Goal: Task Accomplishment & Management: Manage account settings

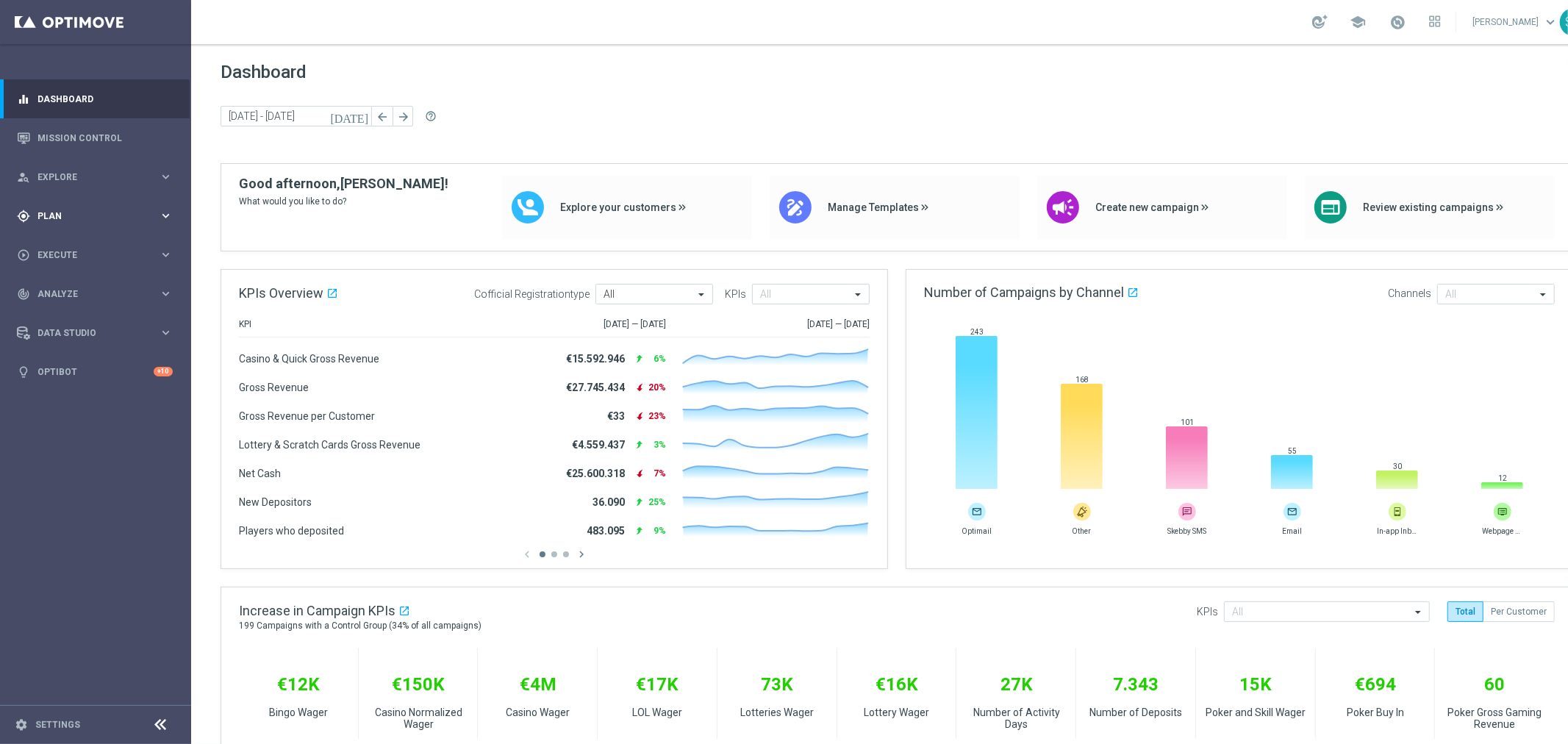
click at [180, 207] on div "gps_fixed Plan keyboard_arrow_right" at bounding box center [95, 216] width 190 height 39
click at [56, 241] on link "Target Groups" at bounding box center [96, 247] width 114 height 12
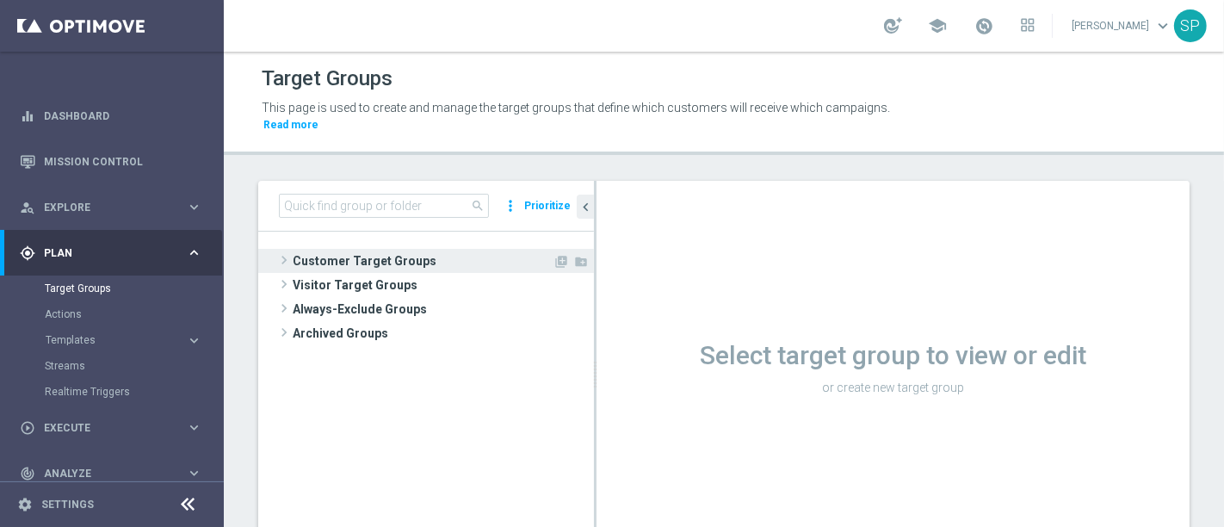
click at [374, 249] on span "Customer Target Groups" at bounding box center [423, 261] width 260 height 24
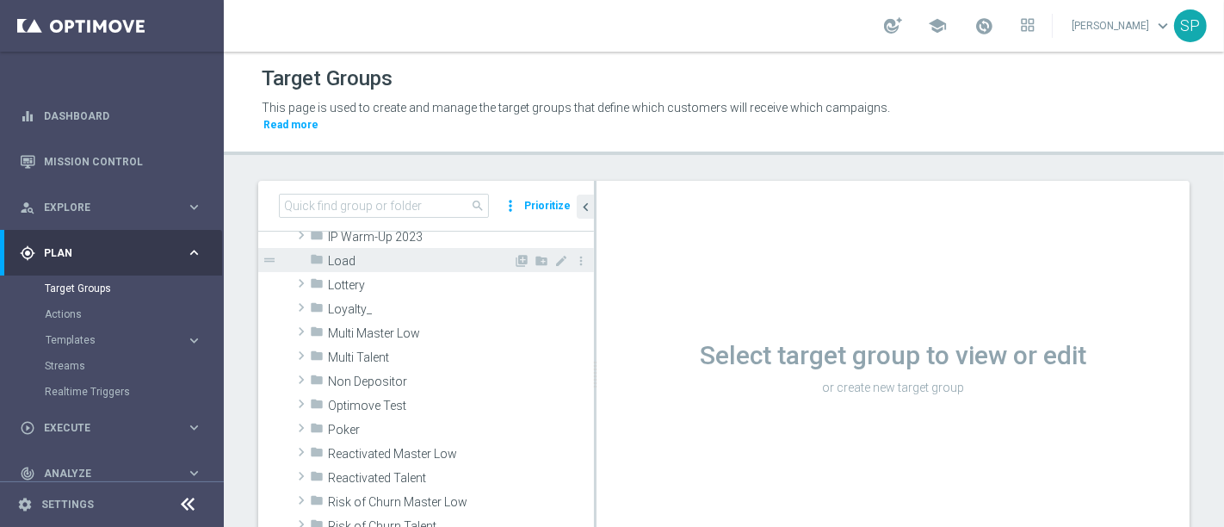
scroll to position [412, 0]
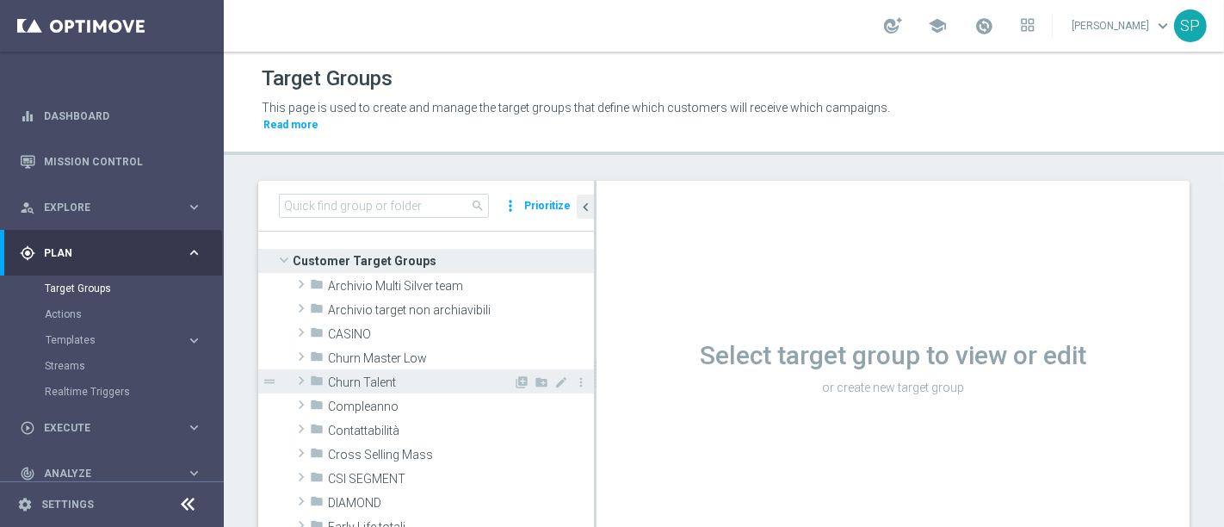
click at [403, 375] on span "Churn Talent" at bounding box center [420, 382] width 185 height 15
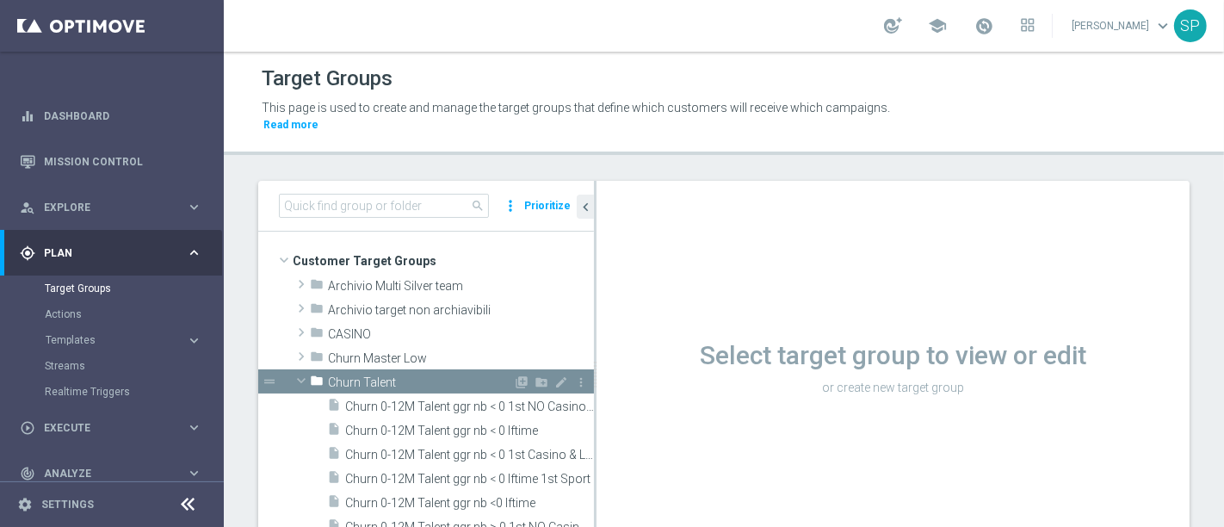
scroll to position [0, 0]
click at [403, 375] on span "Churn Talent" at bounding box center [420, 382] width 185 height 15
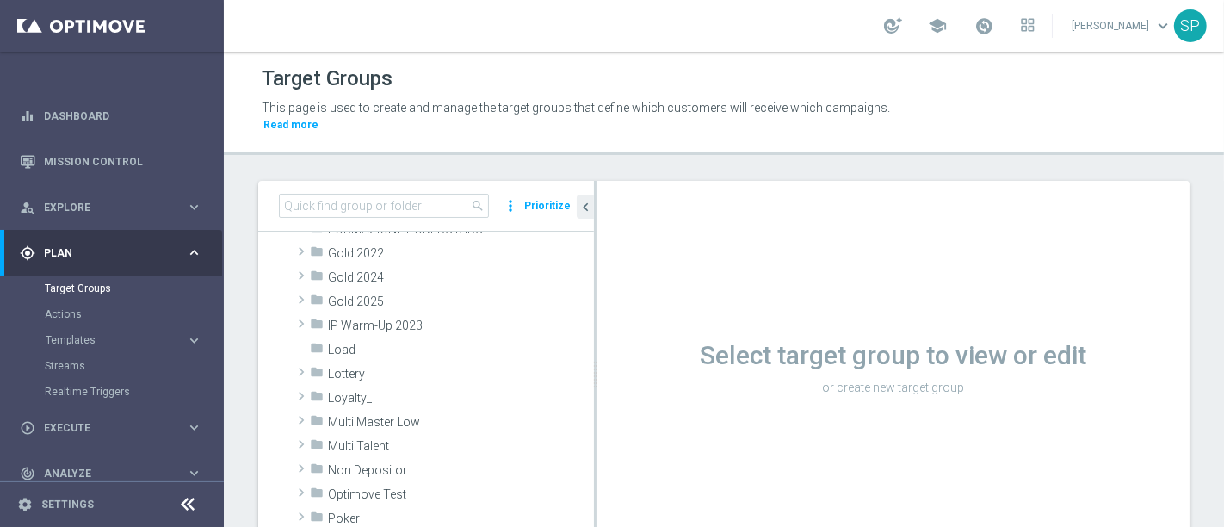
scroll to position [324, 0]
click at [383, 461] on span "Non Depositor" at bounding box center [420, 468] width 185 height 15
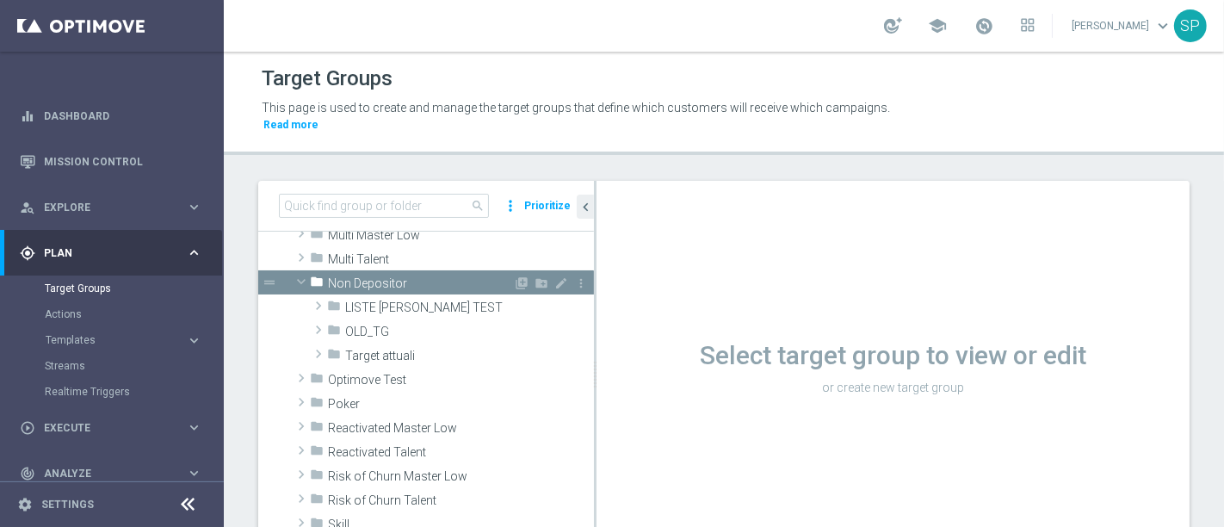
scroll to position [505, 0]
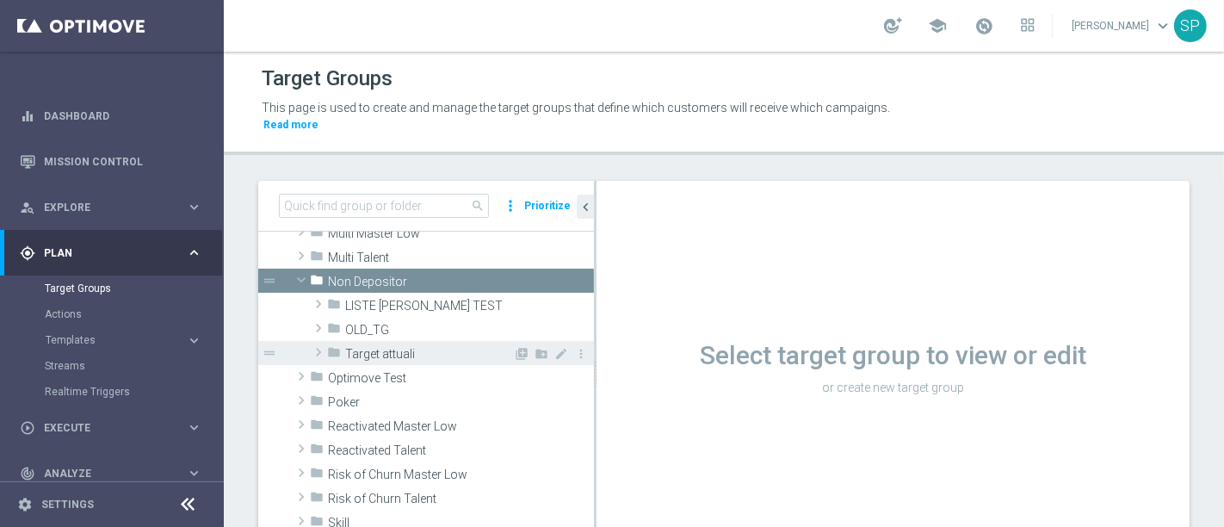
click at [423, 347] on span "Target attuali" at bounding box center [429, 354] width 168 height 15
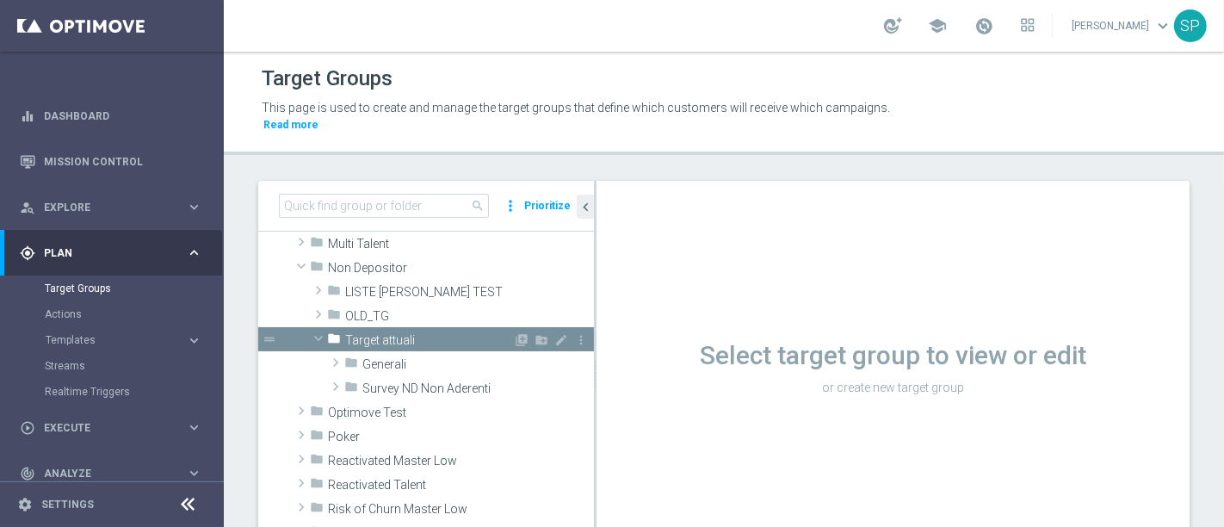
scroll to position [521, 0]
click at [423, 356] on span "Generali" at bounding box center [478, 363] width 232 height 15
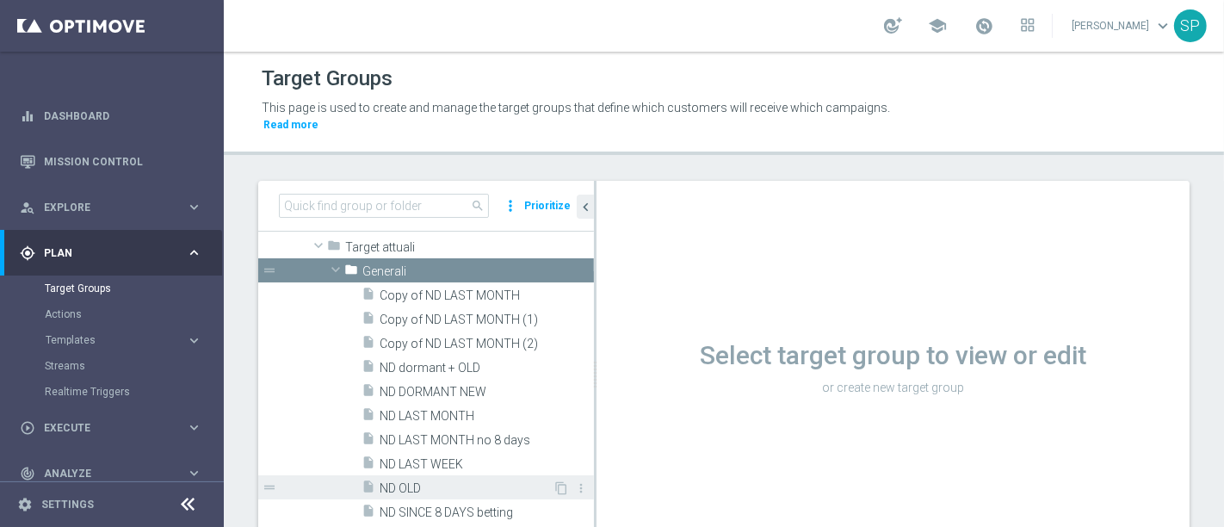
scroll to position [600, 0]
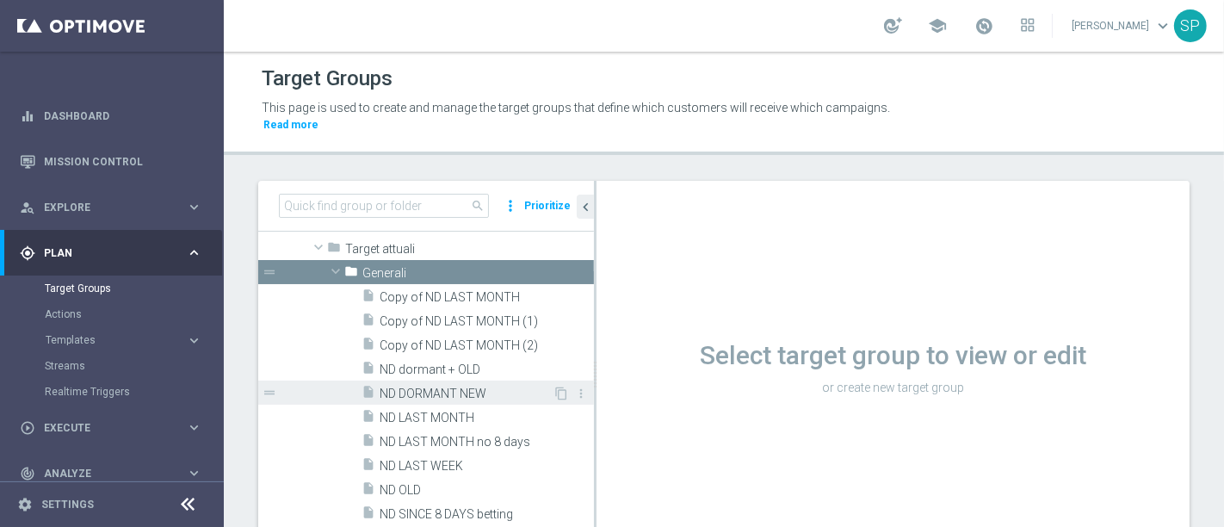
click at [466, 387] on span "ND DORMANT NEW" at bounding box center [466, 394] width 173 height 15
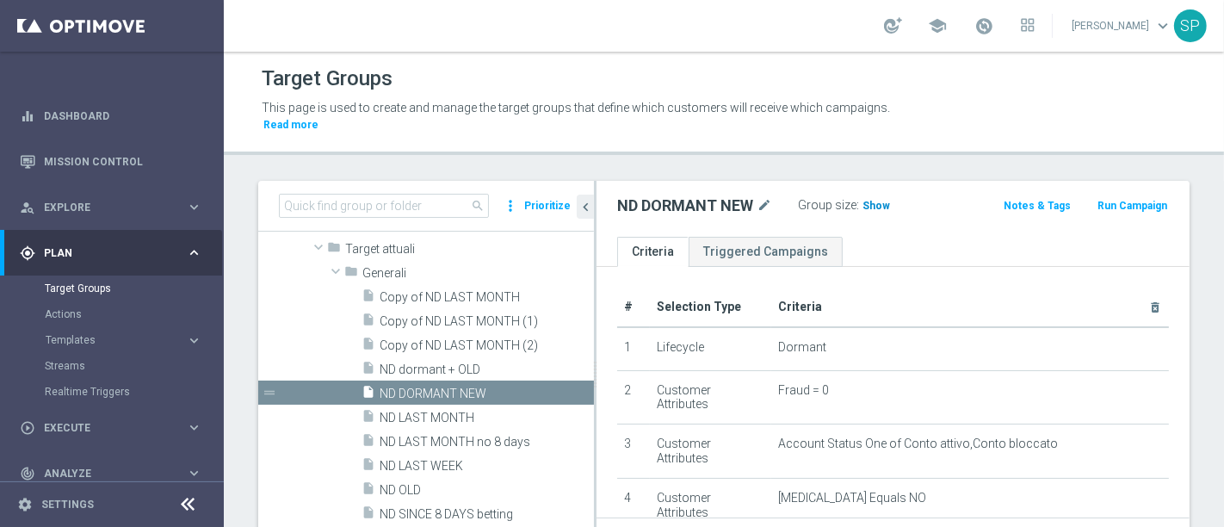
click at [872, 196] on h3 "Show" at bounding box center [876, 205] width 31 height 19
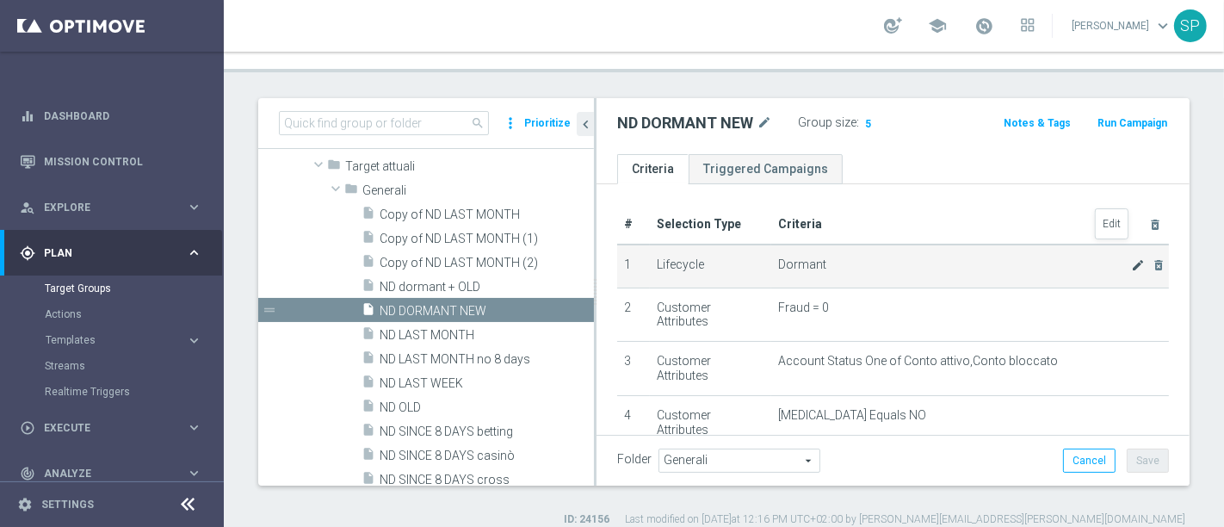
click at [1131, 258] on icon "mode_edit" at bounding box center [1138, 265] width 14 height 14
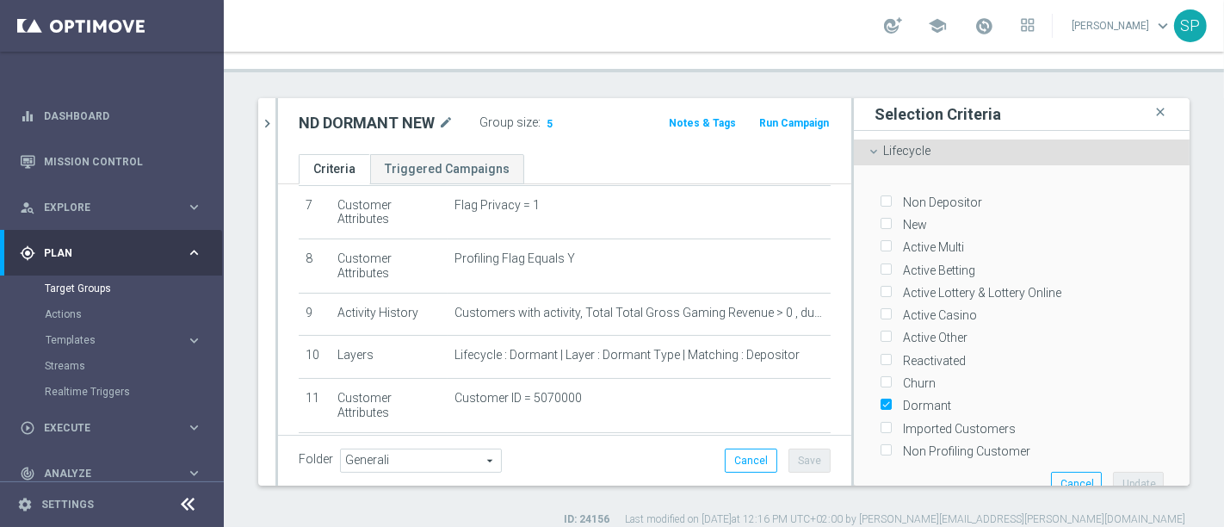
scroll to position [400, 0]
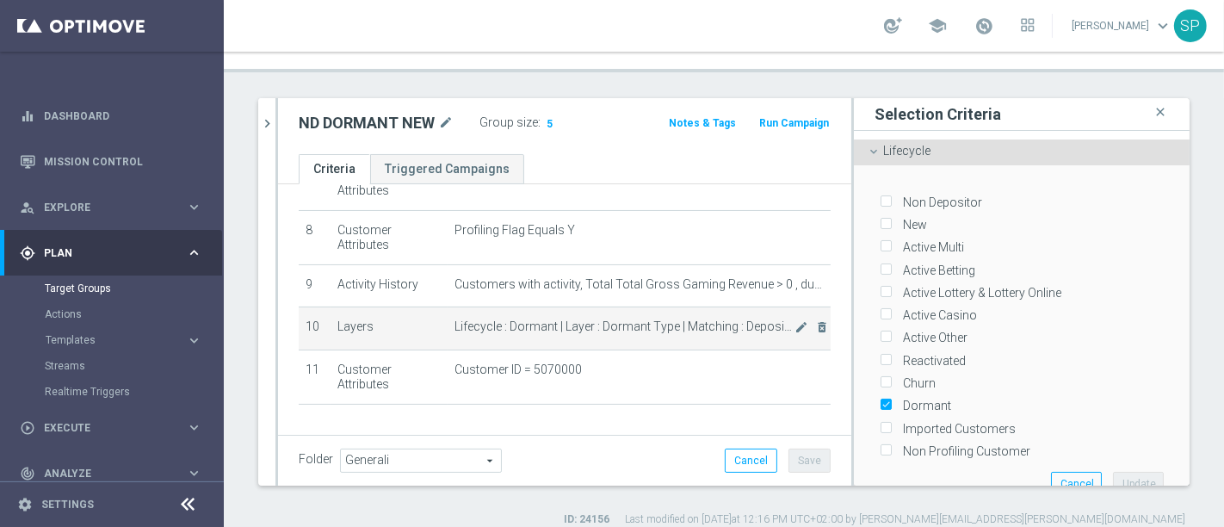
click at [477, 319] on span "Lifecycle : Dormant | Layer : Dormant Type | Matching : Depositor" at bounding box center [625, 326] width 340 height 15
click at [795, 320] on icon "mode_edit" at bounding box center [802, 327] width 14 height 14
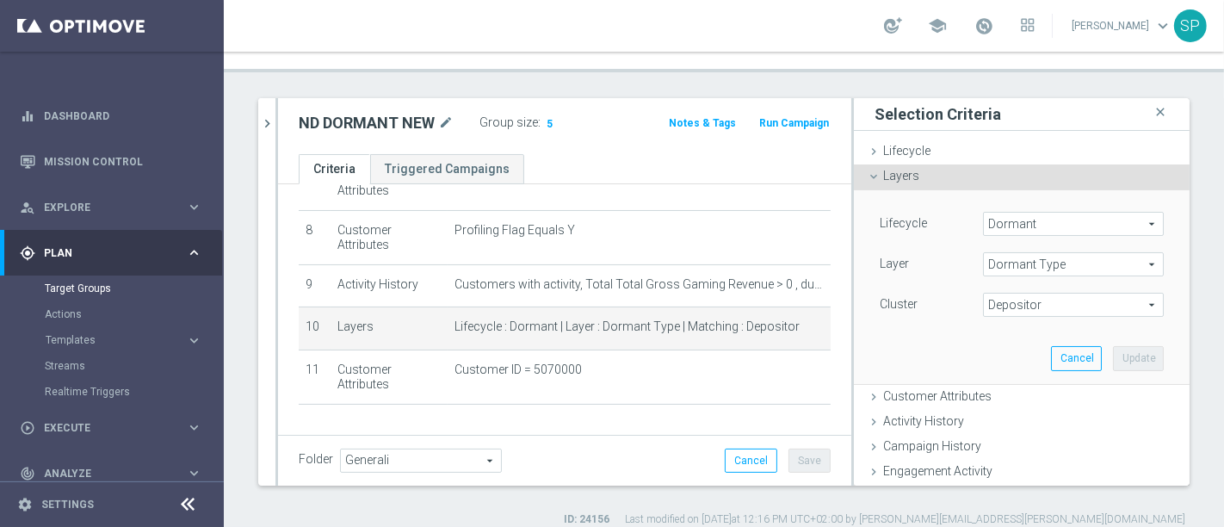
click at [1056, 294] on span "Depositor" at bounding box center [1073, 305] width 179 height 22
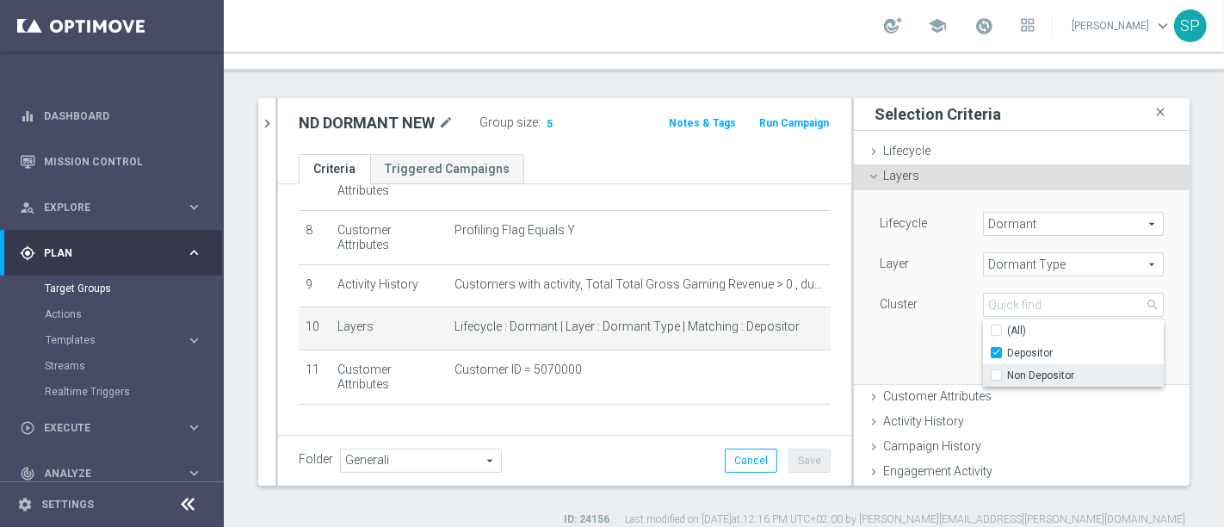
click at [1031, 368] on span "Non Depositor" at bounding box center [1085, 375] width 157 height 14
click at [1007, 370] on input "Non Depositor" at bounding box center [1001, 375] width 11 height 11
checkbox input "true"
type input "Selected 2 of 2"
checkbox input "true"
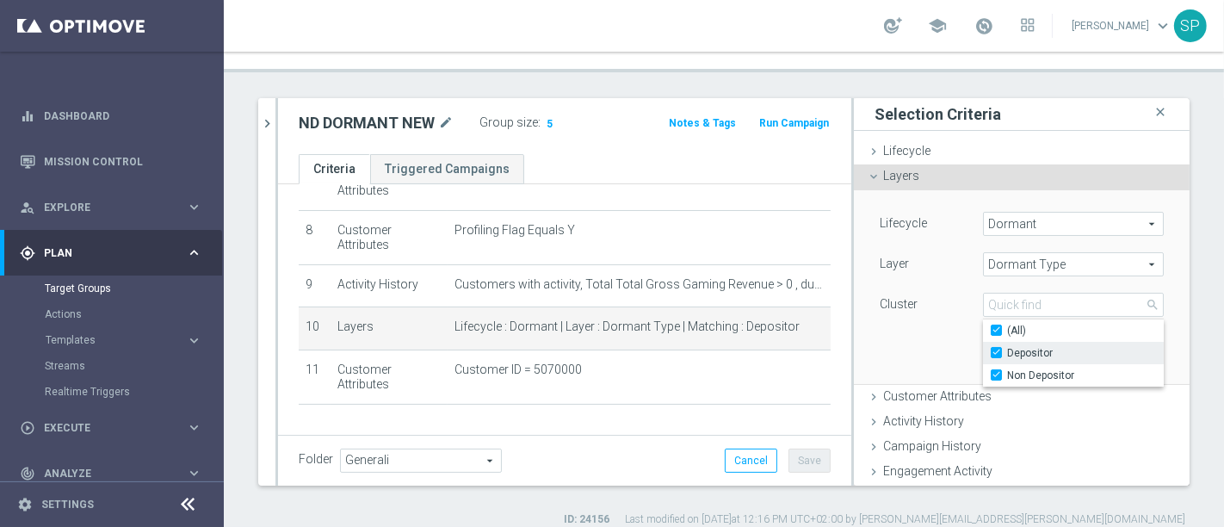
click at [1035, 346] on span "Depositor" at bounding box center [1085, 353] width 157 height 14
click at [1007, 348] on input "Depositor" at bounding box center [1001, 353] width 11 height 11
checkbox input "false"
type input "Non Depositor"
checkbox input "false"
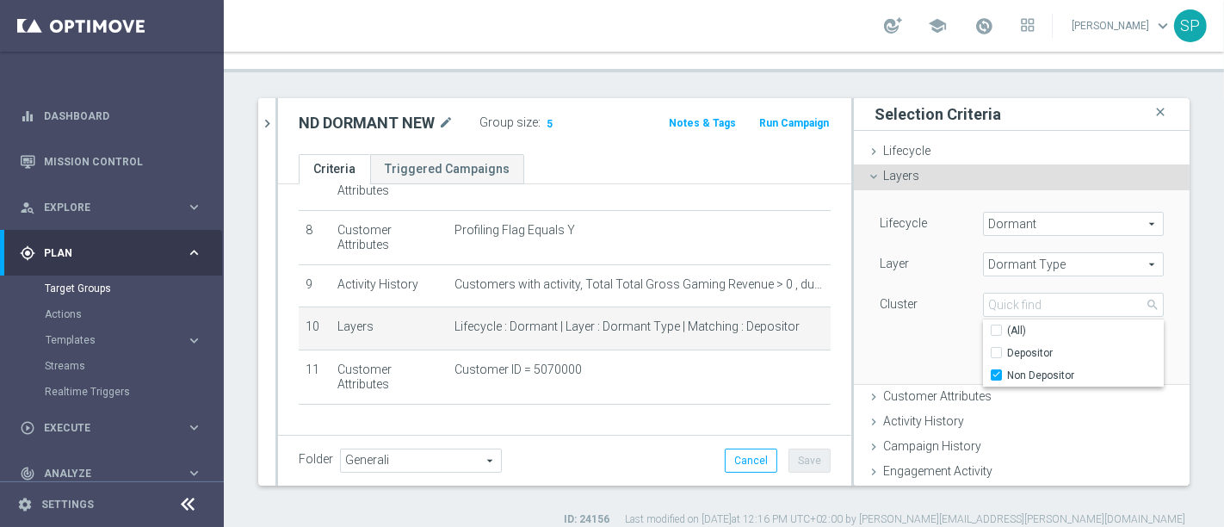
click at [914, 308] on div "Lifecycle Dormant Dormant arrow_drop_down search Layer Dormant Type Dormant Typ…" at bounding box center [1022, 286] width 310 height 193
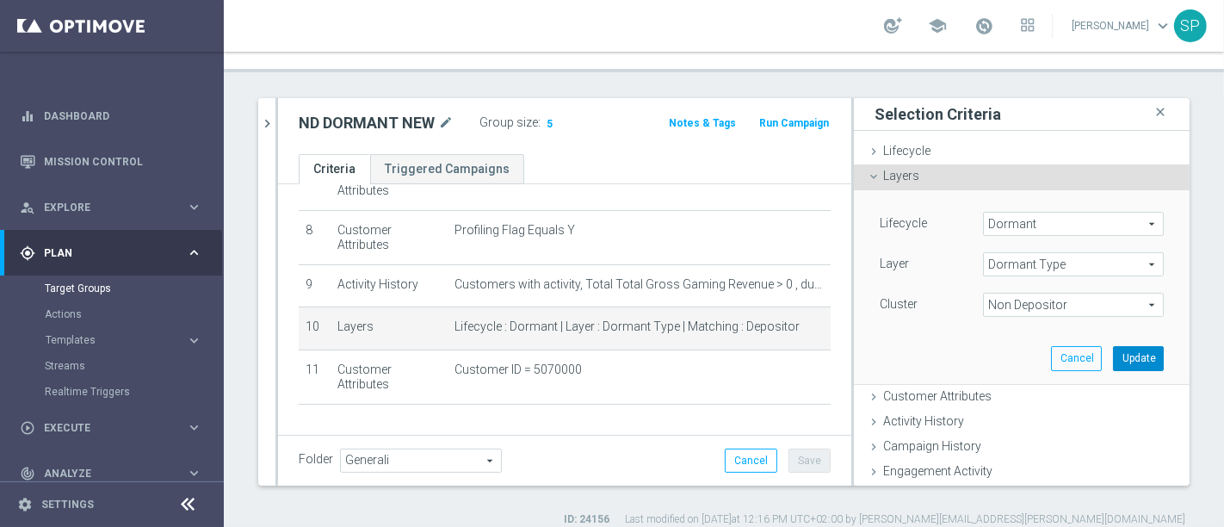
click at [1113, 346] on button "Update" at bounding box center [1138, 358] width 51 height 24
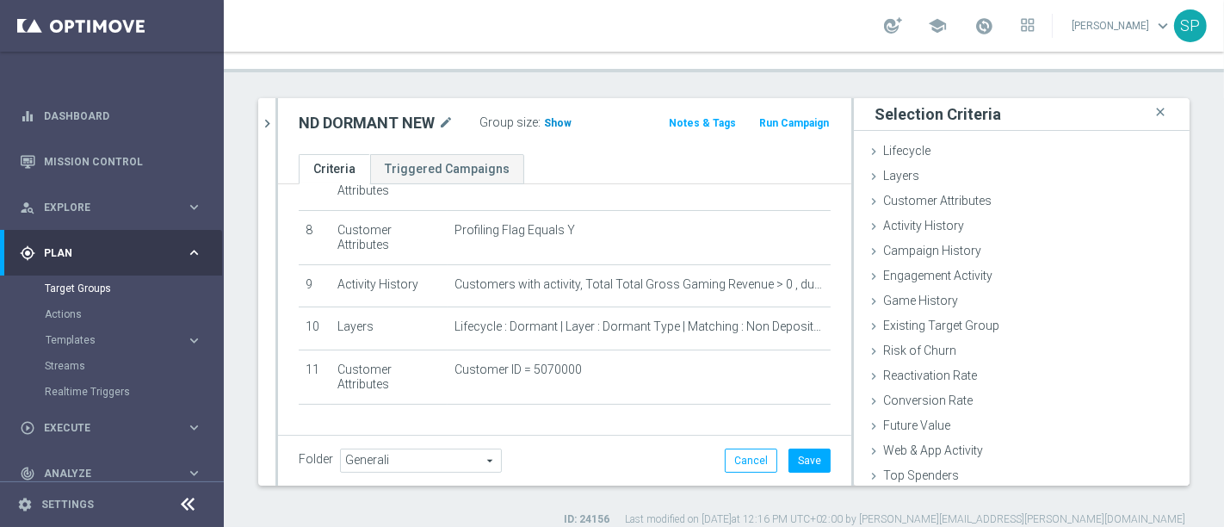
click at [551, 117] on span "Show" at bounding box center [558, 123] width 28 height 12
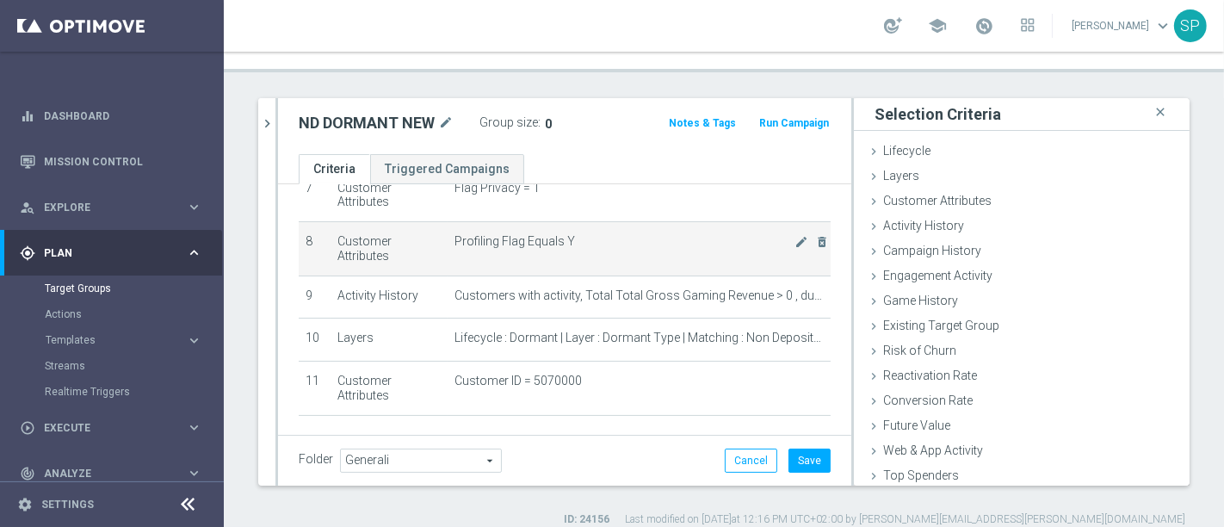
scroll to position [396, 0]
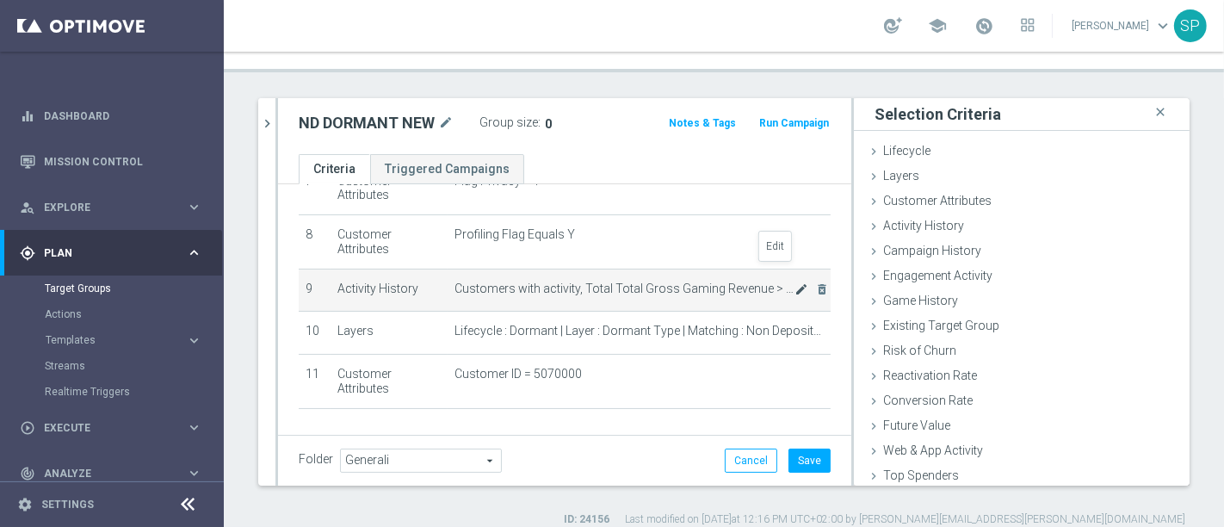
click at [795, 282] on icon "mode_edit" at bounding box center [802, 289] width 14 height 14
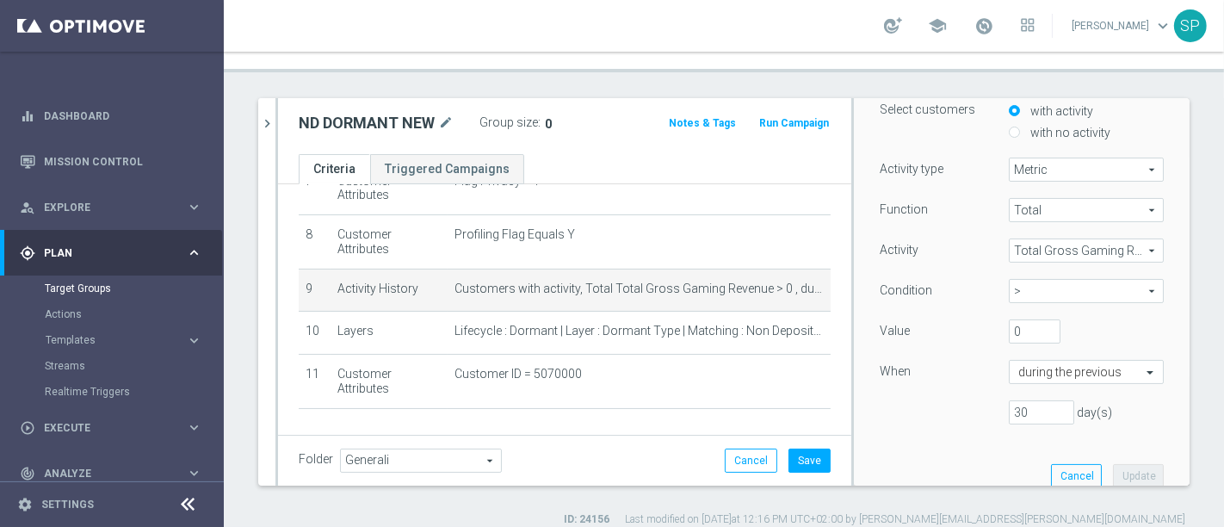
scroll to position [162, 0]
click at [1089, 238] on span "Total Gross Gaming Revenue" at bounding box center [1086, 249] width 153 height 22
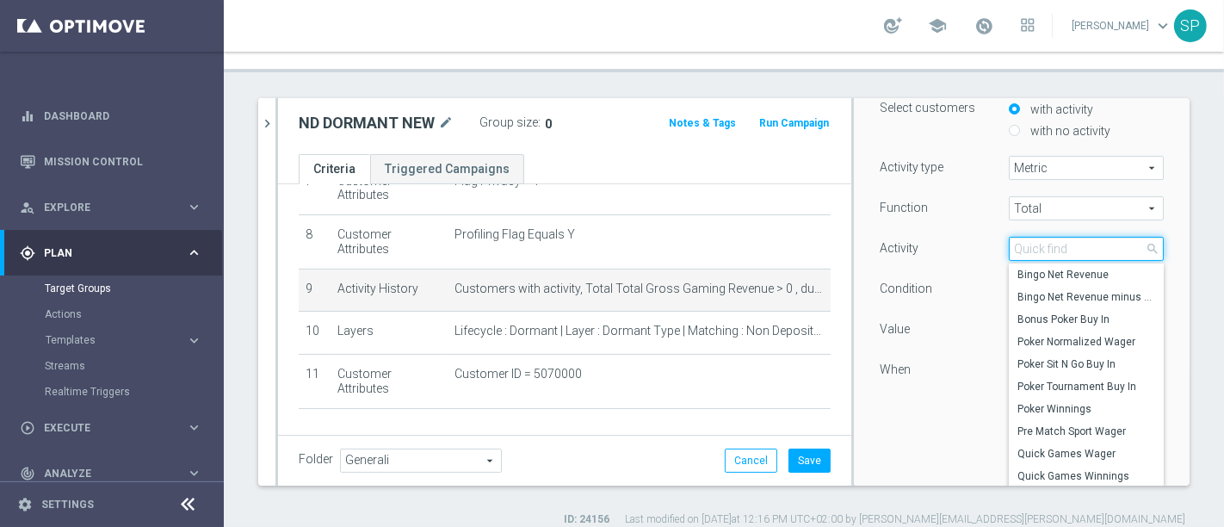
click at [1089, 237] on input "search" at bounding box center [1086, 249] width 155 height 24
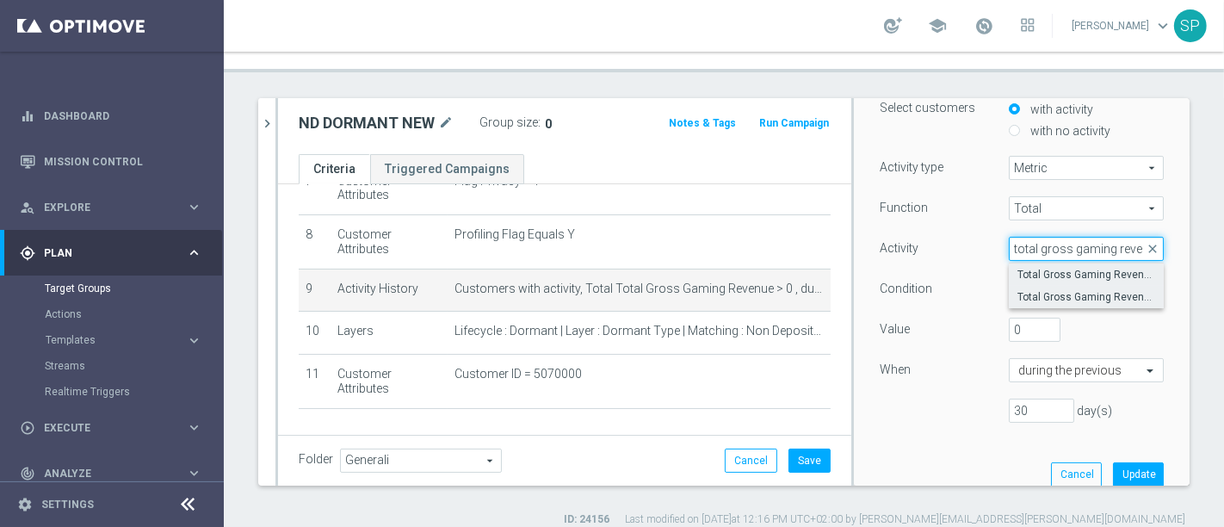
type input "total gross gaming reve"
click at [1070, 290] on span "Total Gross Gaming Revenue minus Bonus Consumed" at bounding box center [1087, 297] width 138 height 14
type input "Total Gross Gaming Revenue minus Bonus Consumed"
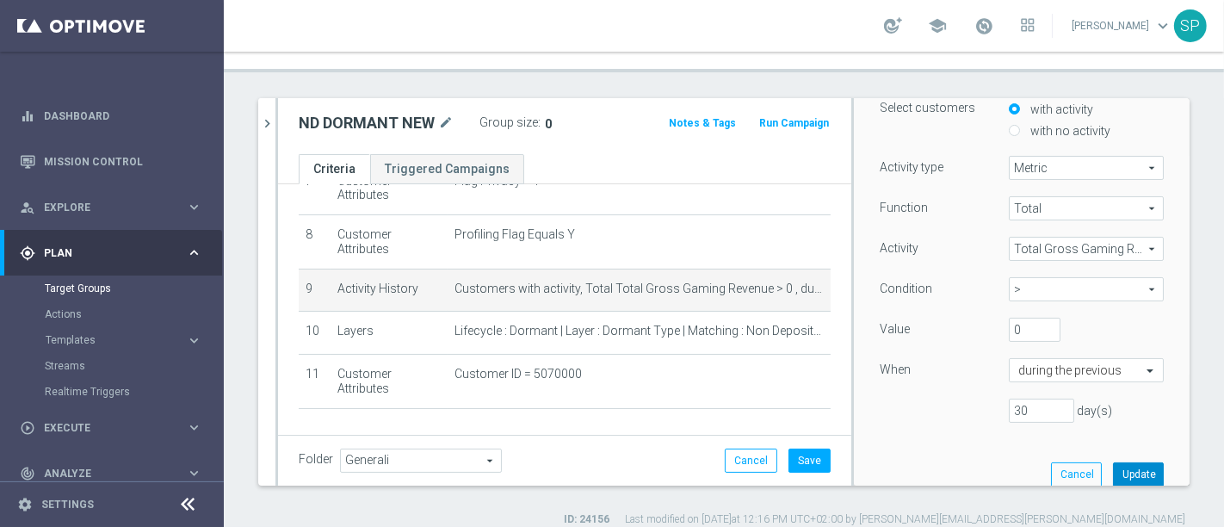
click at [1113, 462] on button "Update" at bounding box center [1138, 474] width 51 height 24
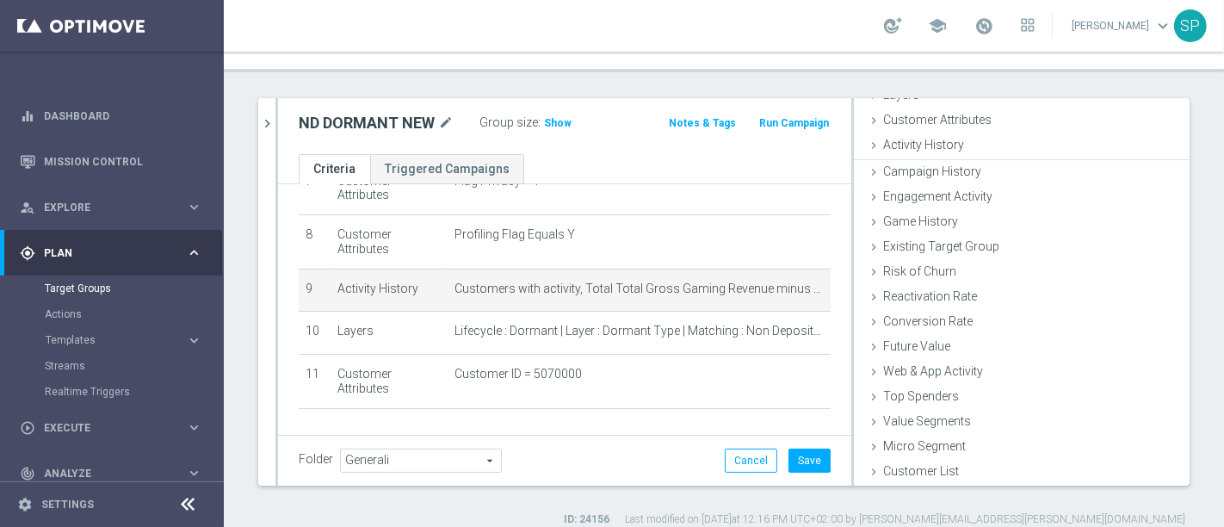
scroll to position [78, 0]
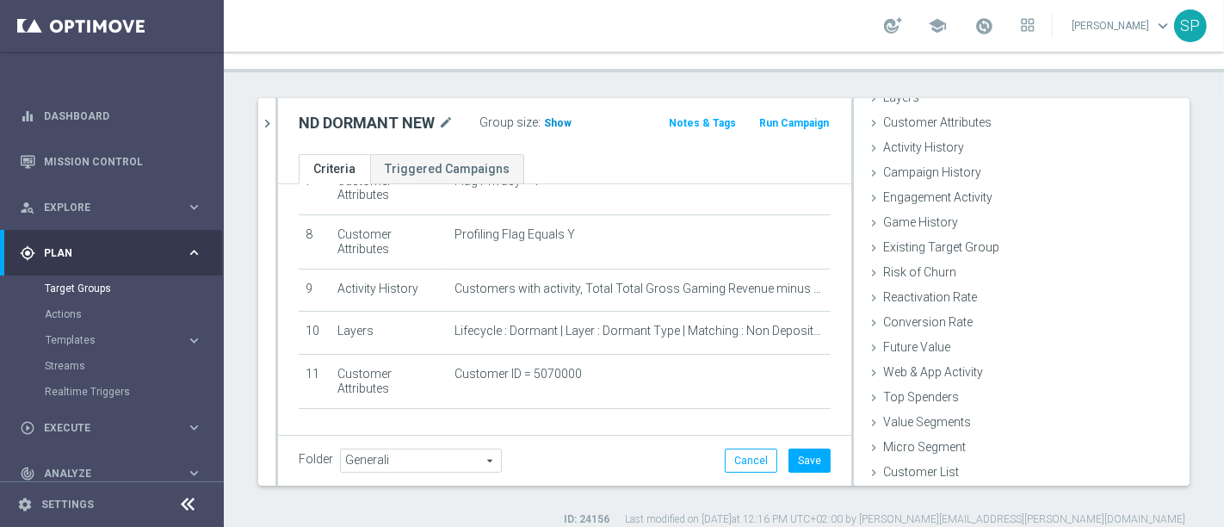
click at [550, 114] on h3 "Show" at bounding box center [557, 123] width 31 height 19
click at [913, 115] on span "Customer Attributes" at bounding box center [937, 122] width 108 height 14
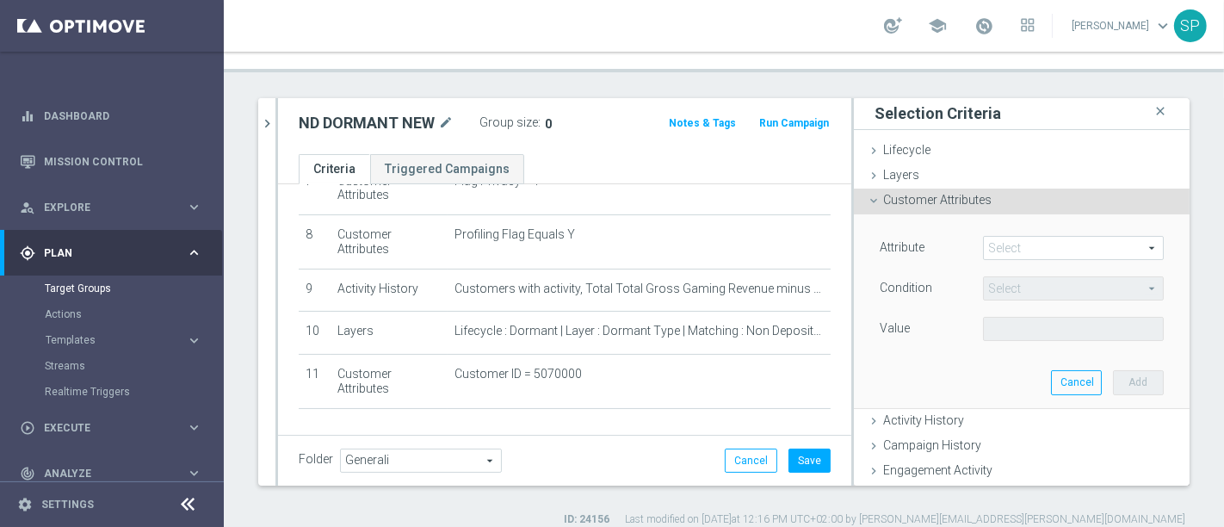
scroll to position [0, 0]
click at [922, 189] on div "Customer Attributes done" at bounding box center [1022, 202] width 336 height 26
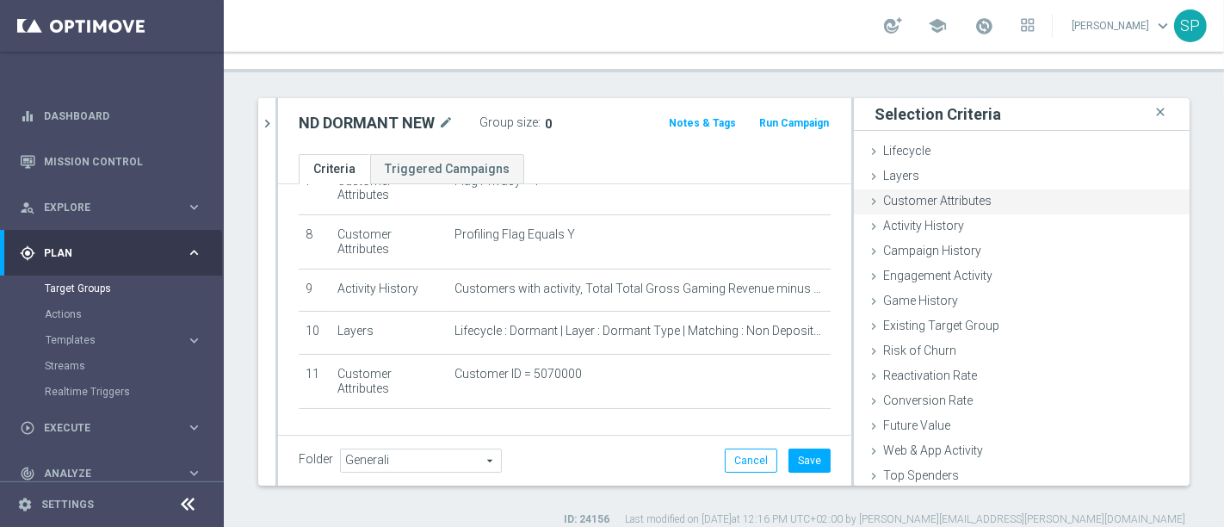
click at [922, 189] on div "Customer Attributes done" at bounding box center [1022, 202] width 336 height 26
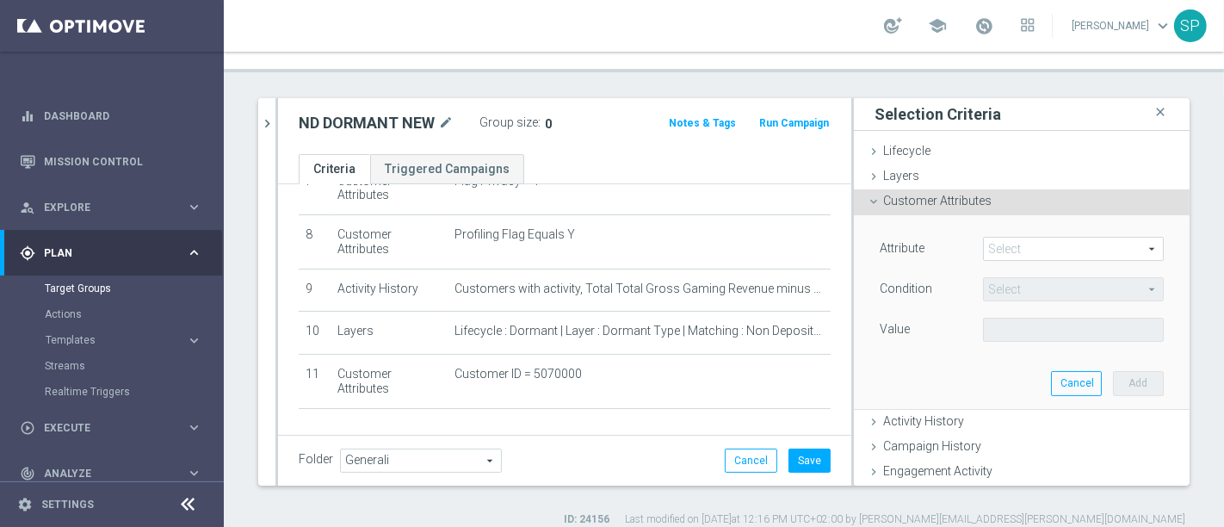
click at [1004, 238] on span at bounding box center [1073, 249] width 179 height 22
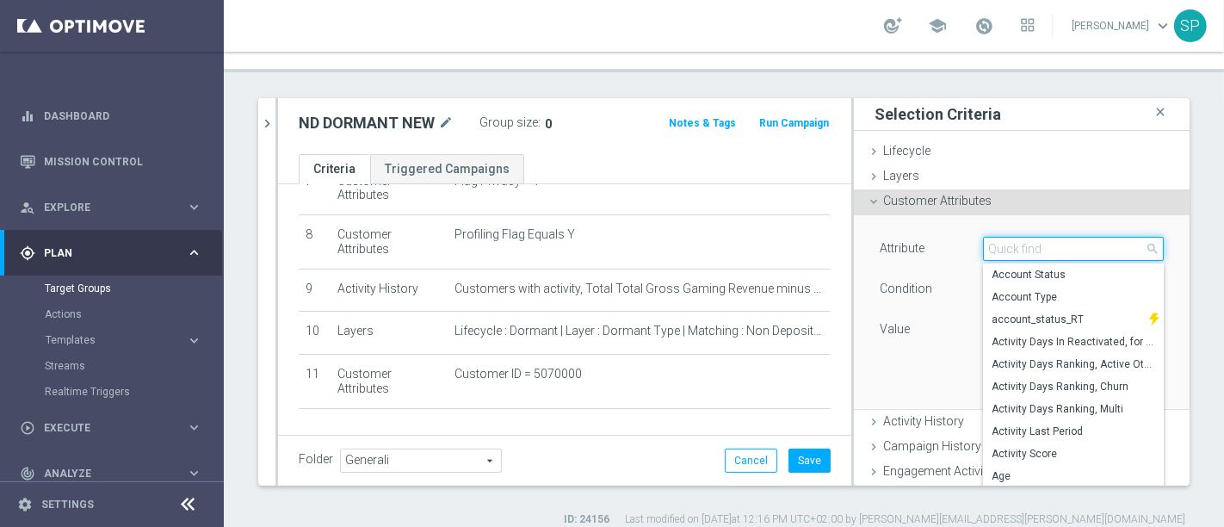
click at [1004, 237] on input "search" at bounding box center [1073, 249] width 181 height 24
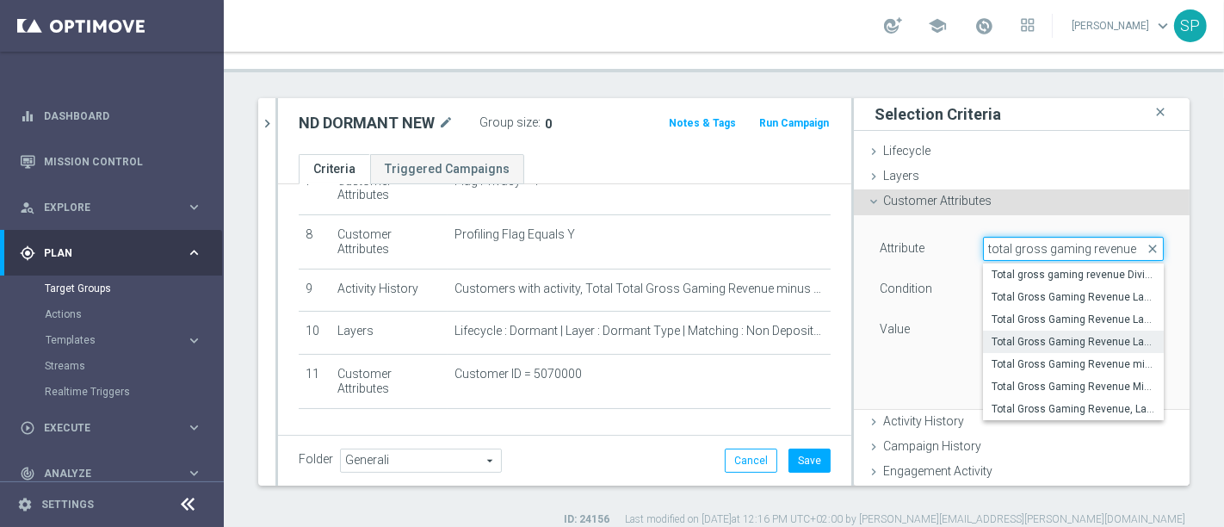
type input "total gross gaming revenue"
click at [1082, 335] on span "Total Gross Gaming Revenue Last 30 days" at bounding box center [1074, 342] width 164 height 14
type input "Total Gross Gaming Revenue Last 30 days"
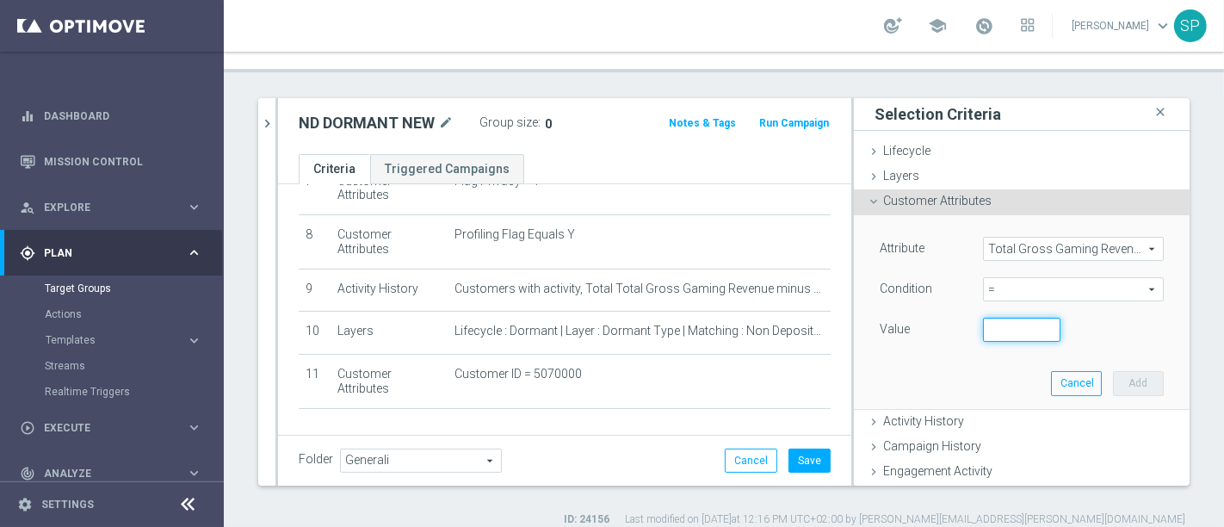
click at [989, 318] on input "number" at bounding box center [1021, 330] width 77 height 24
click at [1025, 279] on span "=" at bounding box center [1073, 289] width 179 height 22
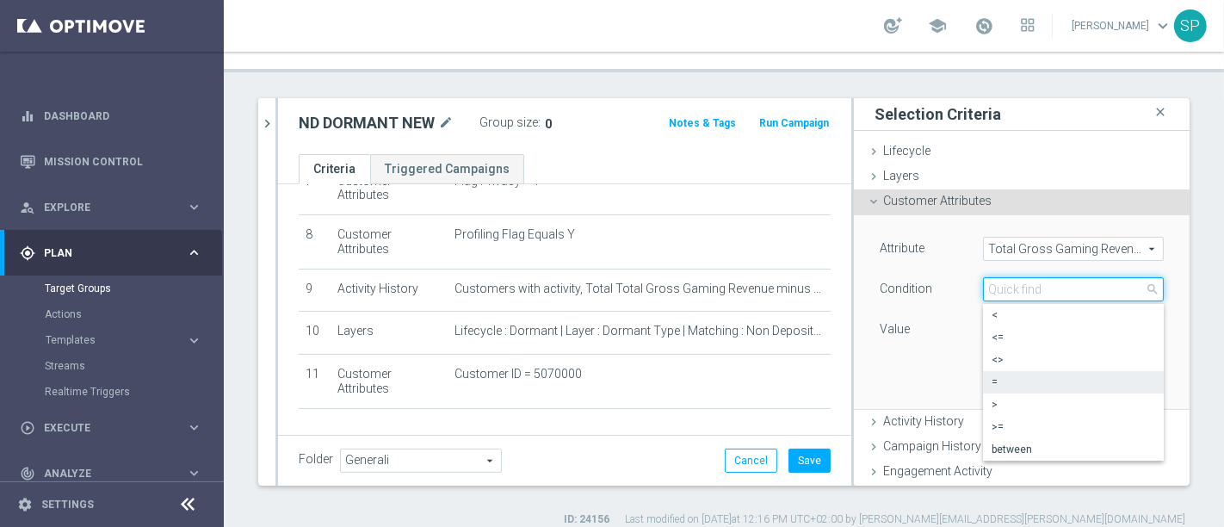
click at [1025, 279] on input "search" at bounding box center [1073, 289] width 181 height 24
click at [1008, 398] on span ">" at bounding box center [1074, 405] width 164 height 14
type input ">"
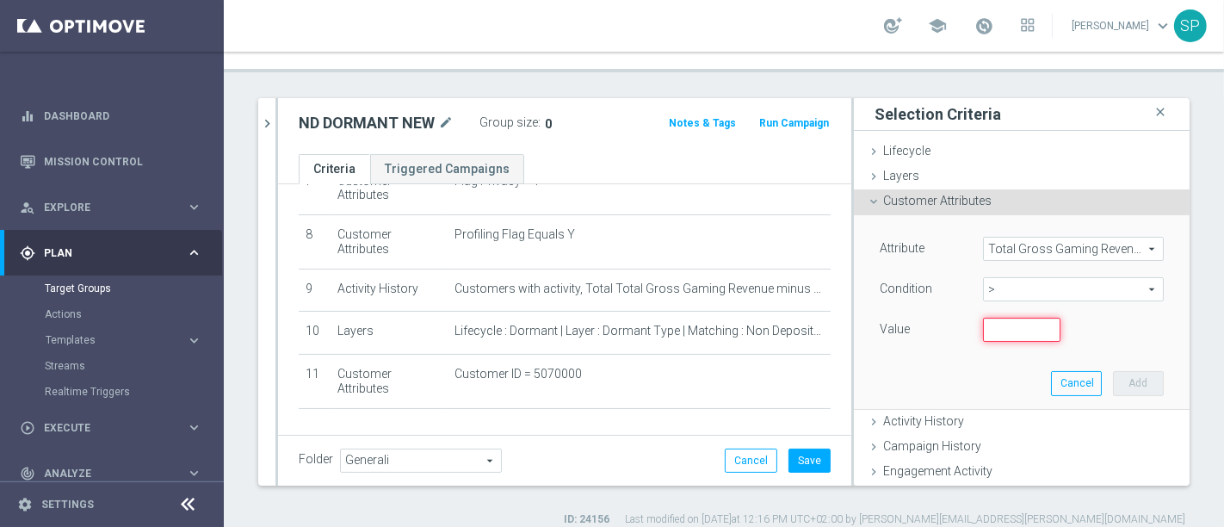
click at [983, 318] on input "number" at bounding box center [1021, 330] width 77 height 24
type input "0"
click at [1127, 371] on button "Add" at bounding box center [1138, 383] width 51 height 24
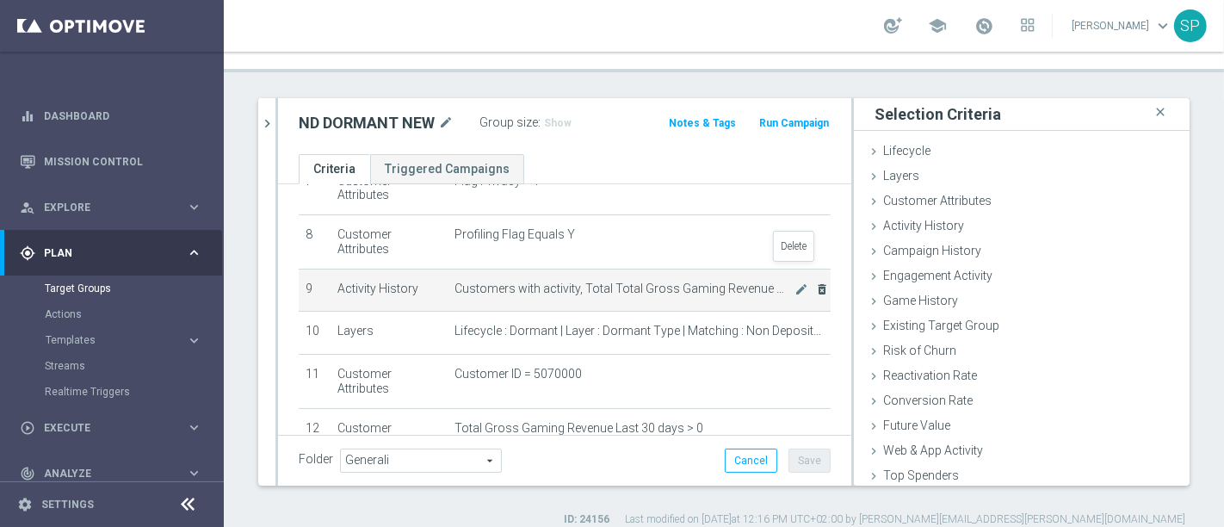
click at [815, 282] on icon "delete_forever" at bounding box center [822, 289] width 14 height 14
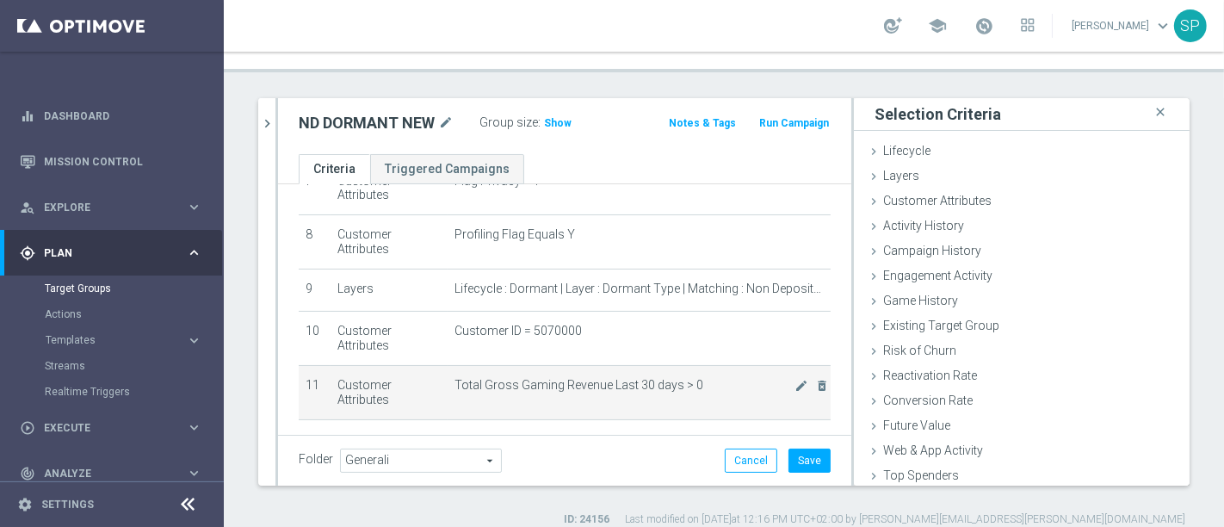
scroll to position [458, 0]
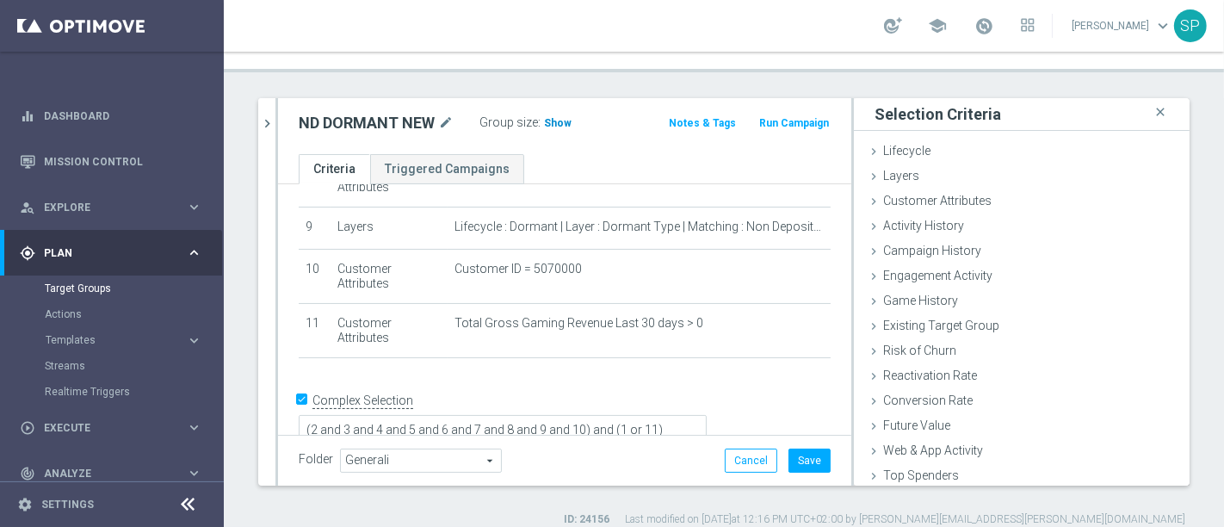
click at [552, 117] on span "Show" at bounding box center [558, 123] width 28 height 12
click at [707, 417] on textarea "(2 and 3 and 4 and 5 and 6 and 7 and 8 and 9 and 10) and (1 or 11)" at bounding box center [503, 432] width 408 height 30
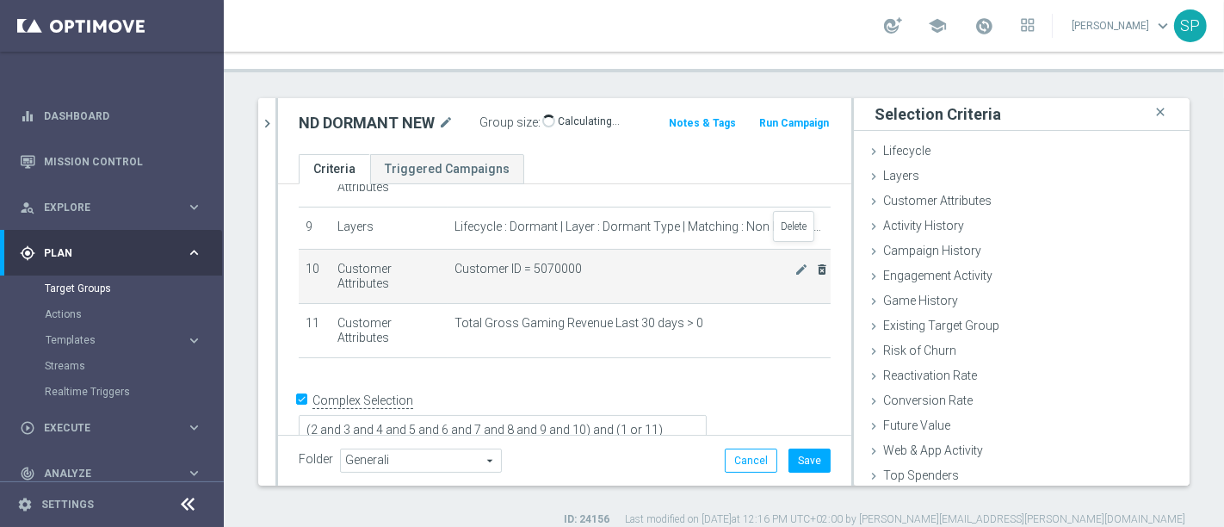
click at [815, 263] on icon "delete_forever" at bounding box center [822, 270] width 14 height 14
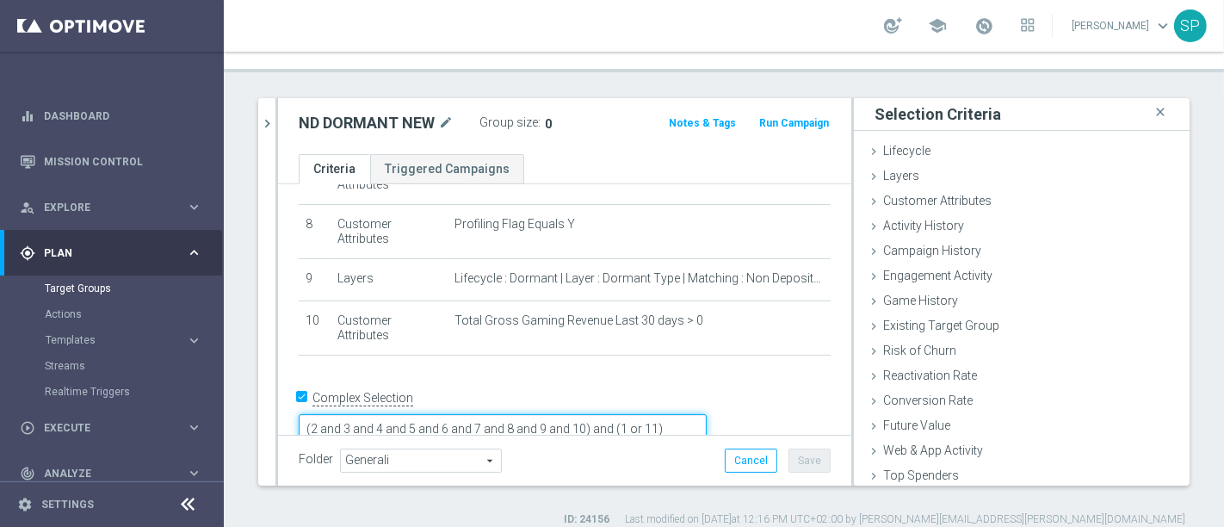
click at [706, 414] on textarea "(2 and 3 and 4 and 5 and 6 and 7 and 8 and 9 and 10) and (1 or 11)" at bounding box center [503, 429] width 408 height 30
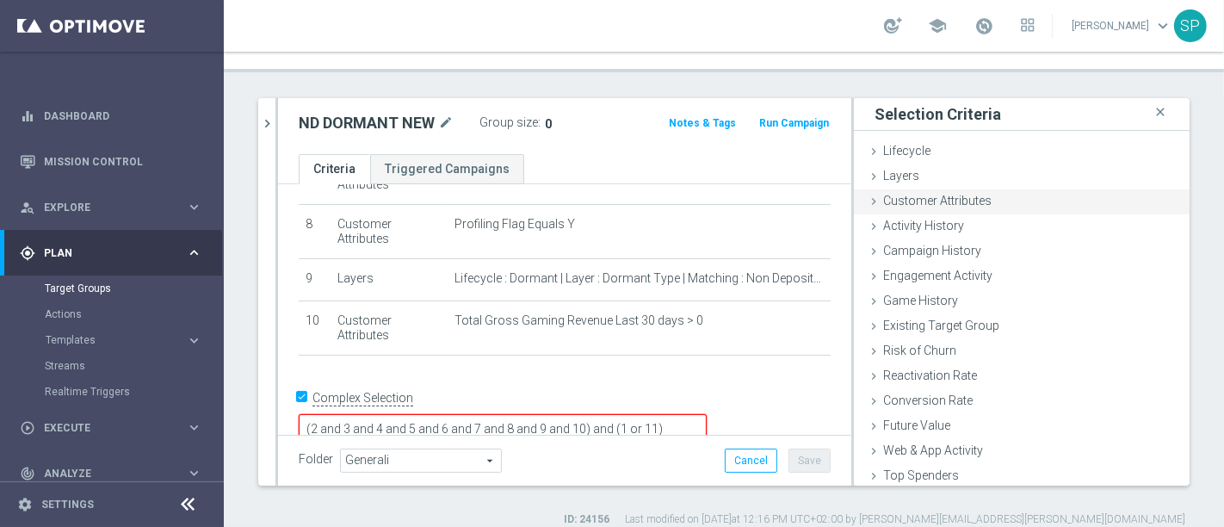
click at [969, 194] on span "Customer Attributes" at bounding box center [937, 201] width 108 height 14
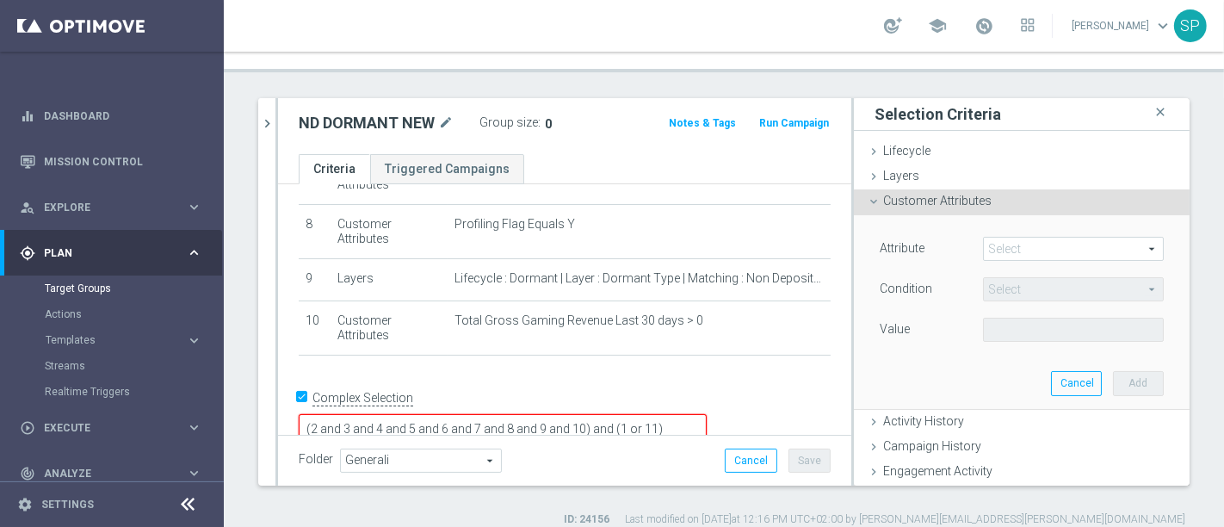
click at [1000, 240] on span at bounding box center [1073, 249] width 179 height 22
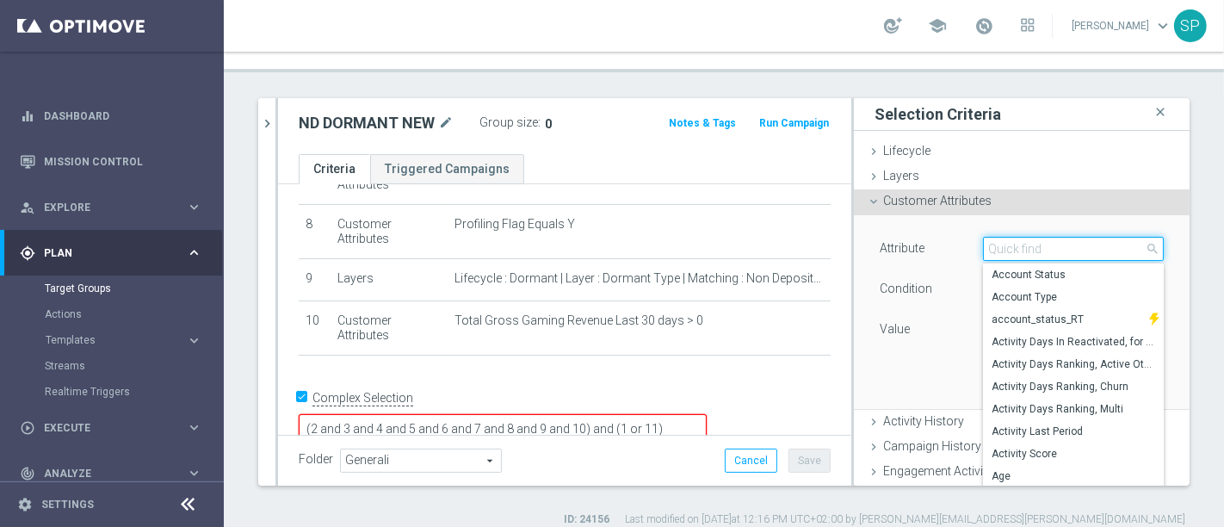
click at [1000, 240] on input "search" at bounding box center [1073, 249] width 181 height 24
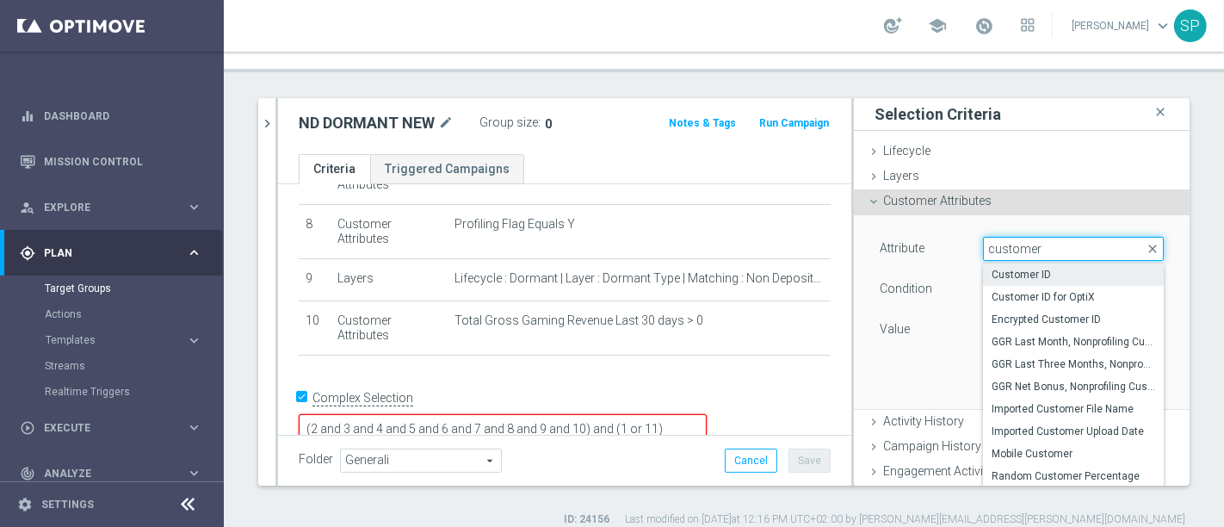
type input "customer"
click at [1006, 268] on span "Customer ID" at bounding box center [1074, 275] width 164 height 14
type input "Customer ID"
type input "="
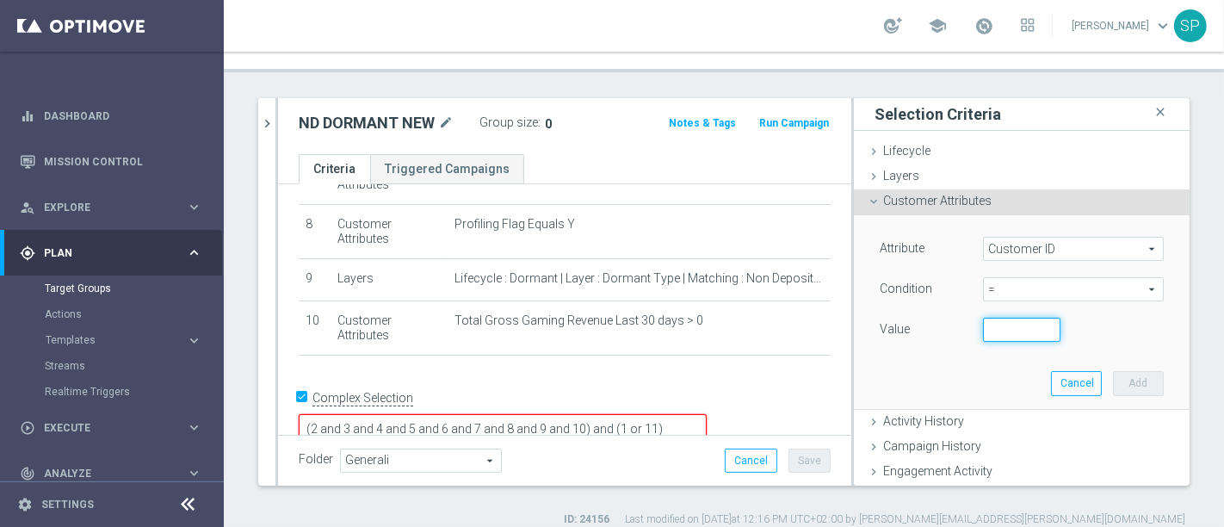
click at [1010, 318] on input "number" at bounding box center [1021, 330] width 77 height 24
type input "5070000"
click at [1113, 371] on button "Add" at bounding box center [1138, 383] width 51 height 24
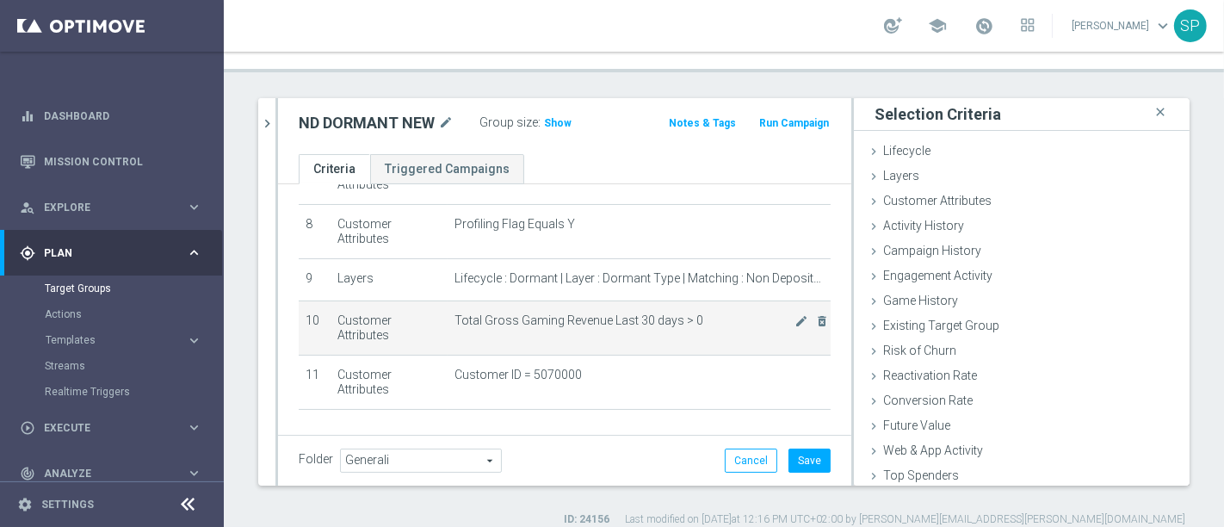
scroll to position [458, 0]
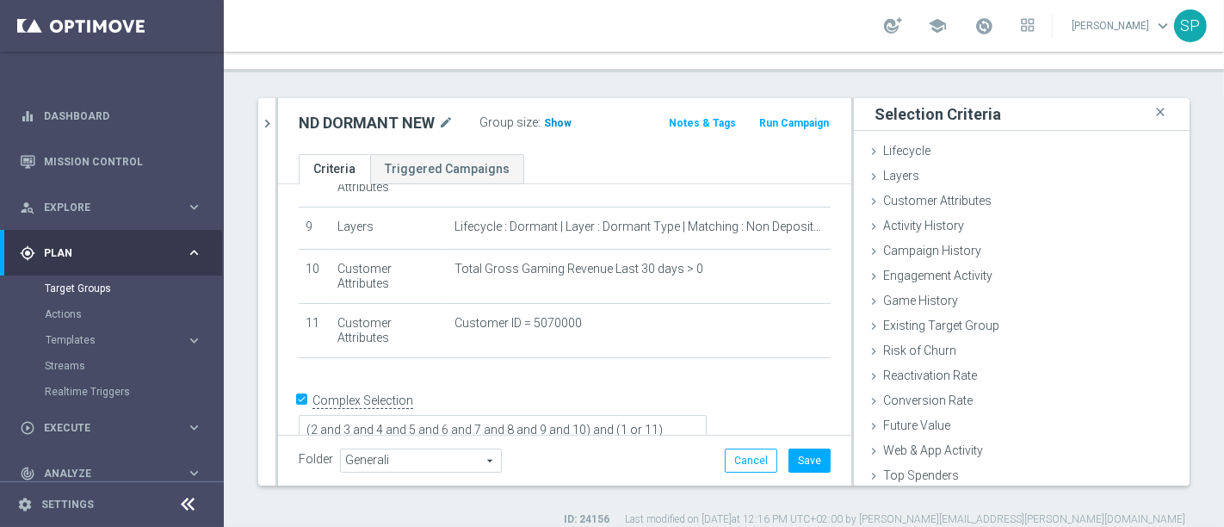
click at [558, 117] on span "Show" at bounding box center [558, 123] width 28 height 12
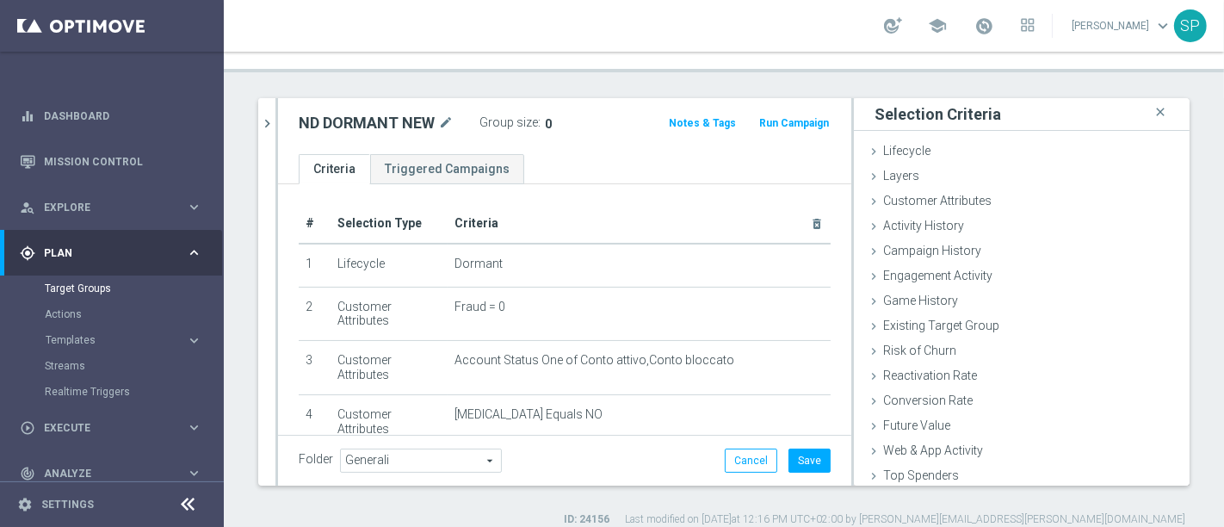
scroll to position [0, 0]
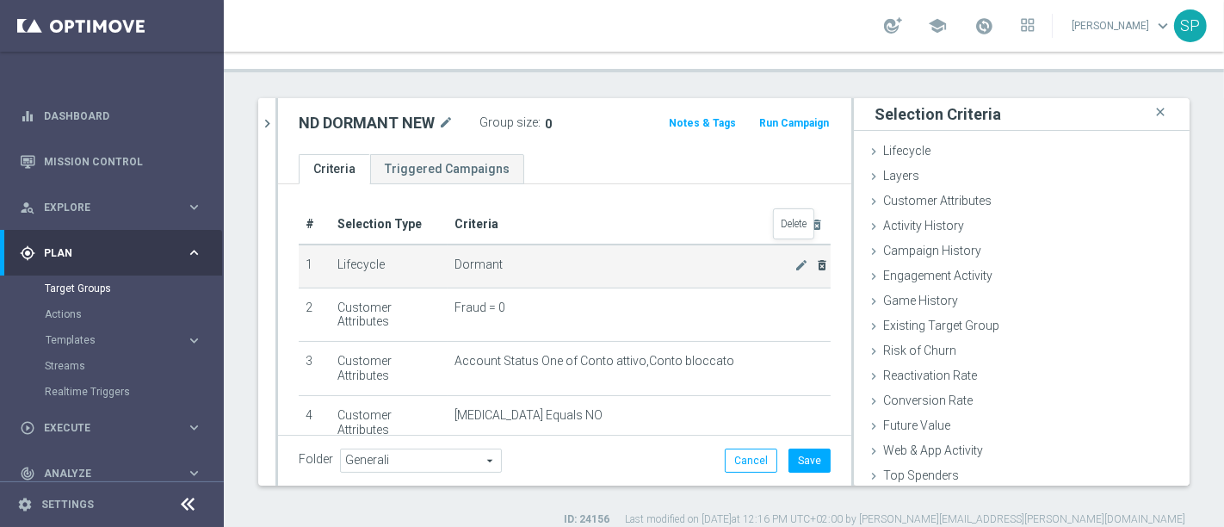
click at [815, 258] on icon "delete_forever" at bounding box center [822, 265] width 14 height 14
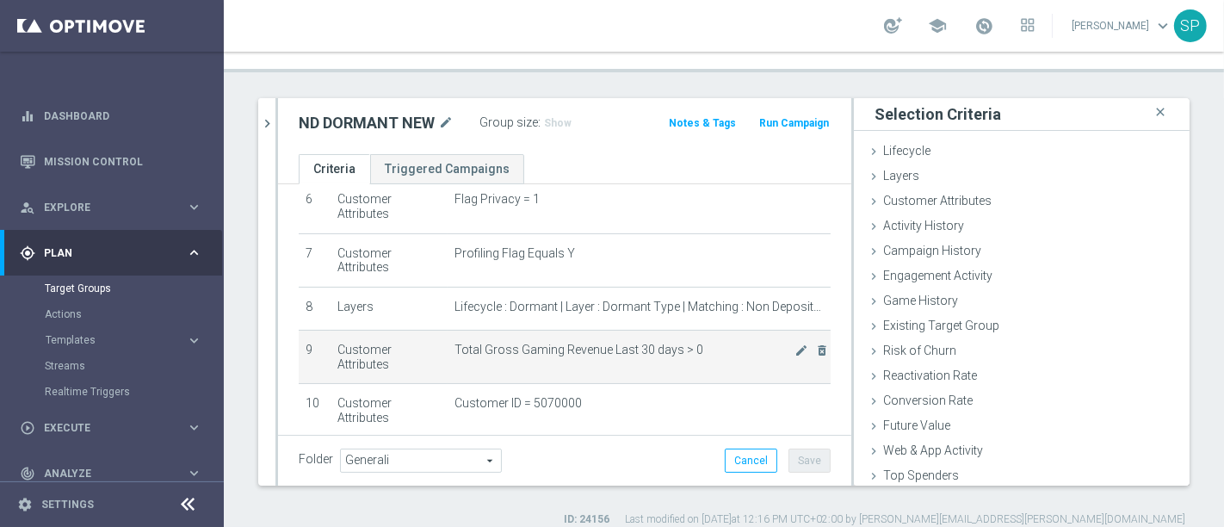
scroll to position [418, 0]
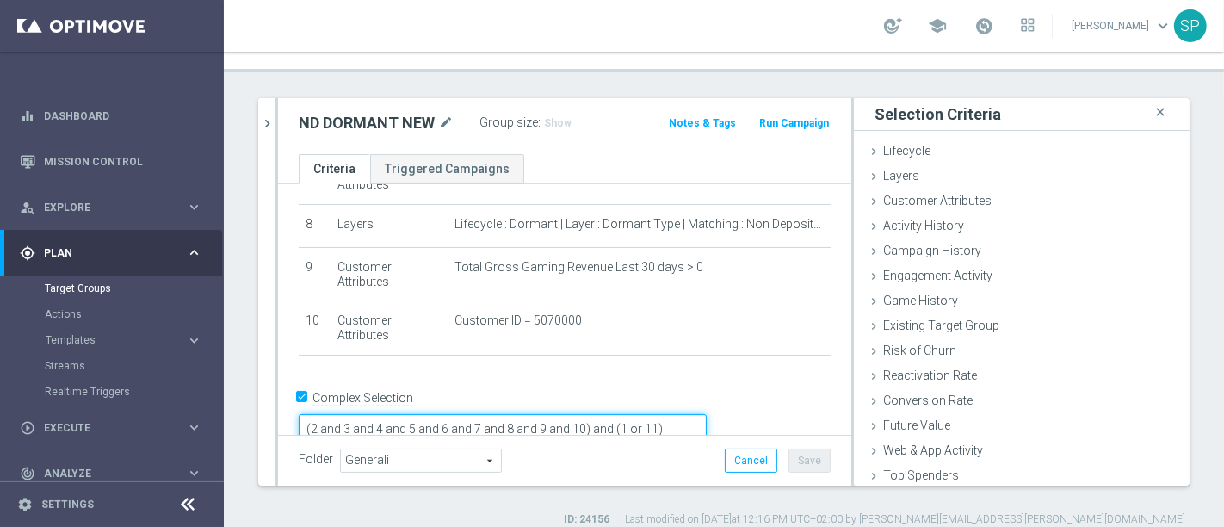
click at [703, 414] on textarea "(2 and 3 and 4 and 5 and 6 and 7 and 8 and 9 and 10) and (1 or 11)" at bounding box center [503, 429] width 408 height 30
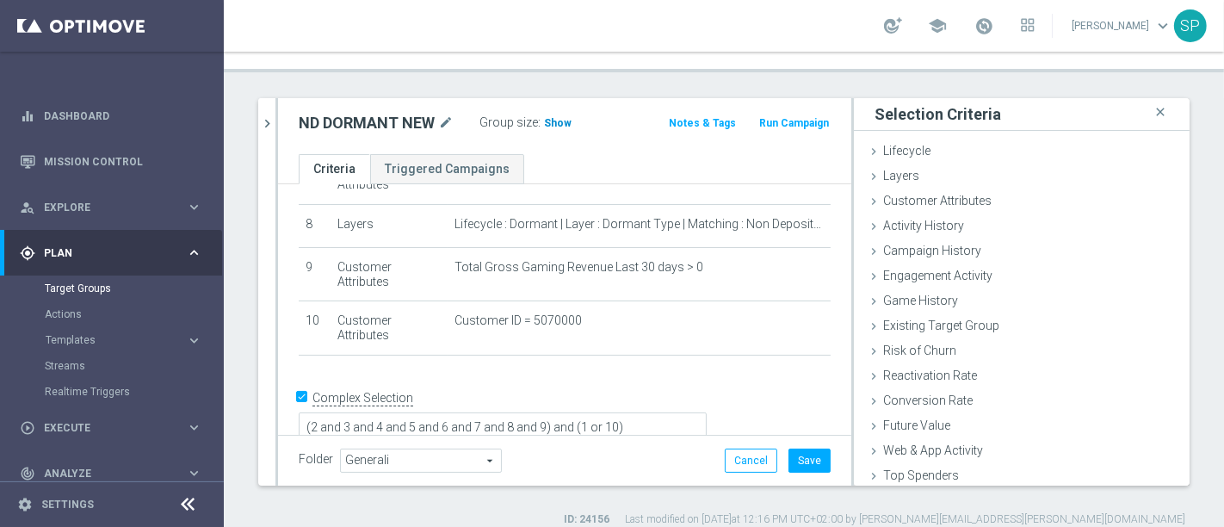
click at [544, 117] on span "Show" at bounding box center [558, 123] width 28 height 12
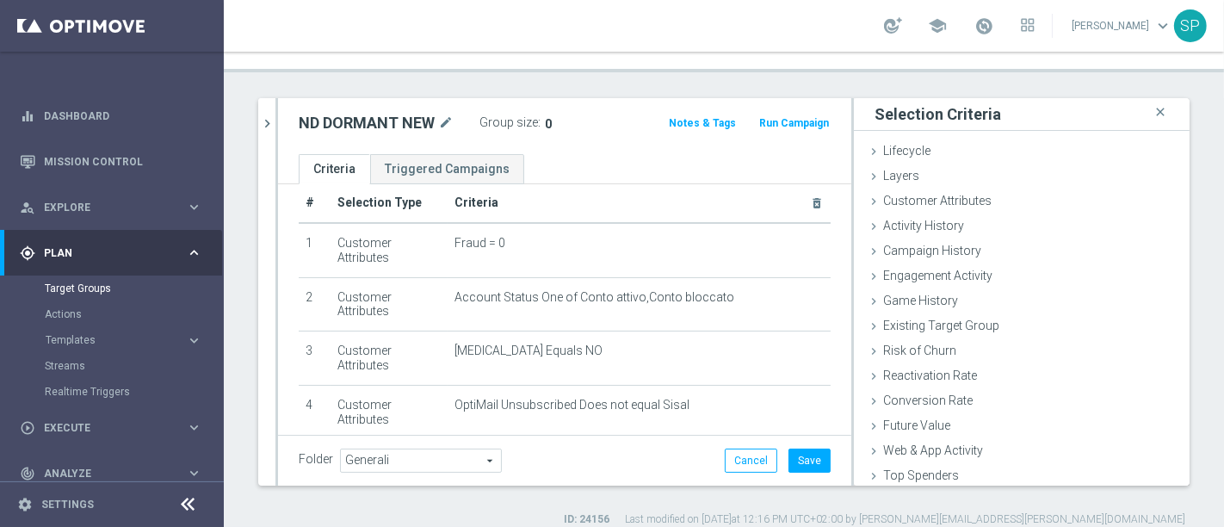
scroll to position [365, 0]
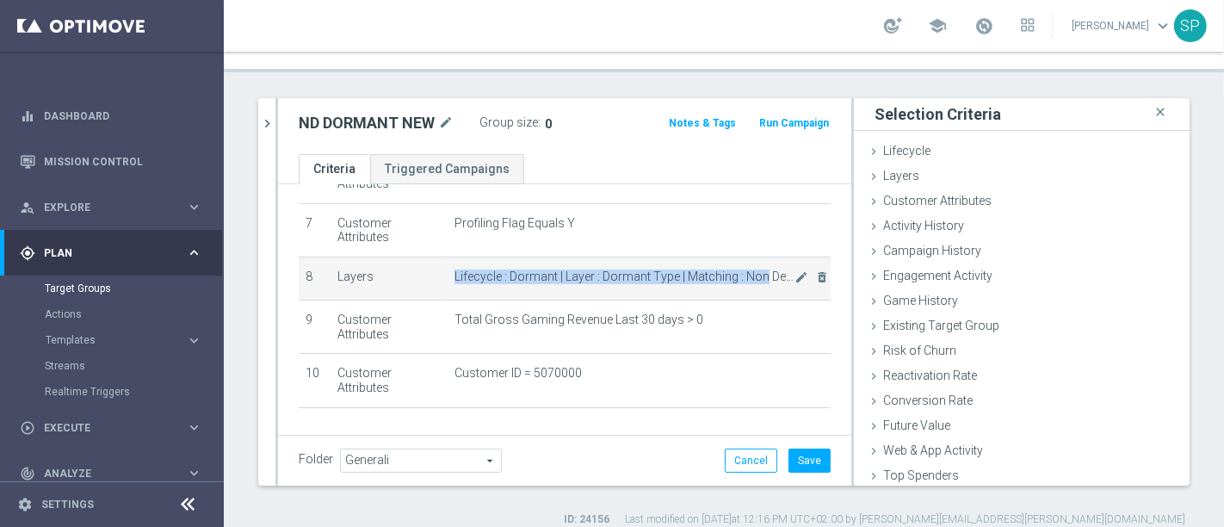
drag, startPoint x: 443, startPoint y: 257, endPoint x: 753, endPoint y: 258, distance: 310.0
click at [753, 258] on td "Lifecycle : Dormant | Layer : Dormant Type | Matching : Non Depositor mode_edit…" at bounding box center [639, 278] width 383 height 43
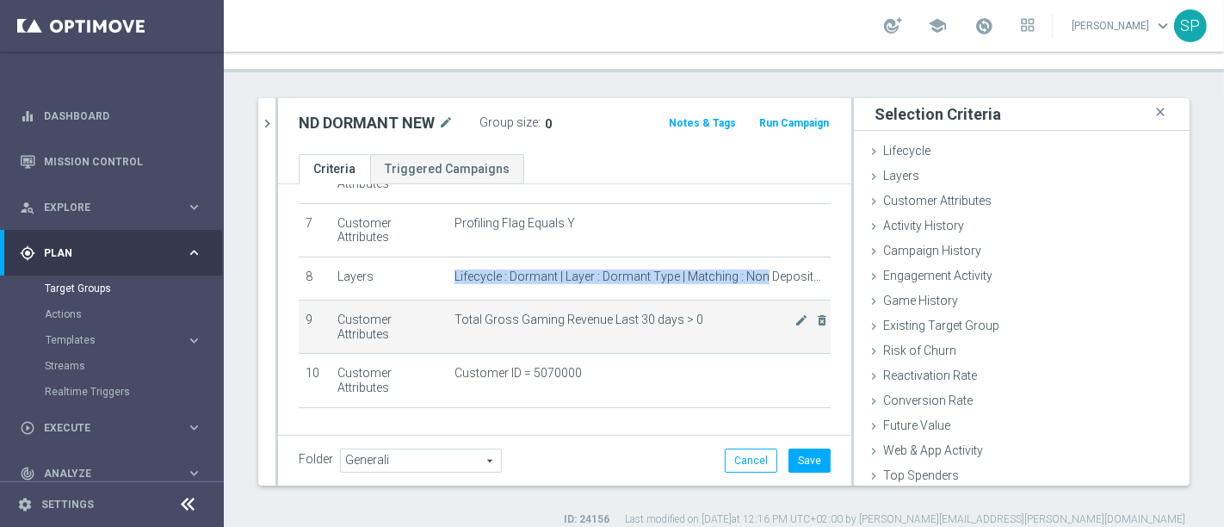
scroll to position [415, 0]
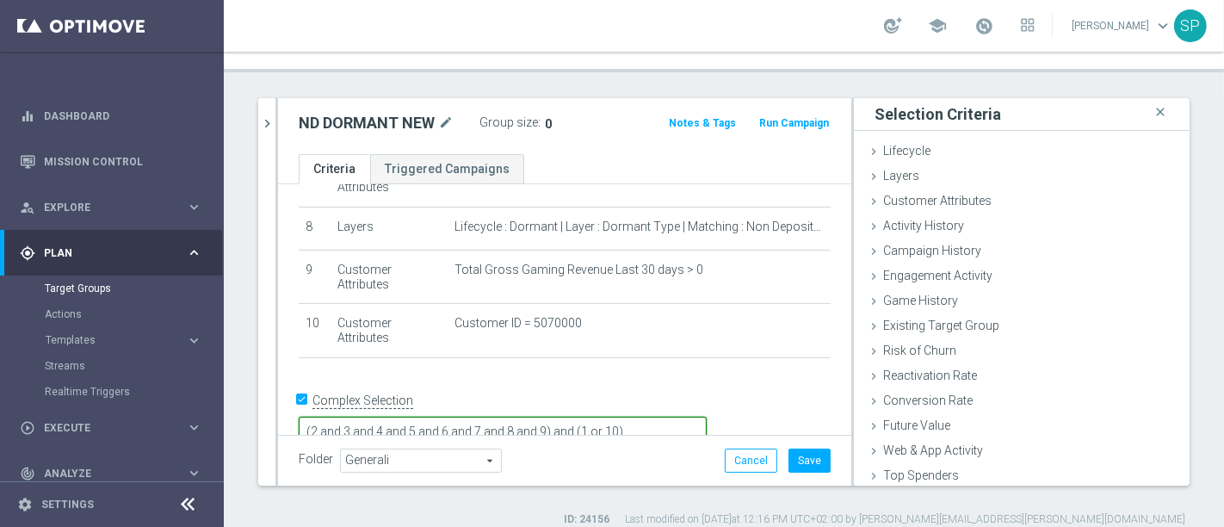
click at [635, 417] on textarea "(2 and 3 and 4 and 5 and 6 and 7 and 8 and 9) and (1 or 10)" at bounding box center [503, 432] width 408 height 30
click at [673, 417] on textarea "(2 and 3 and 4 and 5 and 6 and 7 and 9) and (1 or 10)" at bounding box center [503, 432] width 408 height 30
click at [672, 350] on div "# Selection Type Criteria delete_forever 1 Customer Attributes Fraud = 0 mode_e…" at bounding box center [565, 82] width 558 height 584
click at [694, 417] on textarea "(2 and 3 and 4 and 5 and 6 and 7 and 9) and (8 or 10)" at bounding box center [503, 432] width 408 height 30
click at [635, 417] on textarea "(2 and 3 and 4 and 5 and 6 and 7 and 9) and (8 or 10)" at bounding box center [503, 432] width 408 height 30
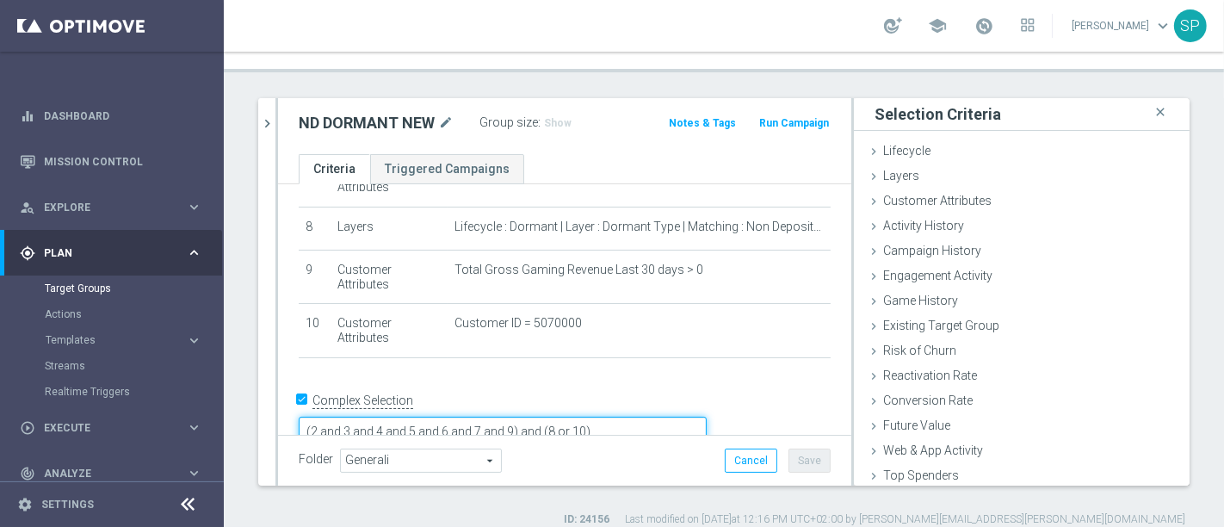
click at [432, 417] on textarea "(2 and 3 and 4 and 5 and 6 and 7 and 9) and (8 or 10)" at bounding box center [503, 432] width 408 height 30
click at [767, 346] on div "# Selection Type Criteria delete_forever 1 Customer Attributes Fraud = 0 mode_e…" at bounding box center [565, 82] width 558 height 584
click at [548, 117] on span "Show" at bounding box center [558, 123] width 28 height 12
click at [707, 417] on textarea "(1 and 2 and 3 and 4 and 5 and 6 and 7 and 9) and (8 or 10)" at bounding box center [503, 432] width 408 height 30
click at [795, 374] on div "+ Add Selection" at bounding box center [565, 381] width 558 height 14
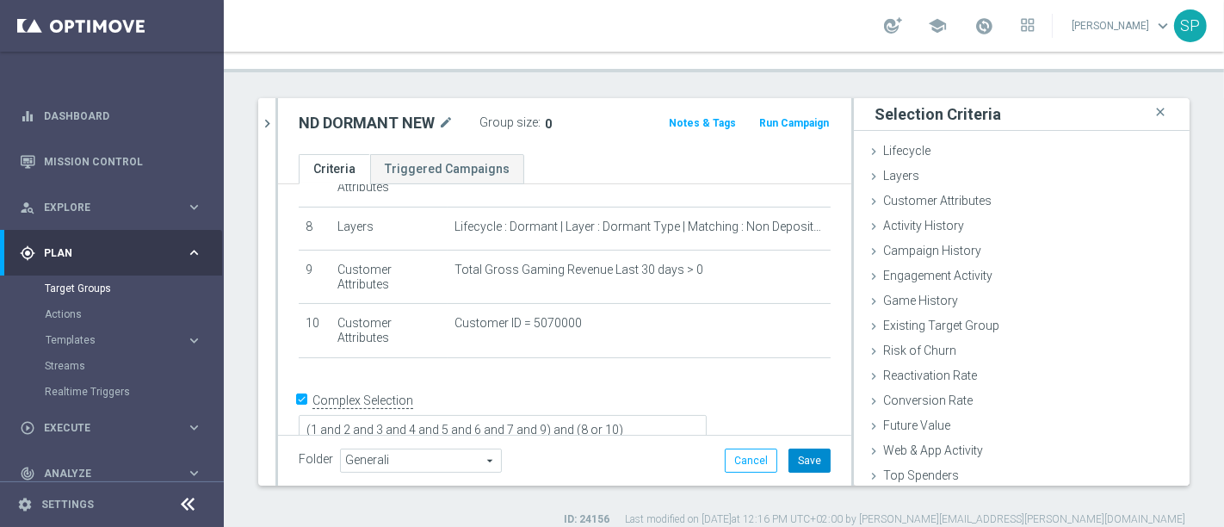
click at [803, 449] on button "Save" at bounding box center [810, 461] width 42 height 24
click at [274, 119] on button "chevron_right" at bounding box center [266, 123] width 17 height 51
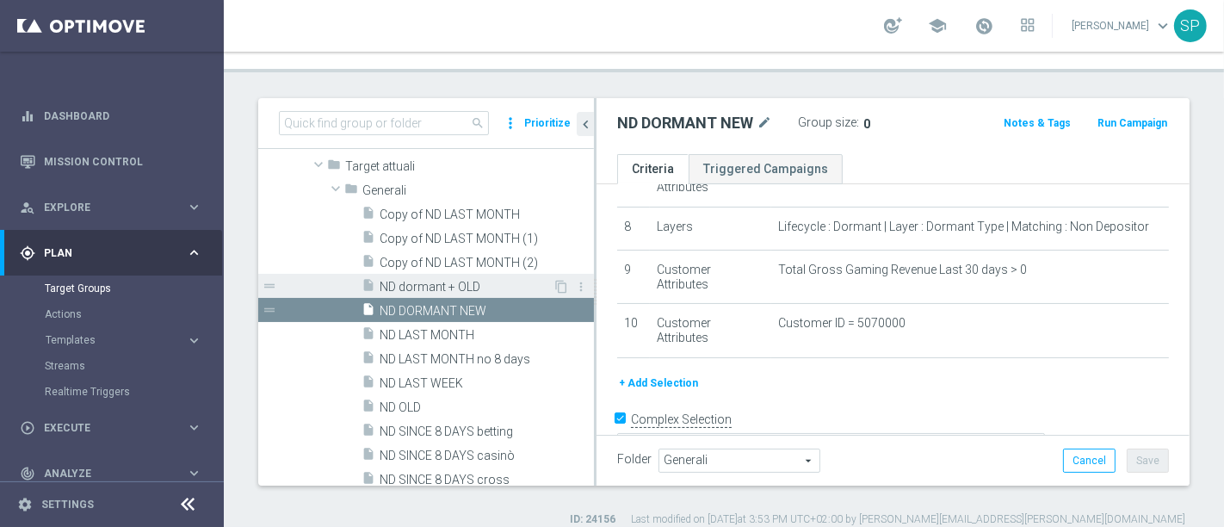
click at [498, 274] on div "insert_drive_file ND dormant + OLD" at bounding box center [457, 286] width 191 height 24
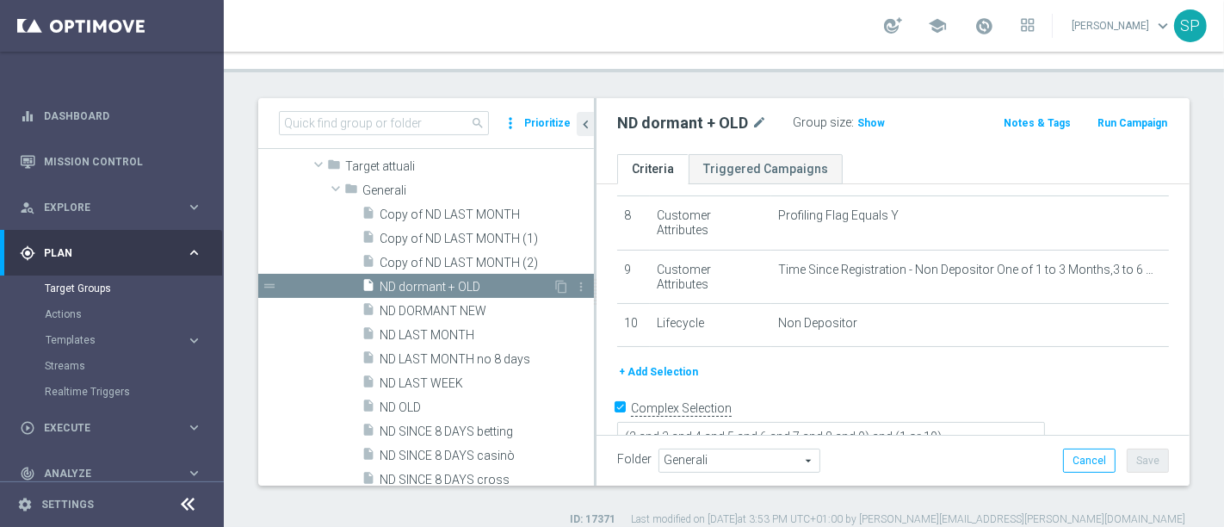
scroll to position [405, 0]
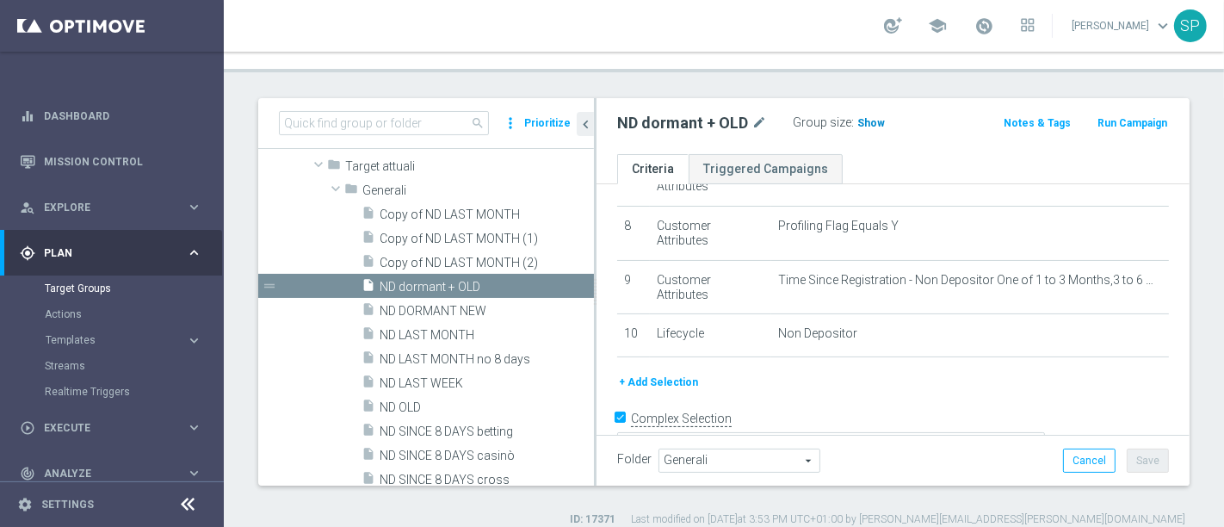
click at [868, 117] on span "Show" at bounding box center [872, 123] width 28 height 12
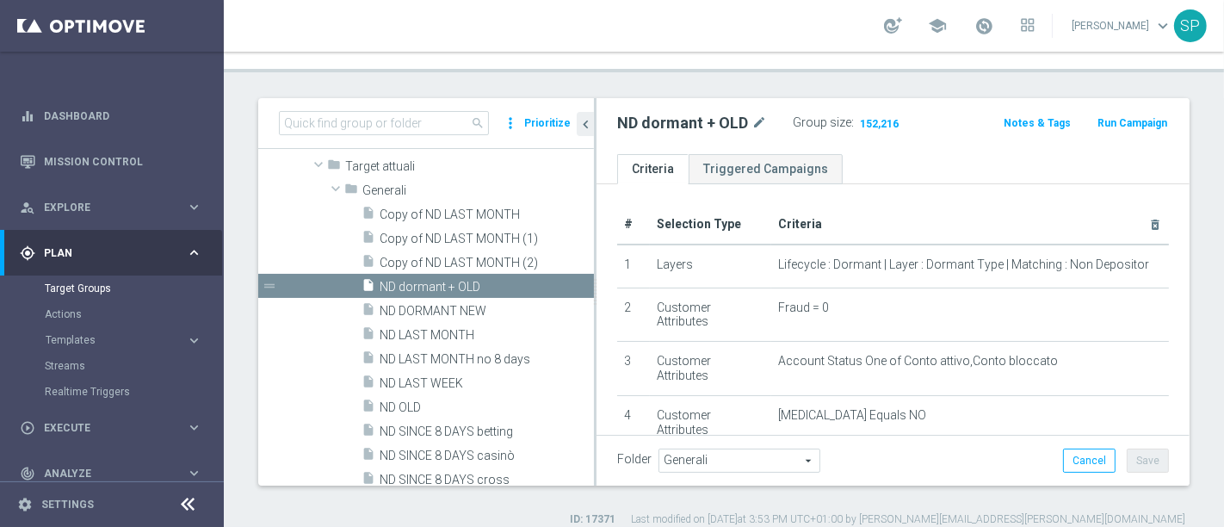
scroll to position [423, 0]
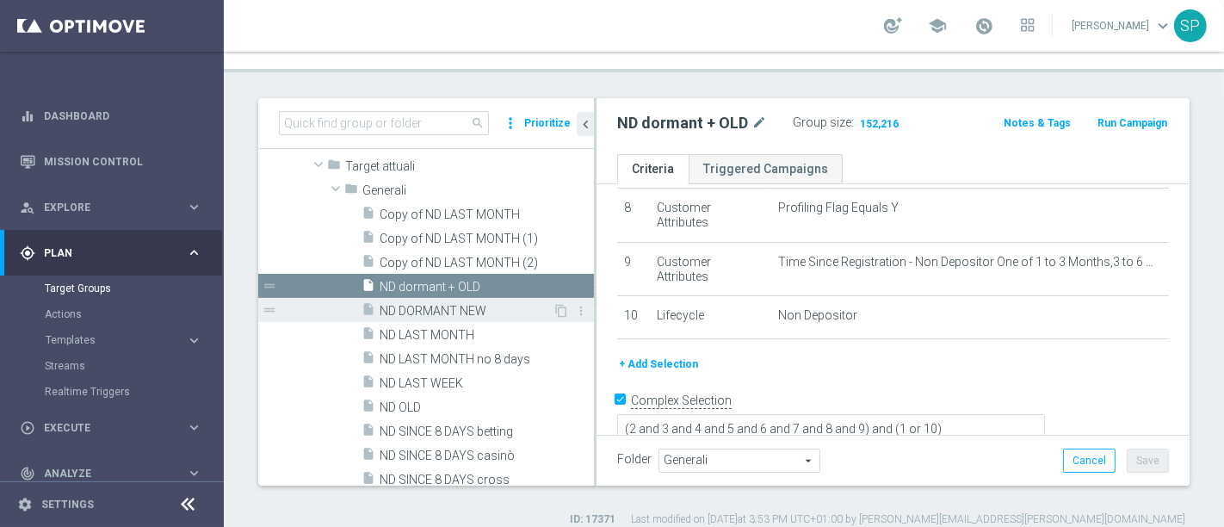
click at [485, 304] on span "ND DORMANT NEW" at bounding box center [466, 311] width 173 height 15
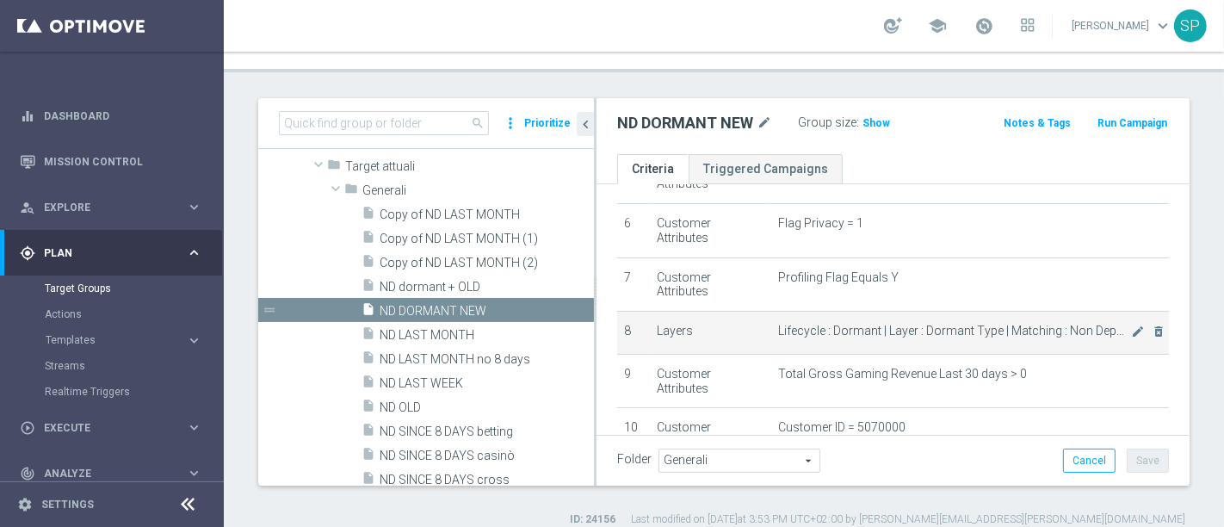
scroll to position [313, 0]
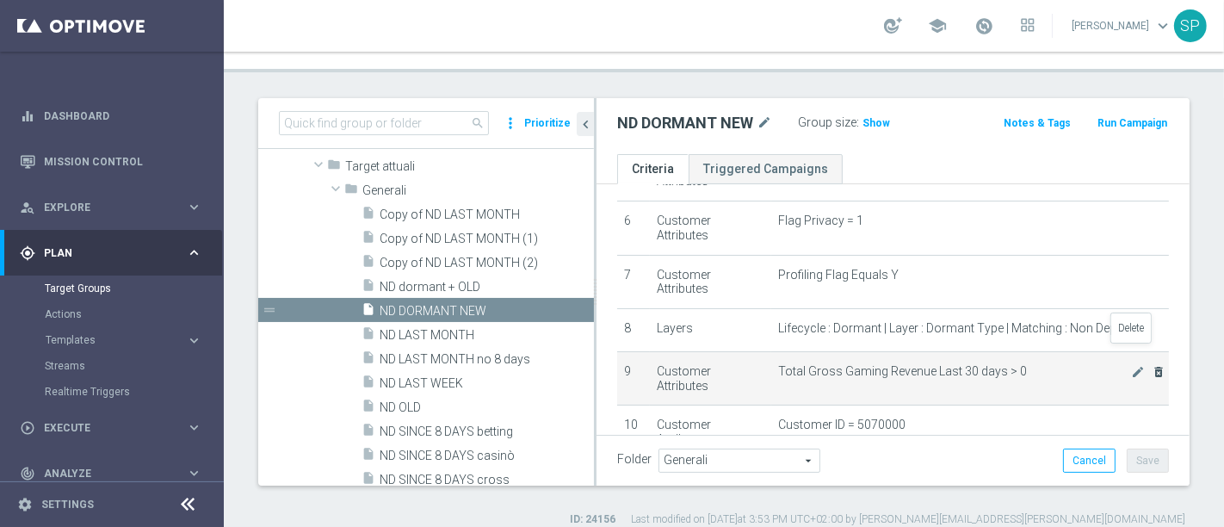
click at [1152, 365] on icon "delete_forever" at bounding box center [1159, 372] width 14 height 14
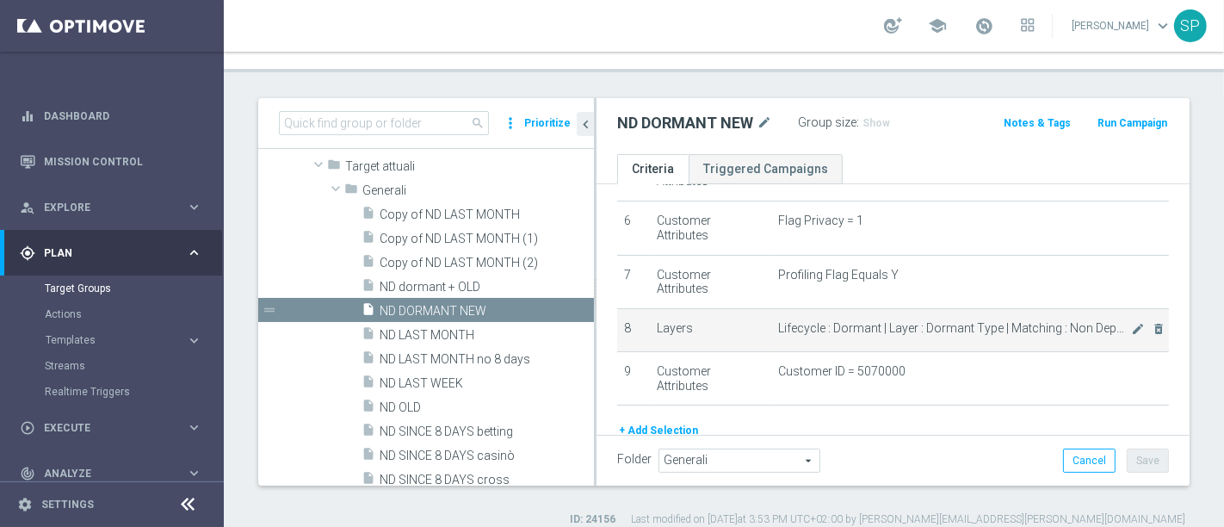
scroll to position [381, 0]
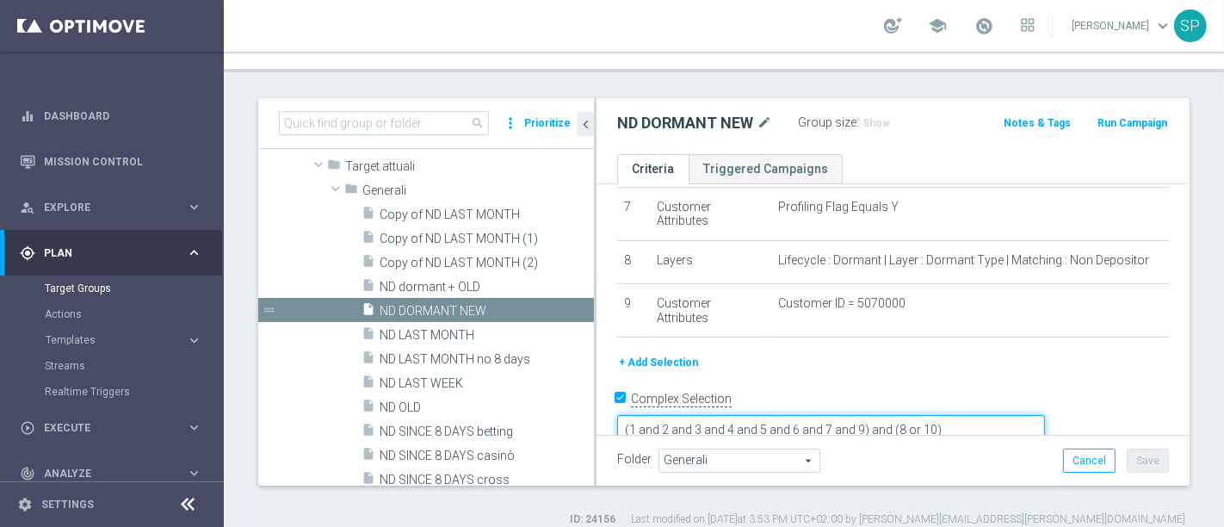
click at [968, 415] on textarea "(1 and 2 and 3 and 4 and 5 and 6 and 7 and 9) and (8 or 10)" at bounding box center [831, 430] width 428 height 30
click at [982, 415] on textarea "(1 and 2 and 3 and 4 and 5 and 6 and 7 and 9) and (8 or 10)" at bounding box center [831, 430] width 428 height 30
click at [982, 415] on textarea "(1 and 2 and 3 and 4 and 5 and 6 and 7 and 8 and 9) and (8 or 10)" at bounding box center [831, 430] width 428 height 30
click at [1026, 415] on textarea "(1 and 2 and 3 and 4 and 5 and 6 and 7 and 9) and (8 or 10)" at bounding box center [831, 430] width 428 height 30
click at [1045, 415] on textarea "(1 and 2 and 3 and 4 and 5 and 6 and 7 and 9) and (8 or 10)" at bounding box center [831, 430] width 428 height 30
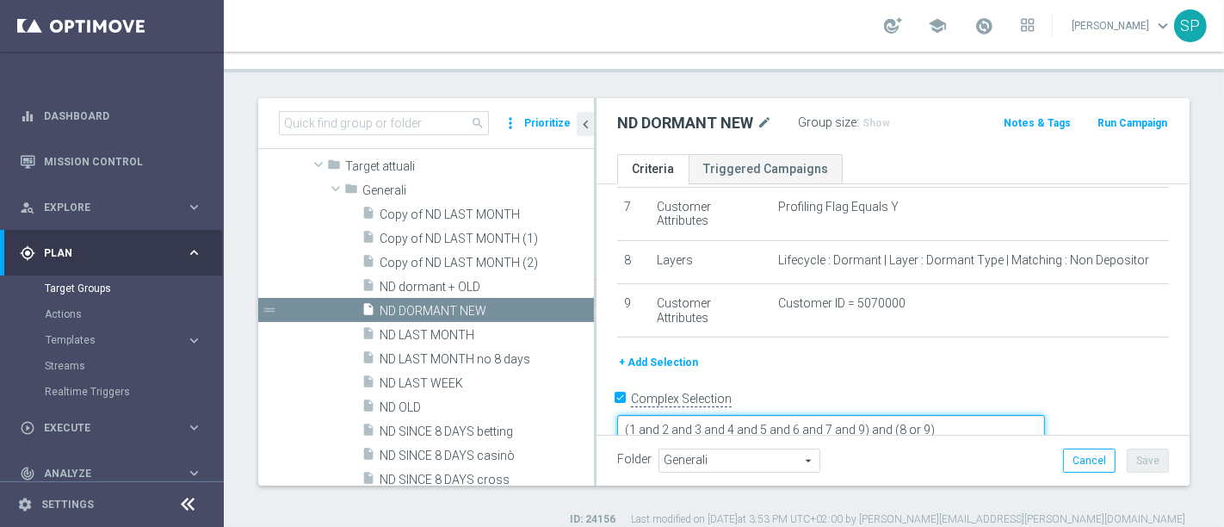
click at [980, 415] on textarea "(1 and 2 and 3 and 4 and 5 and 6 and 7 and 9) and (8 or 9)" at bounding box center [831, 430] width 428 height 30
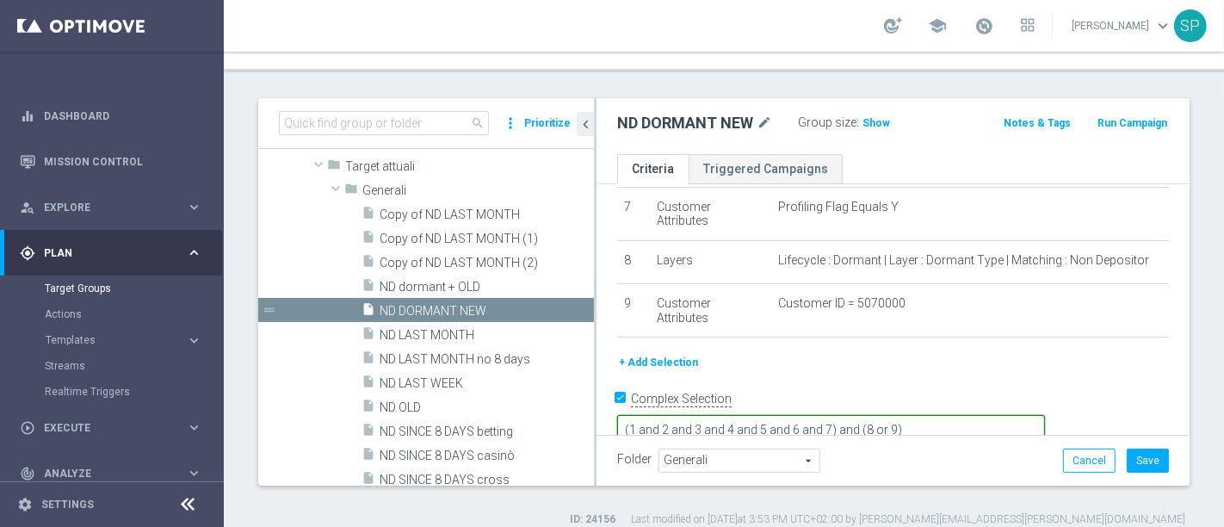
type textarea "(1 and 2 and 3 and 4 and 5 and 6 and 7) and (8 or 9)"
click at [951, 355] on div "+ Add Selection" at bounding box center [893, 364] width 578 height 19
click at [876, 117] on span "Show" at bounding box center [877, 123] width 28 height 12
click at [1145, 451] on button "Save" at bounding box center [1148, 461] width 42 height 24
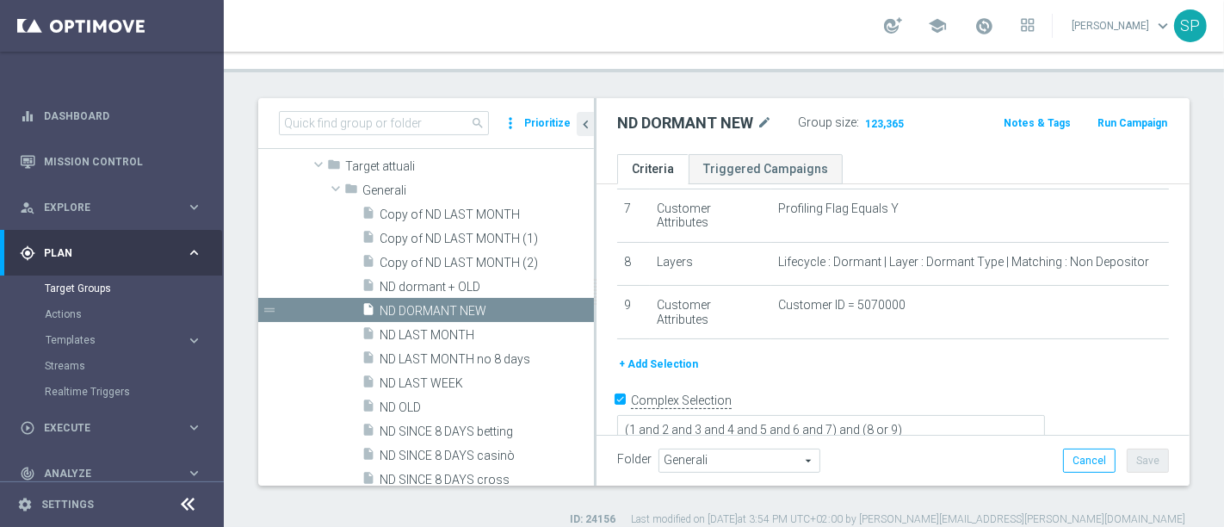
click at [678, 355] on button "+ Add Selection" at bounding box center [658, 364] width 83 height 19
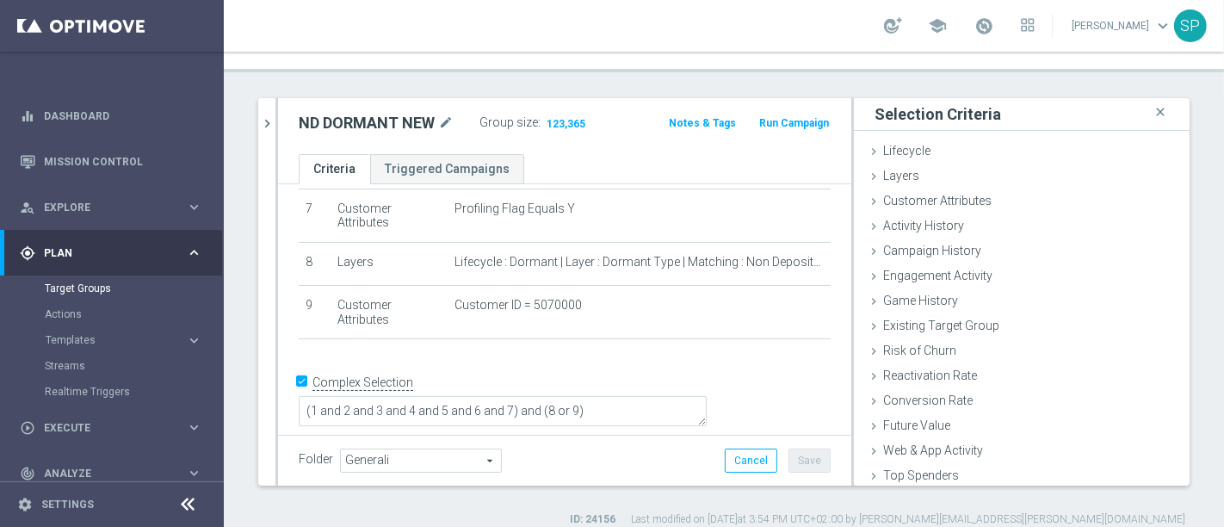
scroll to position [362, 0]
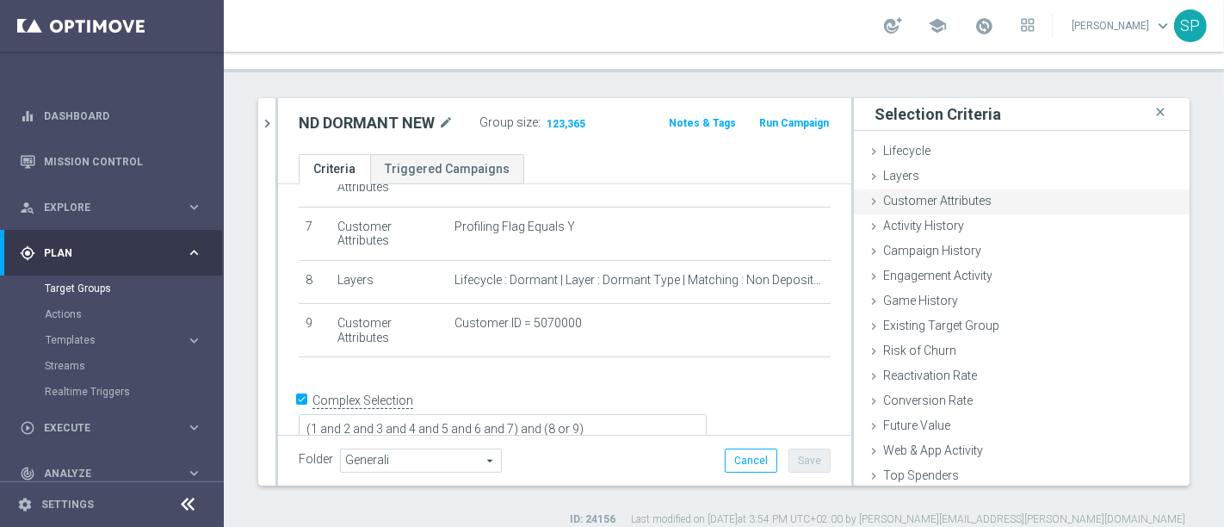
click at [1031, 189] on div "Customer Attributes done selection saved" at bounding box center [1022, 202] width 336 height 26
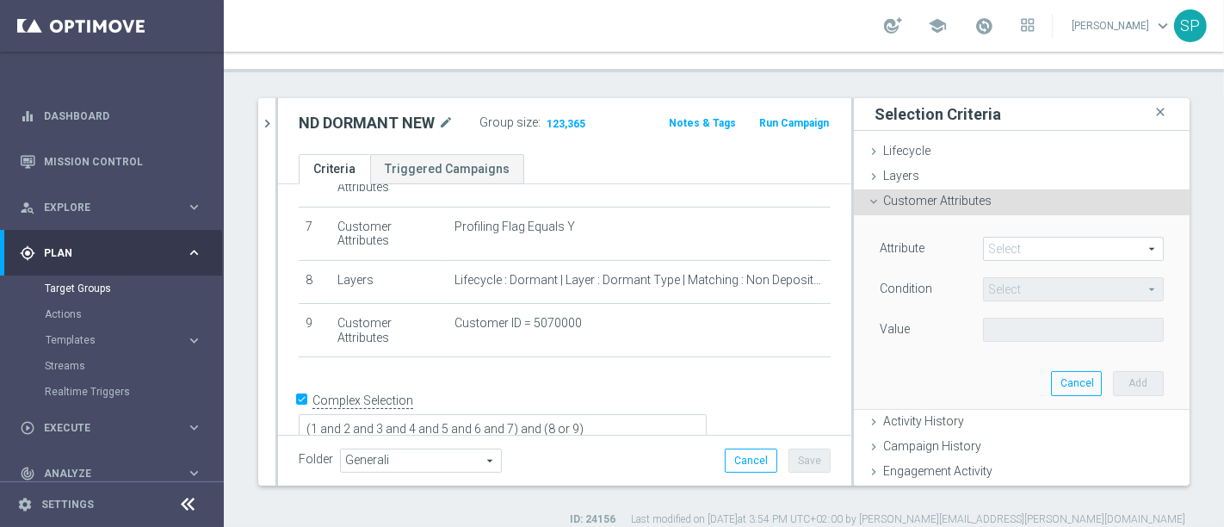
click at [1031, 189] on div "Customer Attributes done selection saved" at bounding box center [1022, 202] width 336 height 26
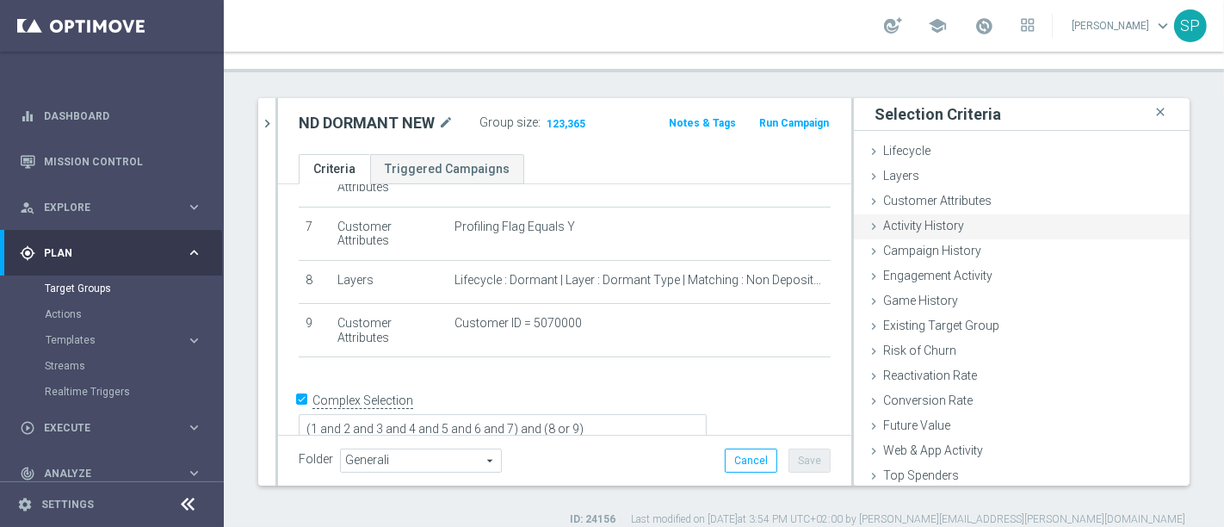
click at [988, 215] on div "Activity History done selection updated" at bounding box center [1022, 227] width 336 height 26
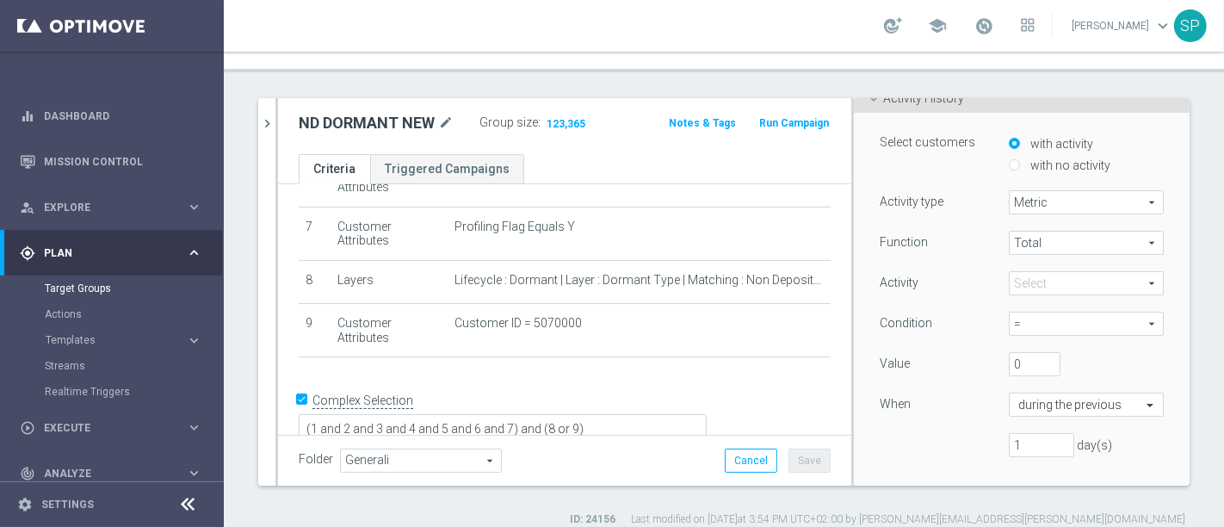
scroll to position [126, 0]
click at [1014, 274] on span at bounding box center [1086, 285] width 153 height 22
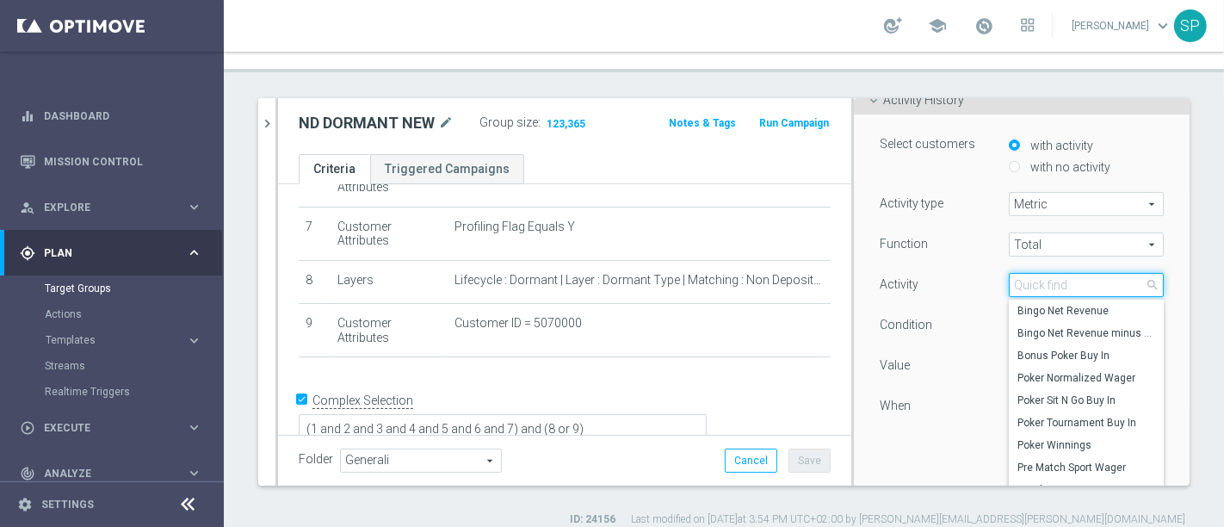
click at [1031, 277] on input "search" at bounding box center [1086, 285] width 155 height 24
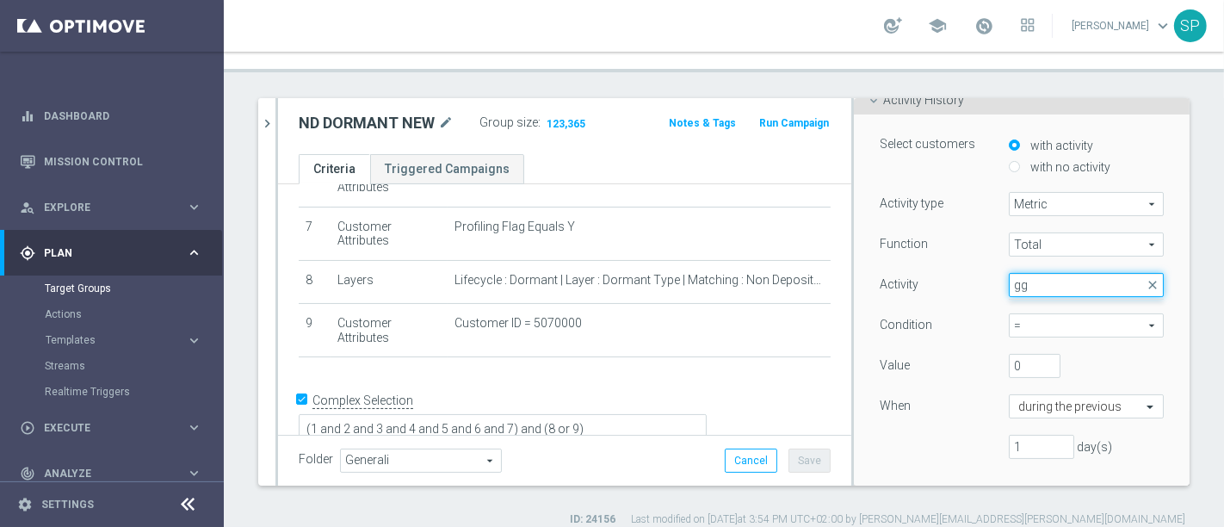
type input "g"
type input "total gross"
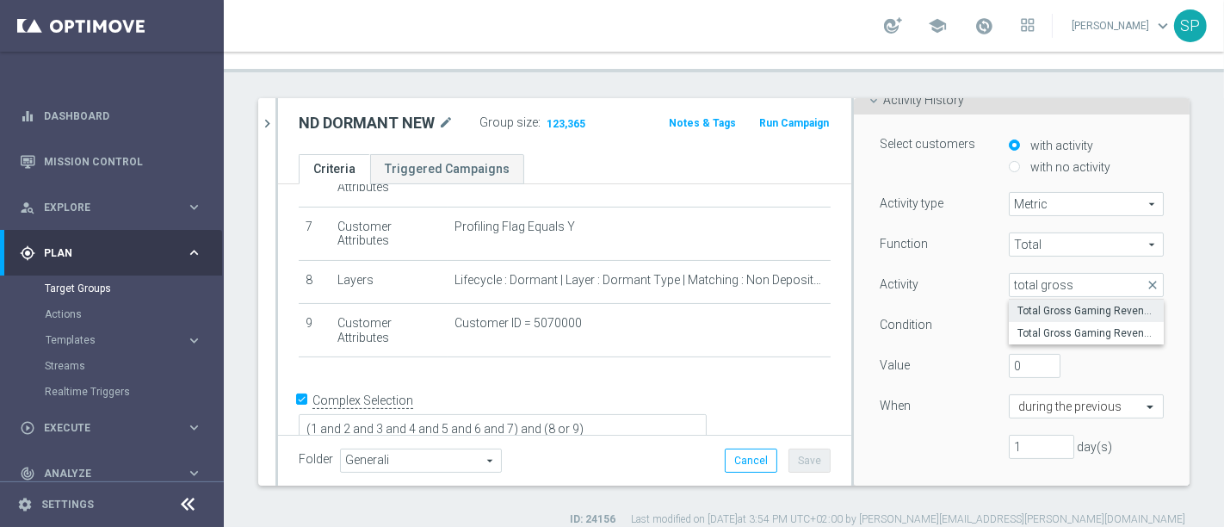
click at [1039, 304] on span "Total Gross Gaming Revenue" at bounding box center [1087, 311] width 138 height 14
type input "Total Gross Gaming Revenue"
click at [1090, 314] on span "=" at bounding box center [1086, 325] width 153 height 22
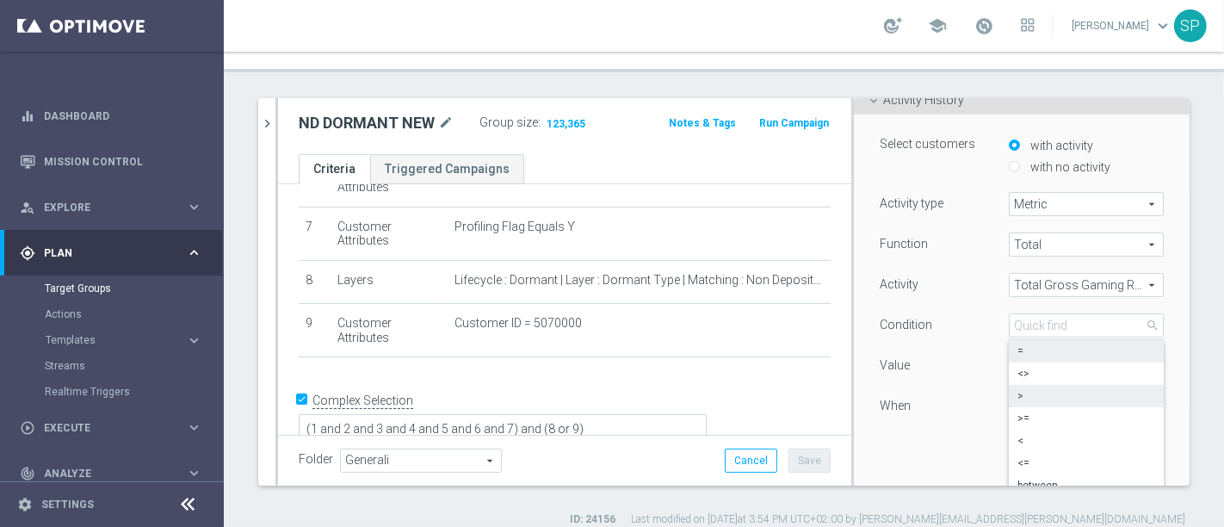
click at [1040, 389] on span ">" at bounding box center [1087, 396] width 138 height 14
type input ">"
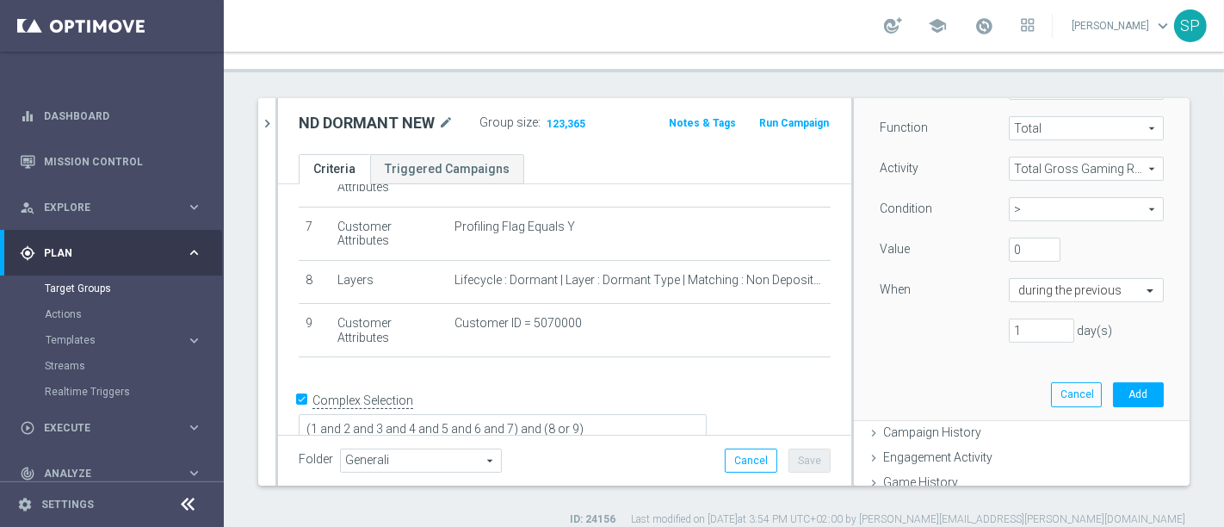
scroll to position [243, 0]
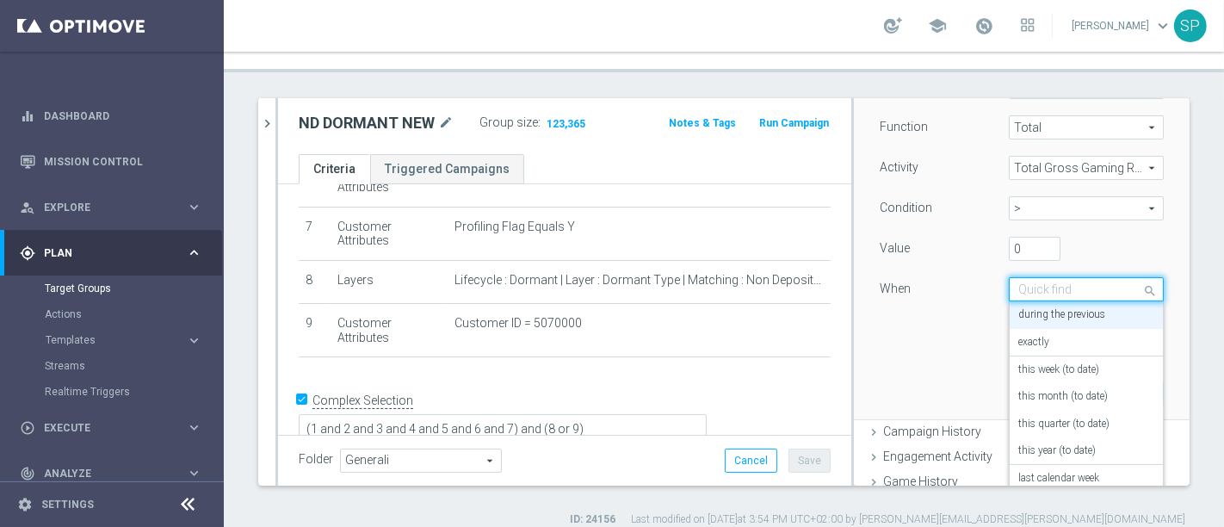
click at [1107, 282] on div at bounding box center [1086, 289] width 153 height 15
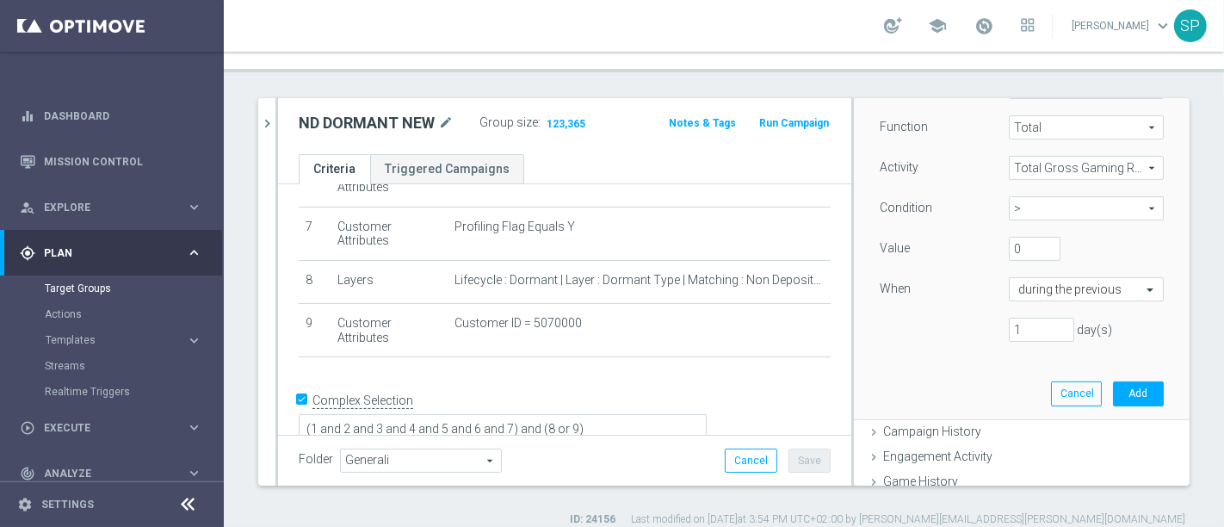
click at [972, 328] on div "Function Total Total arrow_drop_down search Activity Total Gross Gaming Revenue…" at bounding box center [1022, 235] width 284 height 240
click at [1031, 318] on input "1" at bounding box center [1041, 330] width 65 height 24
type input "90"
click at [1118, 381] on button "Add" at bounding box center [1138, 393] width 51 height 24
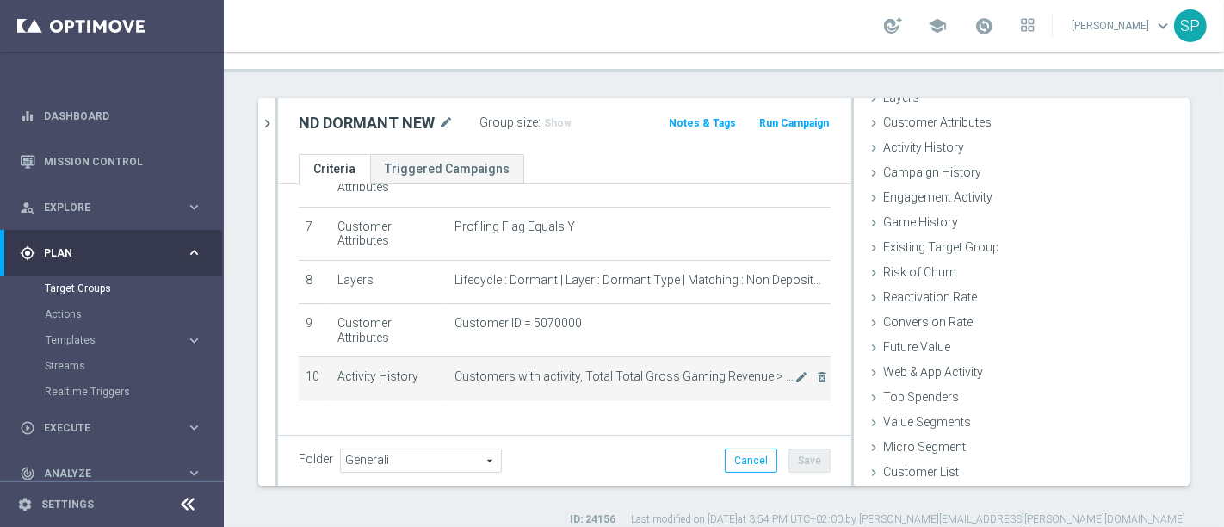
scroll to position [406, 0]
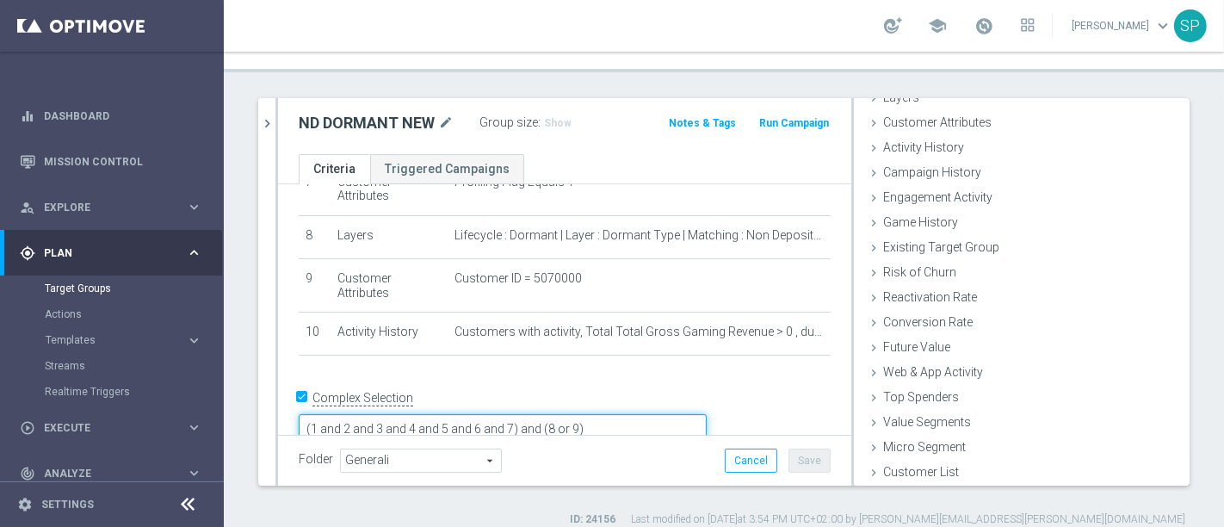
click at [635, 414] on textarea "(1 and 2 and 3 and 4 and 5 and 6 and 7) and (8 or 9)" at bounding box center [503, 429] width 408 height 30
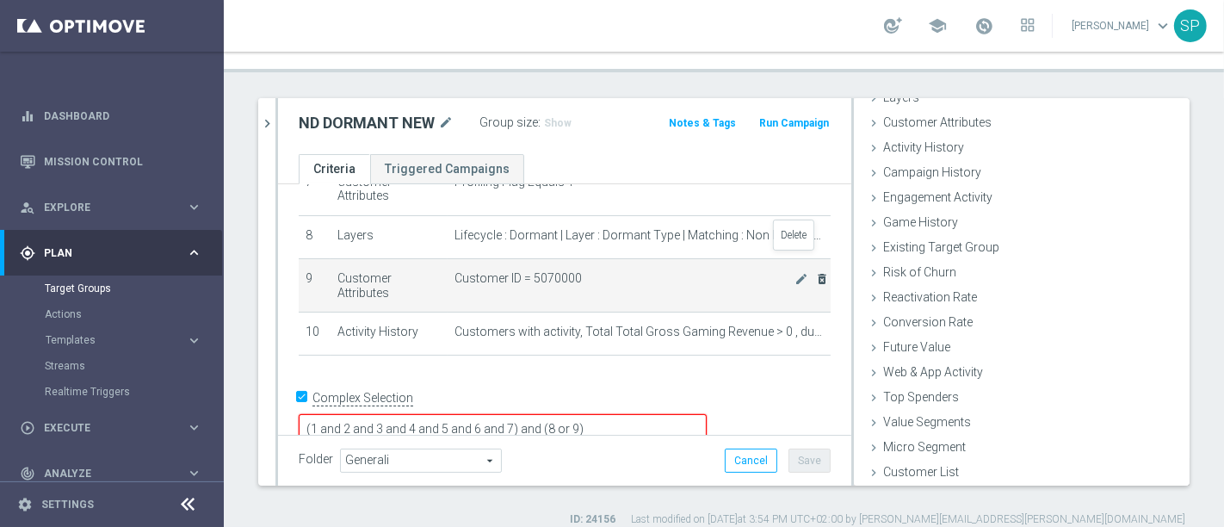
click at [815, 272] on icon "delete_forever" at bounding box center [822, 279] width 14 height 14
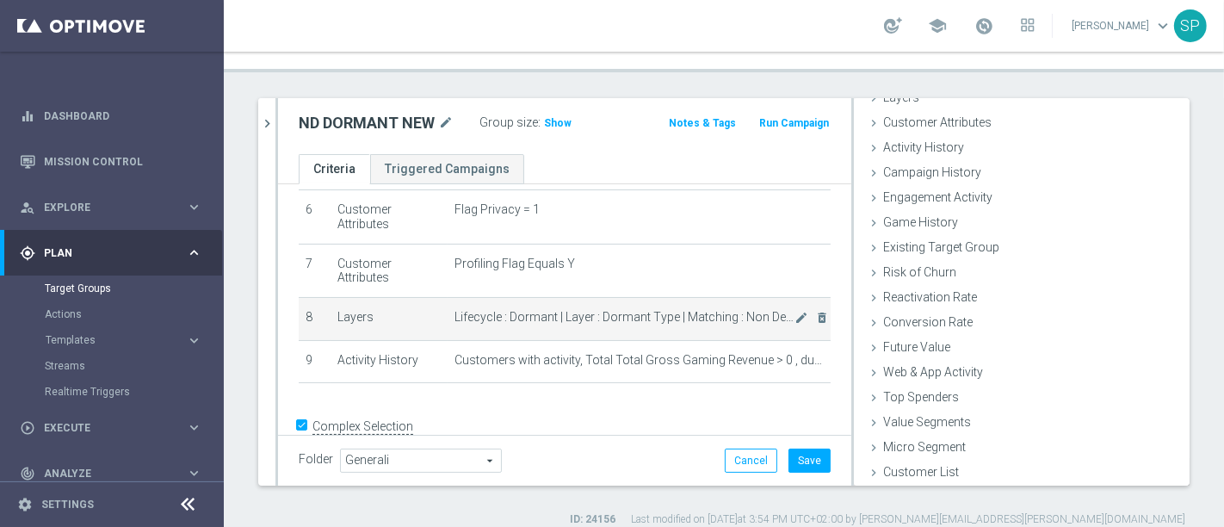
scroll to position [351, 0]
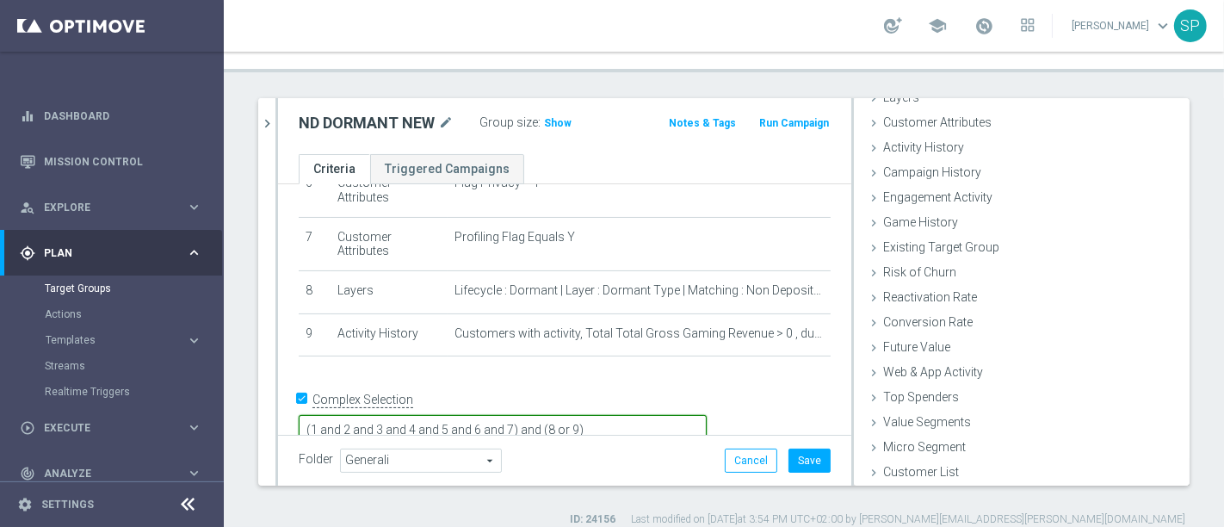
click at [707, 415] on textarea "(1 and 2 and 3 and 4 and 5 and 6 and 7) and (8 or 9)" at bounding box center [503, 430] width 408 height 30
click at [1018, 111] on div "Customer Attributes done selection saved" at bounding box center [1022, 124] width 336 height 26
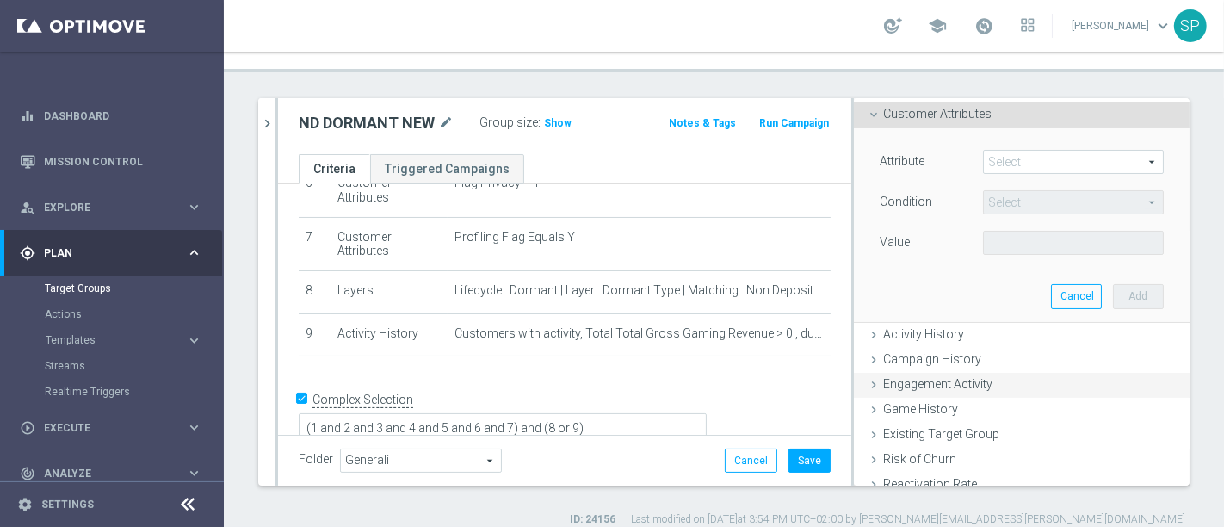
scroll to position [84, 0]
click at [1016, 153] on span at bounding box center [1073, 164] width 179 height 22
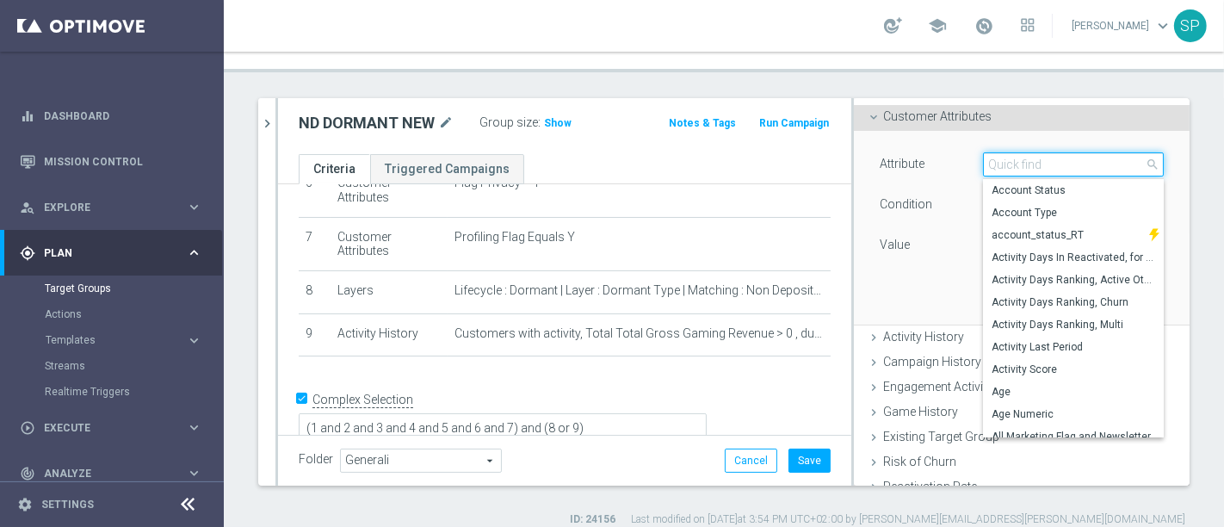
click at [1016, 152] on input "search" at bounding box center [1073, 164] width 181 height 24
type input "f"
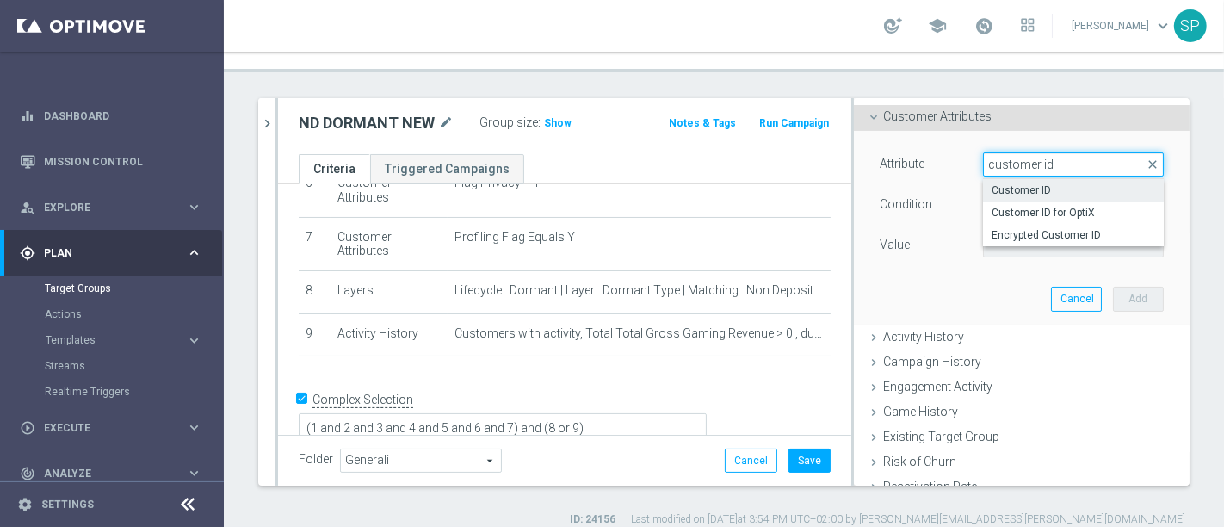
type input "customer id"
click at [1023, 179] on label "Customer ID" at bounding box center [1073, 190] width 181 height 22
type input "Customer ID"
type input "="
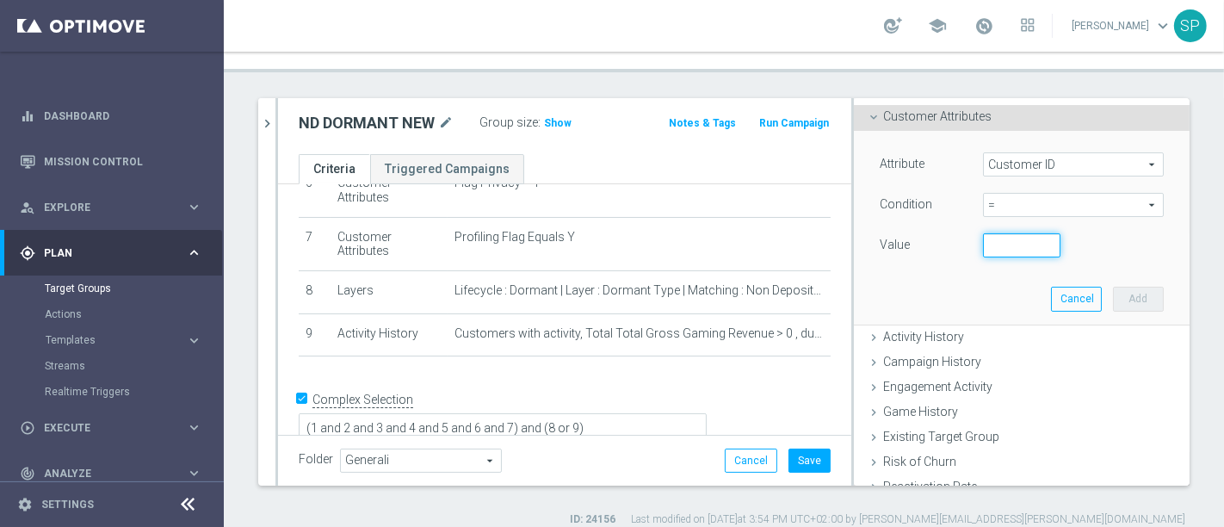
click at [992, 233] on input "number" at bounding box center [1021, 245] width 77 height 24
type input "5070000"
click at [1113, 287] on button "Add" at bounding box center [1138, 299] width 51 height 24
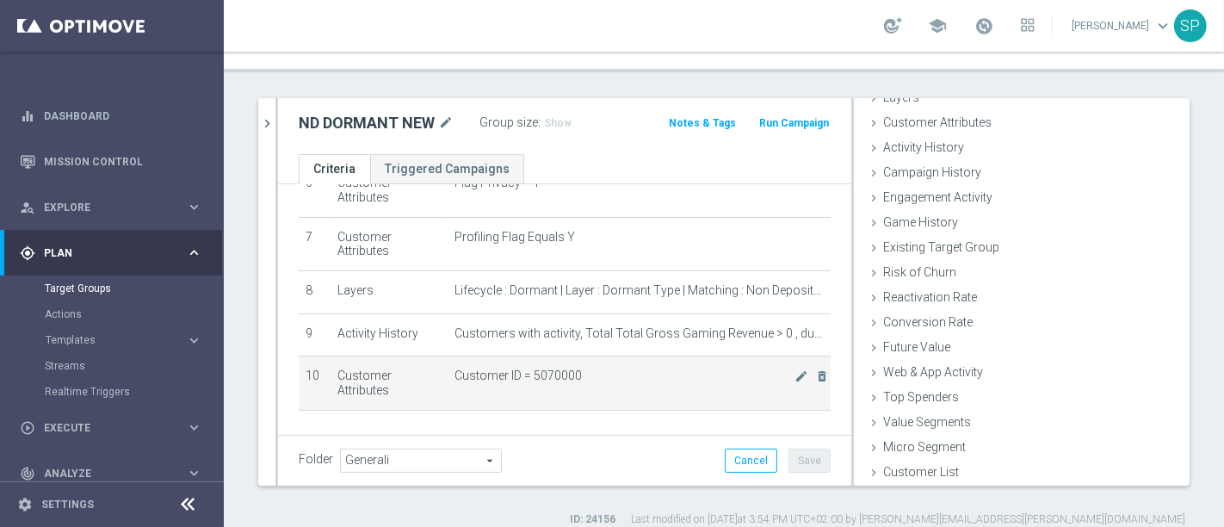
scroll to position [406, 0]
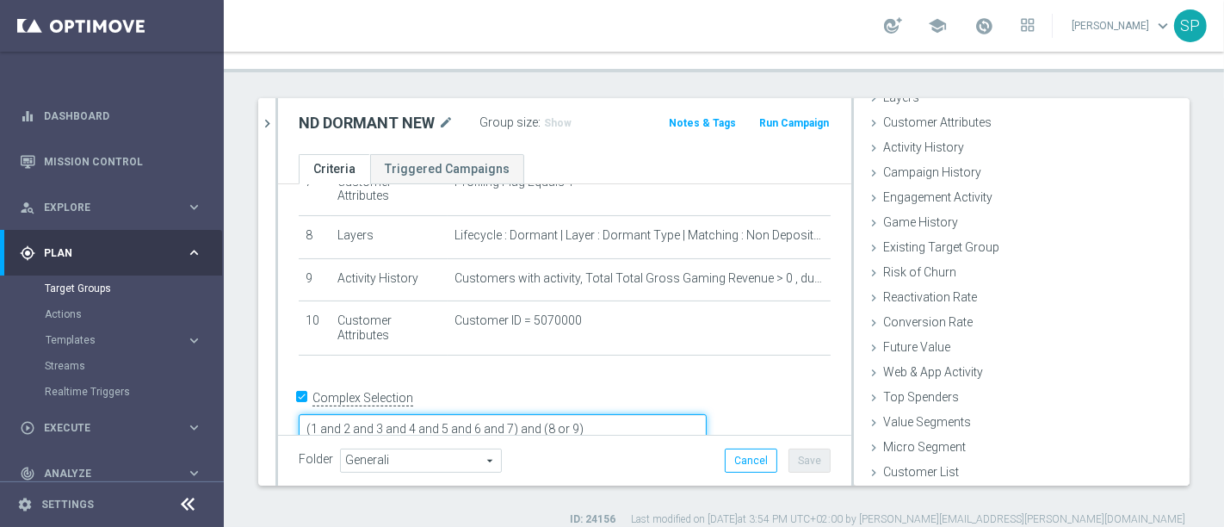
click at [629, 414] on textarea "(1 and 2 and 3 and 4 and 5 and 6 and 7) and (8 or 9)" at bounding box center [503, 429] width 408 height 30
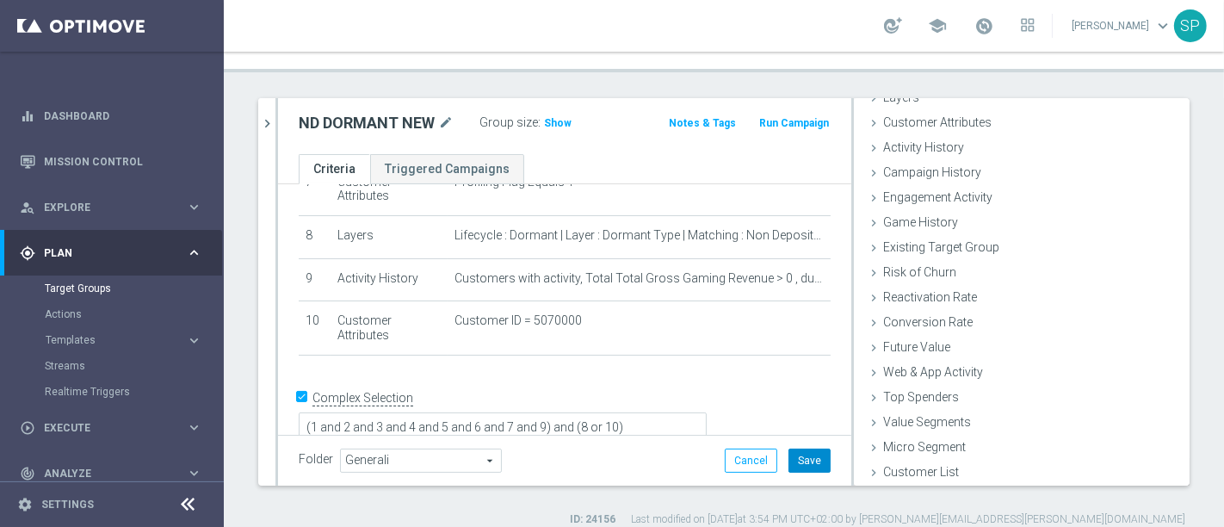
scroll to position [405, 0]
click at [809, 449] on button "Save" at bounding box center [810, 461] width 42 height 24
click at [548, 117] on span "Show" at bounding box center [558, 123] width 28 height 12
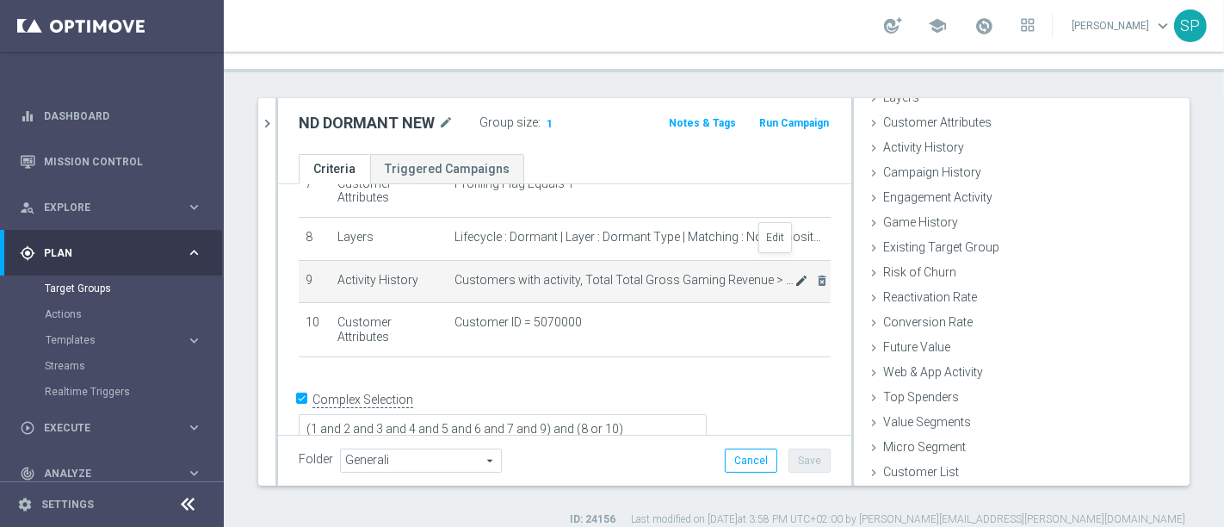
click at [795, 274] on icon "mode_edit" at bounding box center [802, 281] width 14 height 14
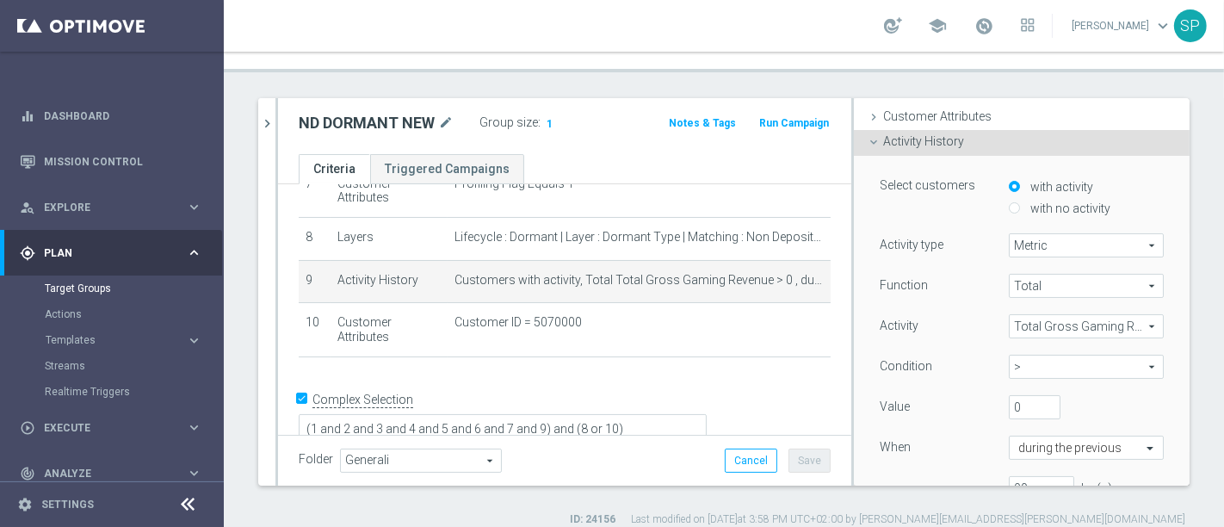
scroll to position [95, 0]
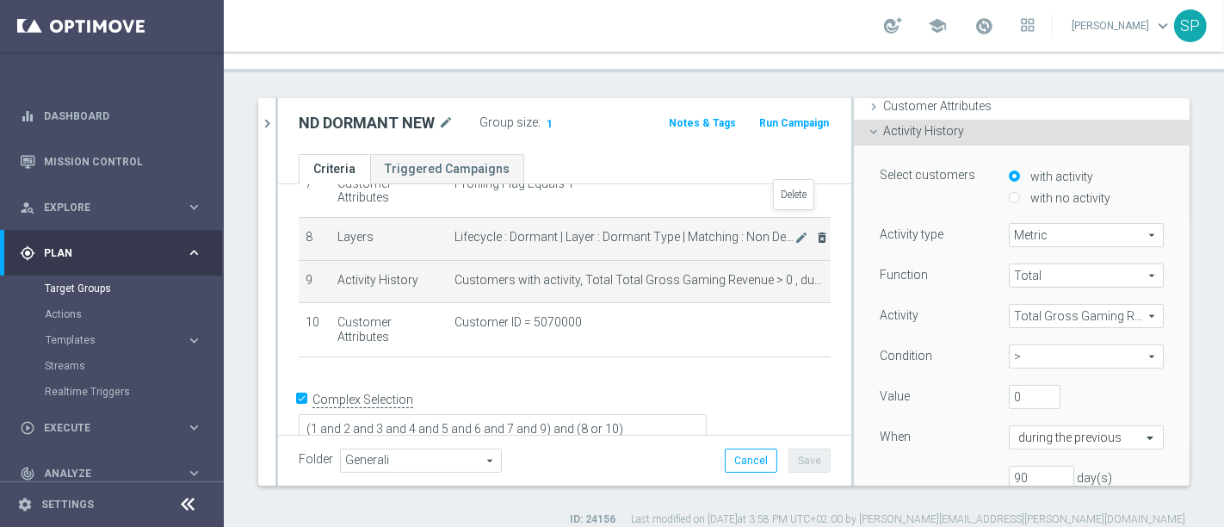
click at [815, 231] on icon "delete_forever" at bounding box center [822, 238] width 14 height 14
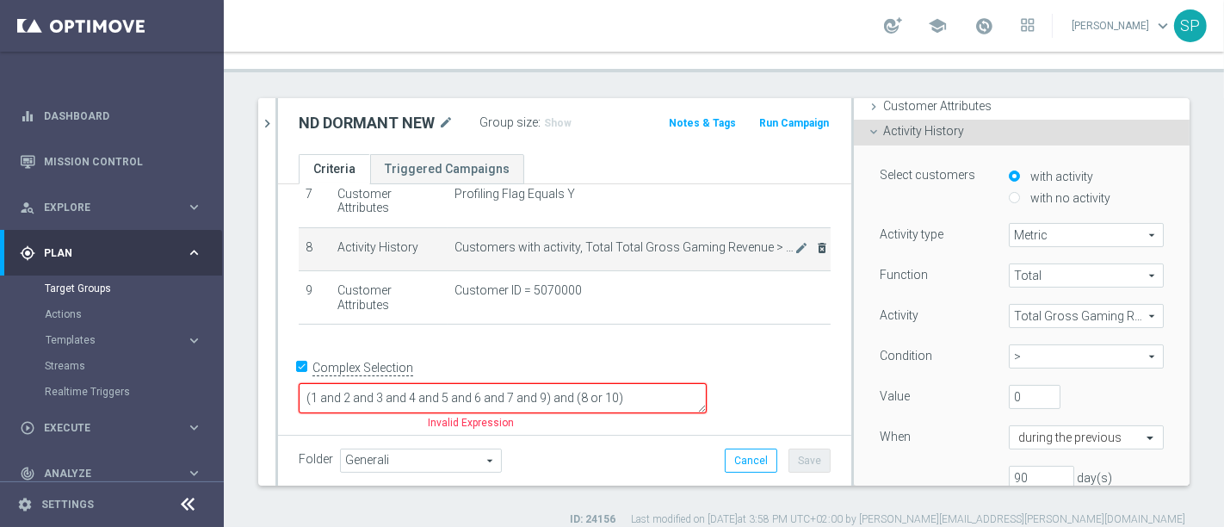
scroll to position [363, 0]
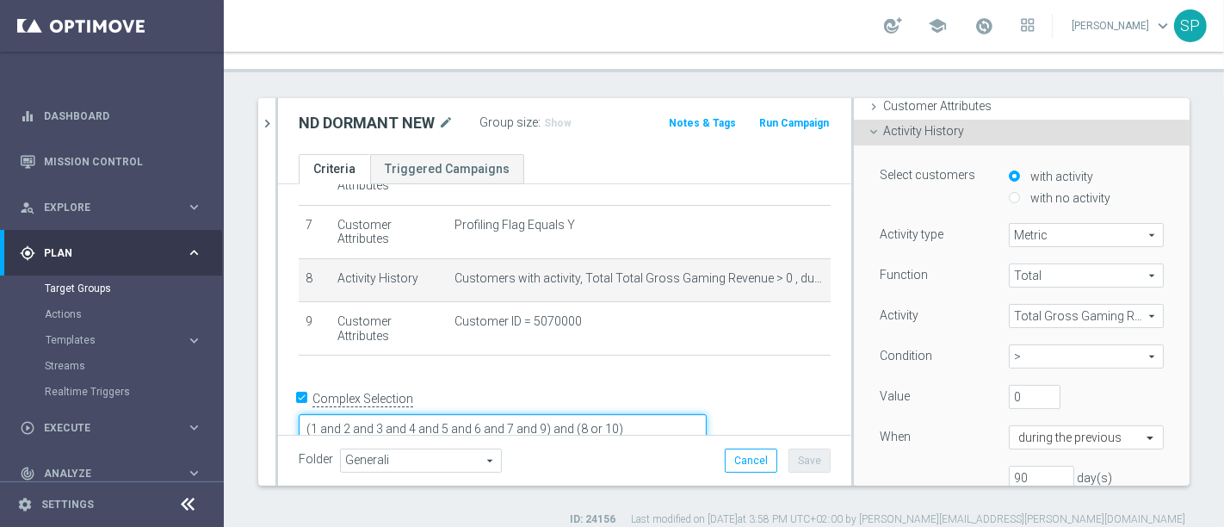
click at [707, 414] on textarea "(1 and 2 and 3 and 4 and 5 and 6 and 7 and 9) and (8 or 10)" at bounding box center [503, 429] width 408 height 30
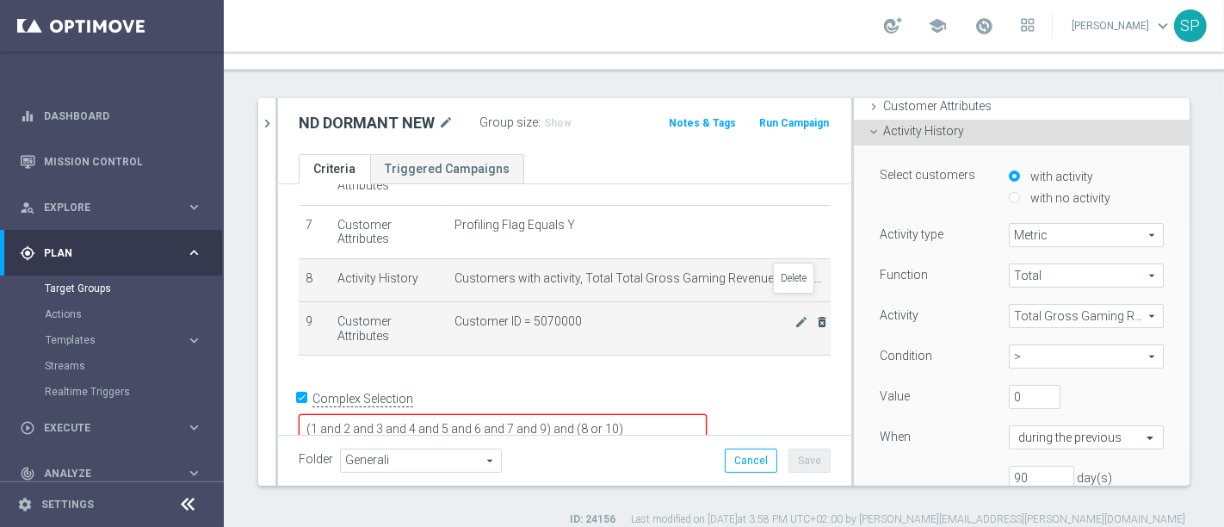
click at [815, 315] on icon "delete_forever" at bounding box center [822, 322] width 14 height 14
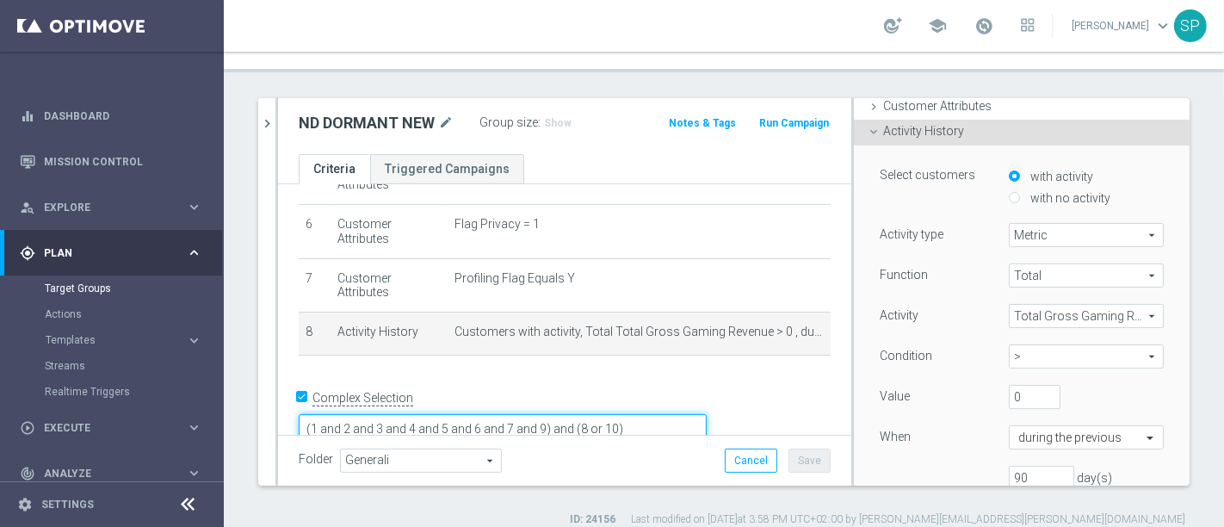
click at [707, 414] on textarea "(1 and 2 and 3 and 4 and 5 and 6 and 7 and 9) and (8 or 10)" at bounding box center [503, 429] width 408 height 30
drag, startPoint x: 768, startPoint y: 385, endPoint x: 728, endPoint y: 399, distance: 43.0
click at [728, 399] on form "Complex Selection (1 and 2 and 3 and 4 and 5 and 6 and 7 and 9) and (8 or 10) I…" at bounding box center [565, 425] width 532 height 81
click at [661, 414] on textarea "1 and 2 and 3 and 4 and 5 and 6 and 7 and 9 and 8" at bounding box center [503, 429] width 408 height 30
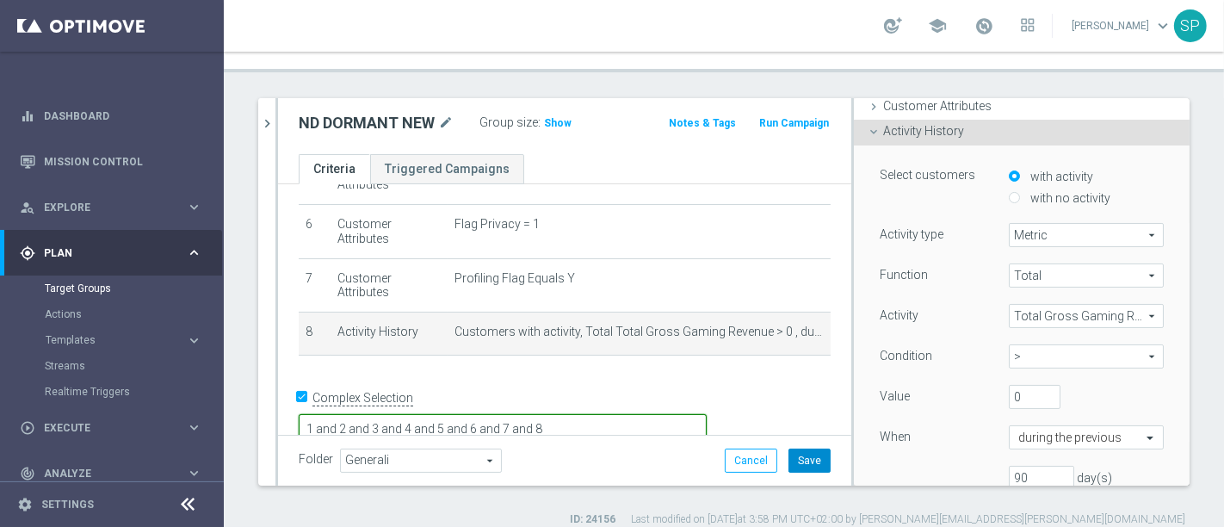
type textarea "1 and 2 and 3 and 4 and 5 and 6 and 7 and 8"
click at [791, 449] on button "Save" at bounding box center [810, 461] width 42 height 24
click at [548, 114] on h3 "Show" at bounding box center [557, 123] width 31 height 19
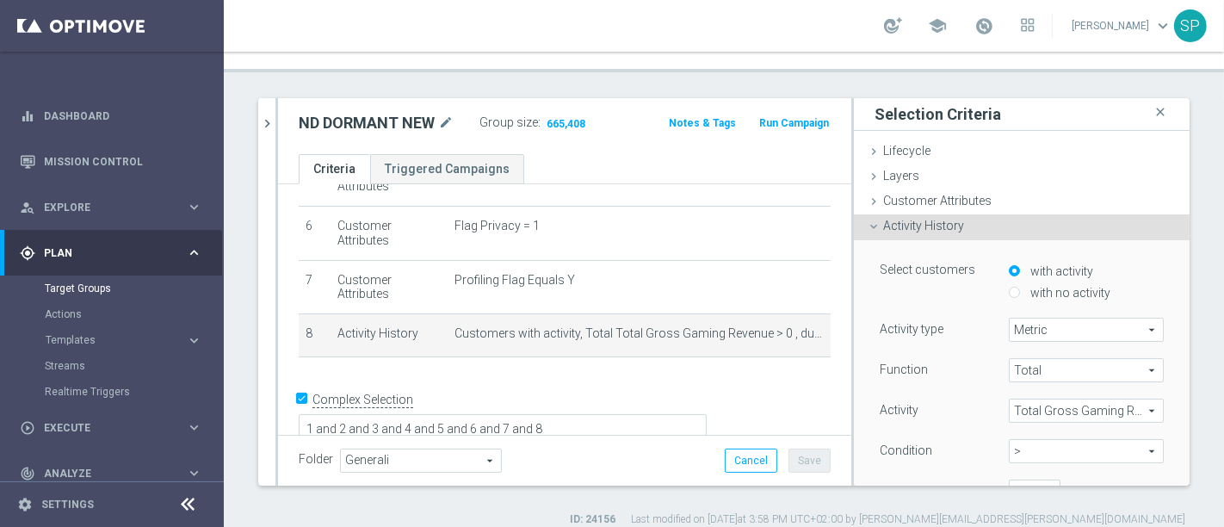
click at [926, 219] on div "Activity History done selection saved" at bounding box center [1022, 227] width 336 height 26
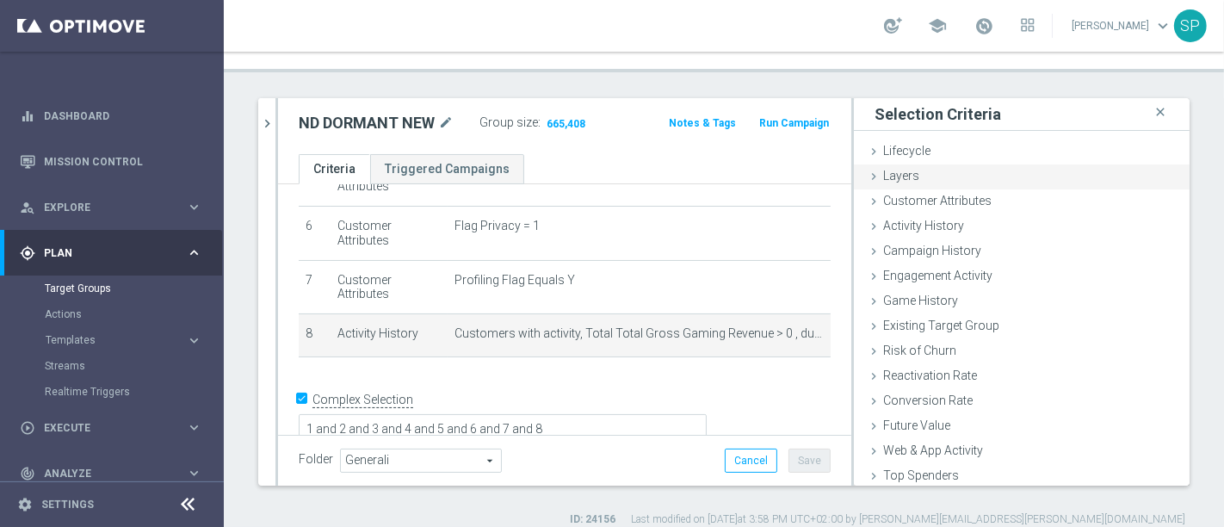
click at [901, 170] on div "Layers done selection updated" at bounding box center [1022, 177] width 336 height 26
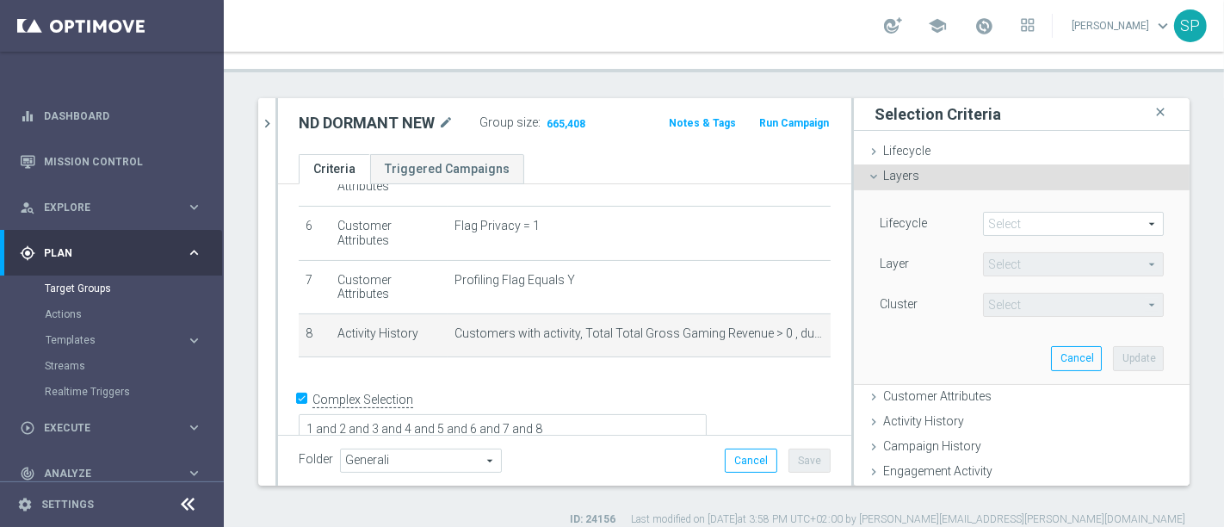
click at [1087, 213] on span at bounding box center [1073, 224] width 179 height 22
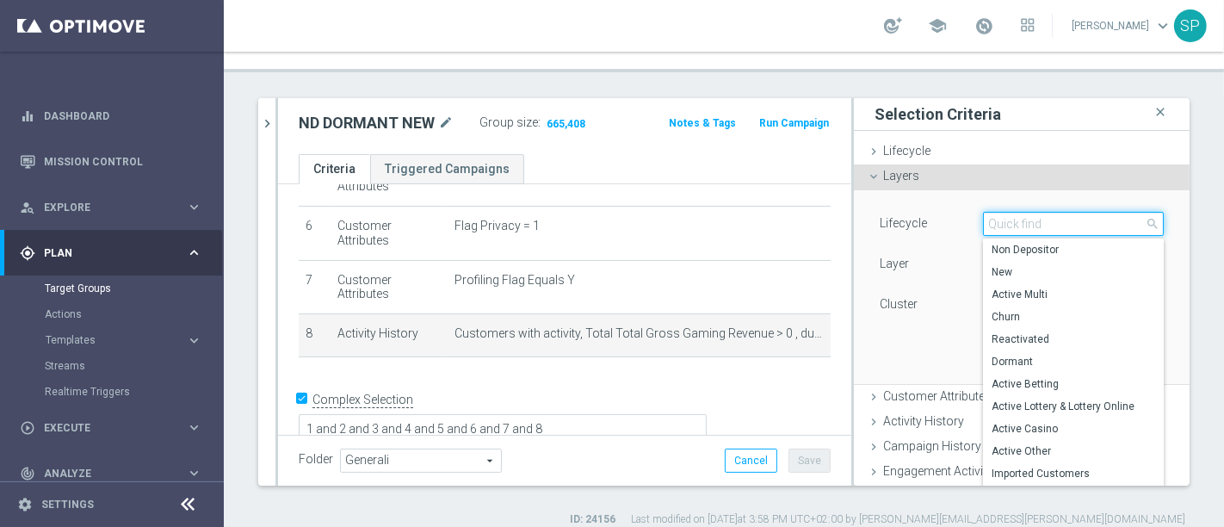
click at [1087, 212] on input "search" at bounding box center [1073, 224] width 181 height 24
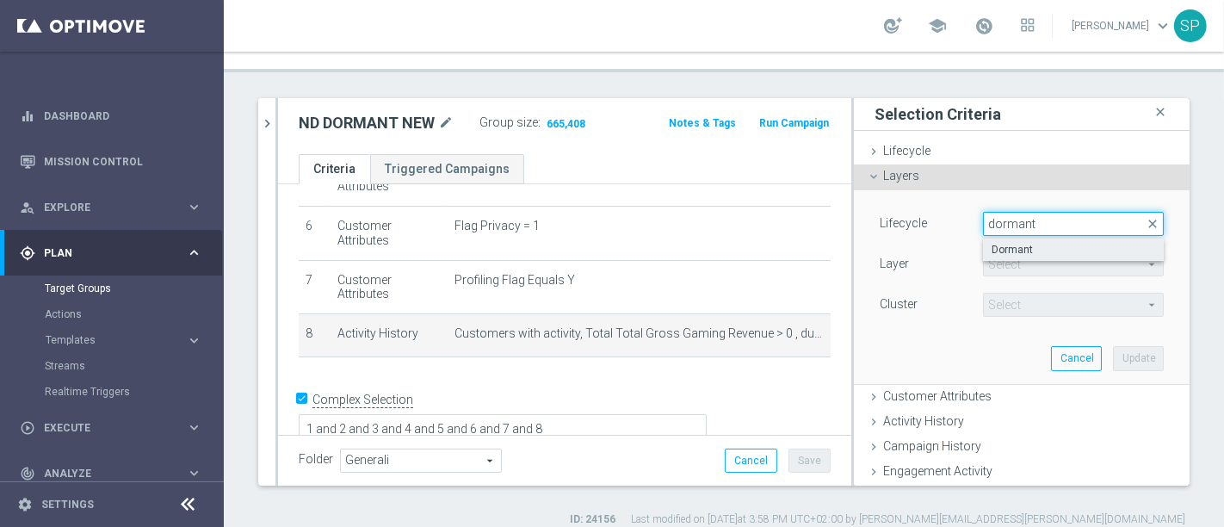
type input "dormant"
click at [983, 238] on label "Dormant" at bounding box center [1073, 249] width 181 height 22
type input "Dormant"
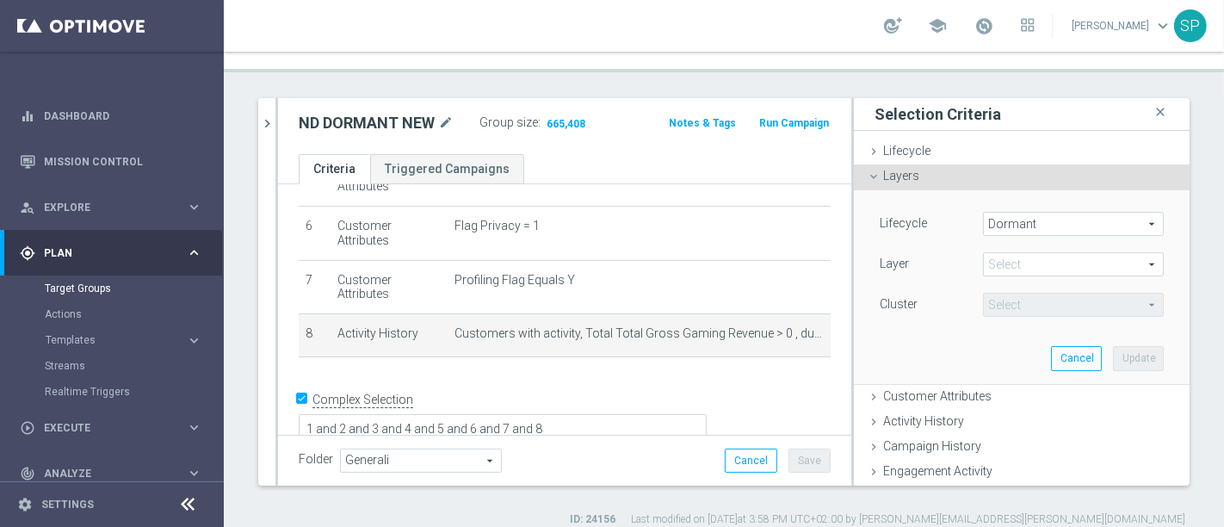
click at [1025, 253] on span at bounding box center [1073, 264] width 179 height 22
click at [1019, 283] on span "Dormant Type" at bounding box center [1074, 290] width 164 height 14
type input "Dormant Type"
click at [1060, 294] on span at bounding box center [1073, 305] width 179 height 22
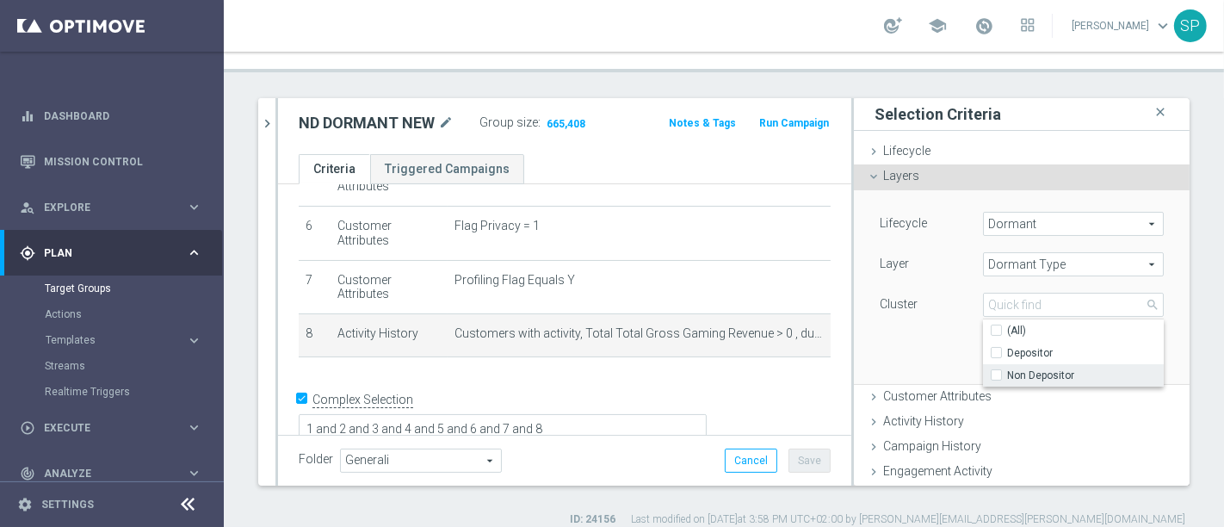
click at [1044, 368] on span "Non Depositor" at bounding box center [1085, 375] width 157 height 14
click at [1007, 370] on input "Non Depositor" at bounding box center [1001, 375] width 11 height 11
checkbox input "true"
type input "Non Depositor"
click at [922, 351] on div "Lifecycle Dormant Dormant arrow_drop_down search Layer Dormant Type Dormant Typ…" at bounding box center [1022, 286] width 310 height 193
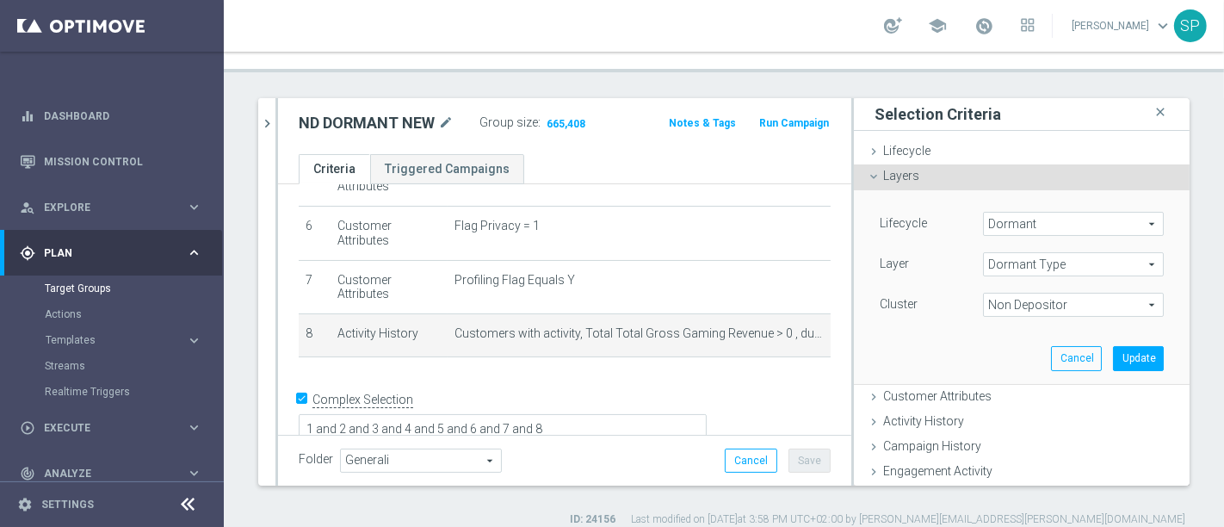
click at [1136, 339] on div "Lifecycle Dormant Dormant arrow_drop_down search Layer Dormant Type Dormant Typ…" at bounding box center [1022, 286] width 310 height 193
click at [1120, 346] on button "Update" at bounding box center [1138, 358] width 51 height 24
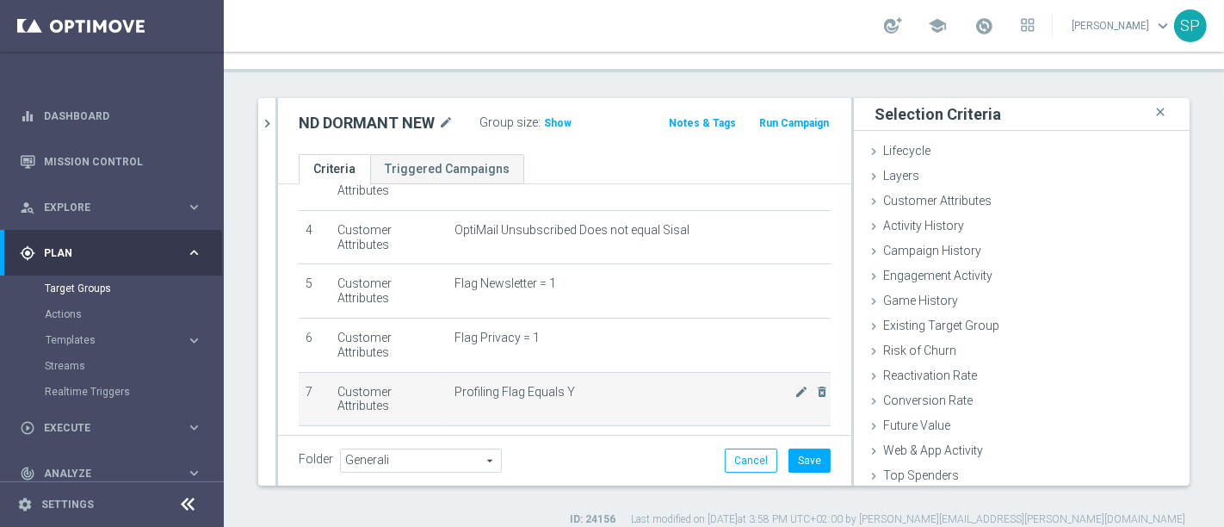
scroll to position [308, 0]
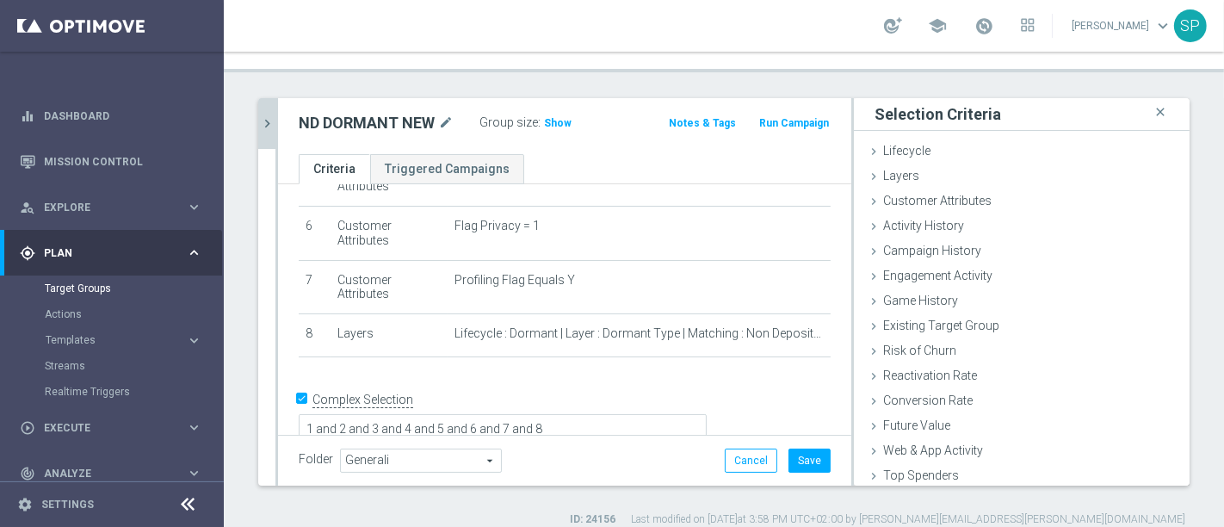
click at [259, 115] on icon "chevron_right" at bounding box center [267, 123] width 16 height 16
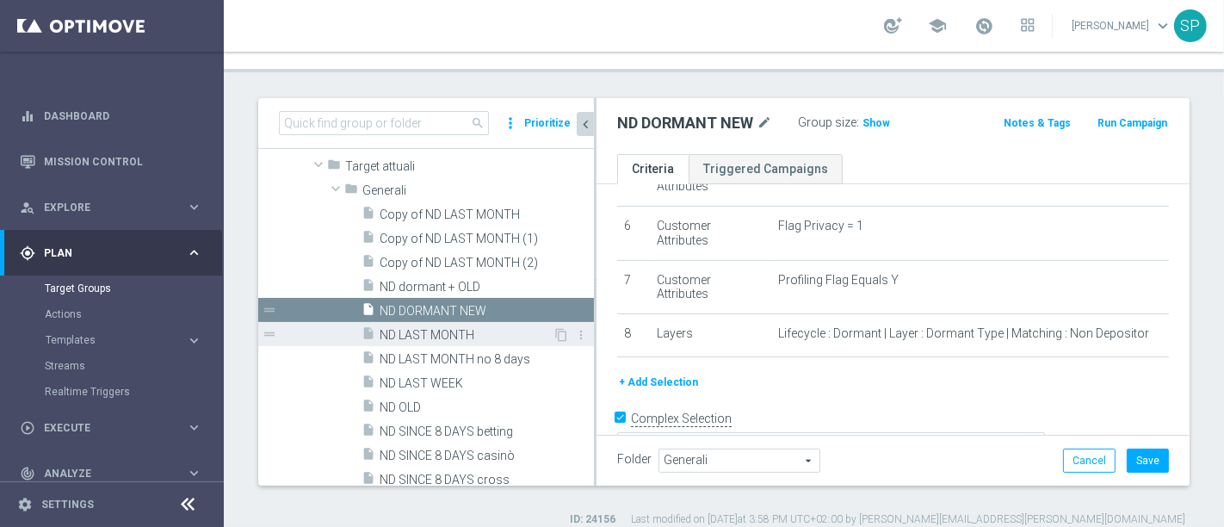
click at [393, 322] on div "insert_drive_file ND LAST MONTH" at bounding box center [457, 334] width 191 height 24
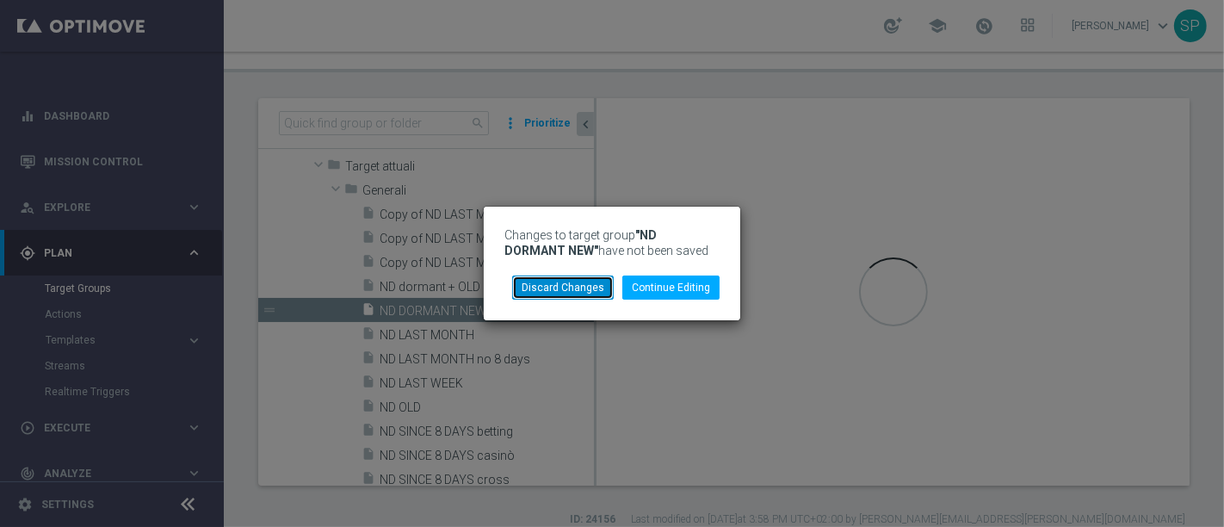
click at [608, 284] on button "Discard Changes" at bounding box center [563, 288] width 102 height 24
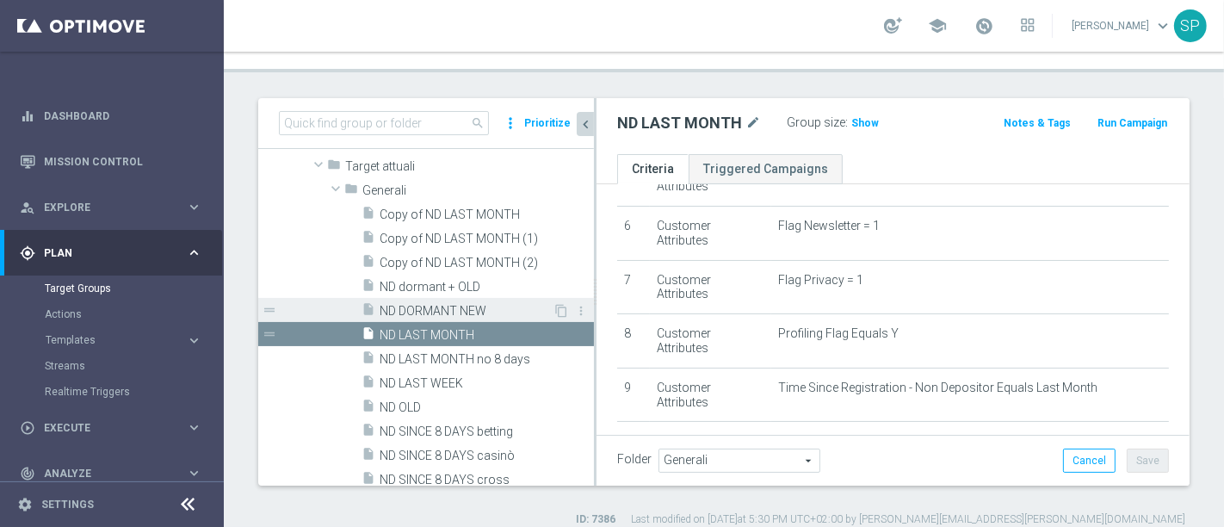
click at [468, 304] on span "ND DORMANT NEW" at bounding box center [466, 311] width 173 height 15
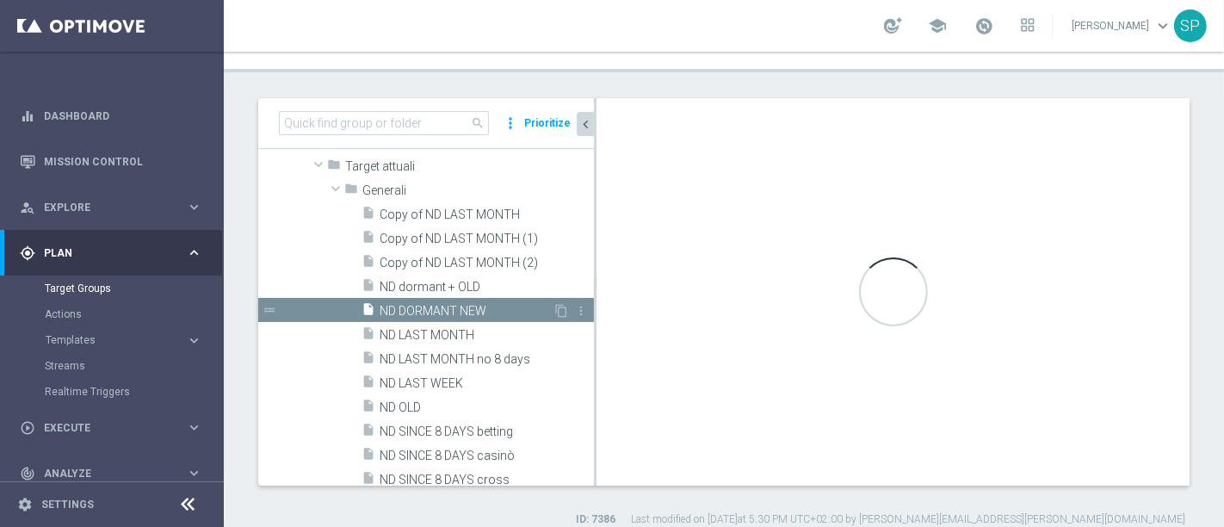
type textarea "1 and 2 and 3 and 4 and 5 and 6 and 7 and 8"
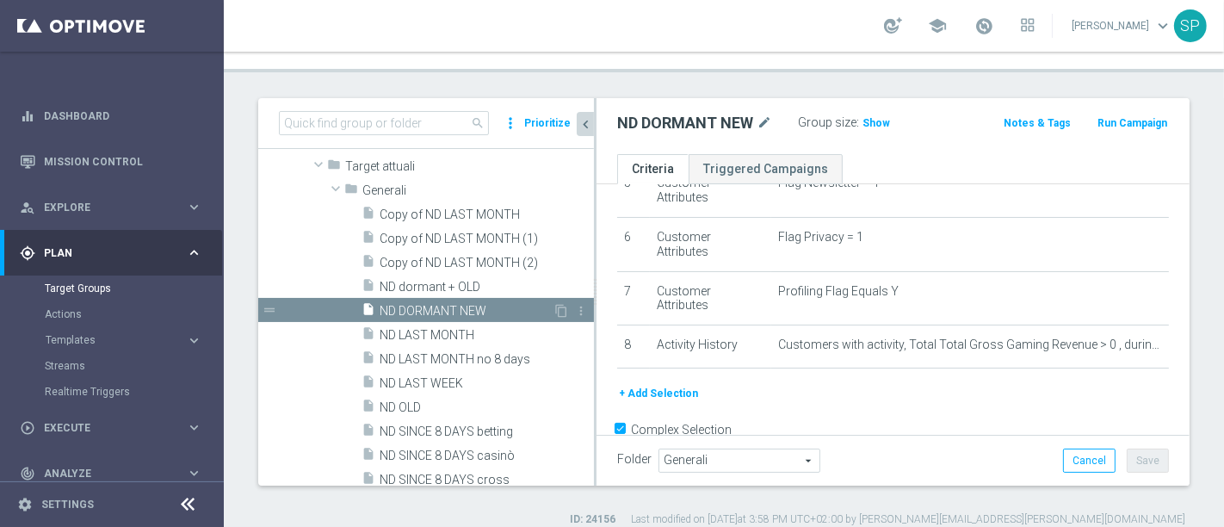
scroll to position [308, 0]
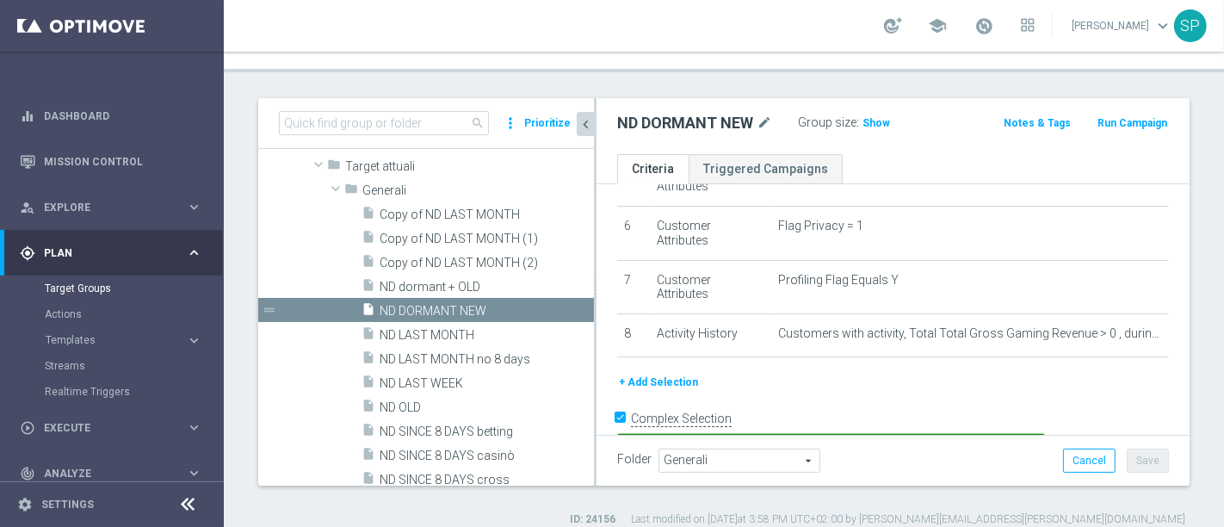
click at [938, 434] on textarea "1 and 2 and 3 and 4 and 5 and 6 and 7 and 8" at bounding box center [831, 449] width 428 height 30
click at [659, 373] on button "+ Add Selection" at bounding box center [658, 382] width 83 height 19
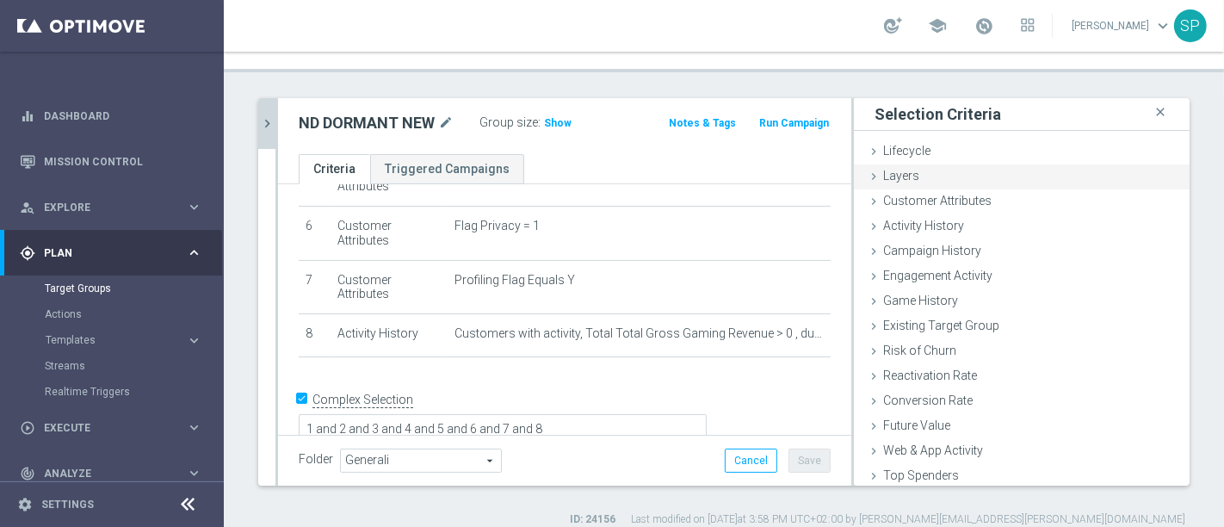
click at [952, 164] on div "Layers done selection updated" at bounding box center [1022, 177] width 336 height 26
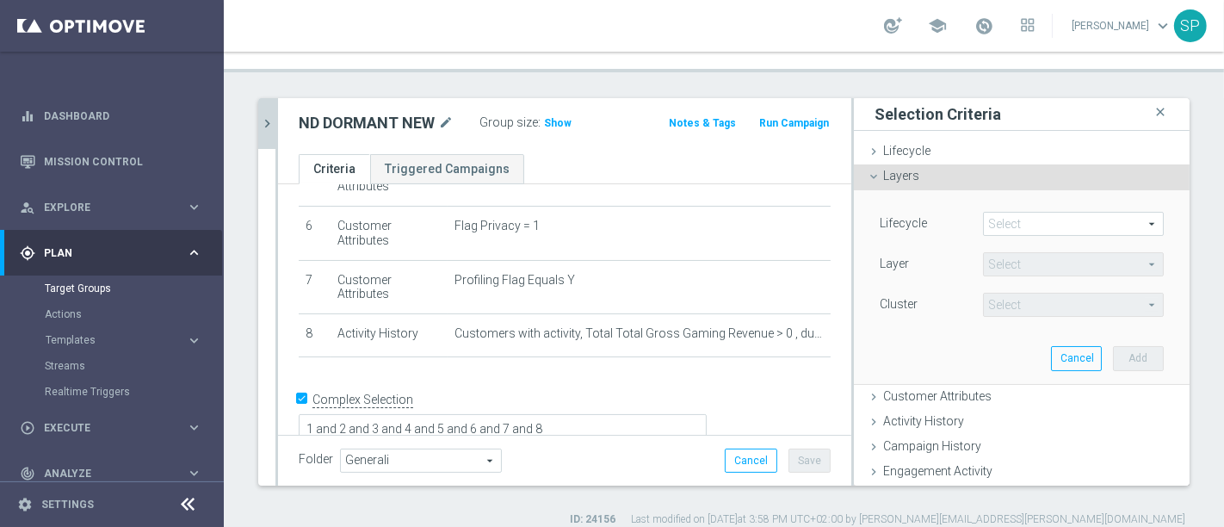
click at [1006, 213] on span at bounding box center [1073, 224] width 179 height 22
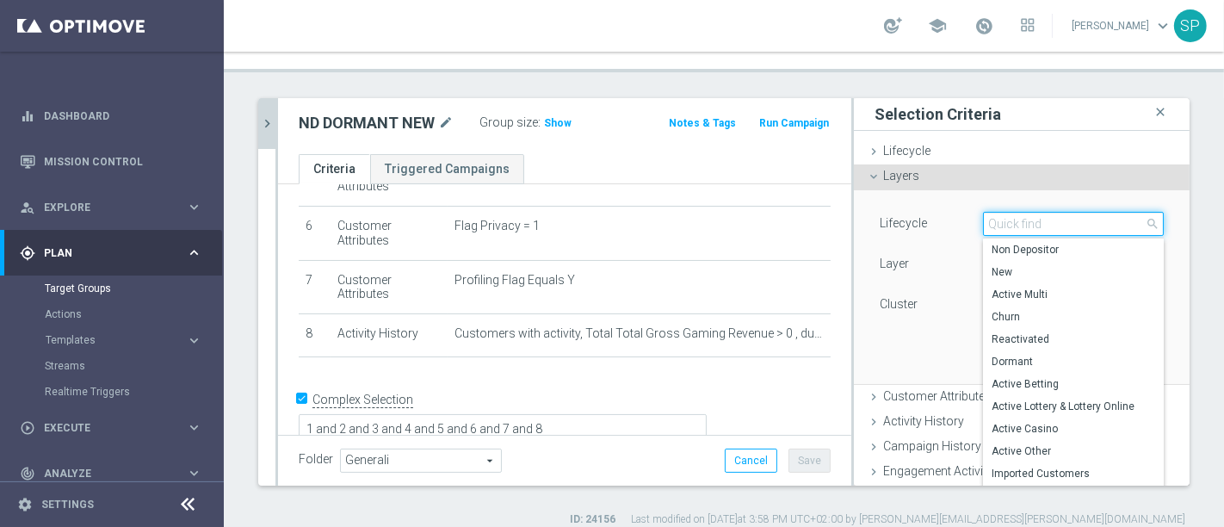
click at [1006, 212] on input "search" at bounding box center [1073, 224] width 181 height 24
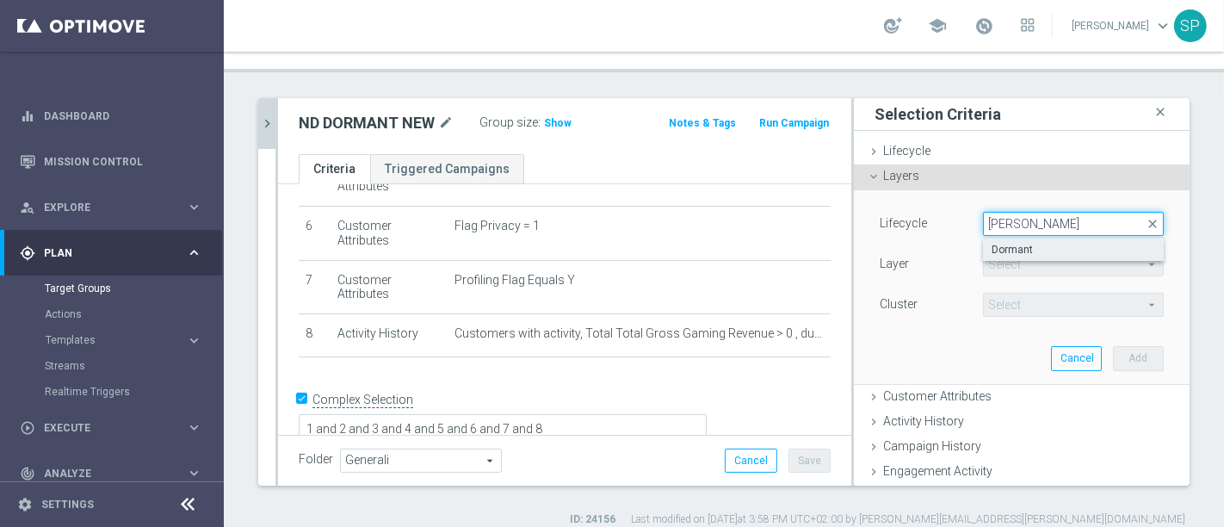
type input "[PERSON_NAME]"
click at [1012, 238] on label "Dormant" at bounding box center [1073, 249] width 181 height 22
type input "Dormant"
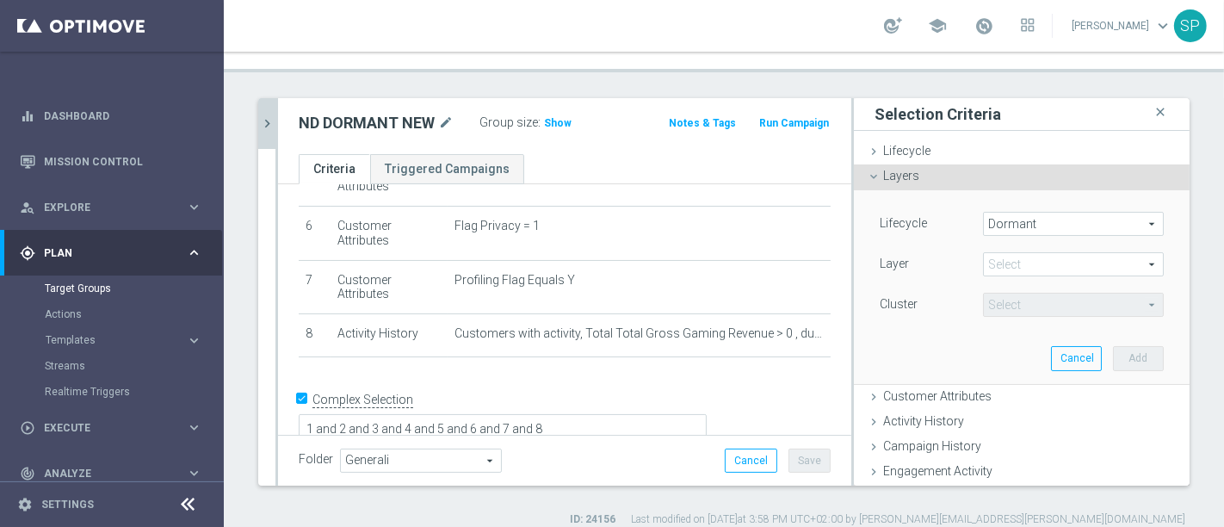
click at [1028, 257] on span at bounding box center [1073, 264] width 179 height 22
click at [1037, 283] on span "Dormant Type" at bounding box center [1074, 290] width 164 height 14
type input "Dormant Type"
click at [1045, 294] on span at bounding box center [1073, 305] width 179 height 22
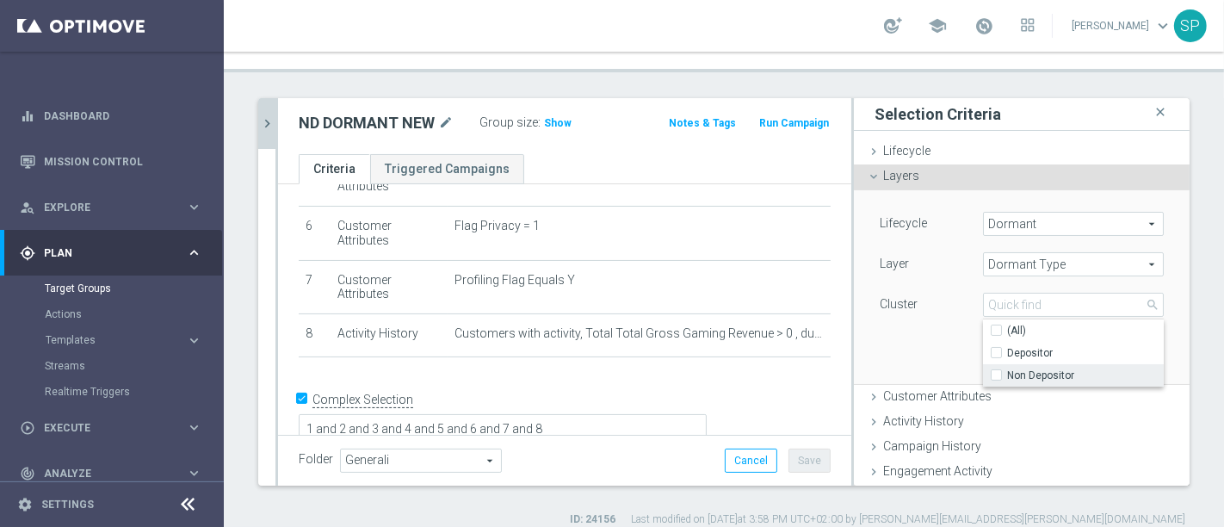
click at [1030, 368] on span "Non Depositor" at bounding box center [1085, 375] width 157 height 14
click at [1007, 370] on input "Non Depositor" at bounding box center [1001, 375] width 11 height 11
checkbox input "true"
type input "Non Depositor"
click at [927, 327] on div "Lifecycle Dormant Dormant arrow_drop_down search Layer Dormant Type Dormant Typ…" at bounding box center [1022, 286] width 310 height 193
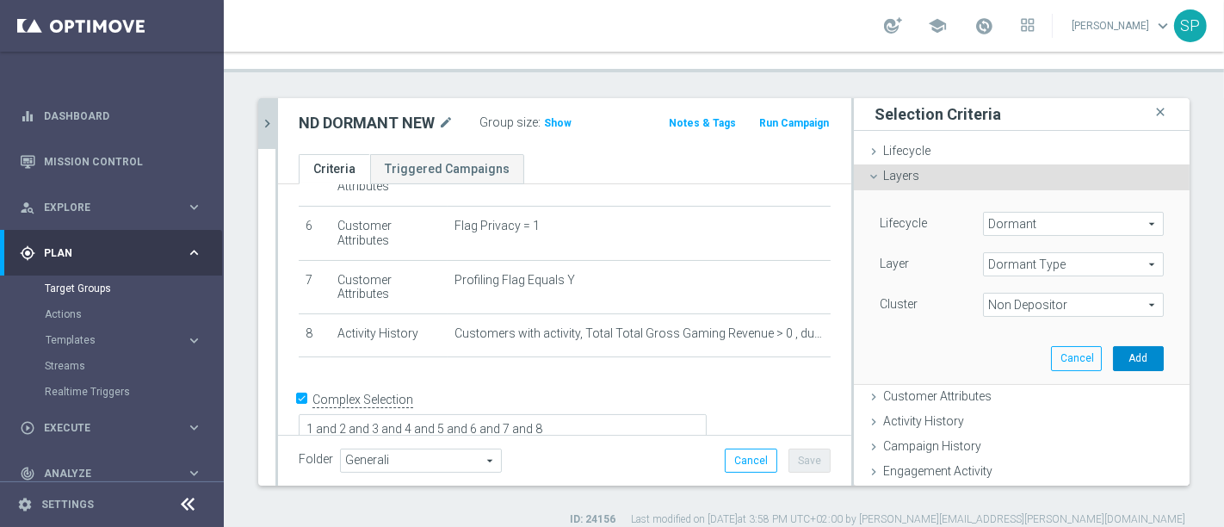
click at [1113, 346] on button "Add" at bounding box center [1138, 358] width 51 height 24
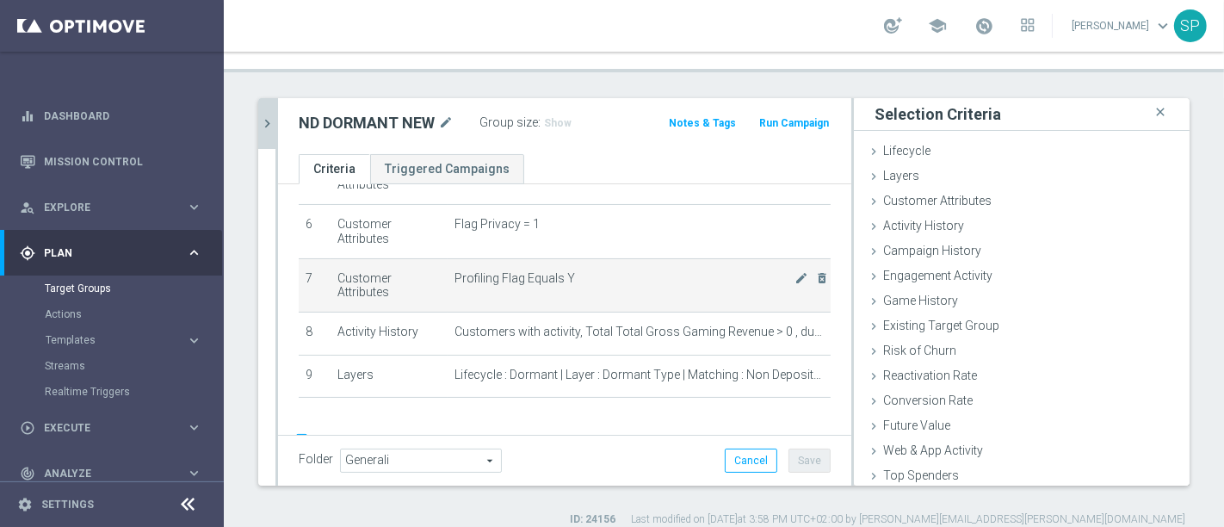
scroll to position [352, 0]
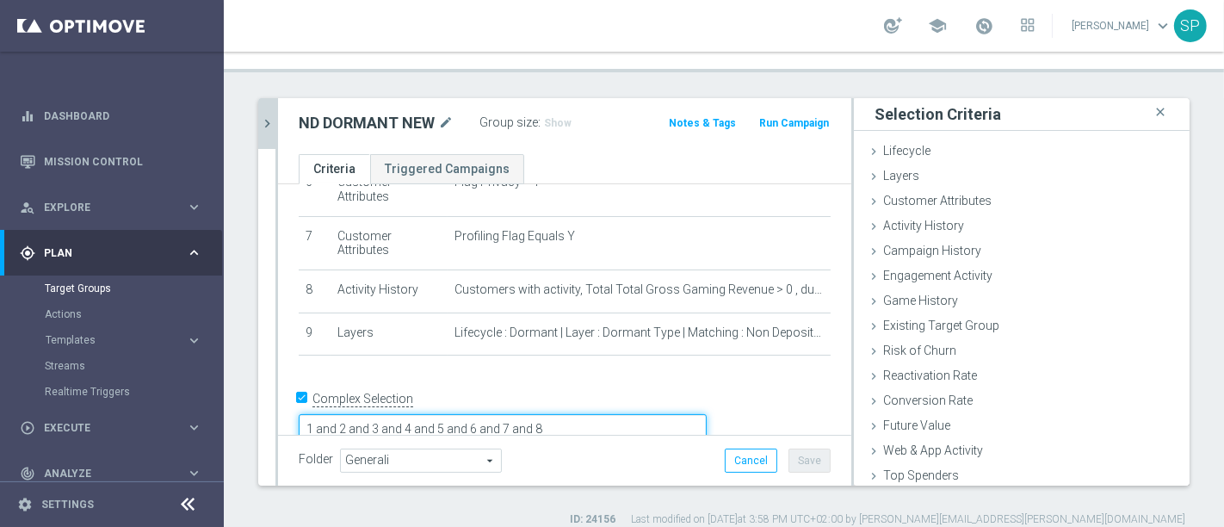
click at [690, 414] on textarea "1 and 2 and 3 and 4 and 5 and 6 and 7 and 8" at bounding box center [503, 429] width 408 height 30
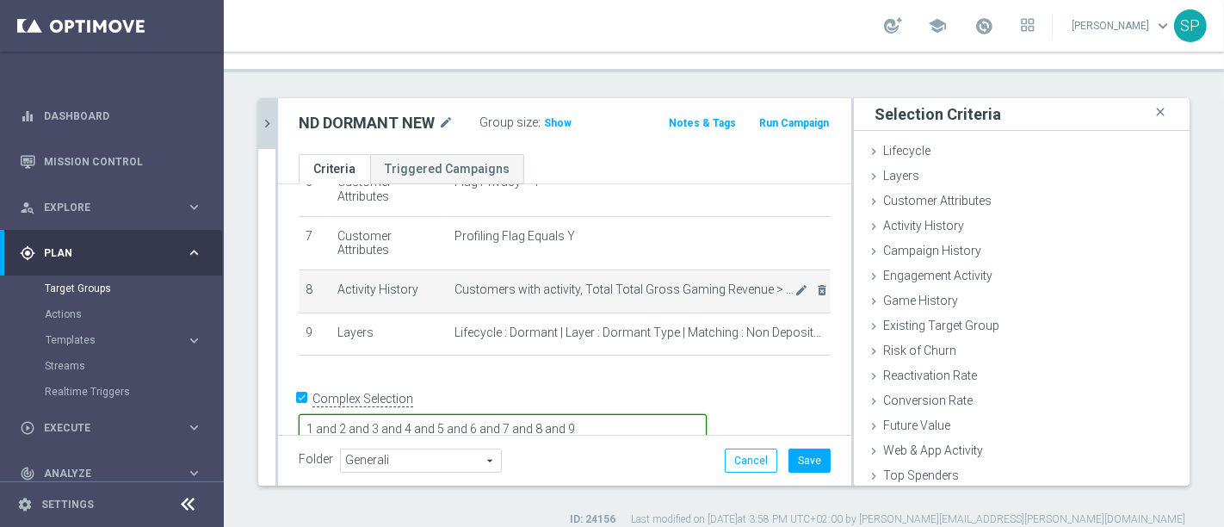
type textarea "1 and 2 and 3 and 4 and 5 and 6 and 7 and 8 and 9"
click at [730, 283] on span "Customers with activity, Total Total Gross Gaming Revenue > 0 , during the prev…" at bounding box center [625, 290] width 340 height 15
click at [795, 284] on icon "mode_edit" at bounding box center [802, 291] width 14 height 14
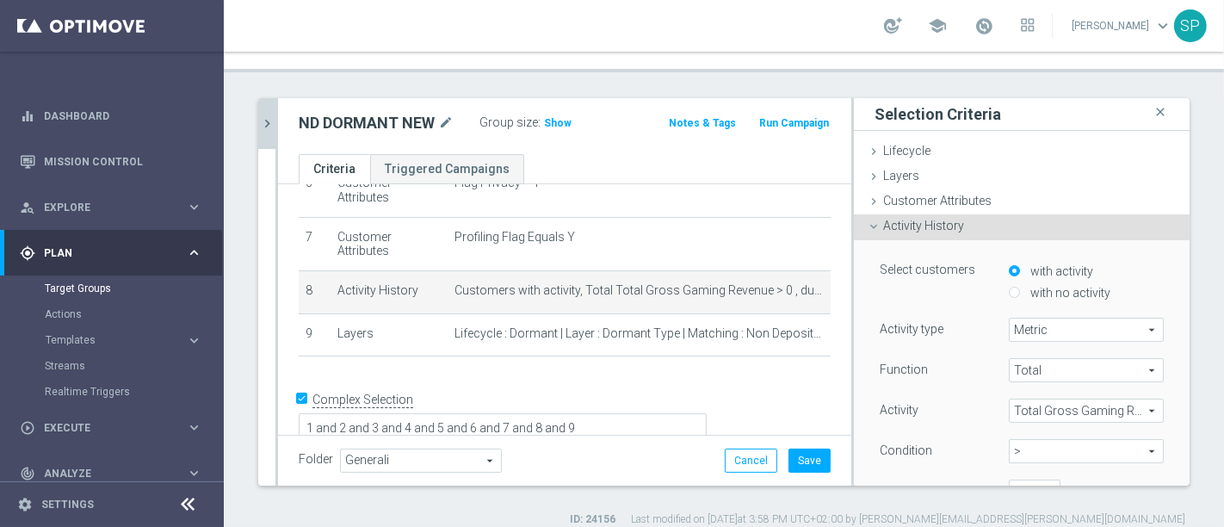
scroll to position [66, 0]
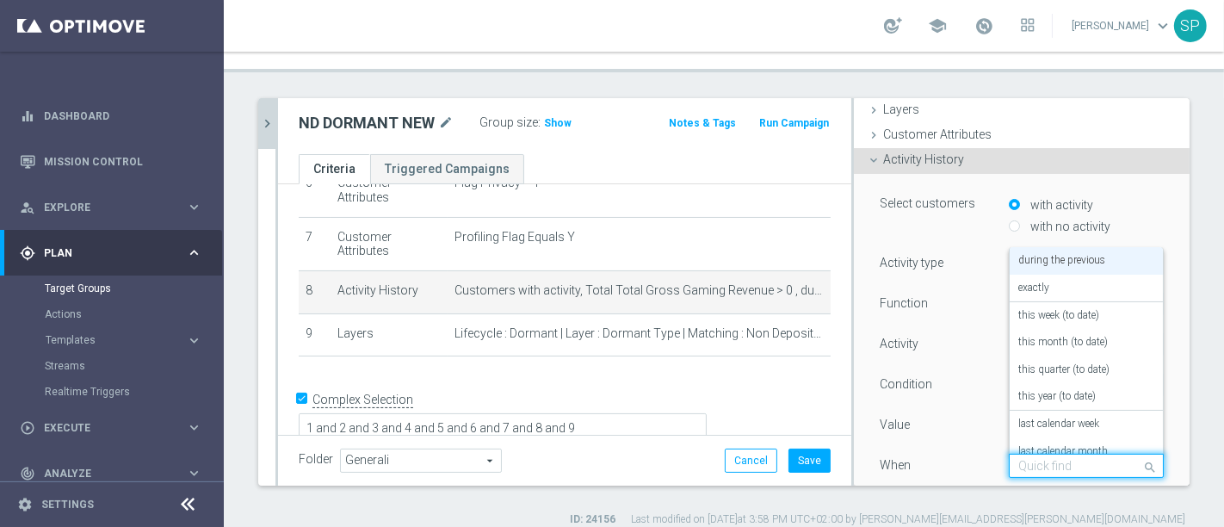
click at [1049, 459] on input "text" at bounding box center [1070, 466] width 102 height 15
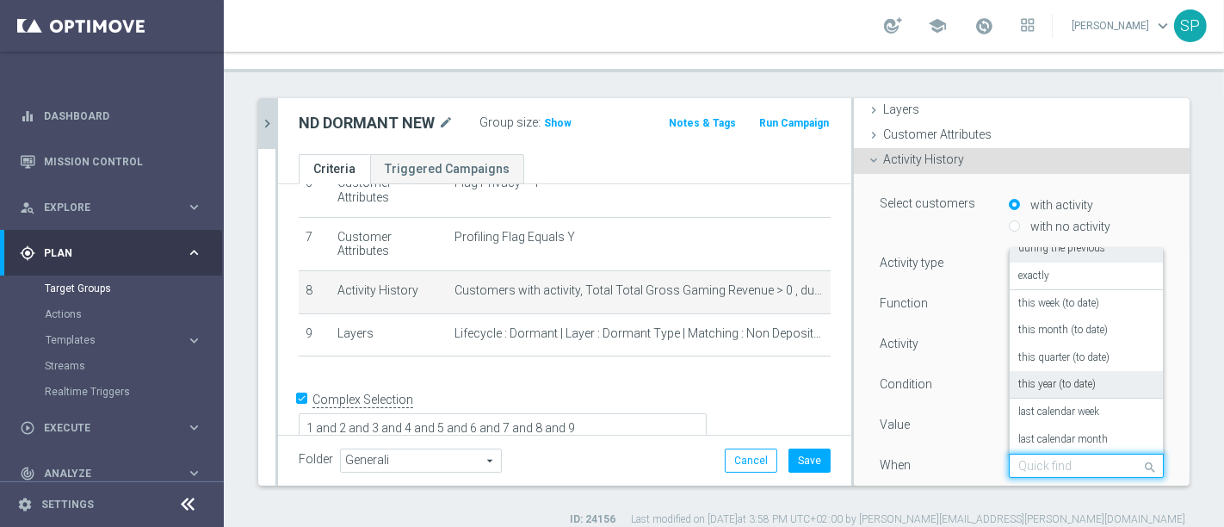
scroll to position [0, 0]
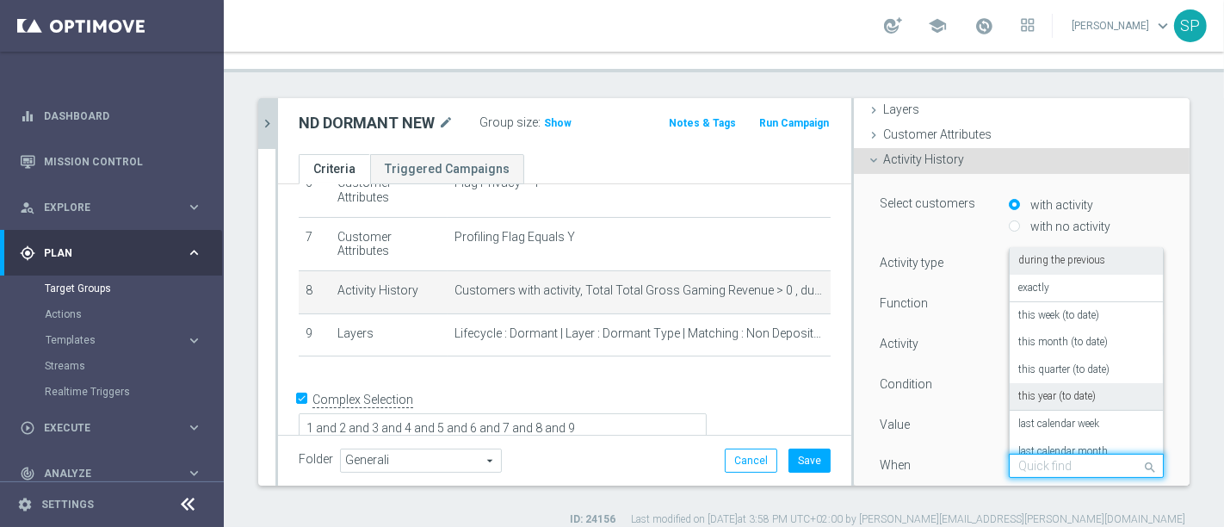
click at [1077, 383] on div "this year (to date)" at bounding box center [1087, 397] width 136 height 28
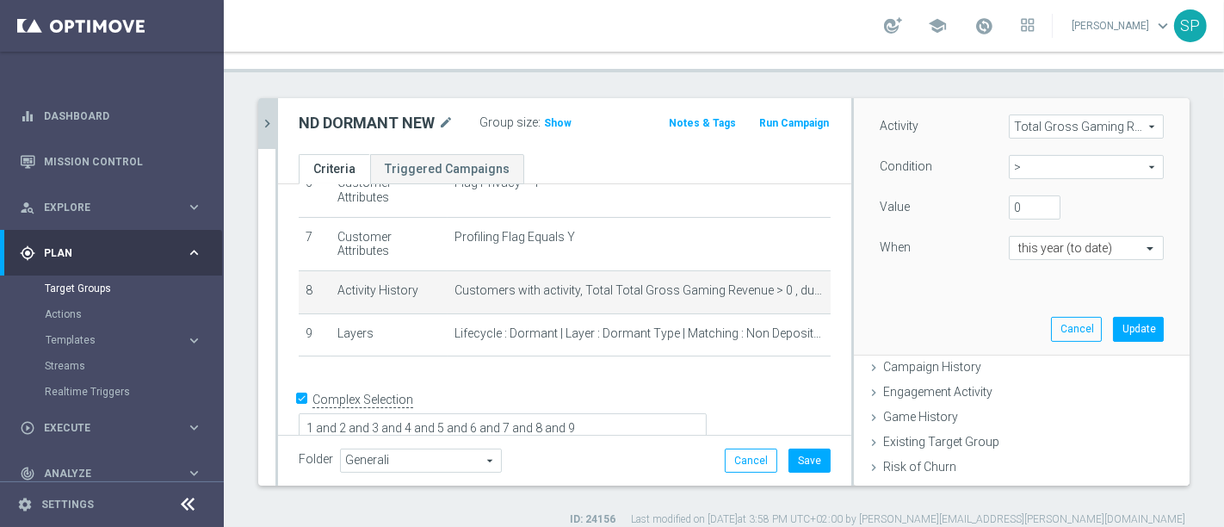
scroll to position [276, 0]
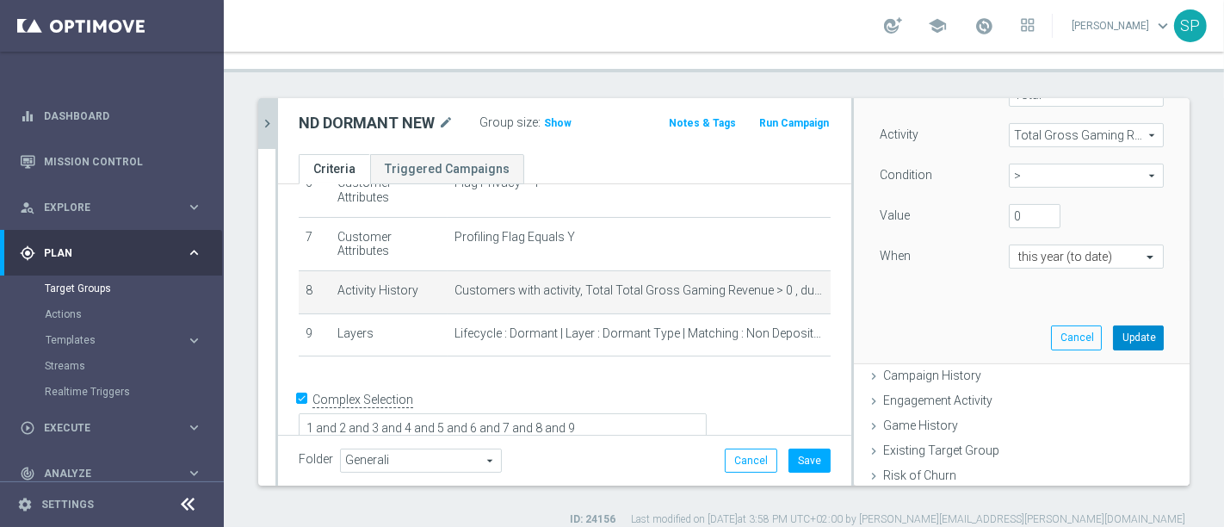
click at [1113, 325] on button "Update" at bounding box center [1138, 337] width 51 height 24
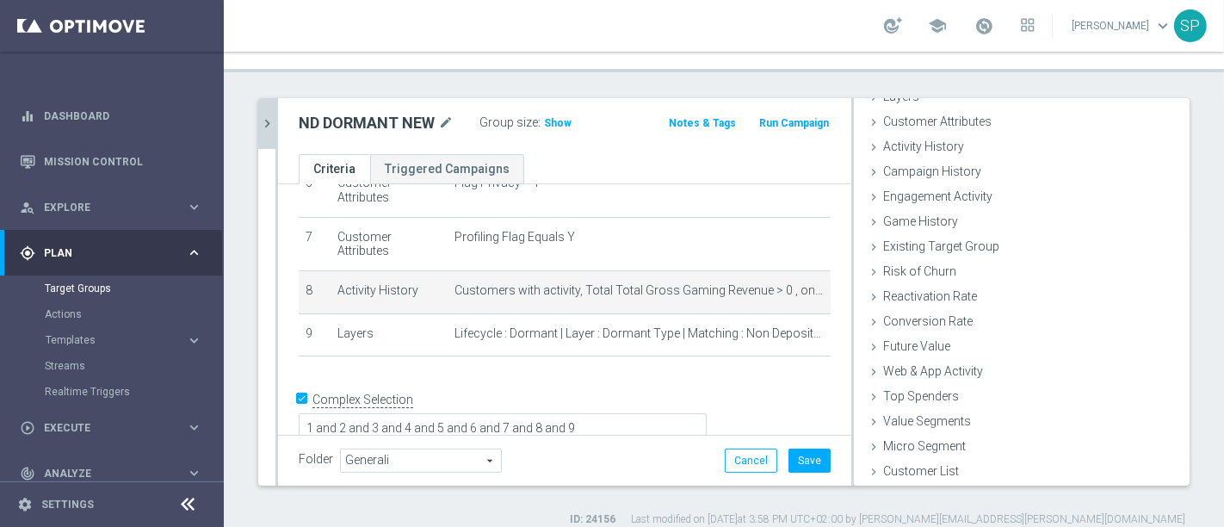
scroll to position [78, 0]
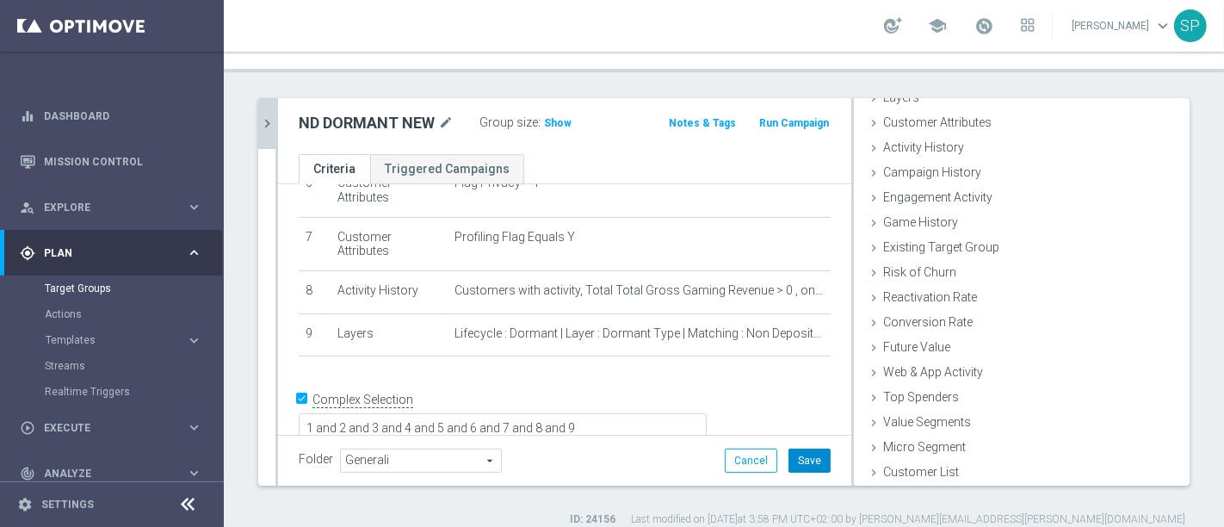
click at [789, 449] on button "Save" at bounding box center [810, 461] width 42 height 24
click at [544, 117] on span "Show" at bounding box center [558, 123] width 28 height 12
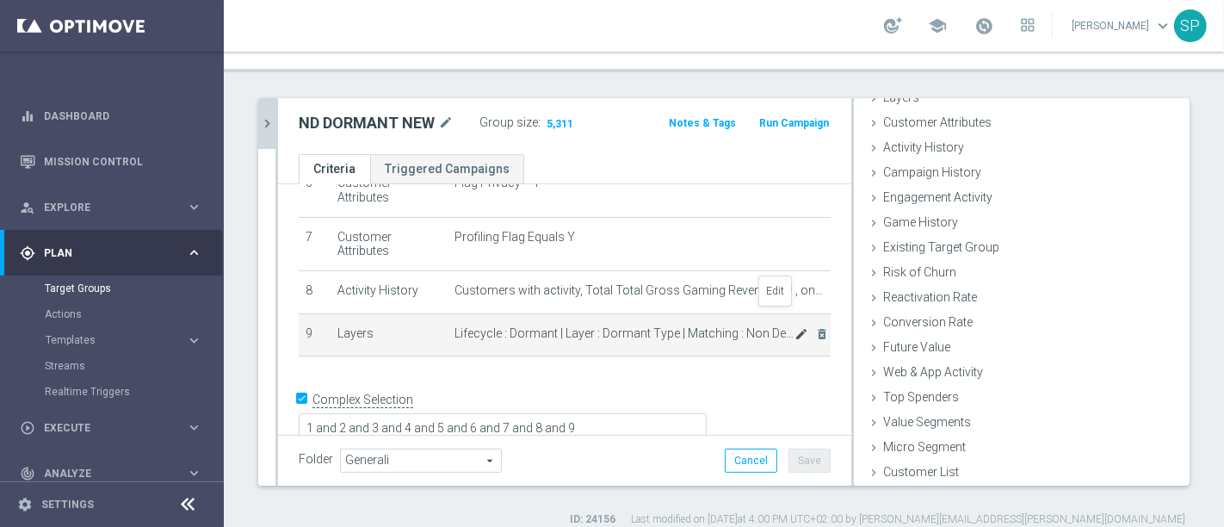
click at [795, 327] on icon "mode_edit" at bounding box center [802, 334] width 14 height 14
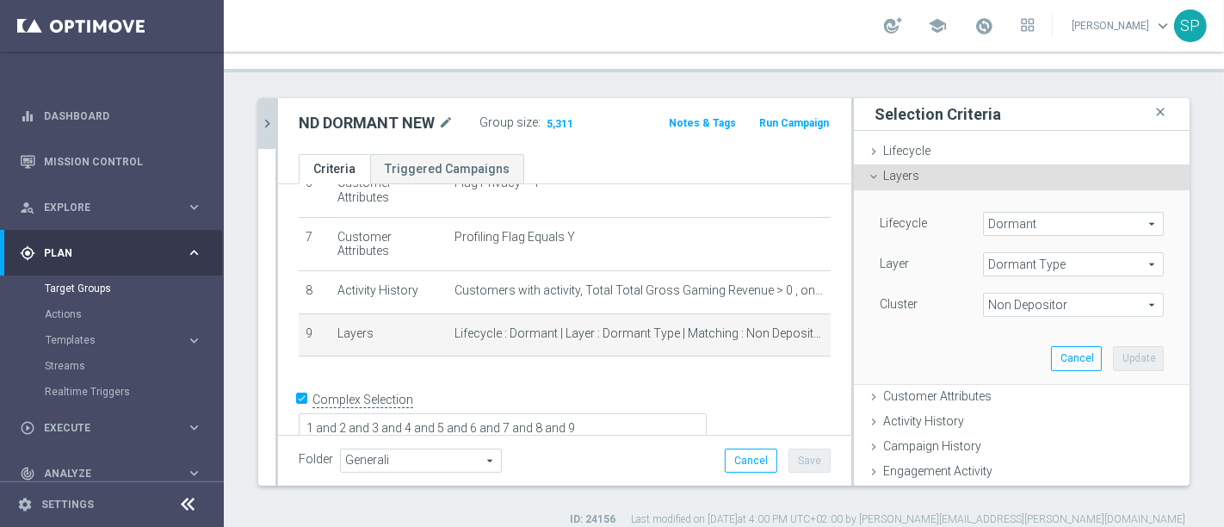
click at [1058, 296] on span "Non Depositor" at bounding box center [1073, 305] width 179 height 22
click at [893, 300] on div "Cluster" at bounding box center [918, 307] width 103 height 28
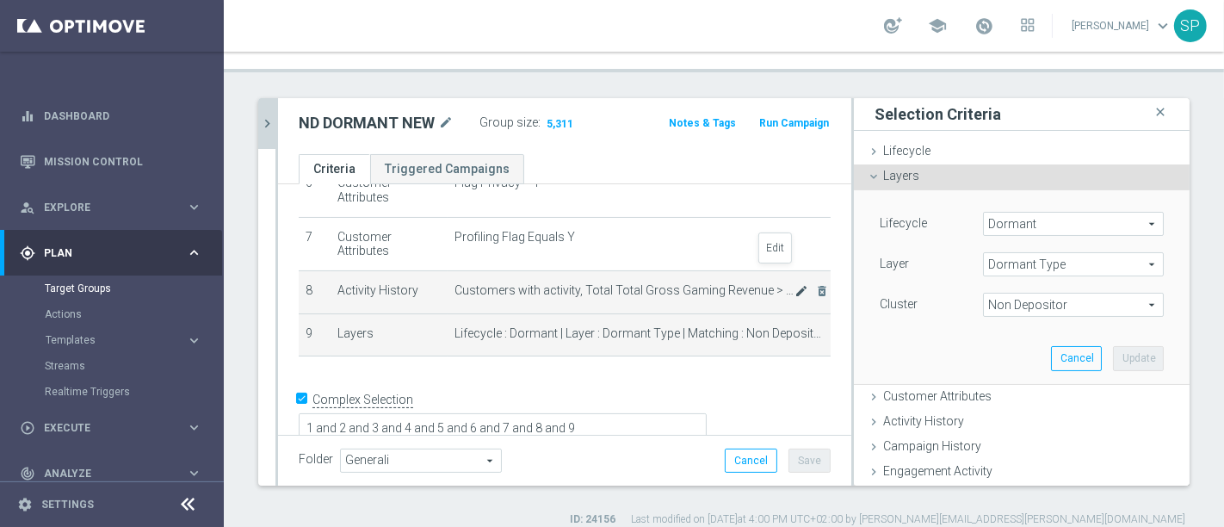
click at [795, 284] on icon "mode_edit" at bounding box center [802, 291] width 14 height 14
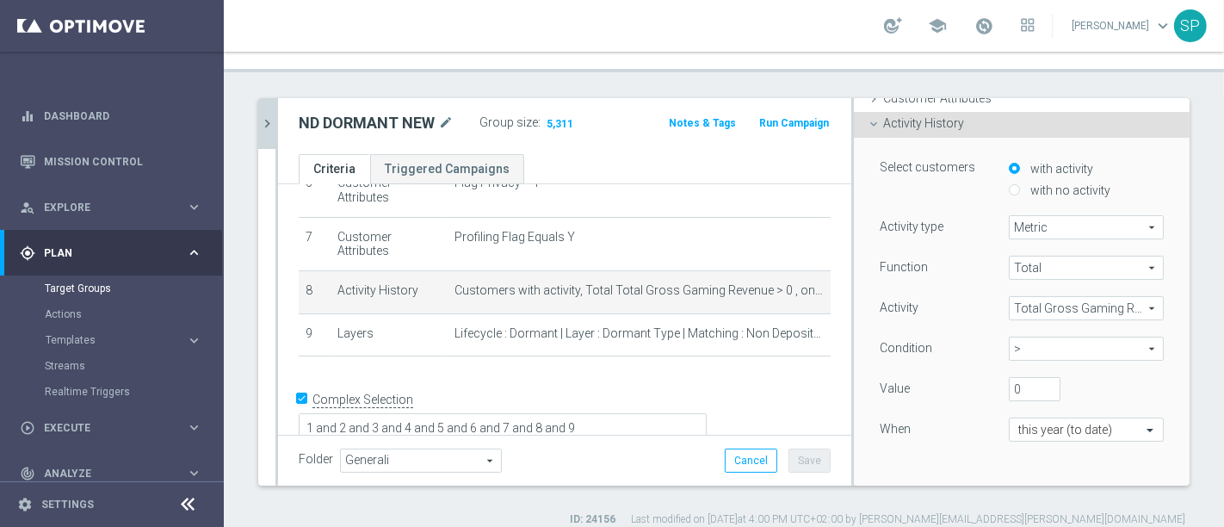
scroll to position [103, 0]
click at [1093, 337] on span ">" at bounding box center [1086, 348] width 153 height 22
click at [923, 376] on div "Value" at bounding box center [931, 390] width 129 height 28
click at [1112, 422] on div at bounding box center [1086, 429] width 153 height 15
click at [955, 338] on div "Condition" at bounding box center [931, 350] width 129 height 28
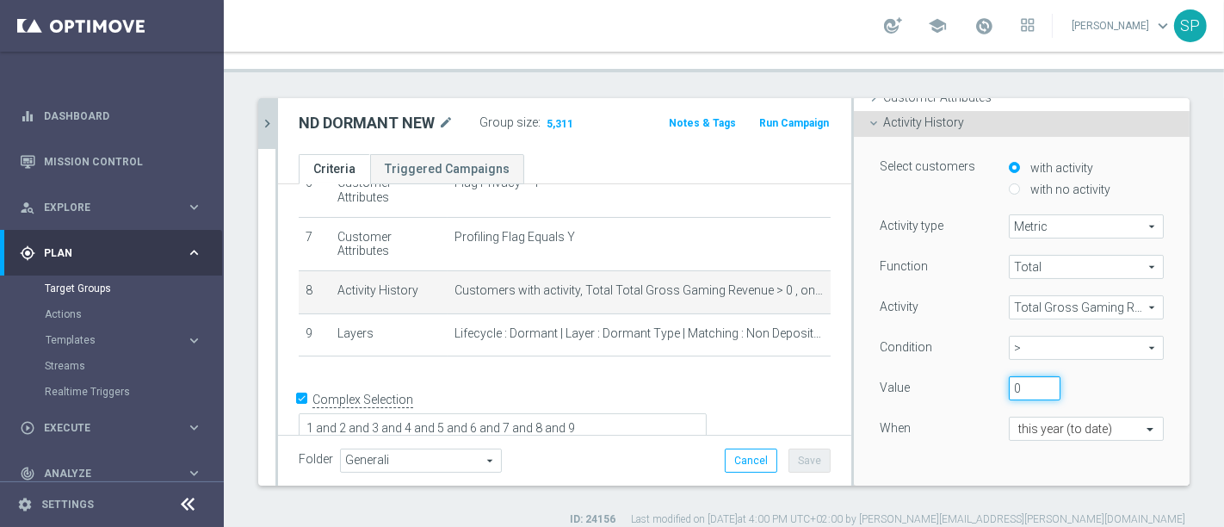
click at [1013, 376] on input "0" at bounding box center [1035, 388] width 52 height 24
type input "-500"
click at [951, 376] on div "Value" at bounding box center [931, 390] width 129 height 28
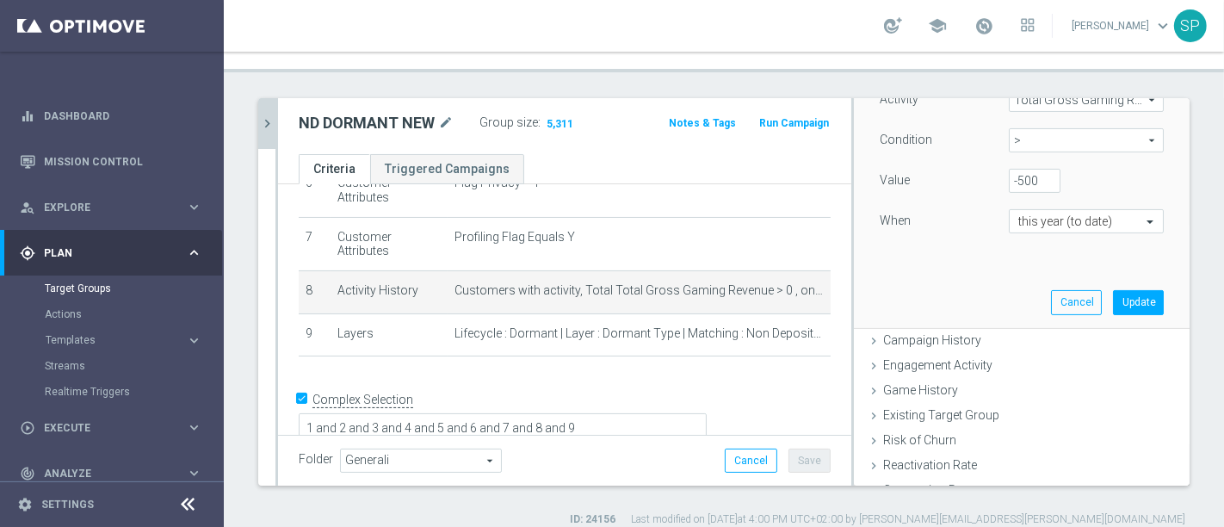
scroll to position [312, 0]
click at [1113, 289] on button "Update" at bounding box center [1138, 301] width 51 height 24
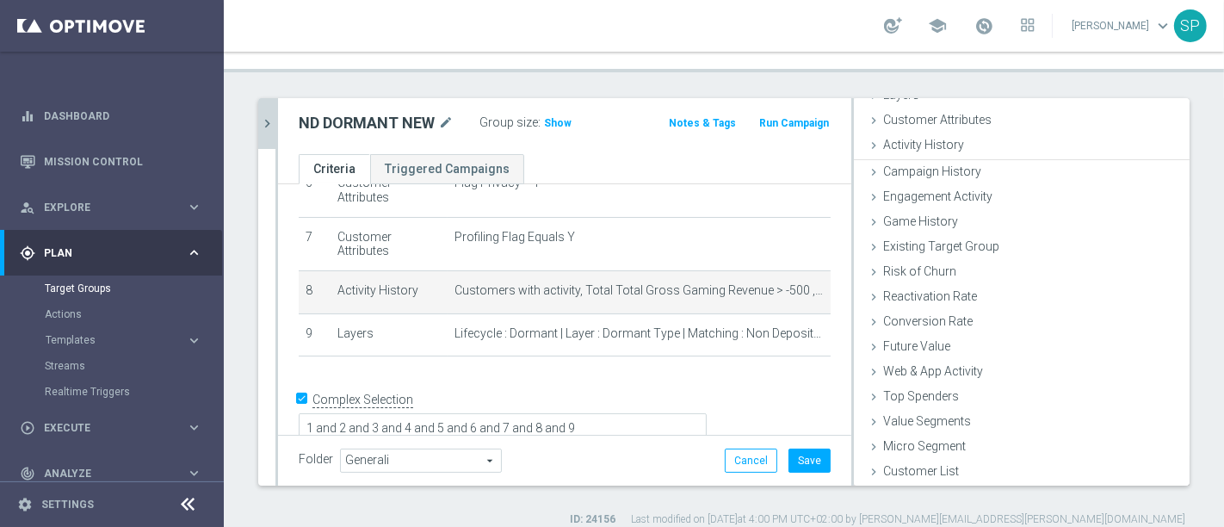
scroll to position [78, 0]
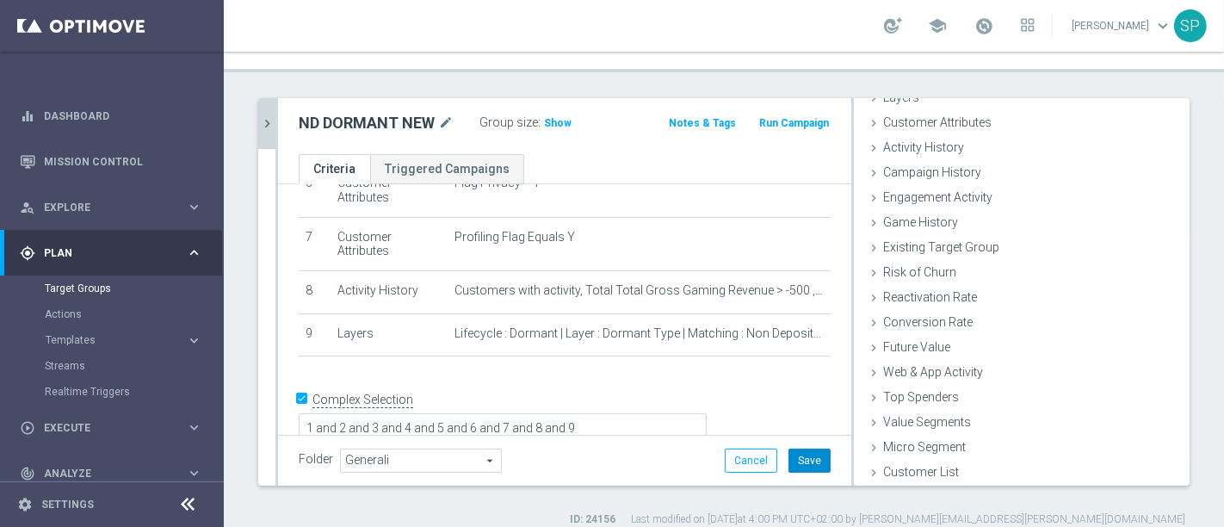
click at [793, 449] on button "Save" at bounding box center [810, 461] width 42 height 24
click at [553, 117] on span "Show" at bounding box center [558, 123] width 28 height 12
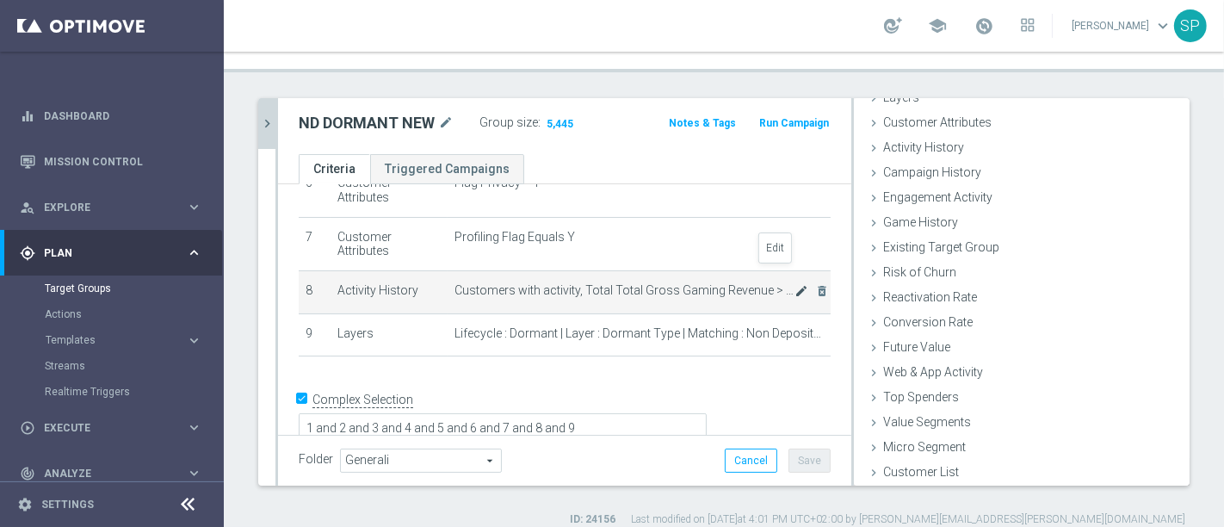
click at [795, 284] on icon "mode_edit" at bounding box center [802, 291] width 14 height 14
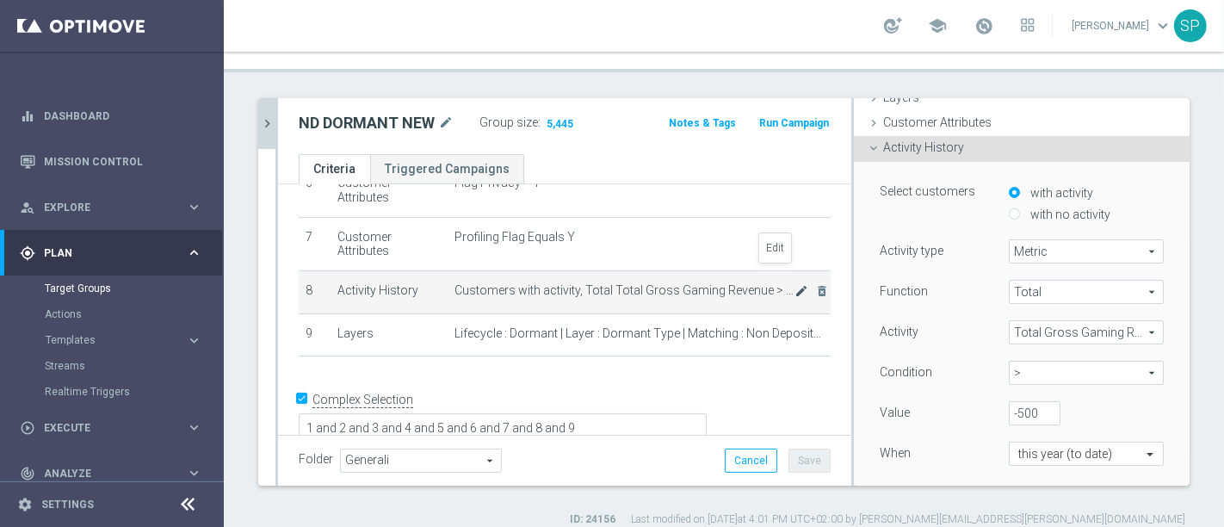
scroll to position [134, 0]
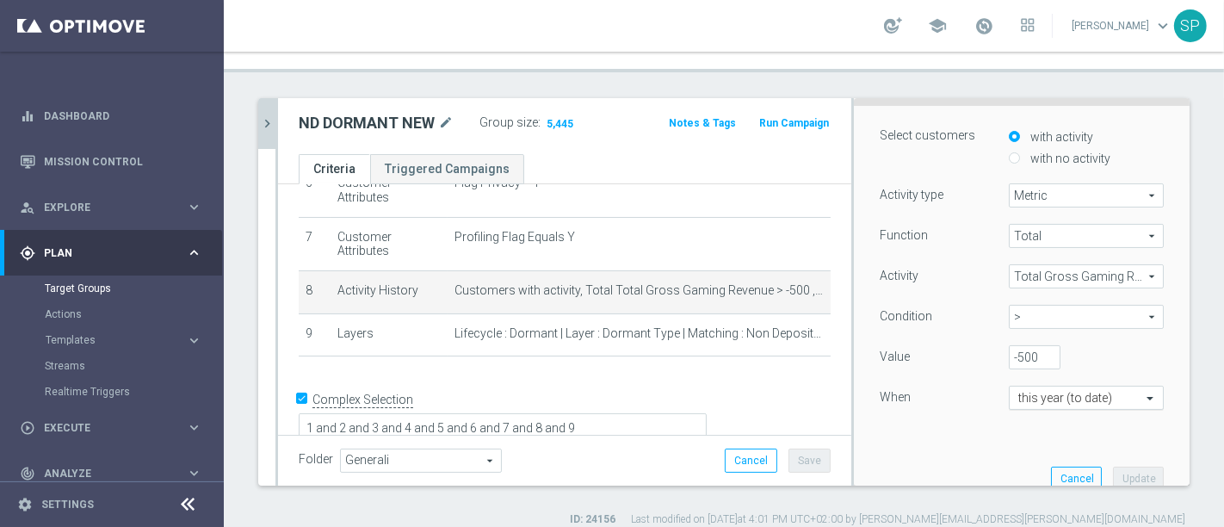
click at [1072, 391] on input "text" at bounding box center [1070, 398] width 102 height 15
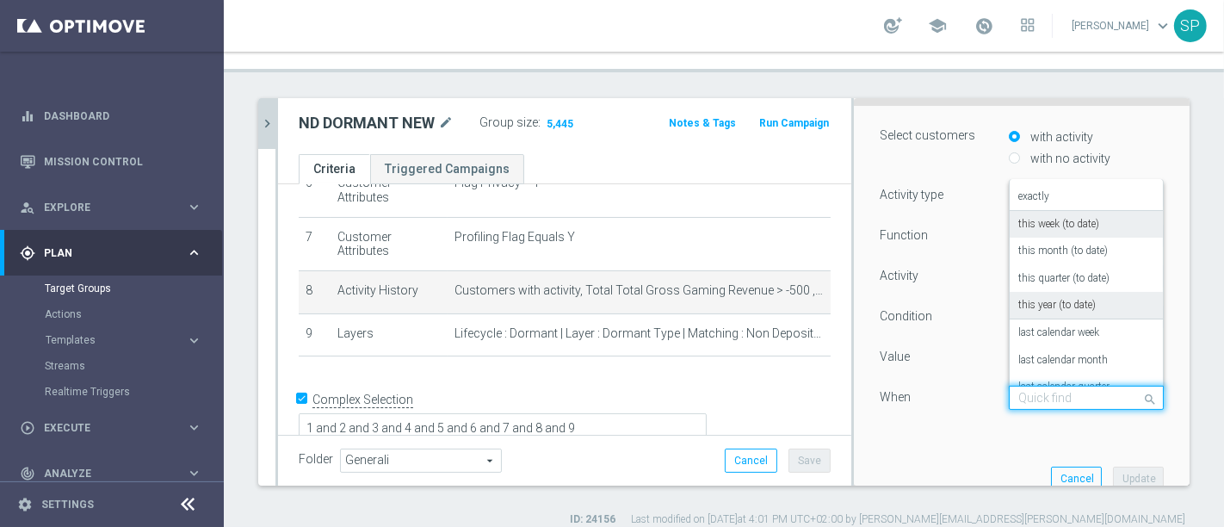
scroll to position [0, 0]
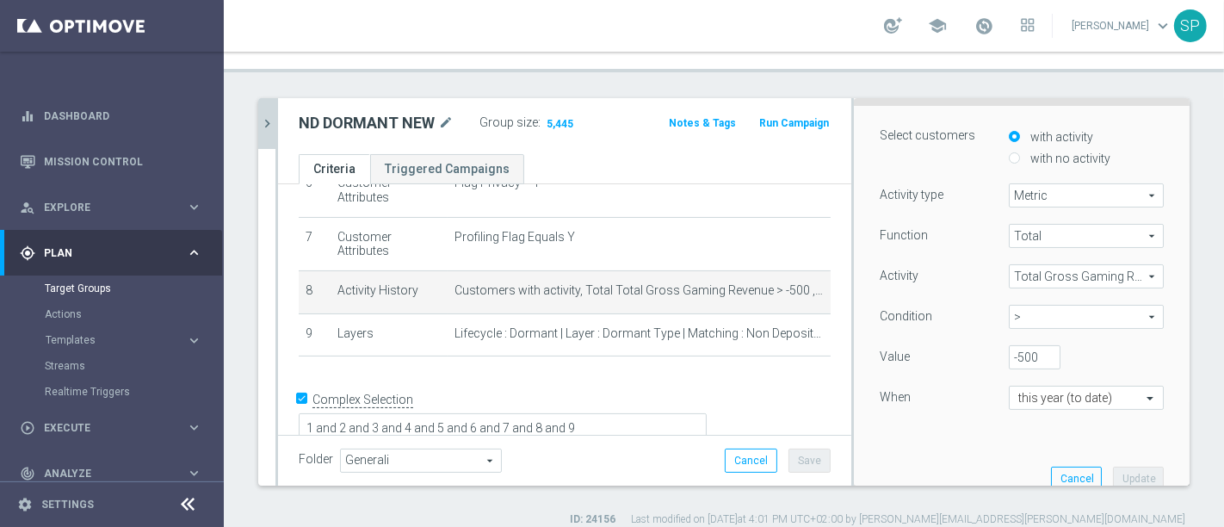
click at [924, 440] on div at bounding box center [931, 440] width 129 height 1
click at [815, 284] on icon "delete_forever" at bounding box center [822, 291] width 14 height 14
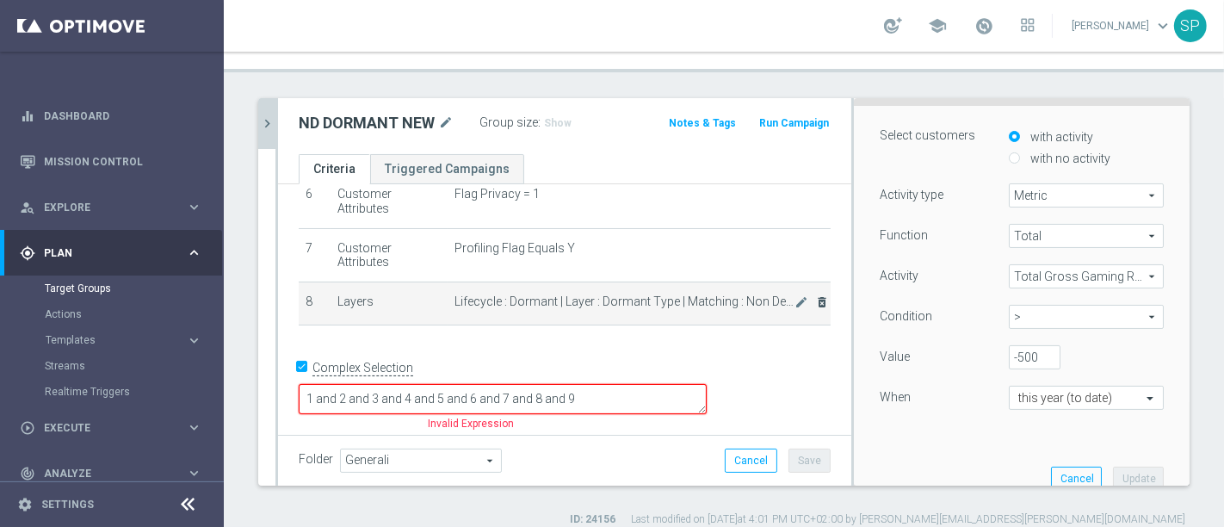
scroll to position [310, 0]
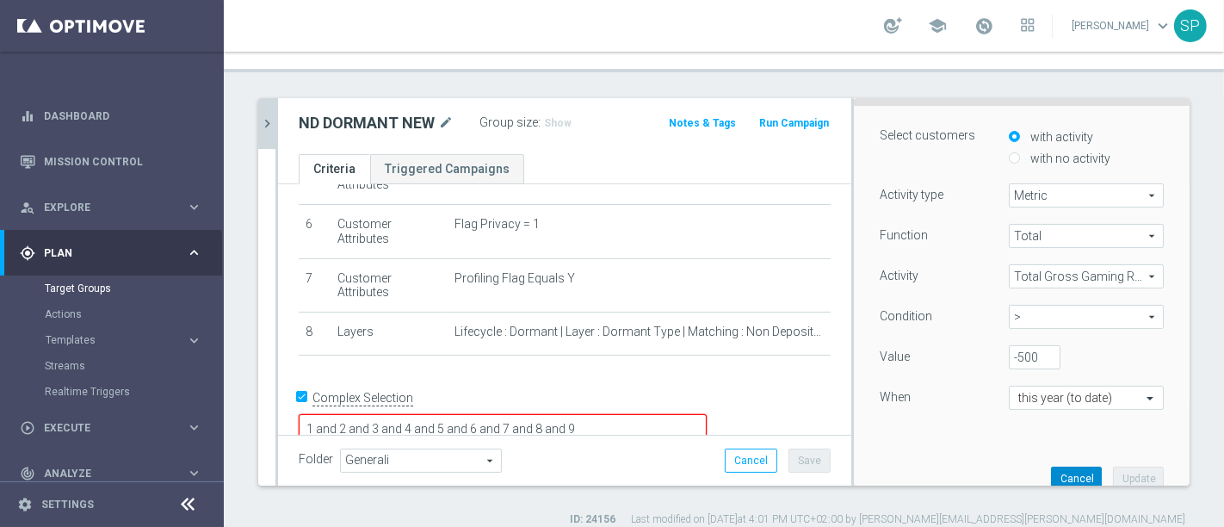
click at [1065, 467] on button "Cancel" at bounding box center [1076, 479] width 51 height 24
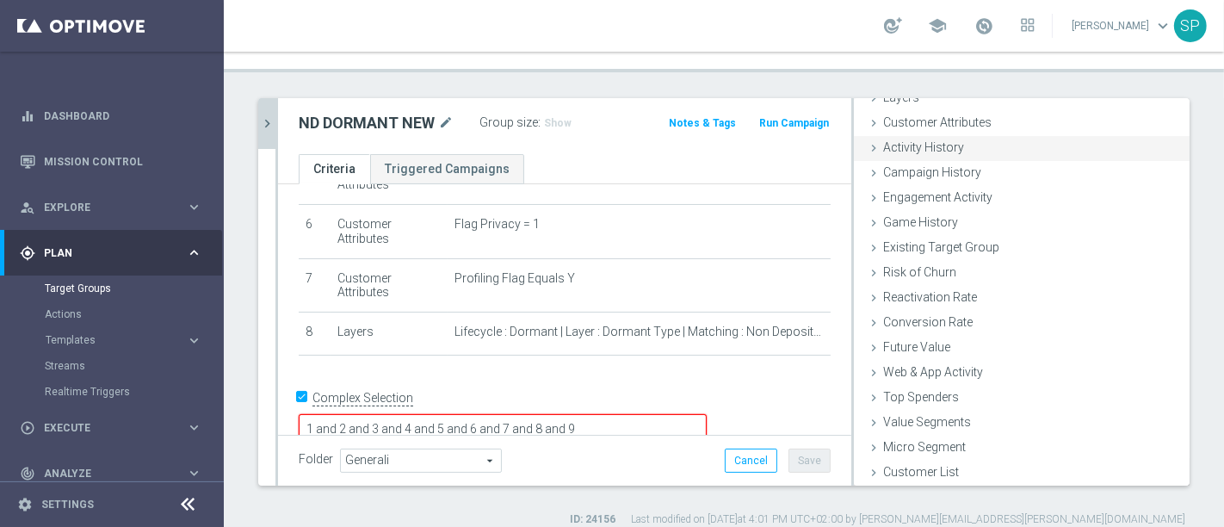
scroll to position [9, 0]
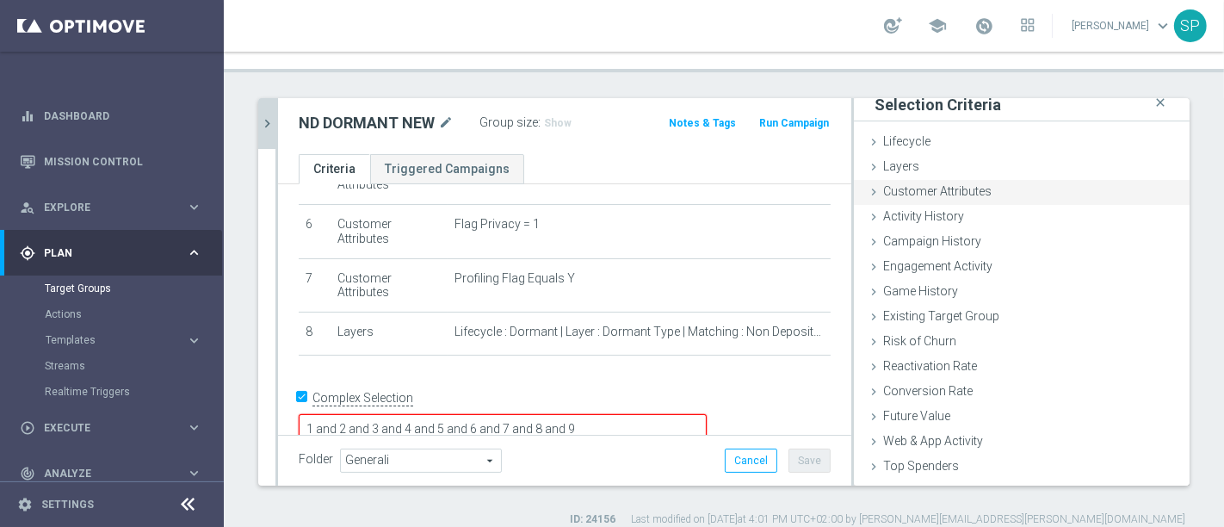
click at [945, 184] on span "Customer Attributes" at bounding box center [937, 191] width 108 height 14
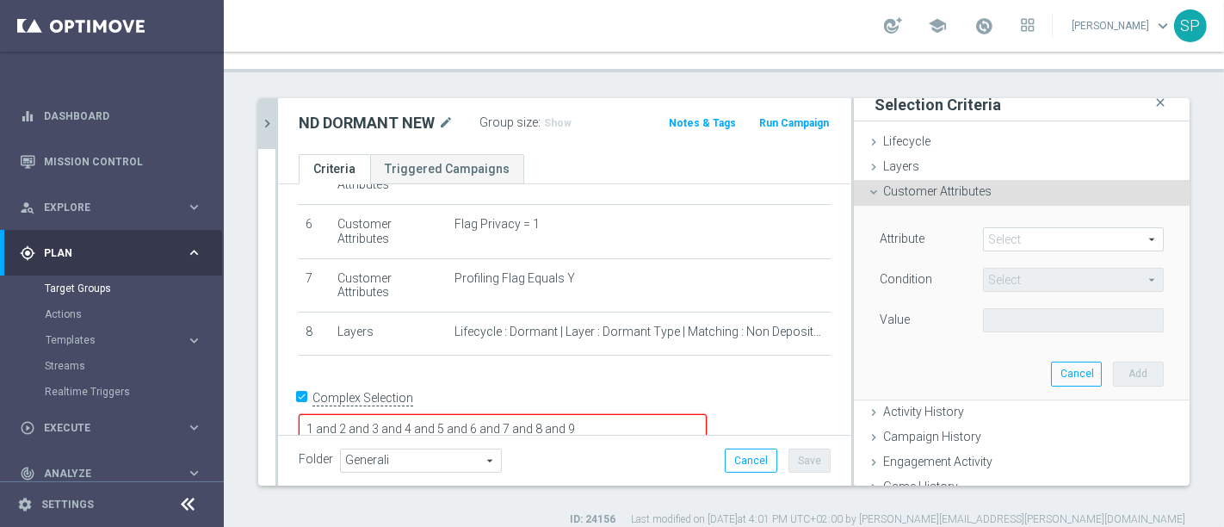
click at [984, 228] on span at bounding box center [1073, 239] width 179 height 22
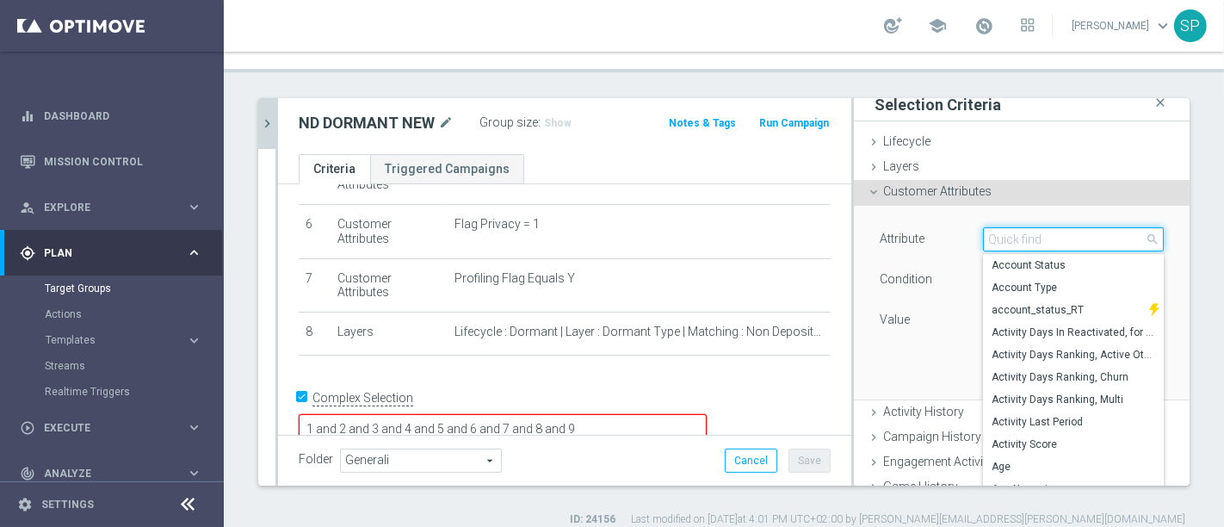
click at [983, 227] on input "search" at bounding box center [1073, 239] width 181 height 24
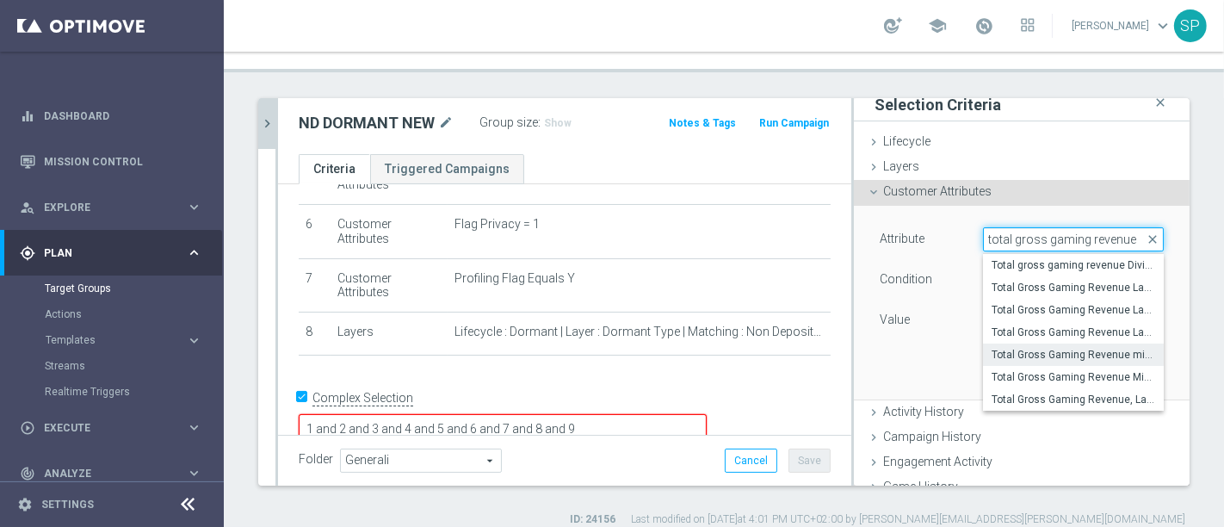
type input "total gross gaming revenue"
click at [1092, 348] on span "Total Gross Gaming Revenue minus Bonus Consumed, Lifetime" at bounding box center [1074, 355] width 164 height 14
type input "Total Gross Gaming Revenue minus Bonus Consumed, Lifetime"
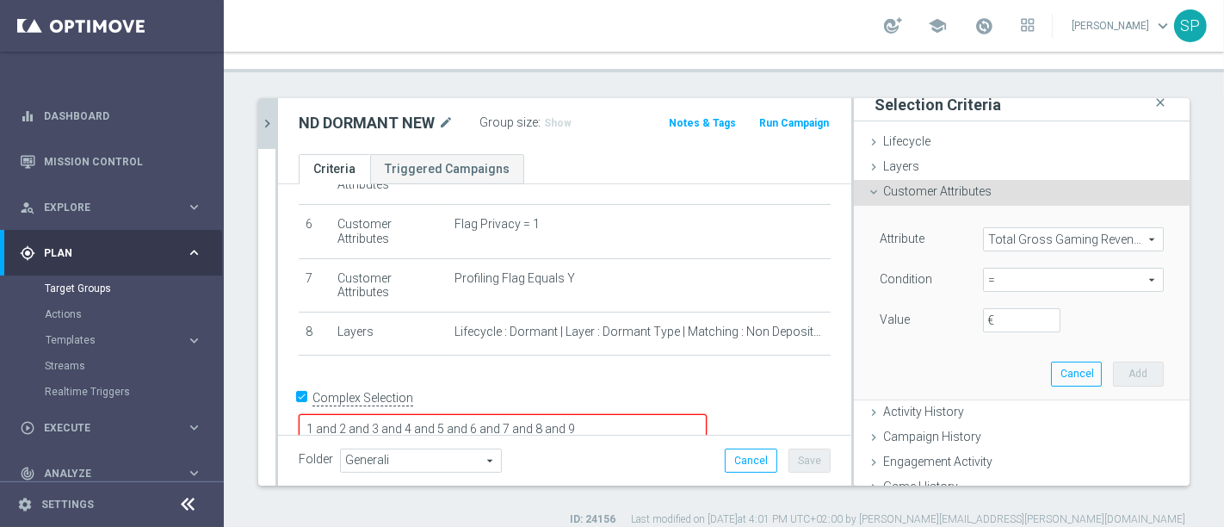
click at [1082, 228] on span "Total Gross Gaming Revenue minus Bonus Consumed, Lifetime" at bounding box center [1073, 239] width 179 height 22
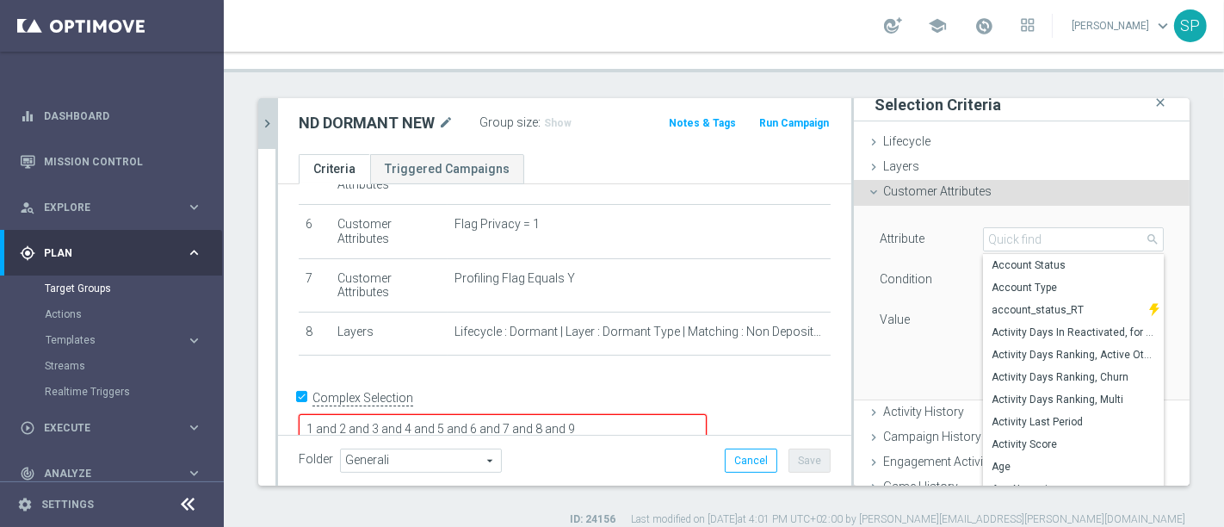
click at [929, 268] on div "Condition" at bounding box center [918, 282] width 103 height 28
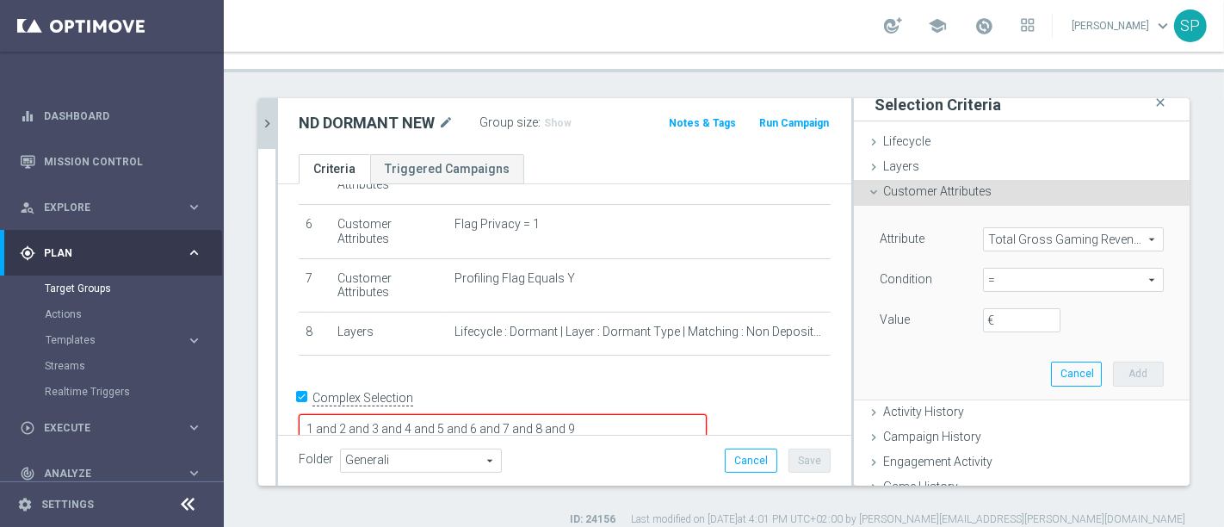
click at [1085, 269] on span "=" at bounding box center [1073, 280] width 179 height 22
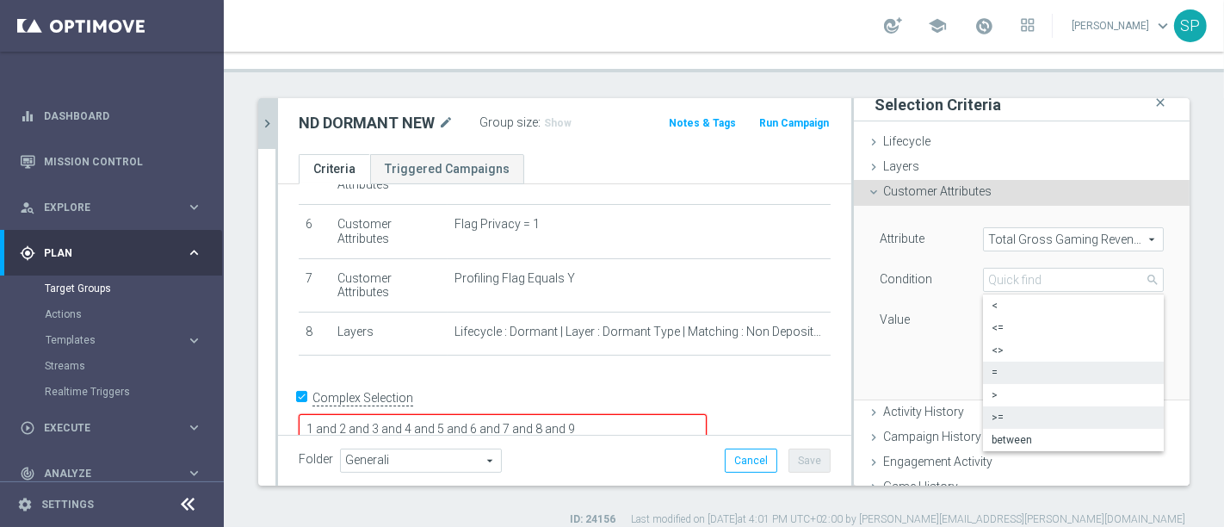
click at [1060, 406] on label ">=" at bounding box center [1073, 417] width 181 height 22
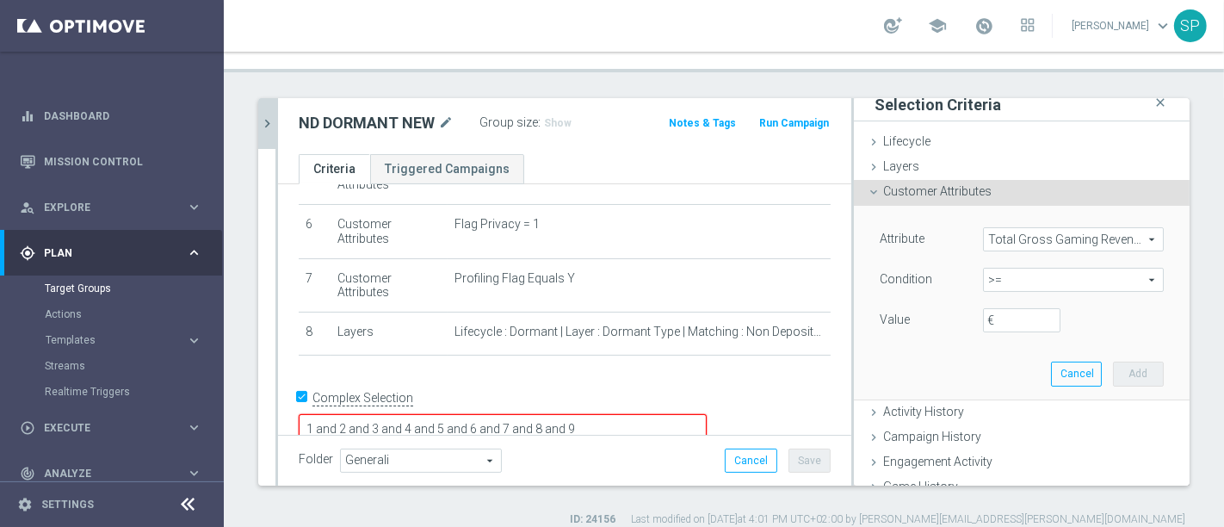
click at [1055, 269] on span ">=" at bounding box center [1073, 280] width 179 height 22
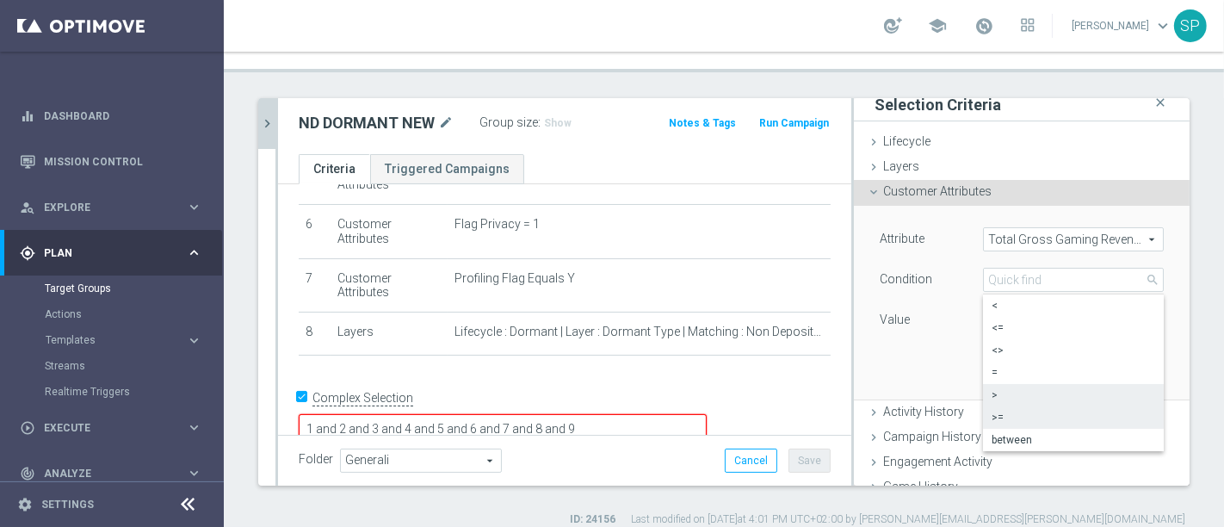
click at [1037, 388] on span ">" at bounding box center [1074, 395] width 164 height 14
type input ">"
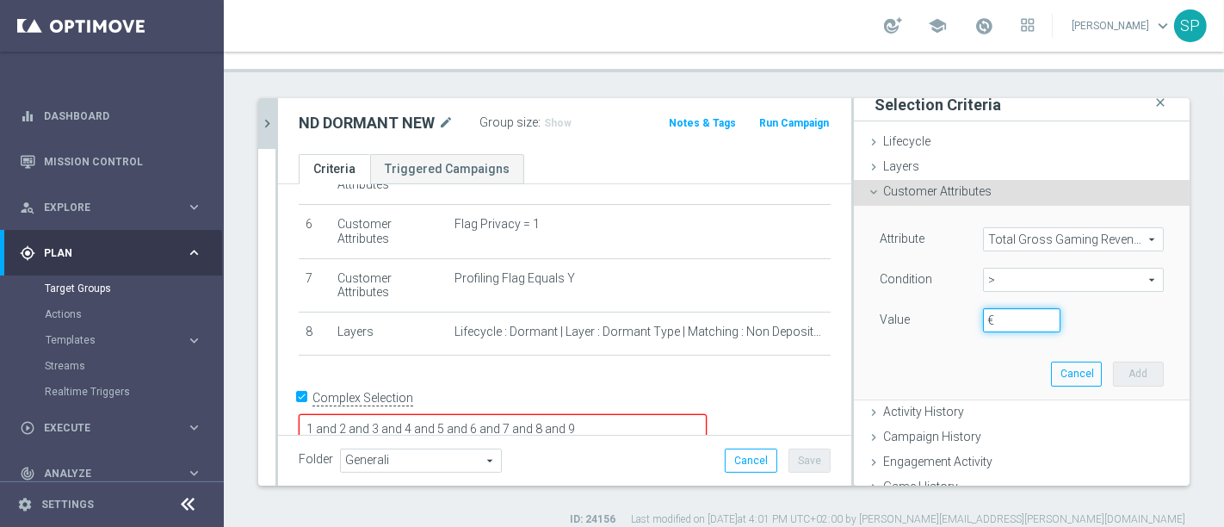
click at [999, 308] on input "€" at bounding box center [1021, 320] width 77 height 24
type input "-500"
click at [1056, 308] on div "Value -500 €" at bounding box center [1022, 322] width 310 height 28
click at [1113, 362] on button "Add" at bounding box center [1138, 374] width 51 height 24
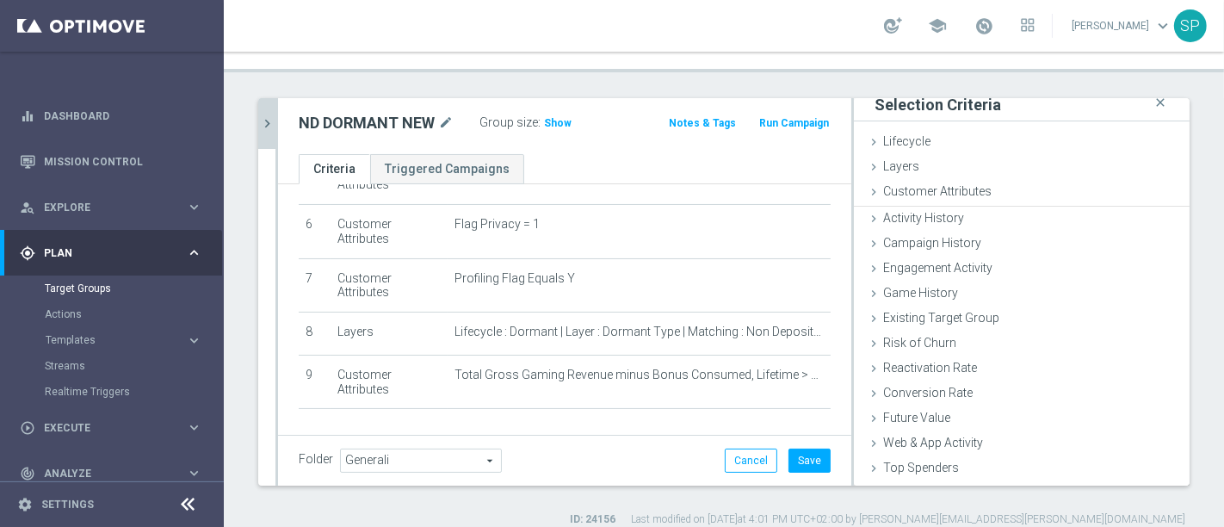
scroll to position [351, 0]
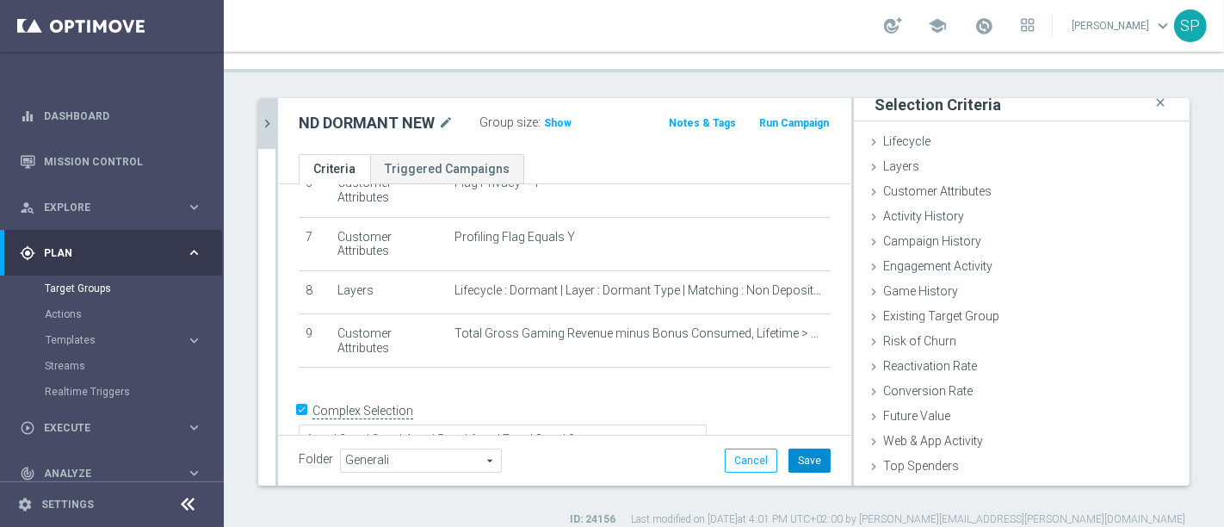
click at [789, 449] on button "Save" at bounding box center [810, 461] width 42 height 24
click at [555, 117] on span "Show" at bounding box center [558, 123] width 28 height 12
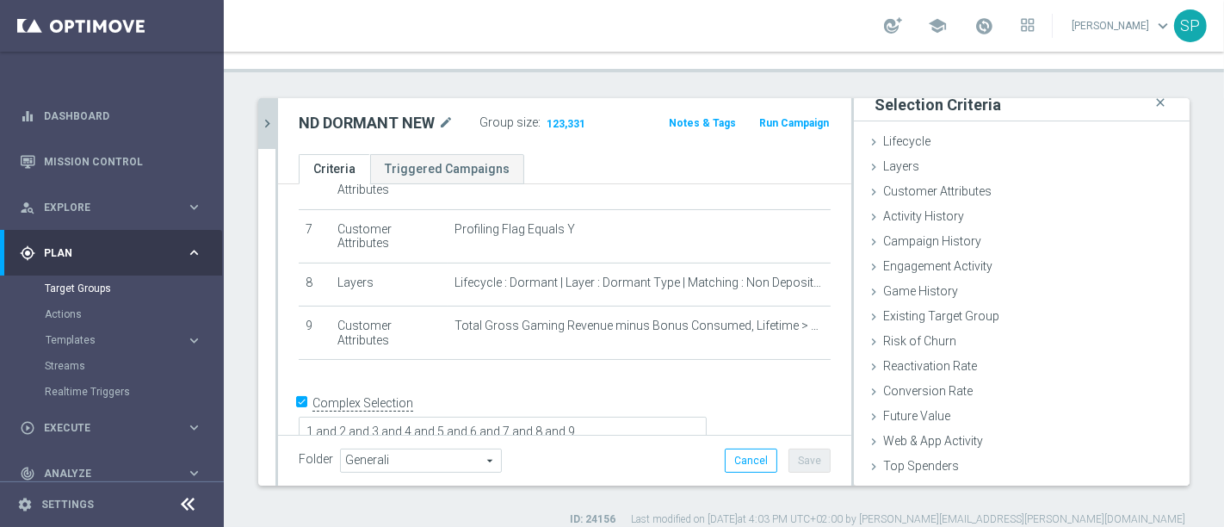
scroll to position [362, 0]
click at [707, 416] on textarea "1 and 2 and 3 and 4 and 5 and 6 and 7 and 8 and 9" at bounding box center [503, 431] width 408 height 30
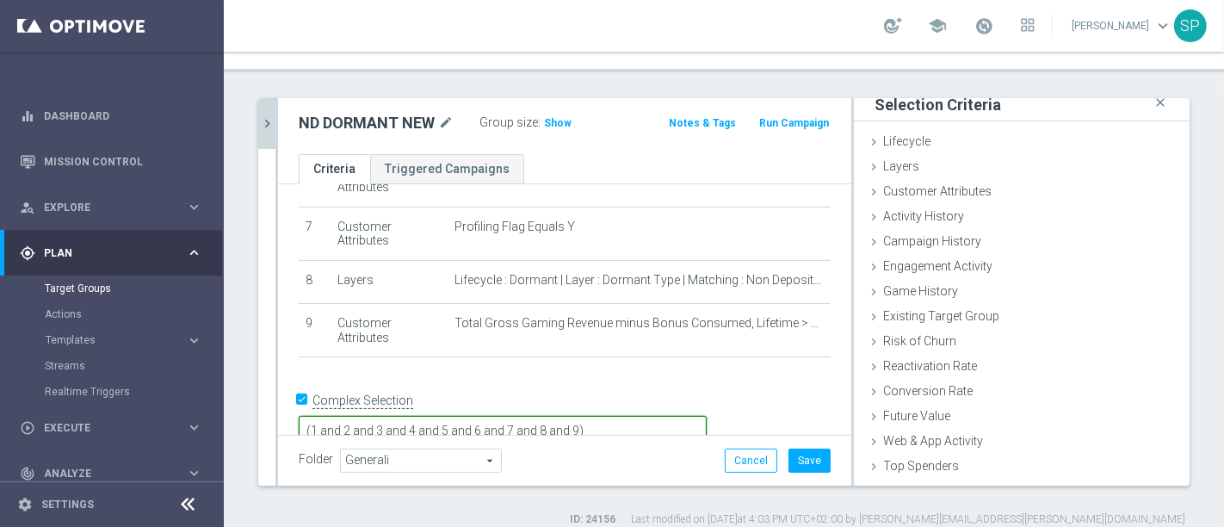
click at [707, 416] on textarea "(1 and 2 and 3 and 4 and 5 and 6 and 7 and 8 and 9)" at bounding box center [503, 431] width 408 height 30
click at [706, 416] on textarea "(1 and 2 and 3 and 4 and 5 and 6 and 7 and 8 and 9) (" at bounding box center [503, 431] width 408 height 30
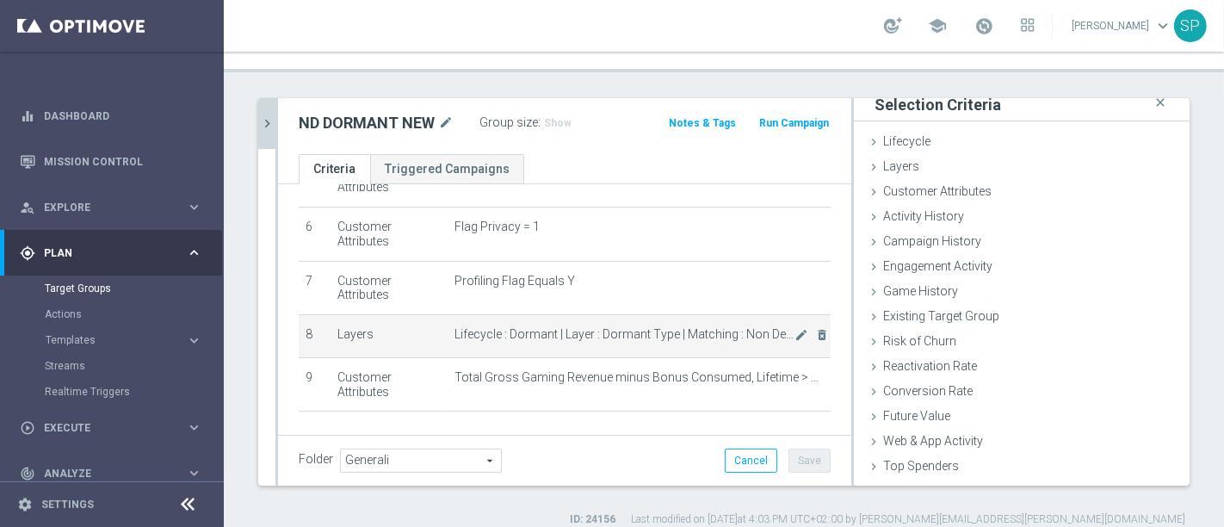
scroll to position [363, 0]
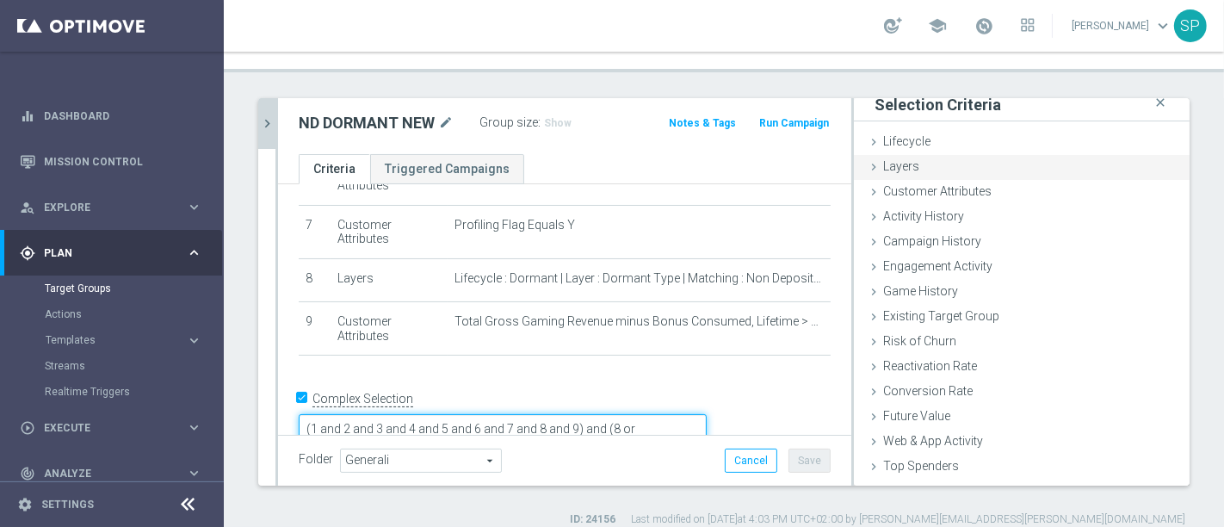
type textarea "(1 and 2 and 3 and 4 and 5 and 6 and 7 and 8 and 9) and (8 or"
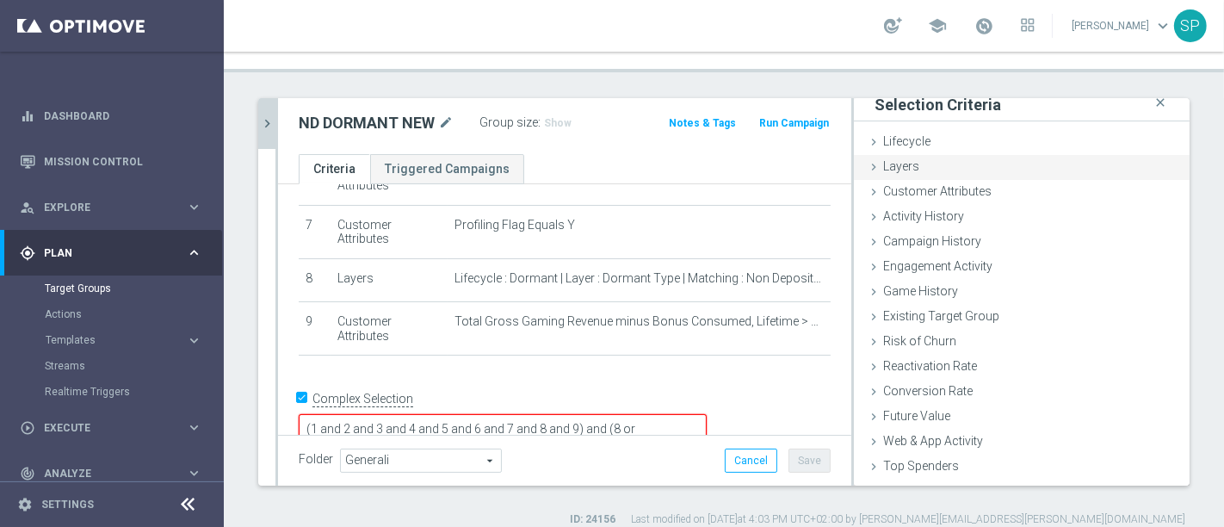
click at [958, 161] on div "Layers done selection saved" at bounding box center [1022, 168] width 336 height 26
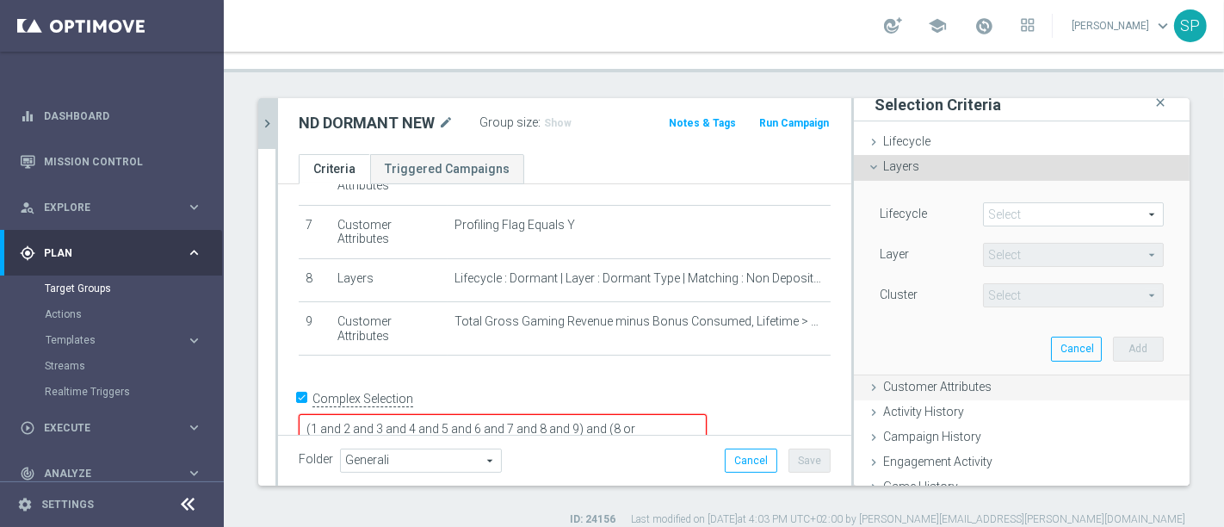
click at [917, 380] on span "Customer Attributes" at bounding box center [937, 387] width 108 height 14
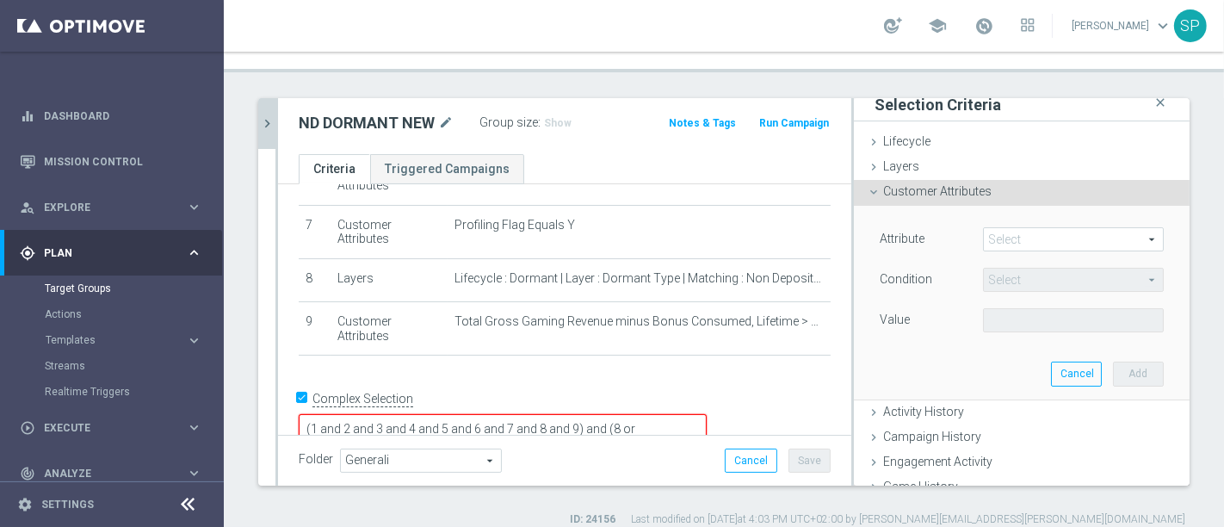
click at [1016, 228] on span at bounding box center [1073, 239] width 179 height 22
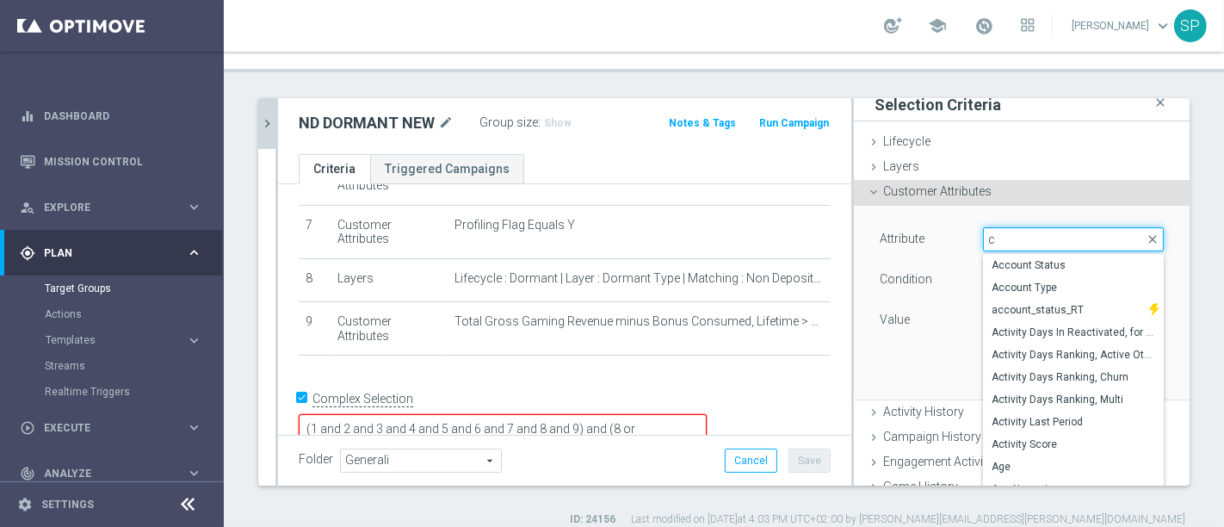
click at [1016, 227] on input "c" at bounding box center [1073, 239] width 181 height 24
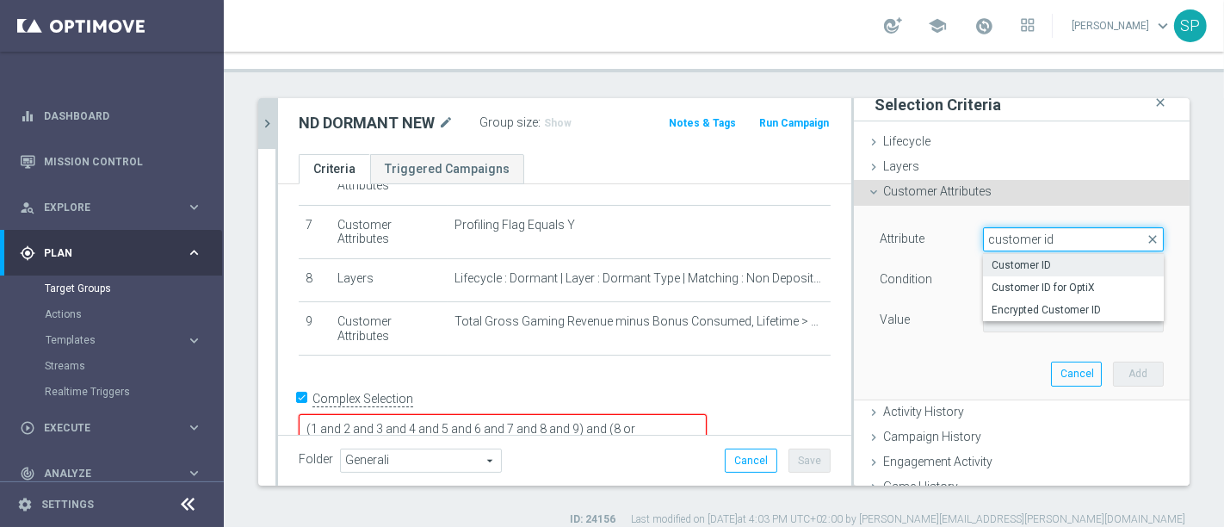
type input "customer id"
click at [1024, 258] on span "Customer ID" at bounding box center [1074, 265] width 164 height 14
type input "Customer ID"
type input "="
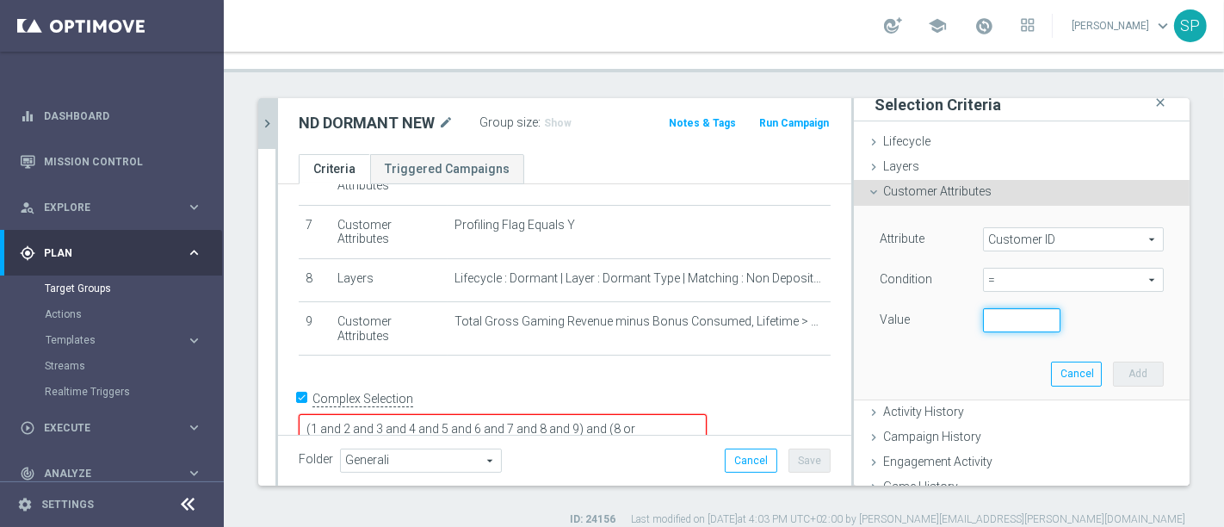
click at [1006, 308] on input "number" at bounding box center [1021, 320] width 77 height 24
type input "507000"
click at [1113, 365] on button "Add" at bounding box center [1138, 374] width 51 height 24
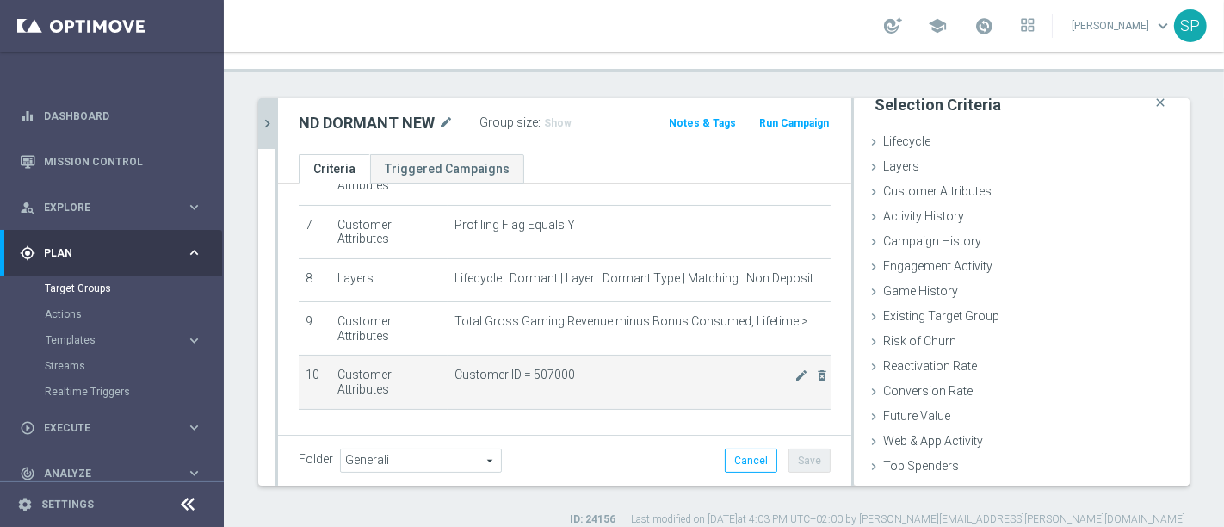
scroll to position [418, 0]
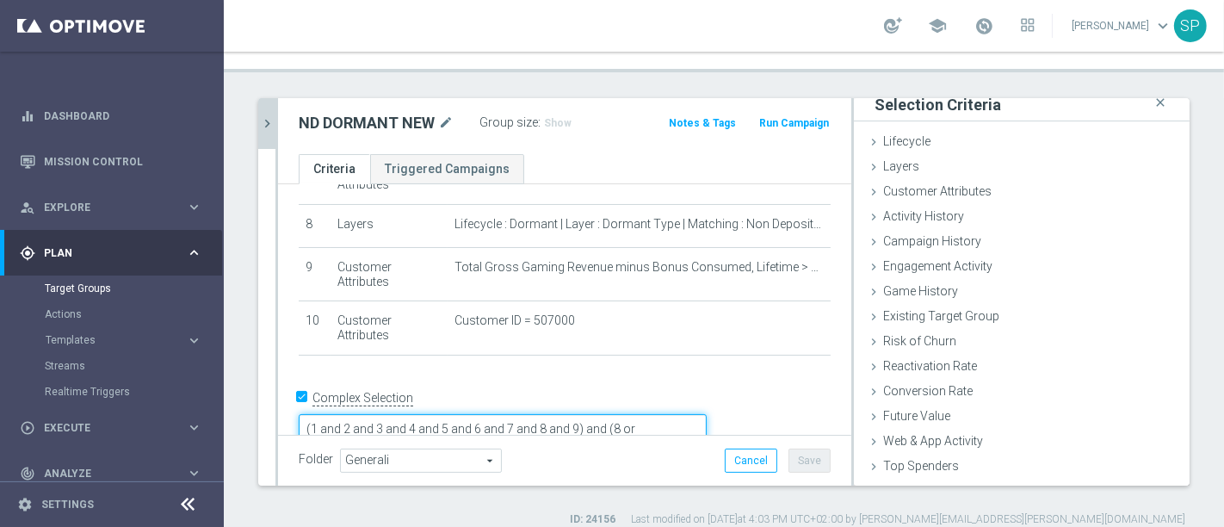
click at [707, 414] on textarea "(1 and 2 and 3 and 4 and 5 and 6 and 7 and 8 and 9) and (8 or" at bounding box center [503, 429] width 408 height 30
click at [670, 414] on textarea "(1 and 2 and 3 and 4 and 5 and 6 and 7 and 8 and 9) and (8 or 10)" at bounding box center [503, 429] width 408 height 30
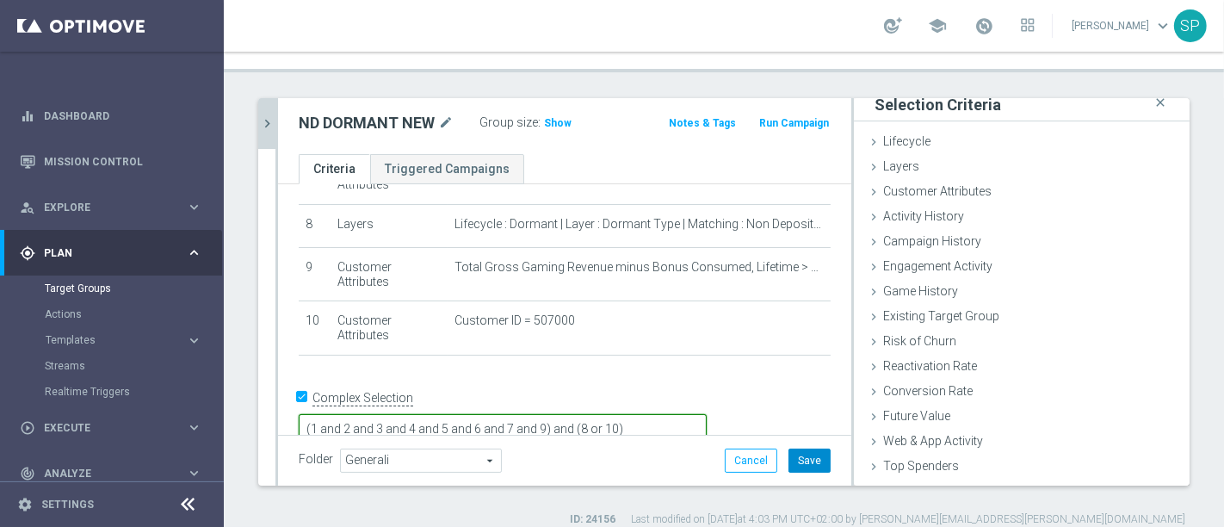
type textarea "(1 and 2 and 3 and 4 and 5 and 6 and 7 and 9) and (8 or 10)"
click at [790, 450] on button "Save" at bounding box center [810, 461] width 42 height 24
click at [548, 117] on span "Show" at bounding box center [558, 123] width 28 height 12
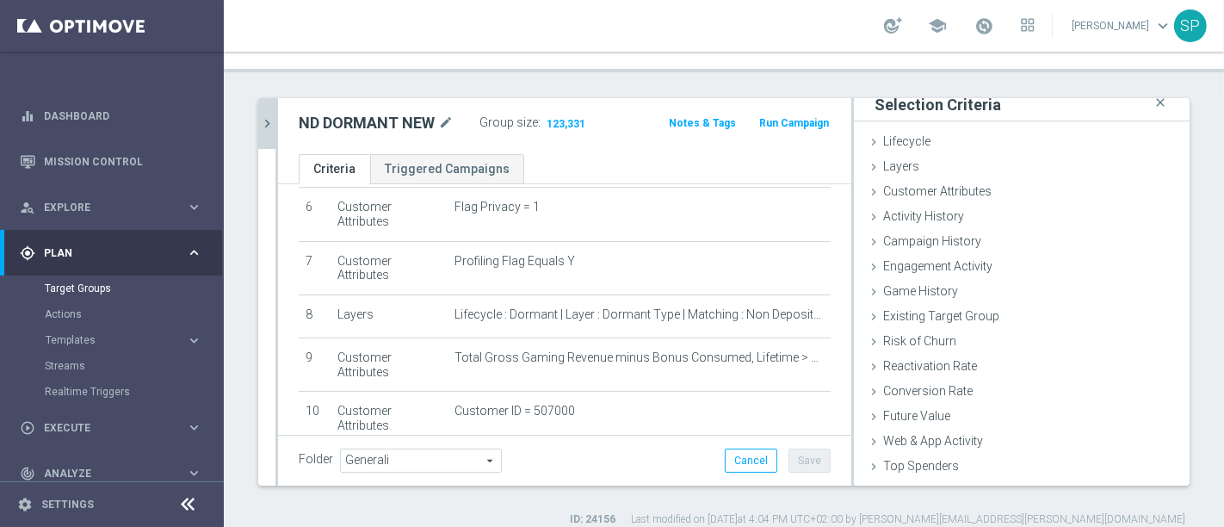
scroll to position [327, 0]
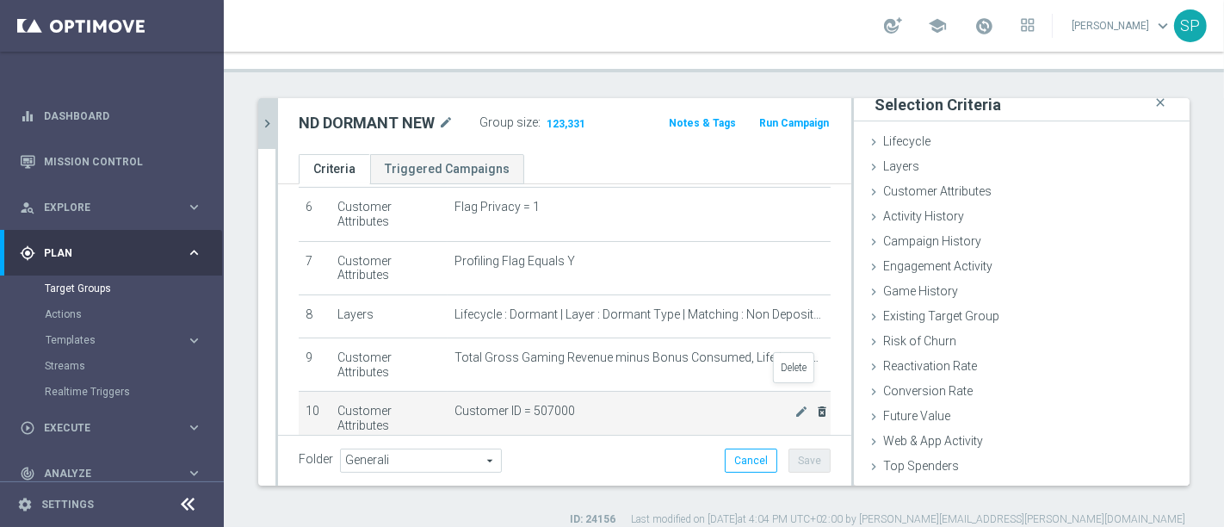
click at [815, 405] on icon "delete_forever" at bounding box center [822, 412] width 14 height 14
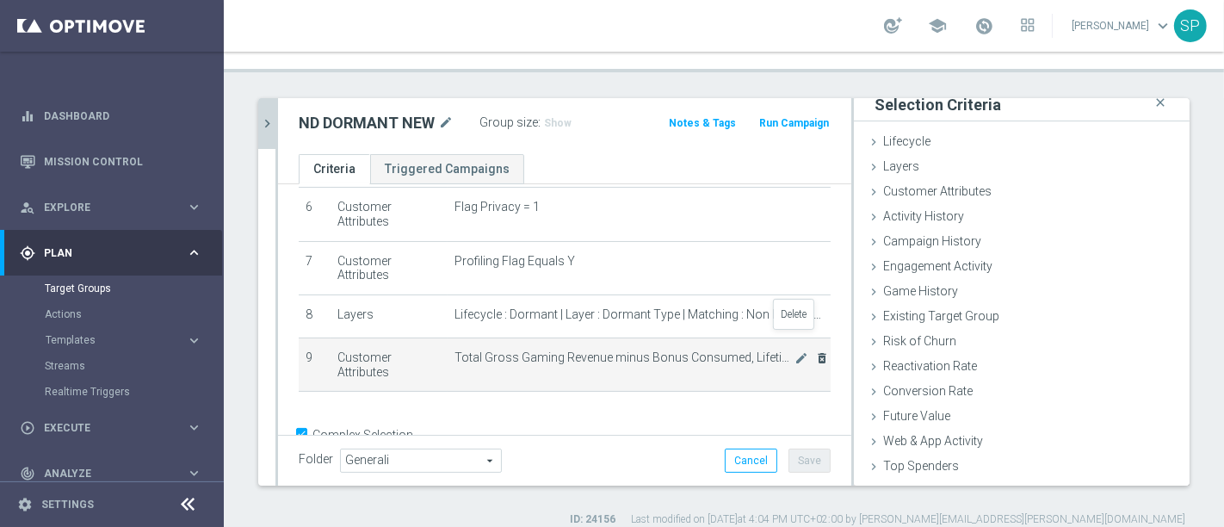
click at [815, 351] on icon "delete_forever" at bounding box center [822, 358] width 14 height 14
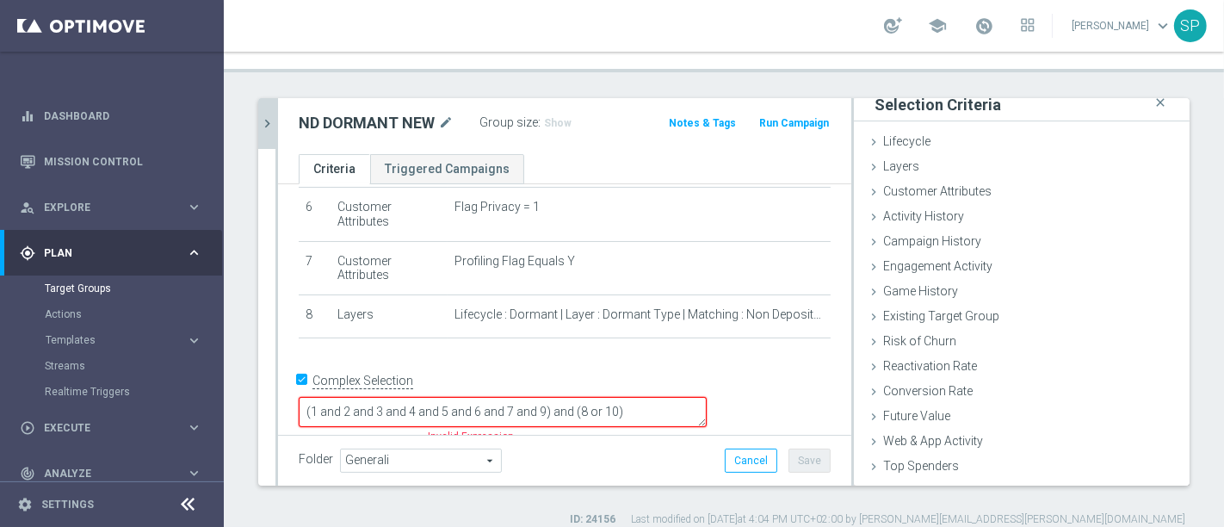
scroll to position [310, 0]
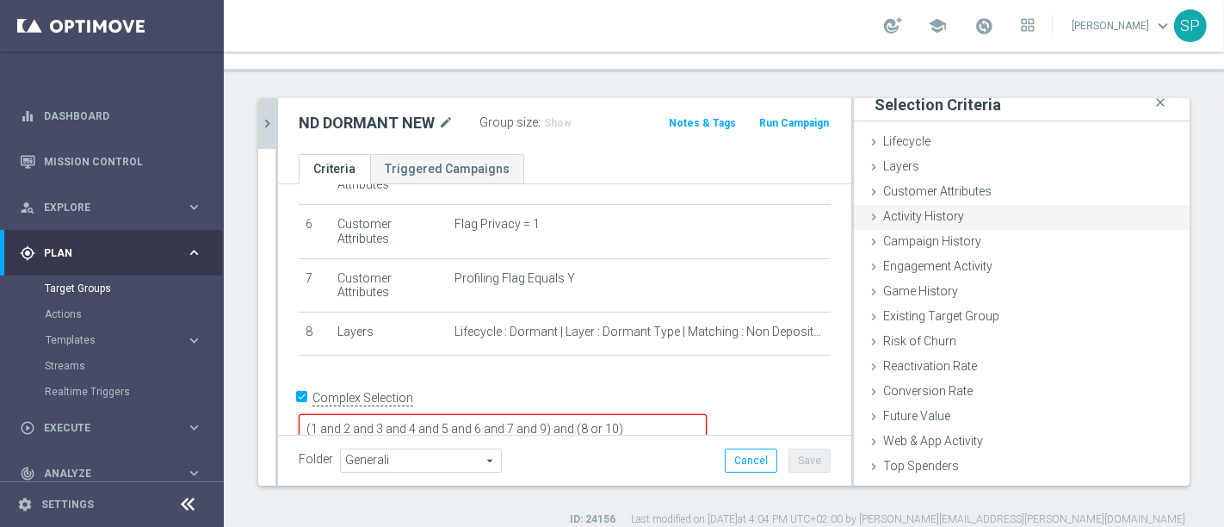
click at [1050, 205] on div "Activity History done selection updated" at bounding box center [1022, 218] width 336 height 26
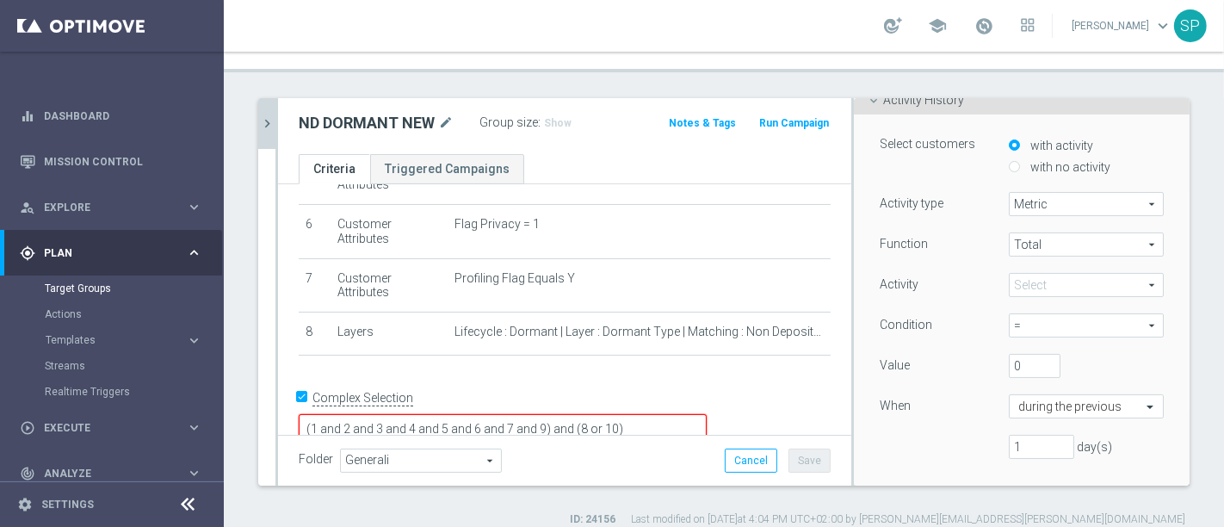
scroll to position [130, 0]
click at [1069, 269] on span at bounding box center [1086, 280] width 153 height 22
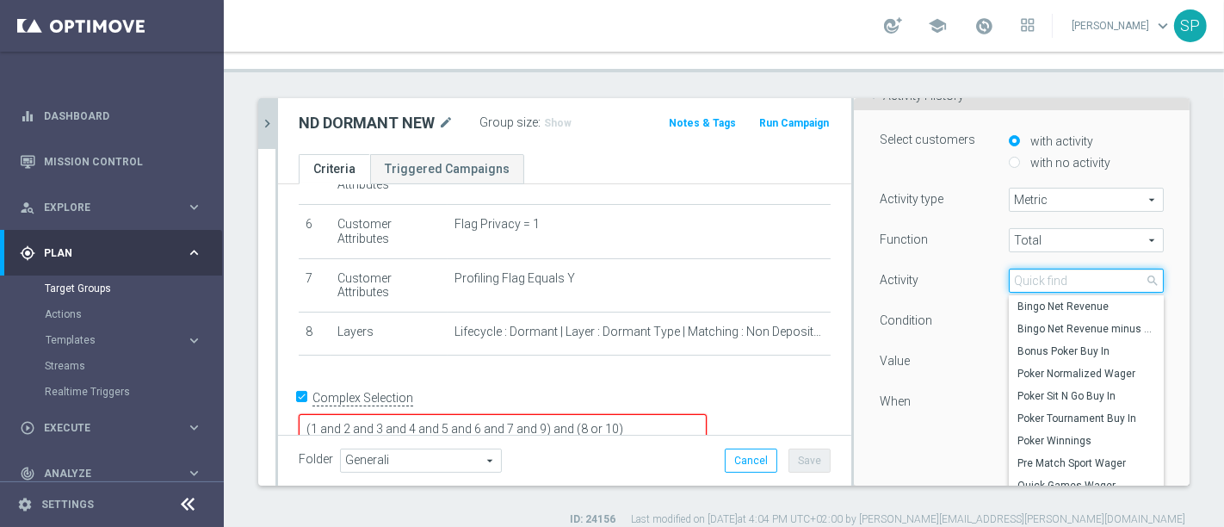
click at [1048, 271] on input "search" at bounding box center [1086, 281] width 155 height 24
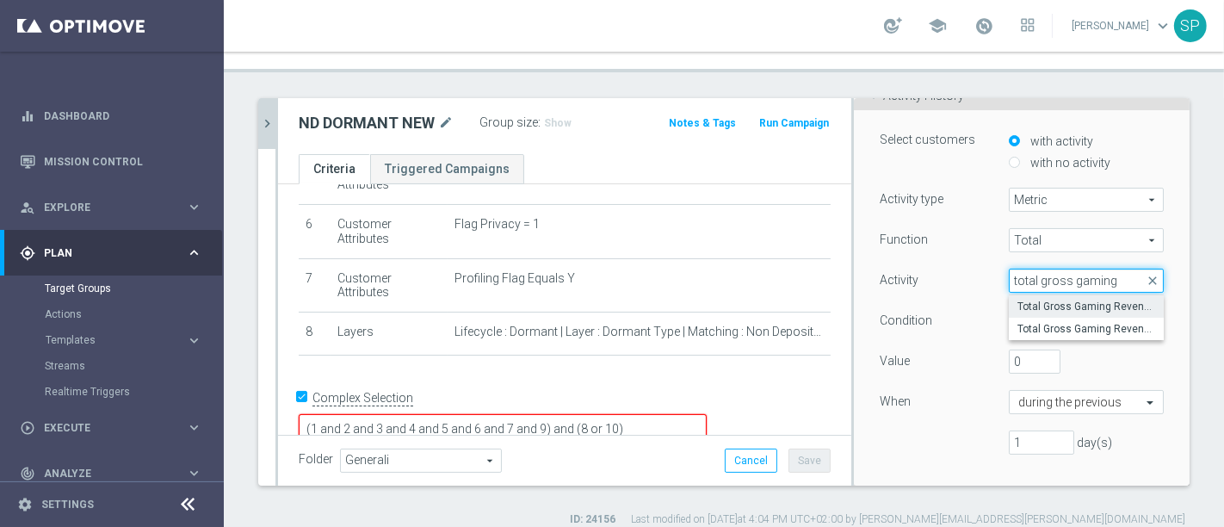
type input "total gross gaming"
click at [1055, 295] on label "Total Gross Gaming Revenue" at bounding box center [1086, 306] width 155 height 22
type input "Total Gross Gaming Revenue"
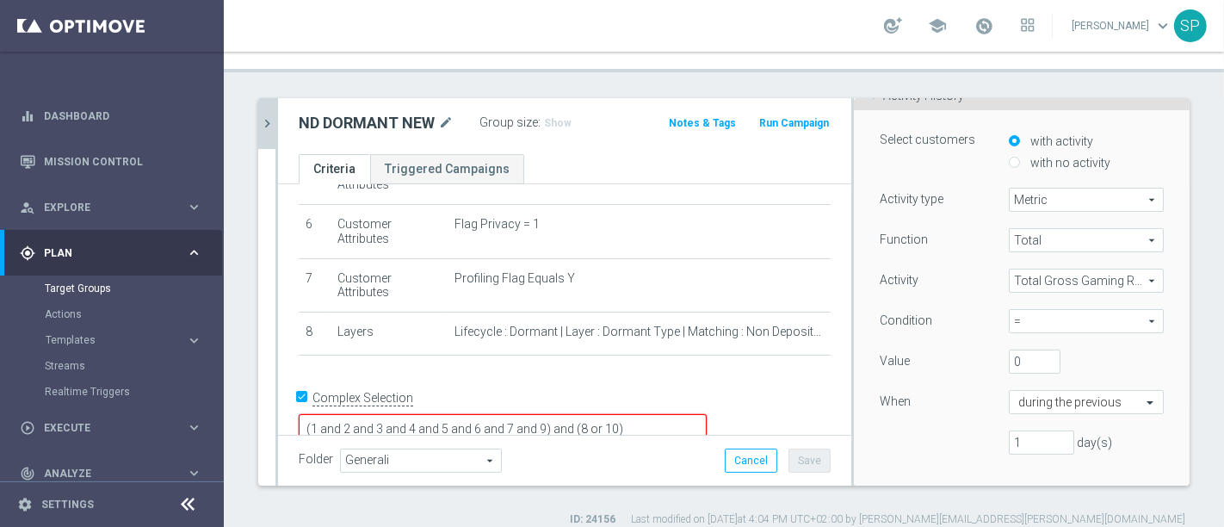
click at [1069, 311] on span "=" at bounding box center [1086, 321] width 153 height 22
click at [1035, 385] on span ">" at bounding box center [1087, 392] width 138 height 14
type input ">"
click at [1017, 350] on input "0" at bounding box center [1035, 362] width 52 height 24
type input "5"
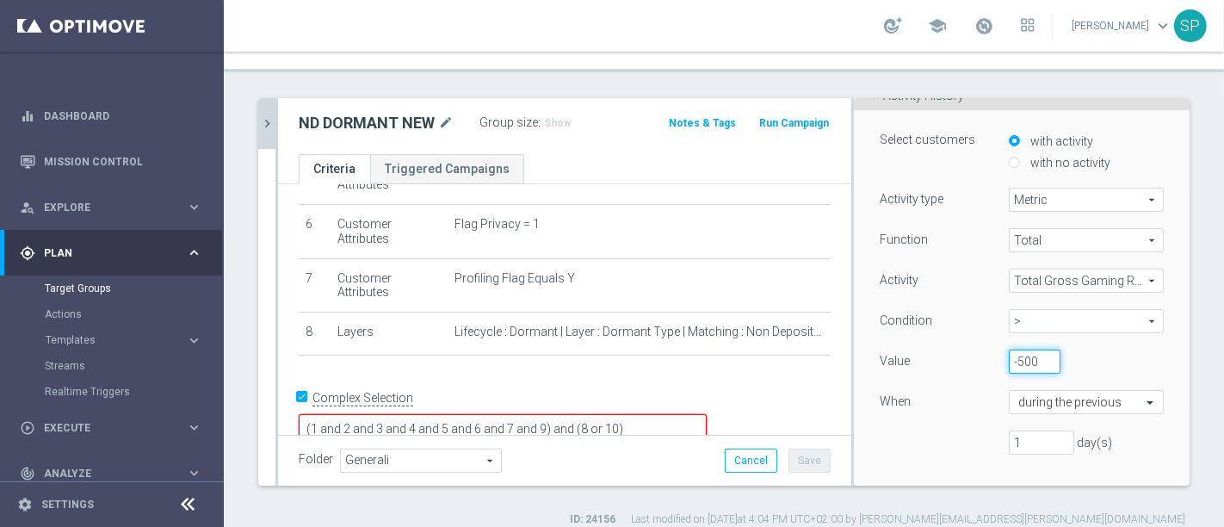
type input "-500"
click at [1067, 350] on div "-500" at bounding box center [1073, 362] width 155 height 24
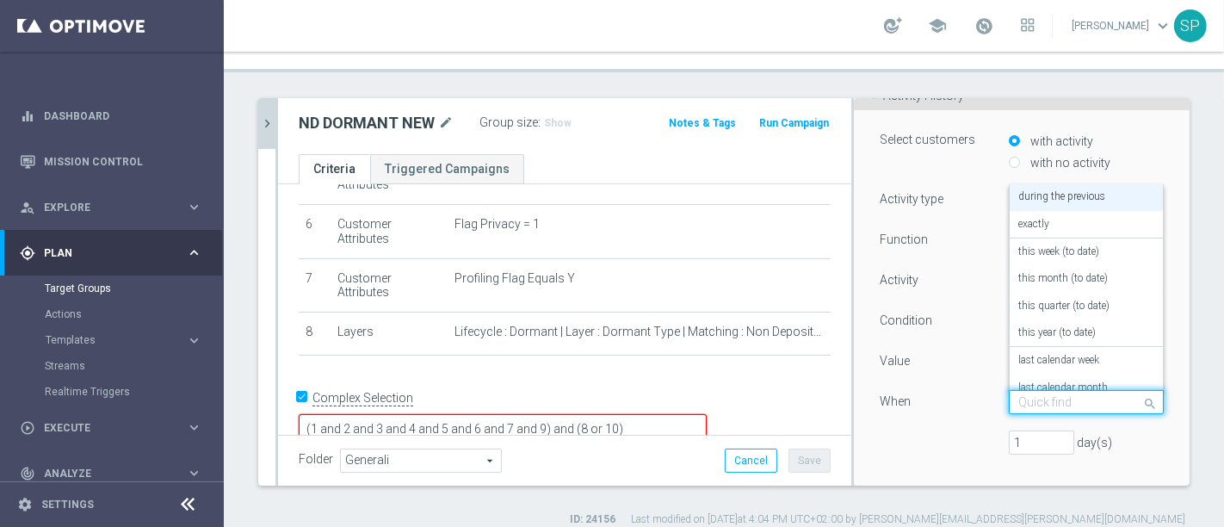
click at [1085, 395] on input "text" at bounding box center [1070, 402] width 102 height 15
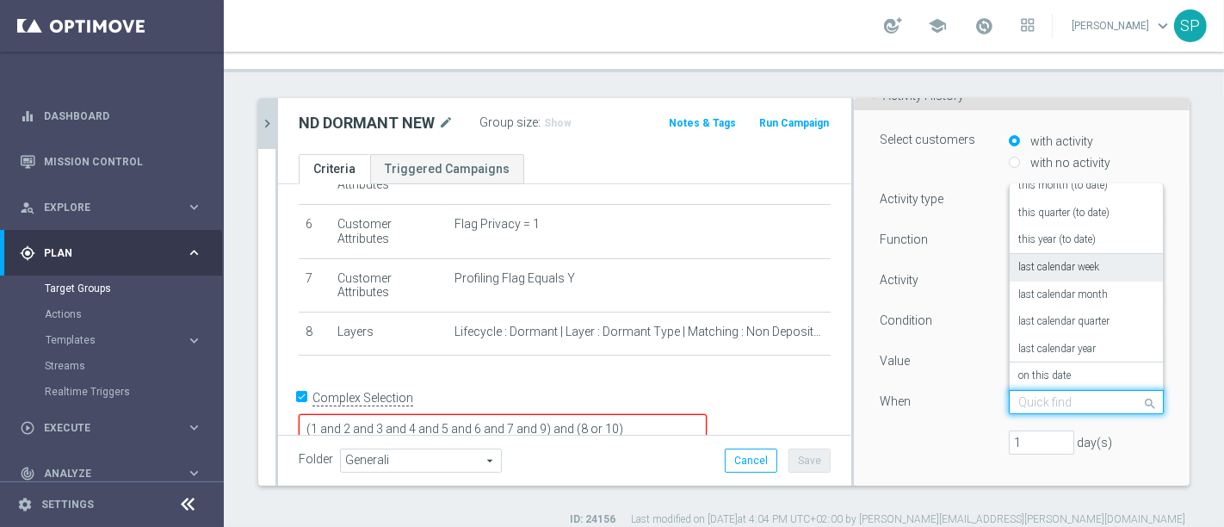
scroll to position [123, 0]
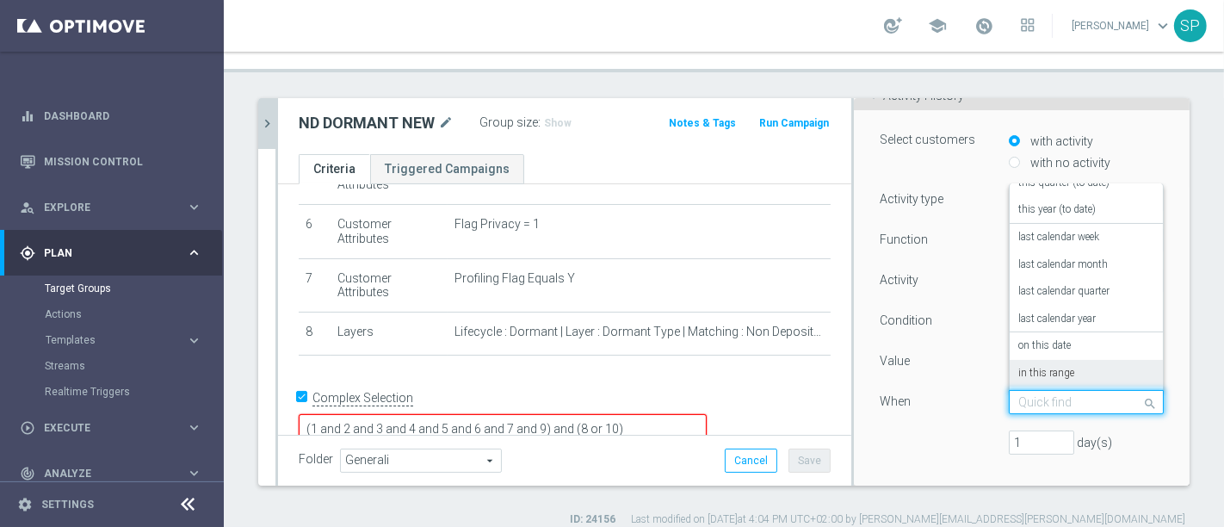
click at [1074, 360] on div "in this range" at bounding box center [1087, 374] width 136 height 28
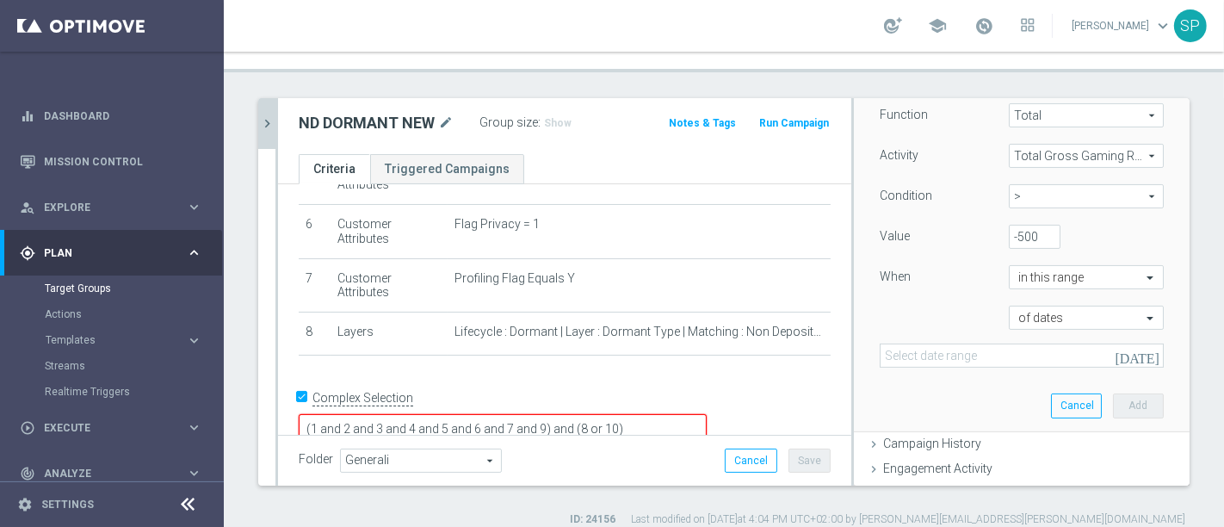
scroll to position [281, 0]
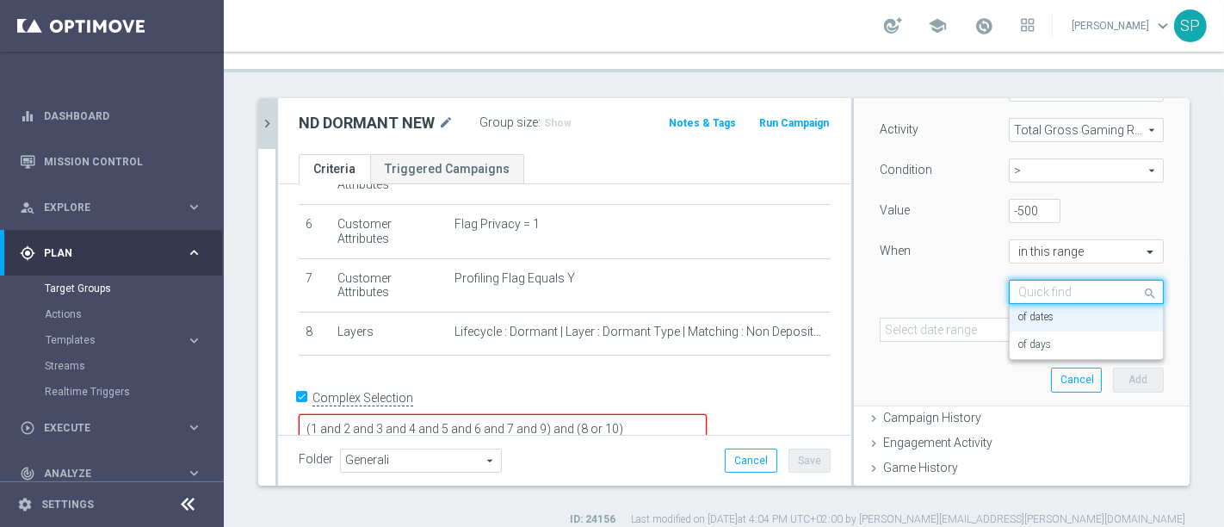
click at [1082, 285] on input "text" at bounding box center [1070, 292] width 102 height 15
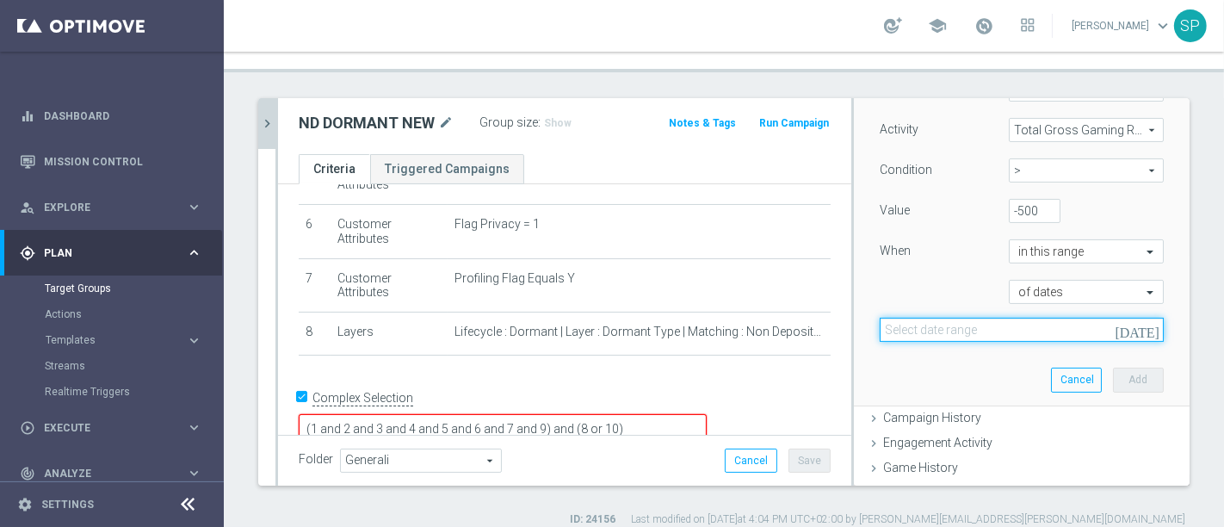
click at [913, 318] on input at bounding box center [1022, 330] width 284 height 24
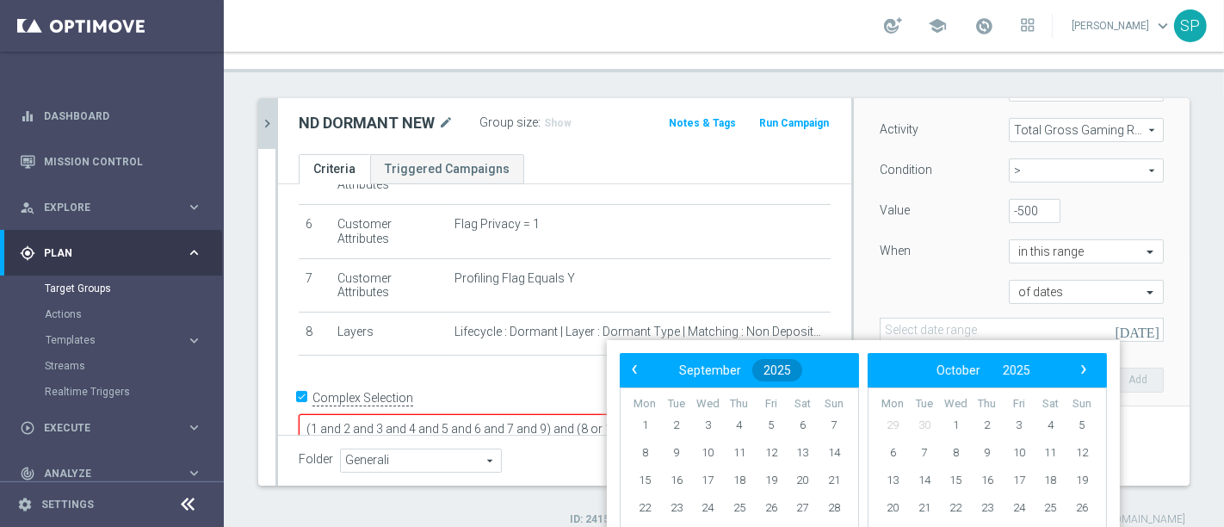
click at [777, 372] on span "2025" at bounding box center [778, 370] width 28 height 14
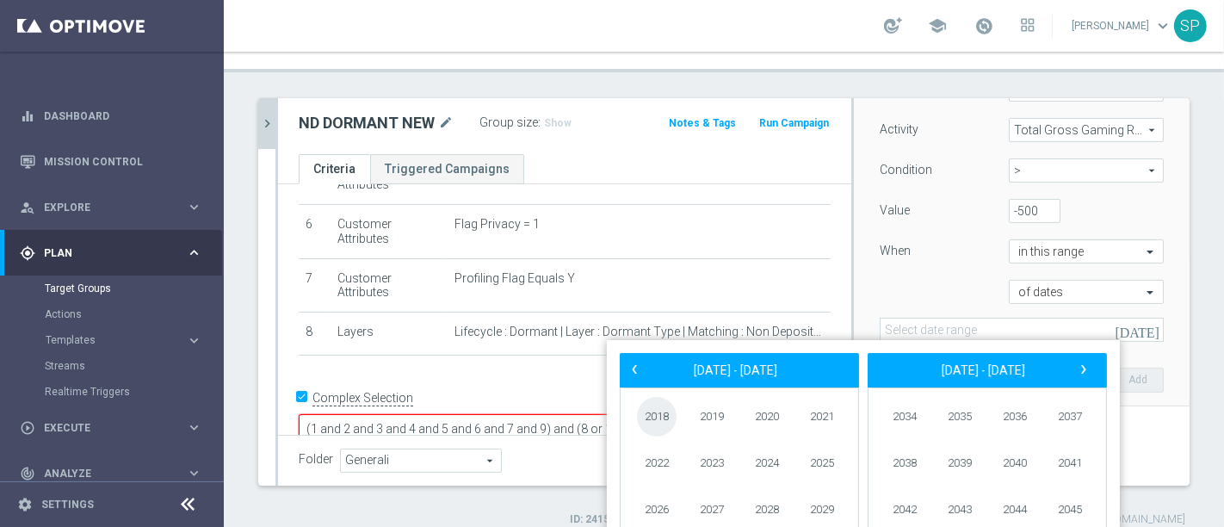
click at [648, 411] on span "2018" at bounding box center [657, 417] width 40 height 40
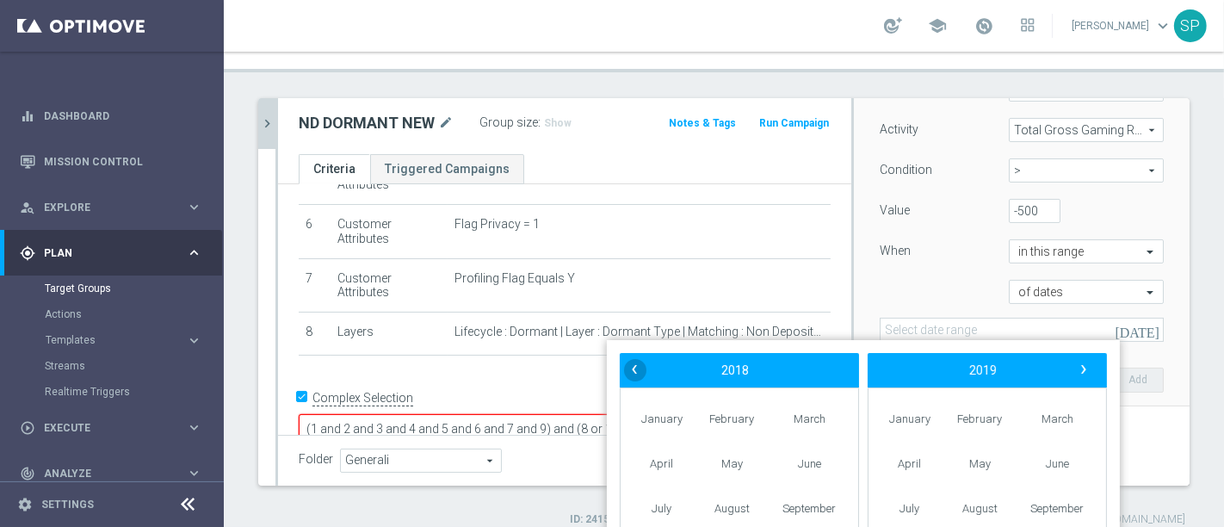
click at [630, 368] on span "‹" at bounding box center [634, 369] width 22 height 22
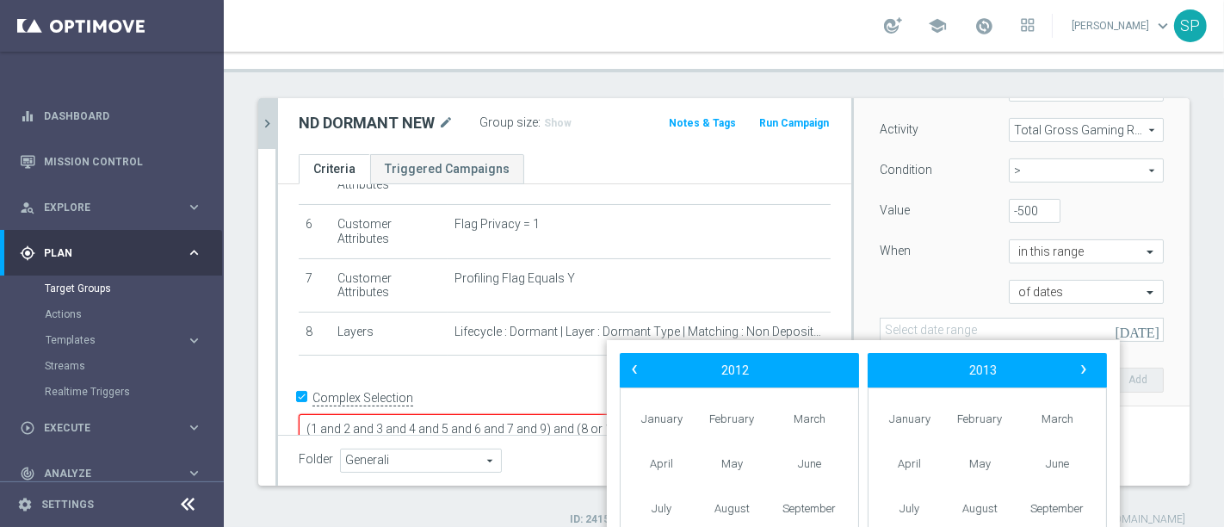
click at [630, 368] on span "‹" at bounding box center [634, 369] width 22 height 22
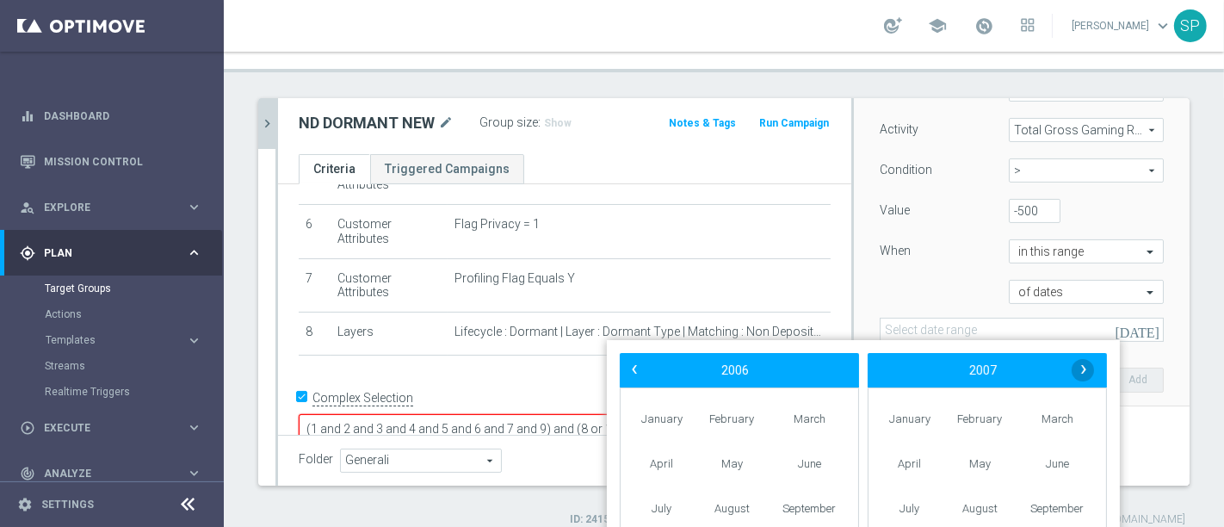
click at [1085, 371] on span "›" at bounding box center [1084, 369] width 22 height 22
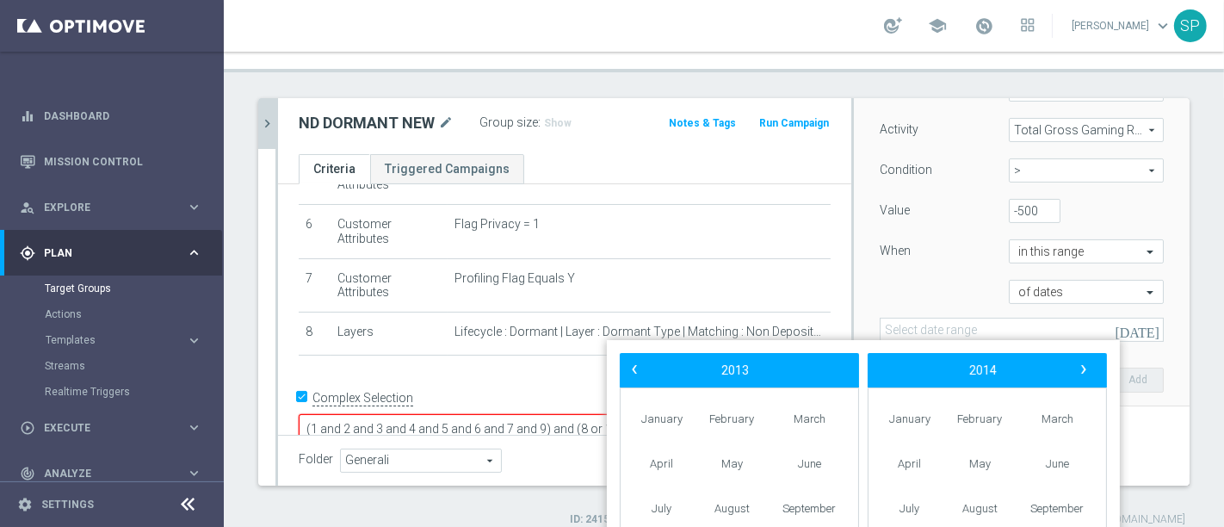
click at [1085, 371] on span "›" at bounding box center [1084, 369] width 22 height 22
click at [677, 411] on span "January" at bounding box center [661, 419] width 65 height 25
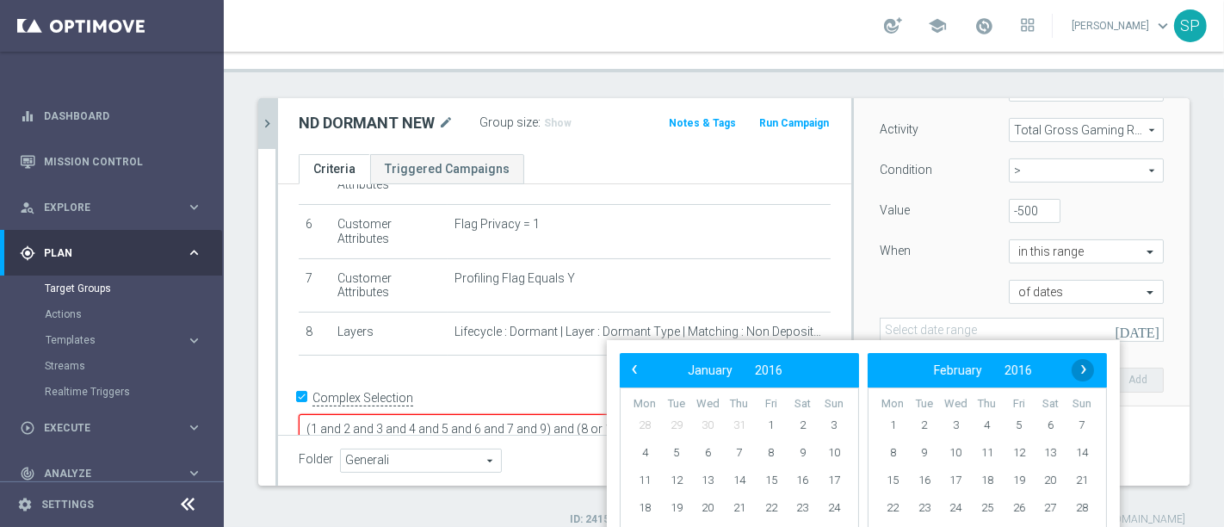
click at [1094, 366] on span "›" at bounding box center [1084, 369] width 22 height 22
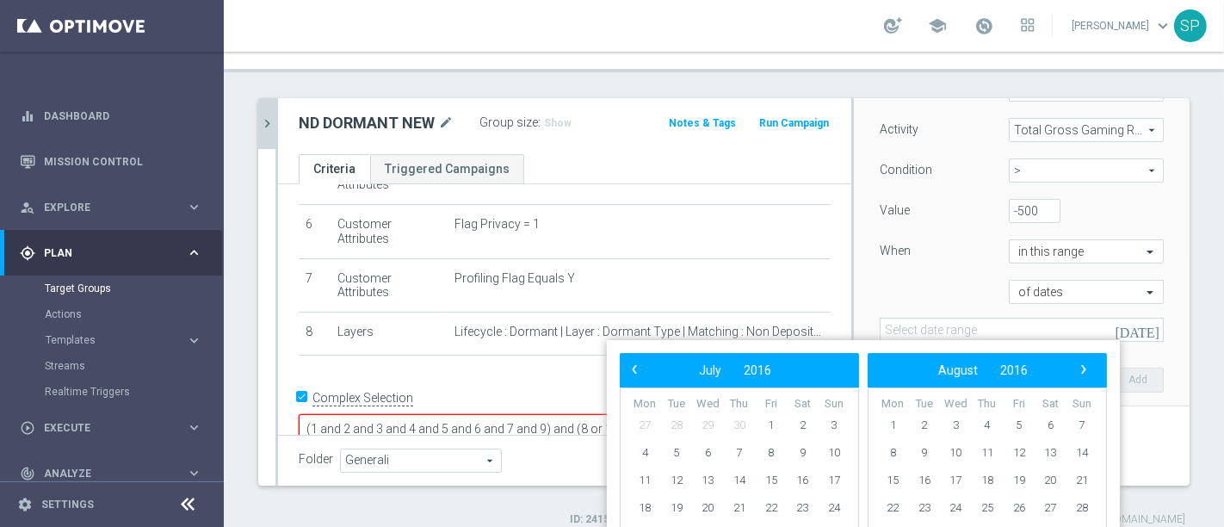
click at [1094, 366] on span "›" at bounding box center [1084, 369] width 22 height 22
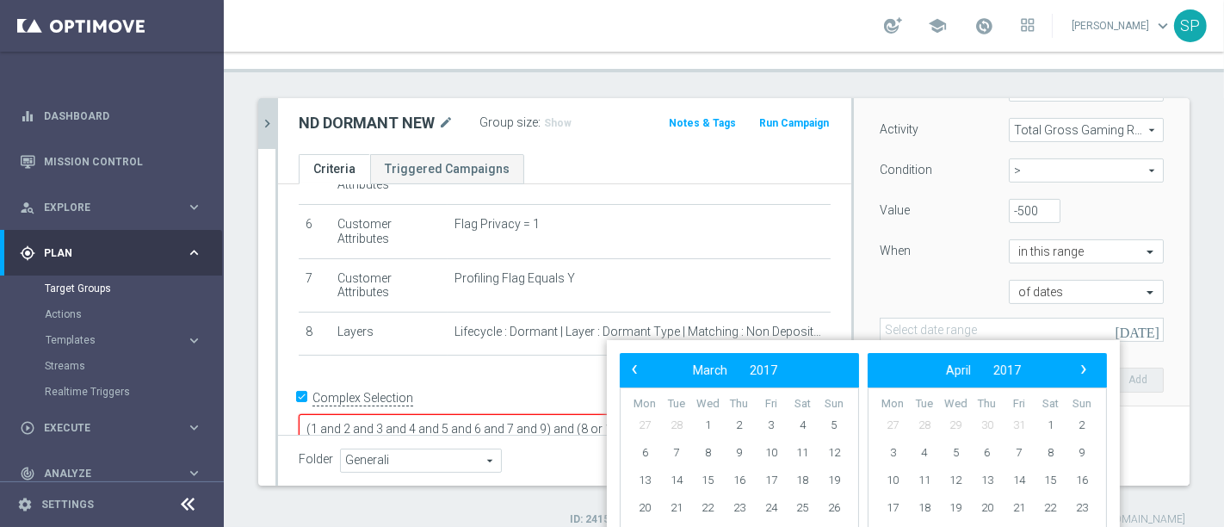
click at [1094, 366] on span "›" at bounding box center [1084, 369] width 22 height 22
click at [1015, 366] on span "2017" at bounding box center [1008, 370] width 28 height 14
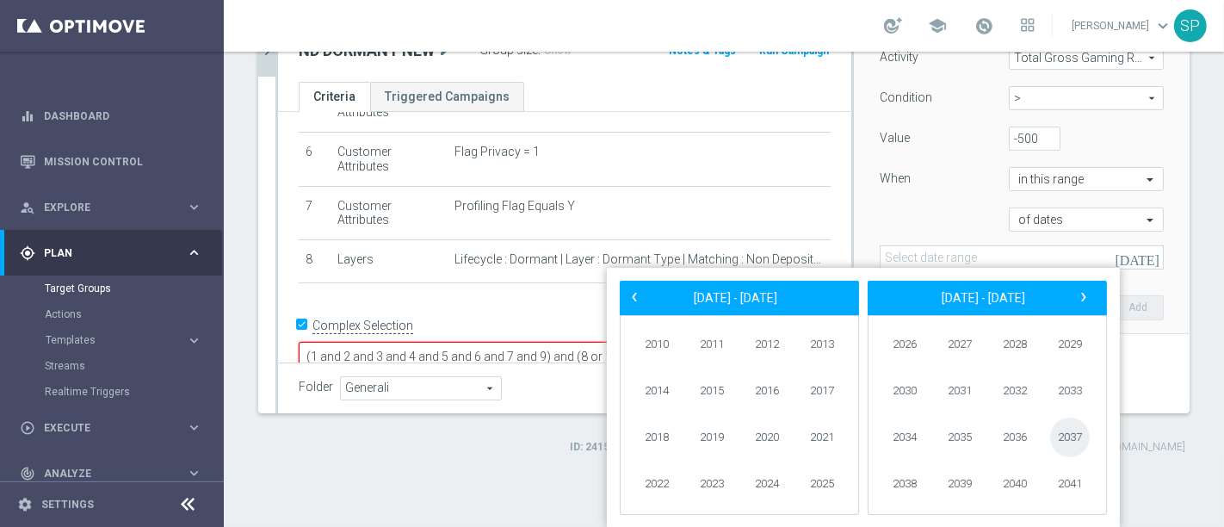
scroll to position [0, 0]
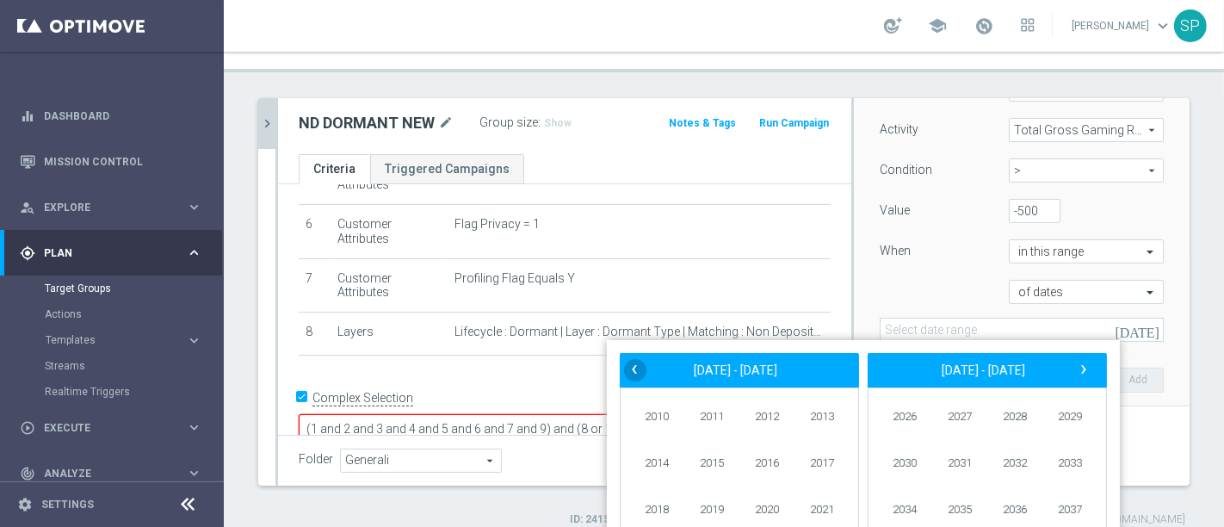
click at [630, 362] on span "‹" at bounding box center [634, 369] width 22 height 22
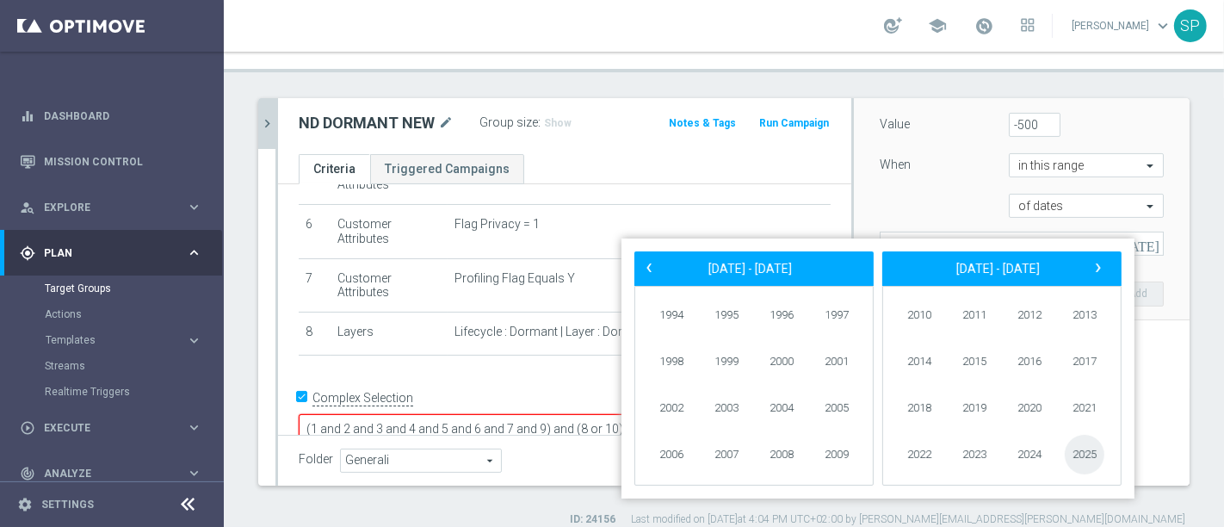
click at [1080, 455] on span "2025" at bounding box center [1085, 455] width 40 height 40
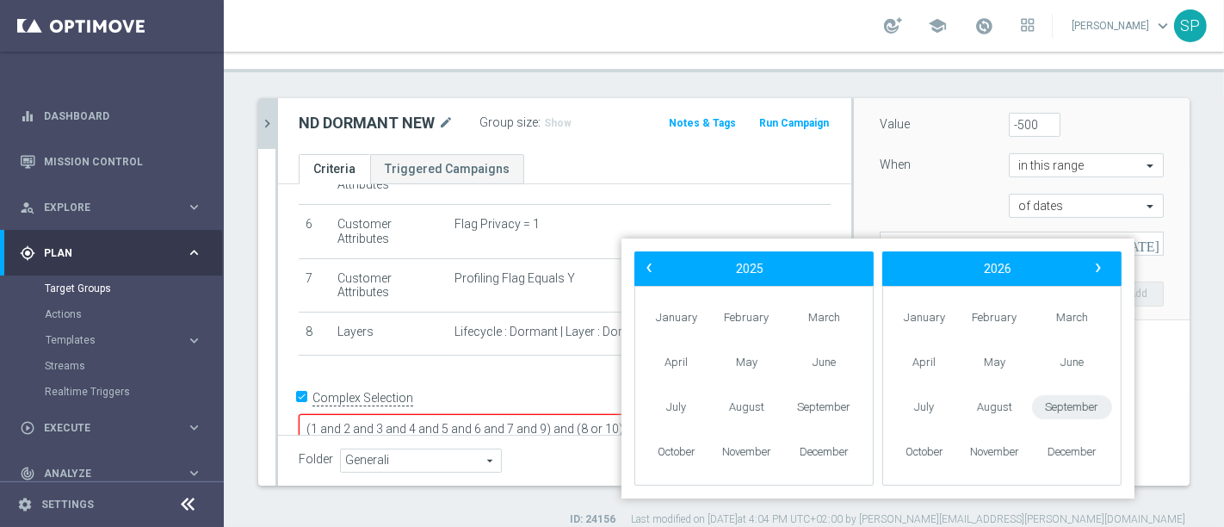
click at [1056, 400] on span "September" at bounding box center [1072, 407] width 80 height 25
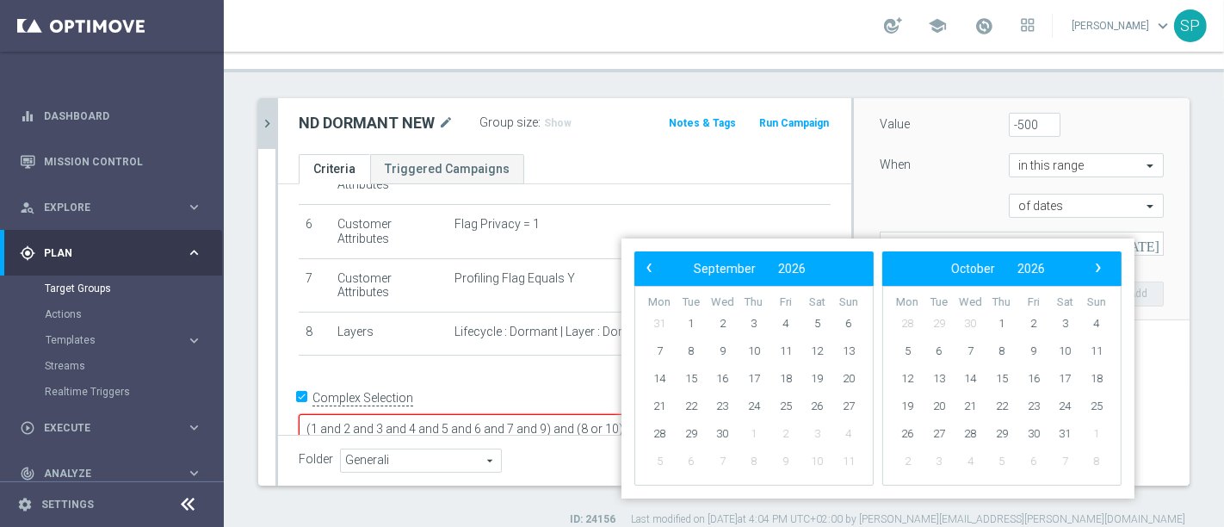
click at [1156, 267] on div "Select customers with activity with no activity Activity type Metric Metric arr…" at bounding box center [1022, 96] width 336 height 447
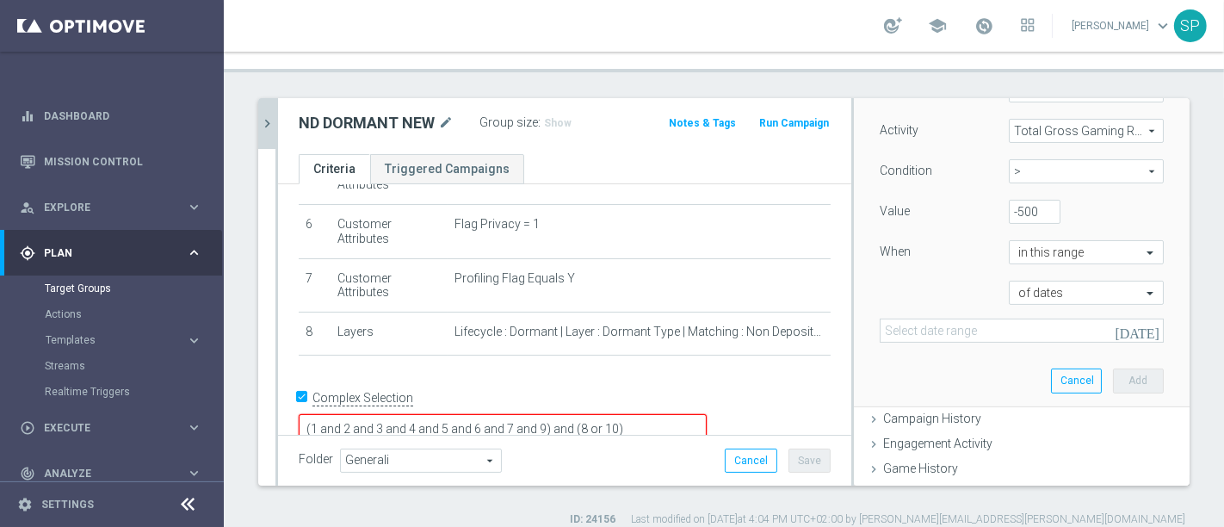
scroll to position [277, 0]
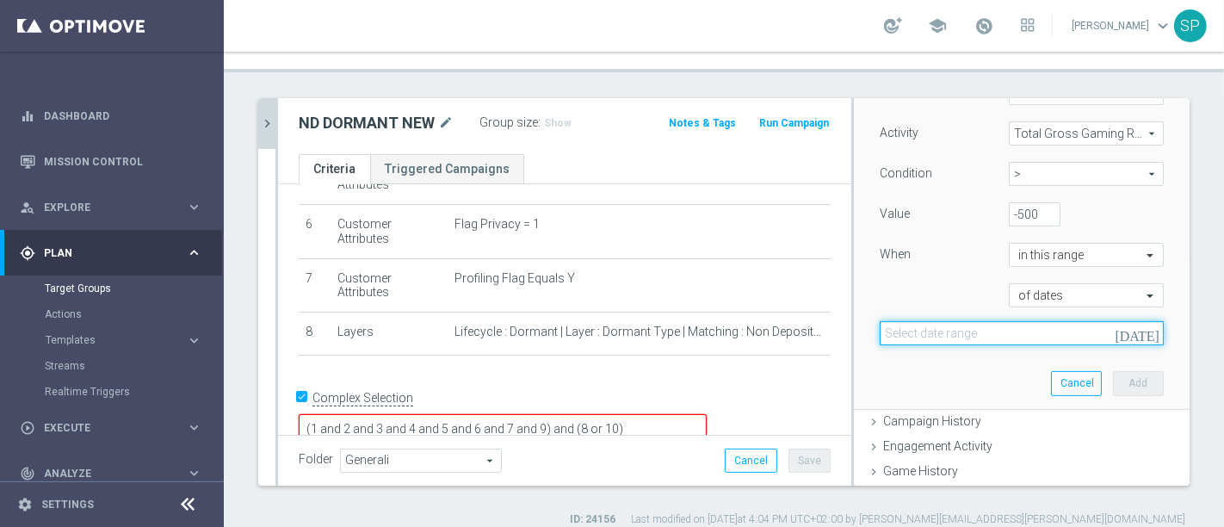
click at [1109, 323] on input at bounding box center [1022, 333] width 284 height 24
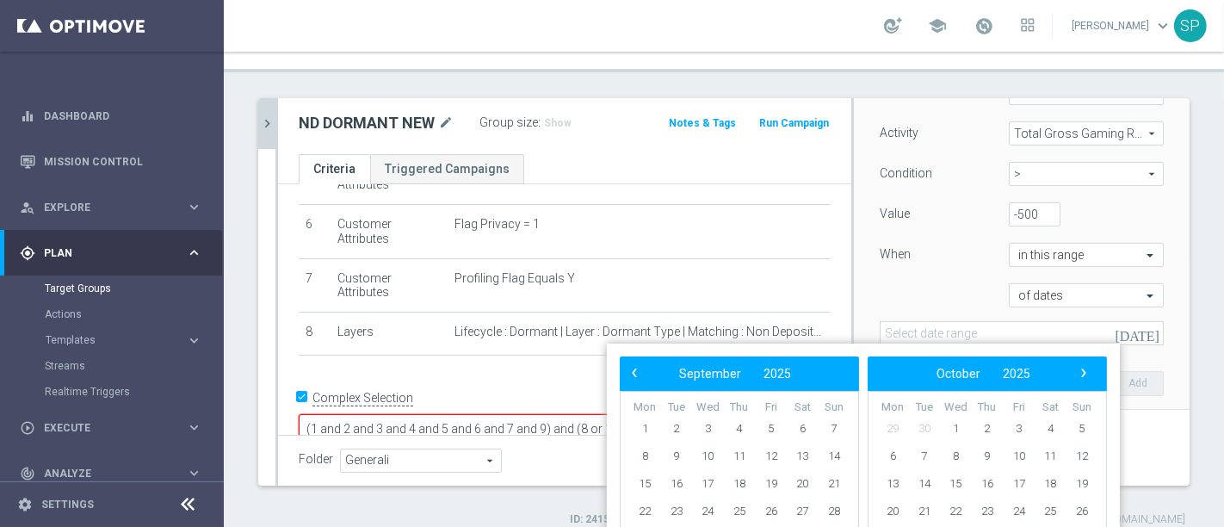
click at [1126, 331] on div "[DATE]" at bounding box center [1022, 333] width 310 height 24
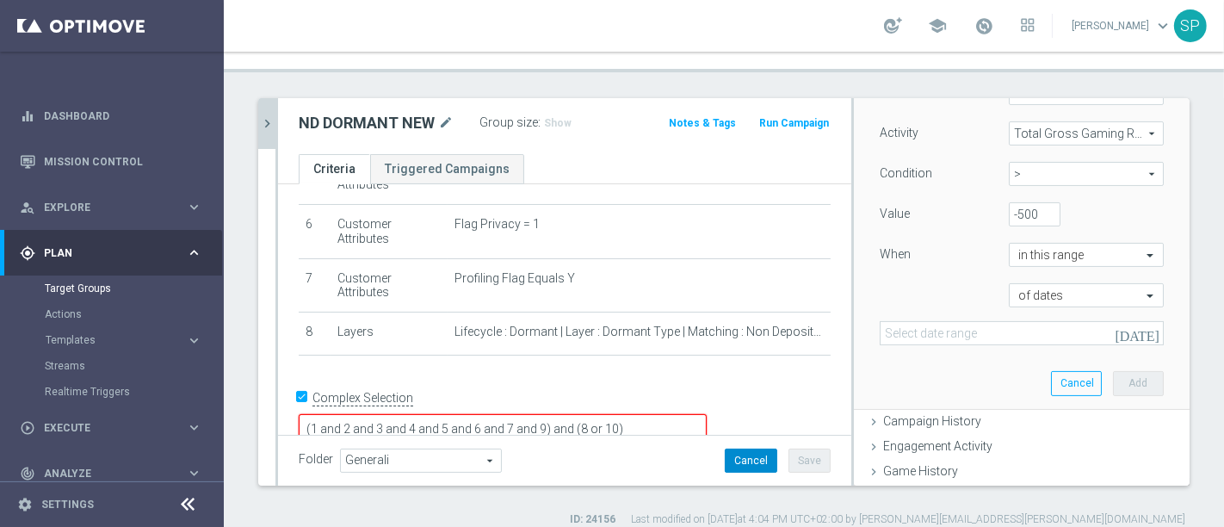
click at [743, 449] on button "Cancel" at bounding box center [751, 461] width 53 height 24
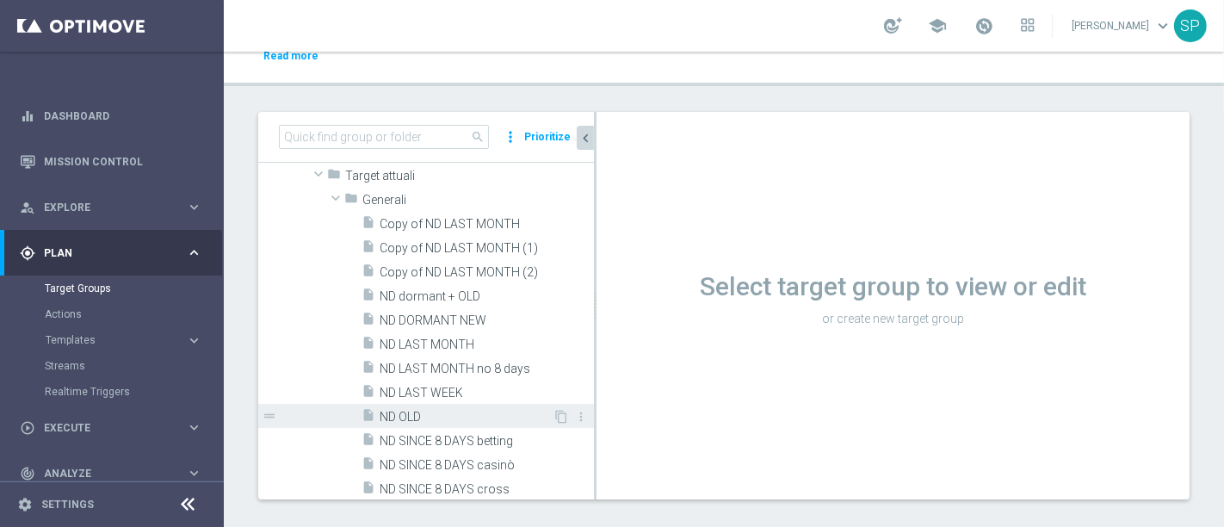
scroll to position [604, 0]
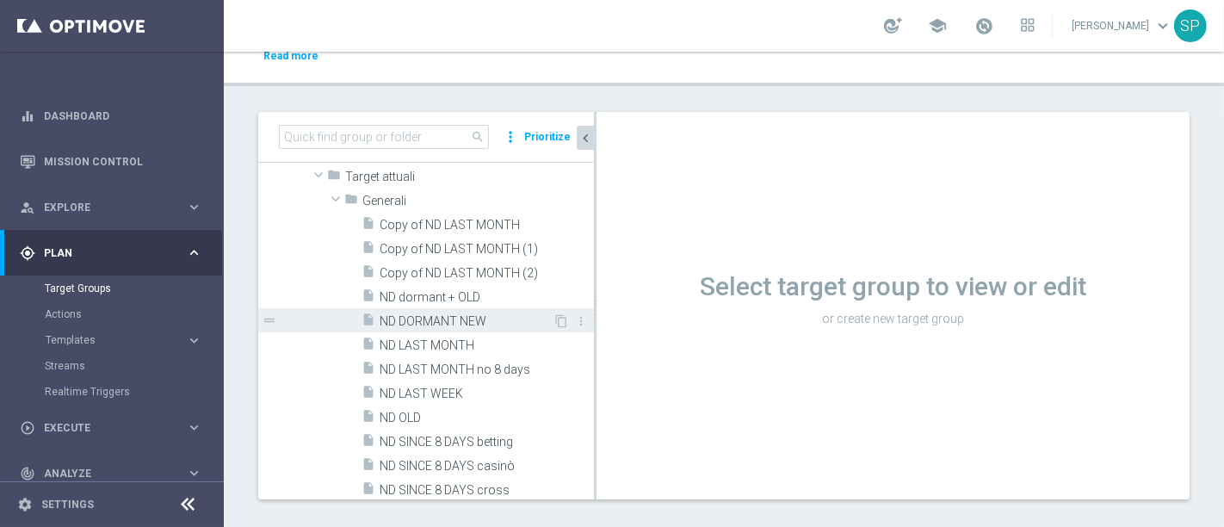
click at [465, 314] on span "ND DORMANT NEW" at bounding box center [466, 321] width 173 height 15
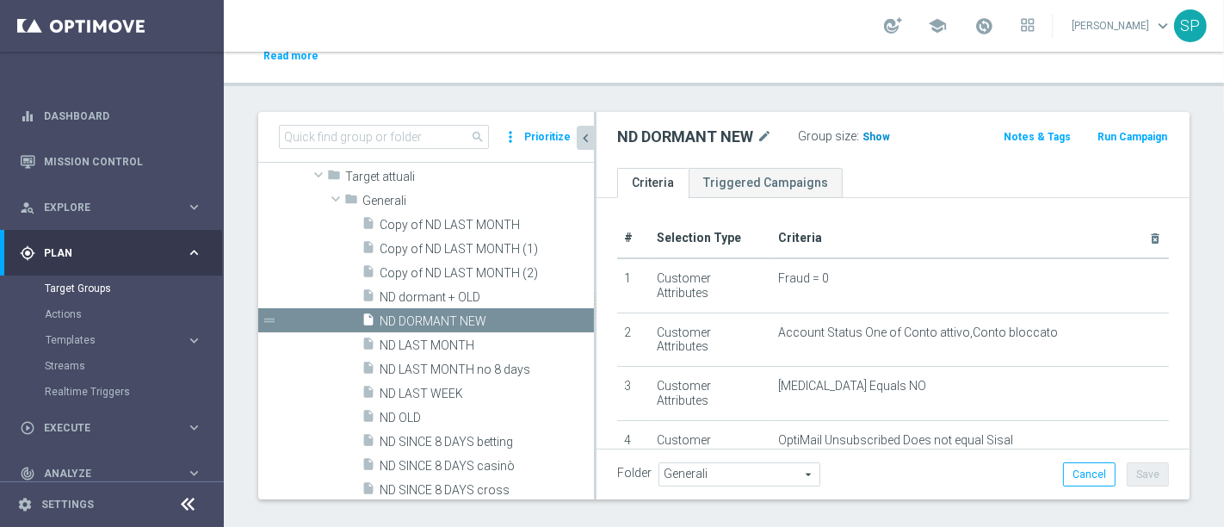
click at [868, 131] on span "Show" at bounding box center [877, 137] width 28 height 12
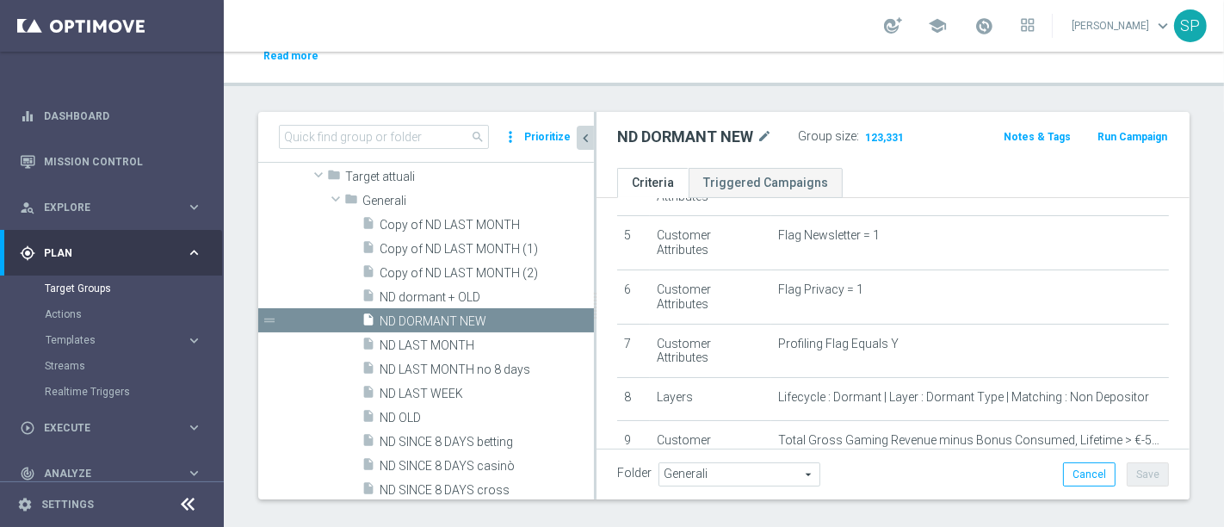
scroll to position [265, 0]
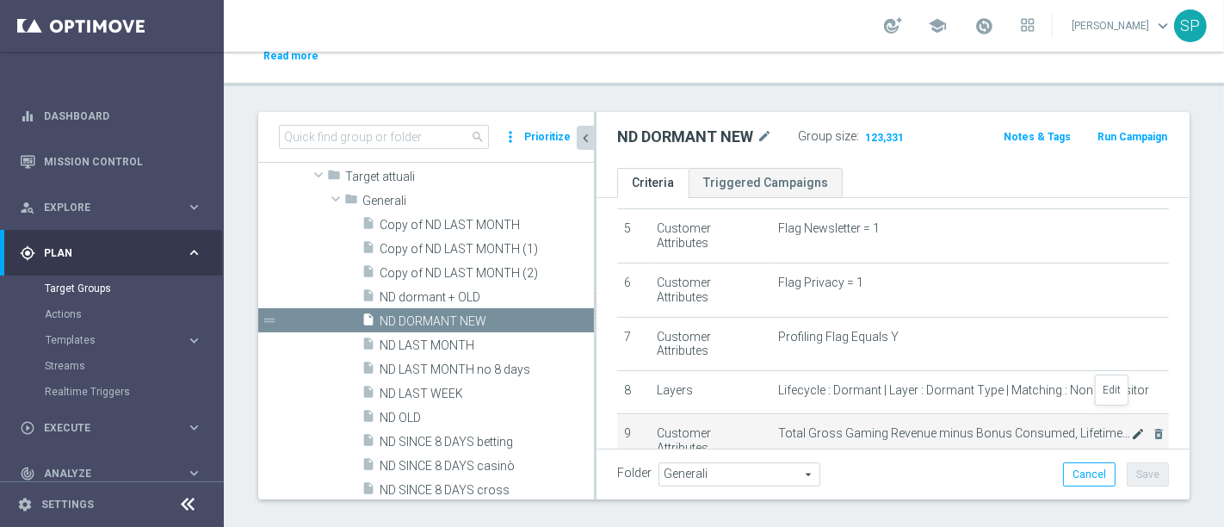
click at [1131, 427] on icon "mode_edit" at bounding box center [1138, 434] width 14 height 14
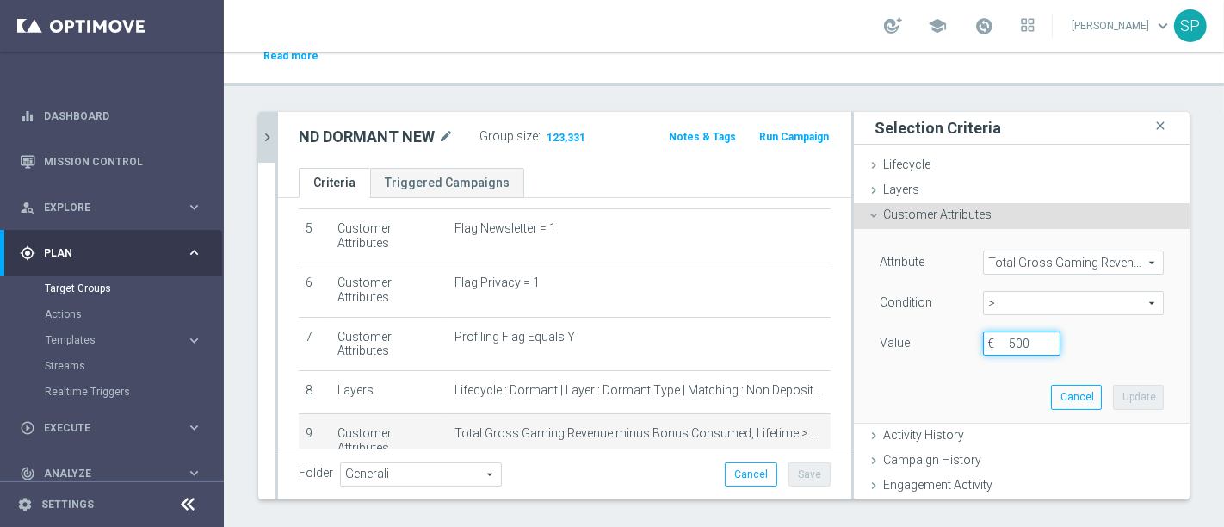
click at [1013, 331] on input "-500" at bounding box center [1021, 343] width 77 height 24
type input "-5"
type input "0"
click at [1113, 385] on button "Update" at bounding box center [1138, 397] width 51 height 24
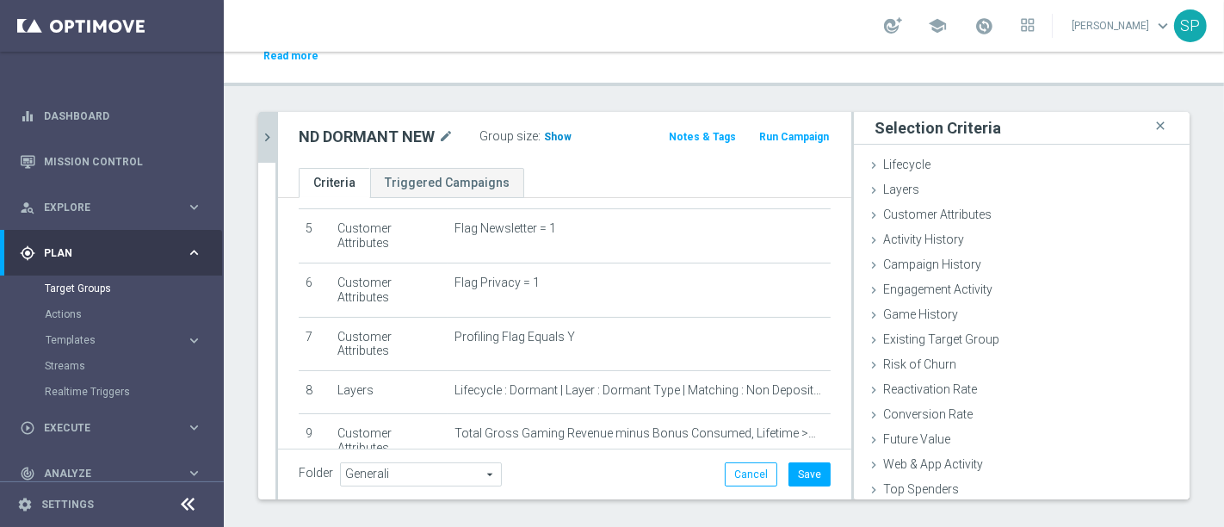
click at [555, 131] on span "Show" at bounding box center [558, 137] width 28 height 12
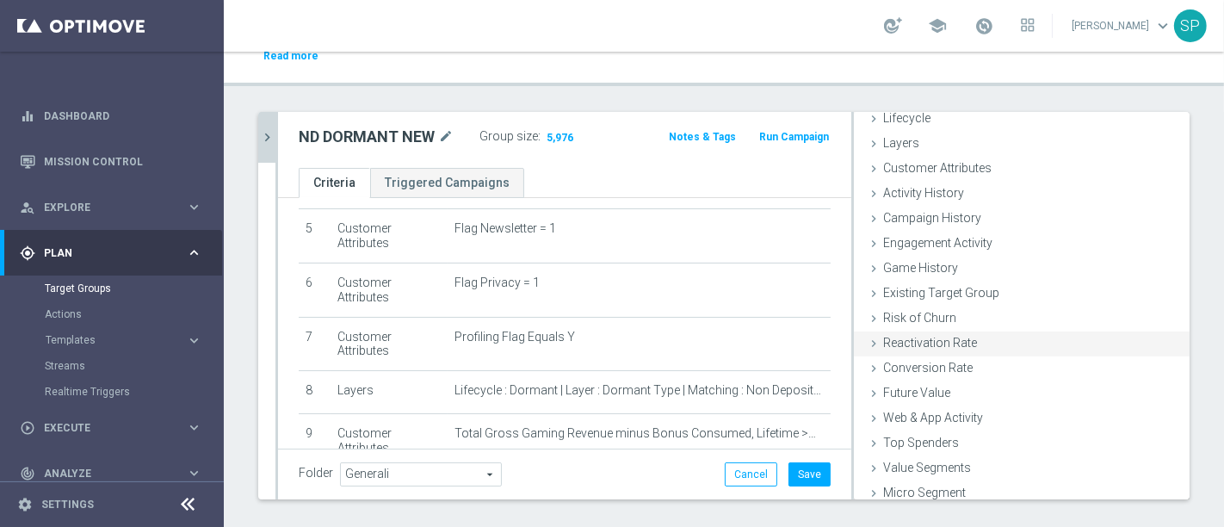
scroll to position [51, 0]
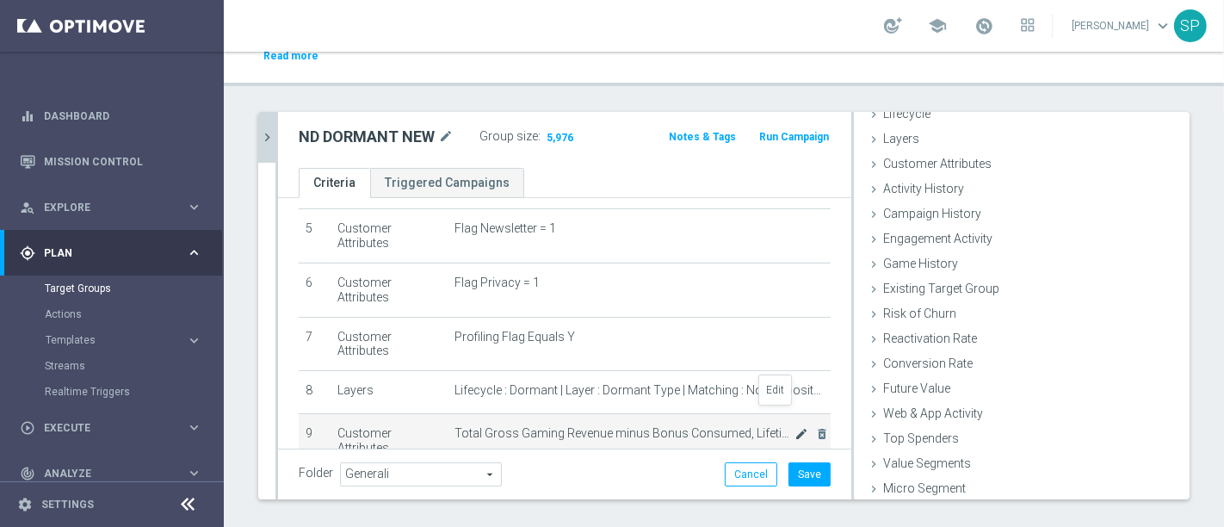
click at [795, 427] on icon "mode_edit" at bounding box center [802, 434] width 14 height 14
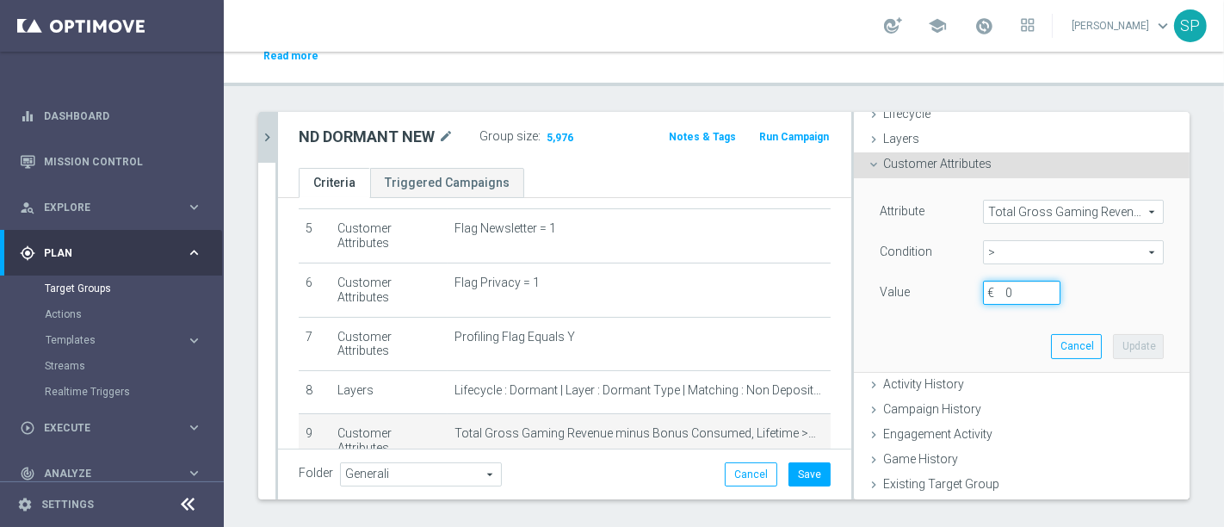
click at [1011, 281] on input "0" at bounding box center [1021, 293] width 77 height 24
click at [82, 311] on link "Actions" at bounding box center [112, 314] width 134 height 14
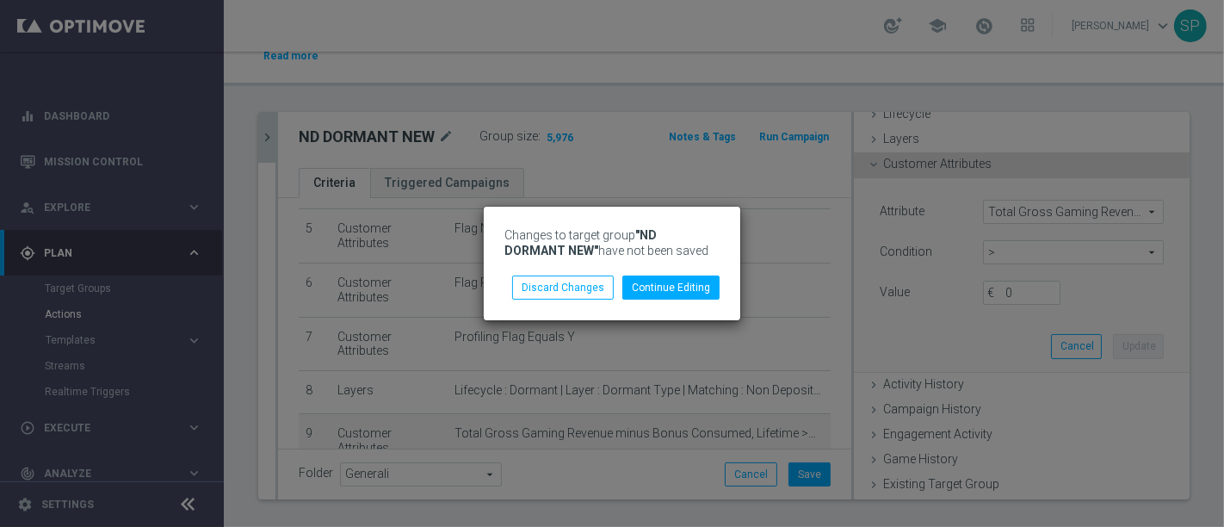
click at [580, 269] on div "Changes to target group "ND DORMANT NEW" have not been saved" at bounding box center [612, 249] width 241 height 53
click at [590, 301] on div "Changes to target group "ND DORMANT NEW" have not been saved Continue Editing D…" at bounding box center [612, 264] width 257 height 114
click at [601, 276] on button "Discard Changes" at bounding box center [563, 288] width 102 height 24
